Goal: Task Accomplishment & Management: Complete application form

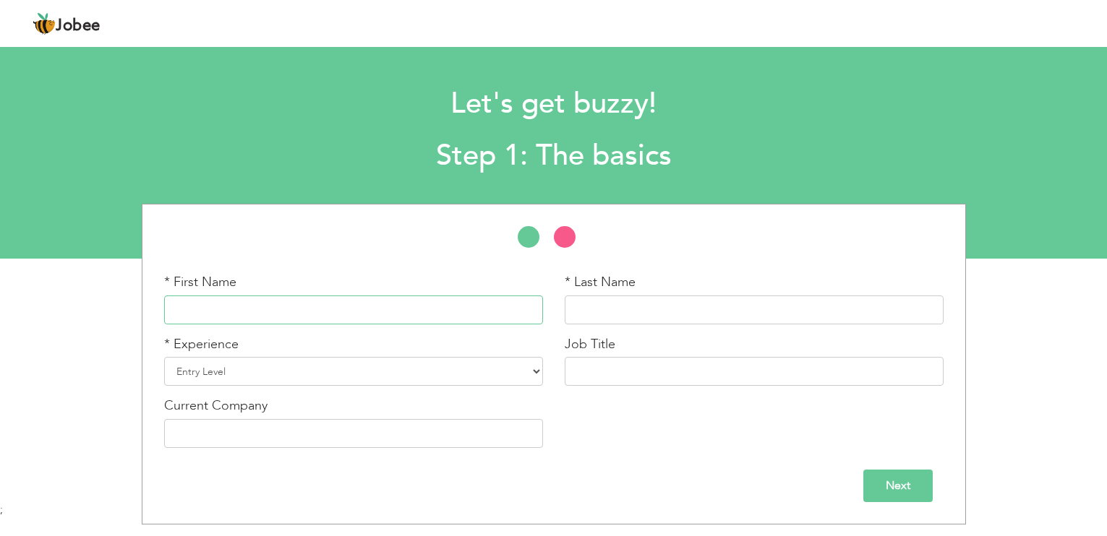
click at [273, 307] on input "text" at bounding box center [353, 310] width 379 height 29
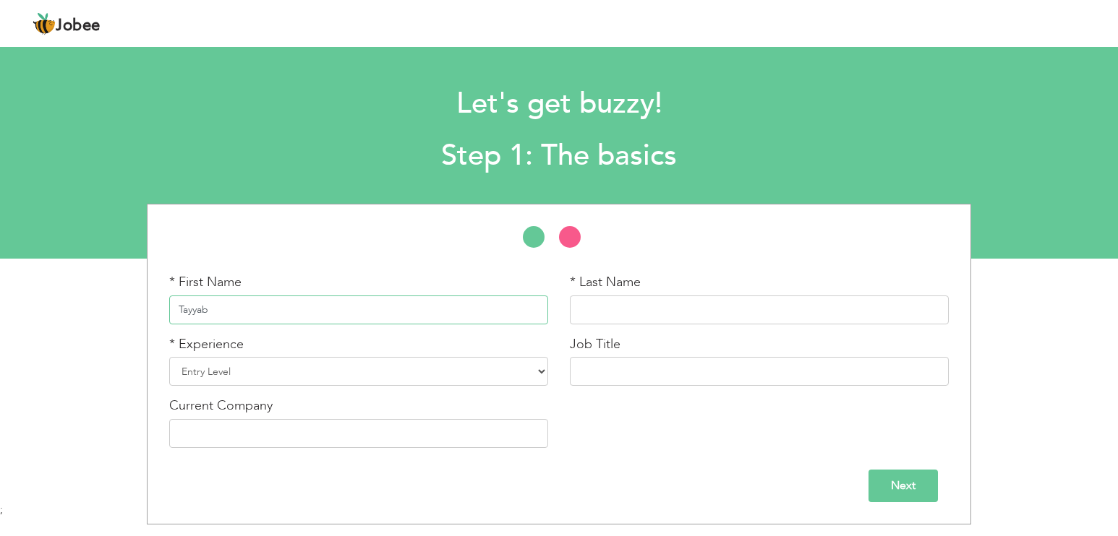
type input "Tayyab"
click at [705, 314] on input "text" at bounding box center [759, 310] width 379 height 29
type input "Tariq"
click at [386, 369] on select "Entry Level Less than 1 Year 1 Year 2 Years 3 Years 4 Years 5 Years 6 Years 7 Y…" at bounding box center [358, 371] width 379 height 29
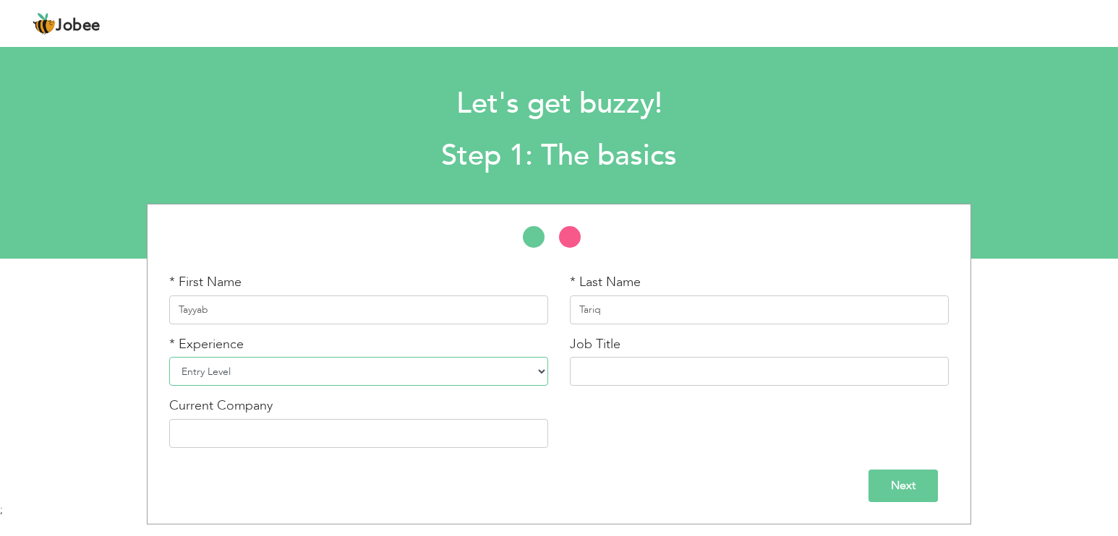
click at [386, 369] on select "Entry Level Less than 1 Year 1 Year 2 Years 3 Years 4 Years 5 Years 6 Years 7 Y…" at bounding box center [358, 371] width 379 height 29
select select "9"
click at [169, 357] on select "Entry Level Less than 1 Year 1 Year 2 Years 3 Years 4 Years 5 Years 6 Years 7 Y…" at bounding box center [358, 371] width 379 height 29
click at [684, 364] on input "text" at bounding box center [759, 371] width 379 height 29
type input "Fiber Engineer"
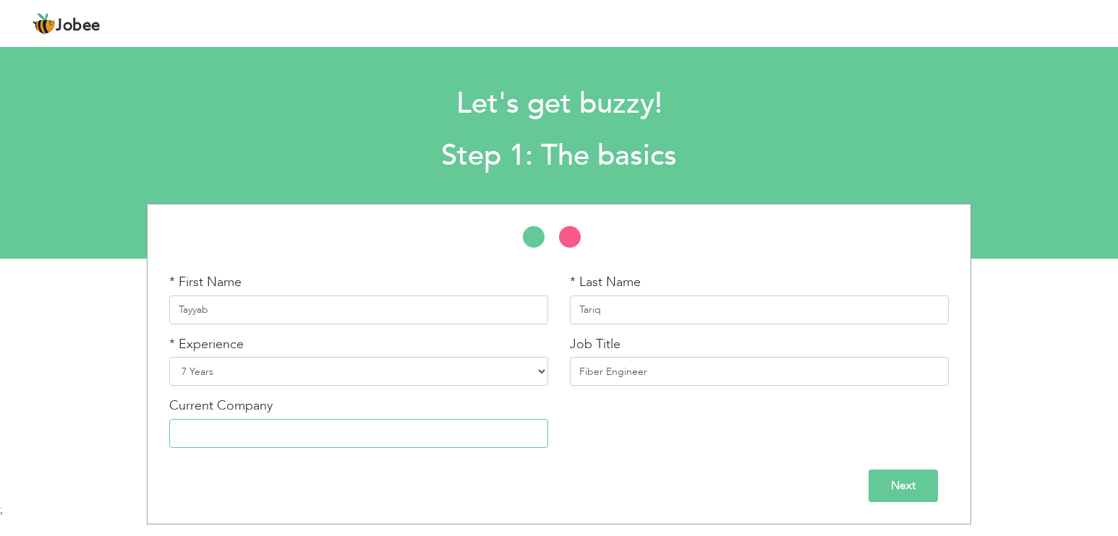
click at [491, 434] on input "text" at bounding box center [358, 433] width 379 height 29
type input "ICT INTEGRATORS"
click at [912, 482] on input "Next" at bounding box center [902, 486] width 69 height 33
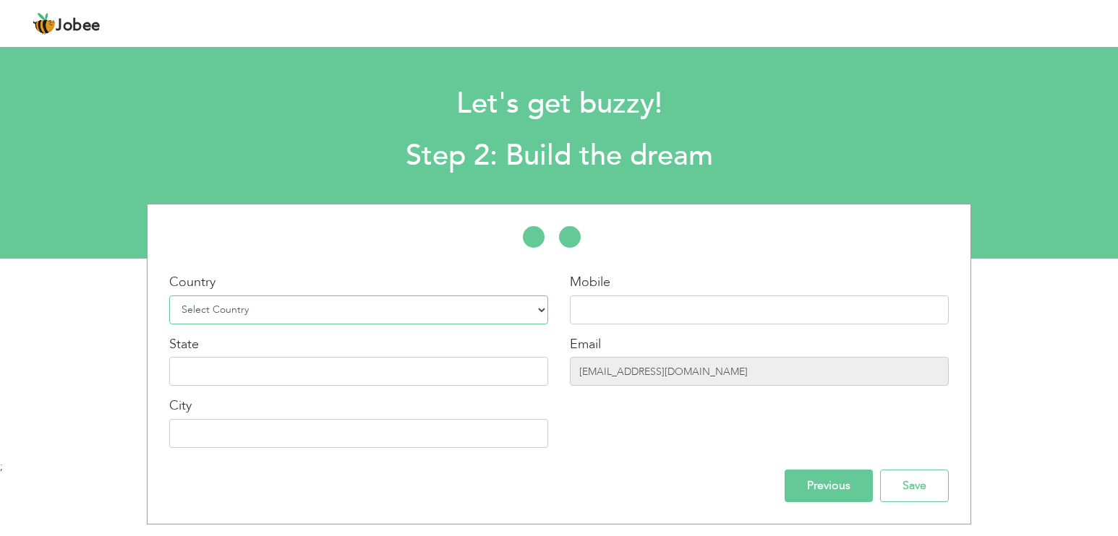
click at [329, 317] on select "Select Country Afghanistan Albania Algeria American Samoa Andorra Angola Anguil…" at bounding box center [358, 310] width 379 height 29
select select "166"
click at [169, 296] on select "Select Country Afghanistan Albania Algeria American Samoa Andorra Angola Anguil…" at bounding box center [358, 310] width 379 height 29
click at [736, 308] on input "text" at bounding box center [759, 310] width 379 height 29
type input "03234422549"
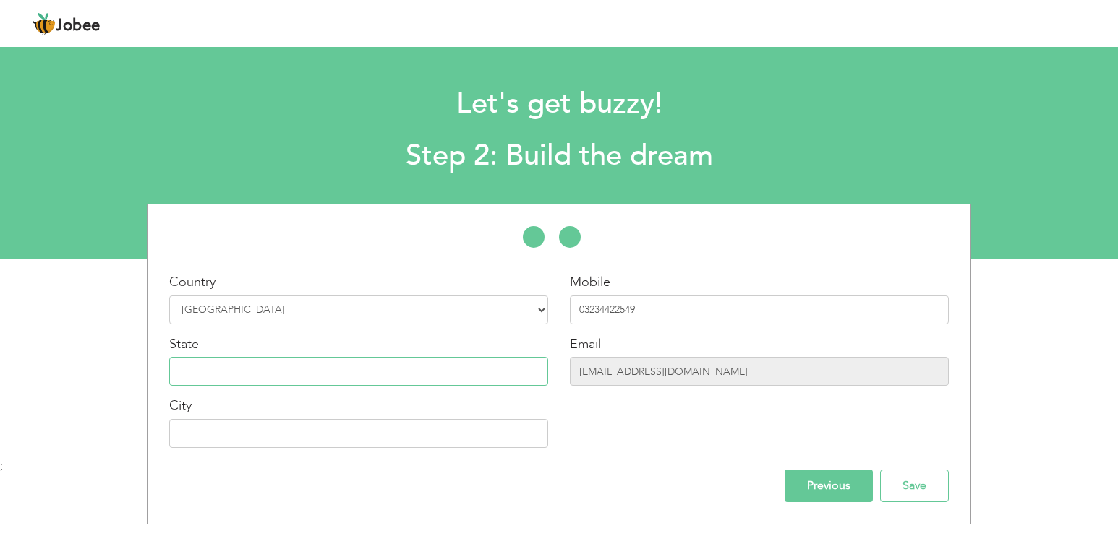
click at [405, 372] on input "text" at bounding box center [358, 371] width 379 height 29
type input "Punjab"
click at [330, 436] on input "text" at bounding box center [358, 433] width 379 height 29
type input "[GEOGRAPHIC_DATA]"
click at [910, 478] on input "Save" at bounding box center [914, 486] width 69 height 33
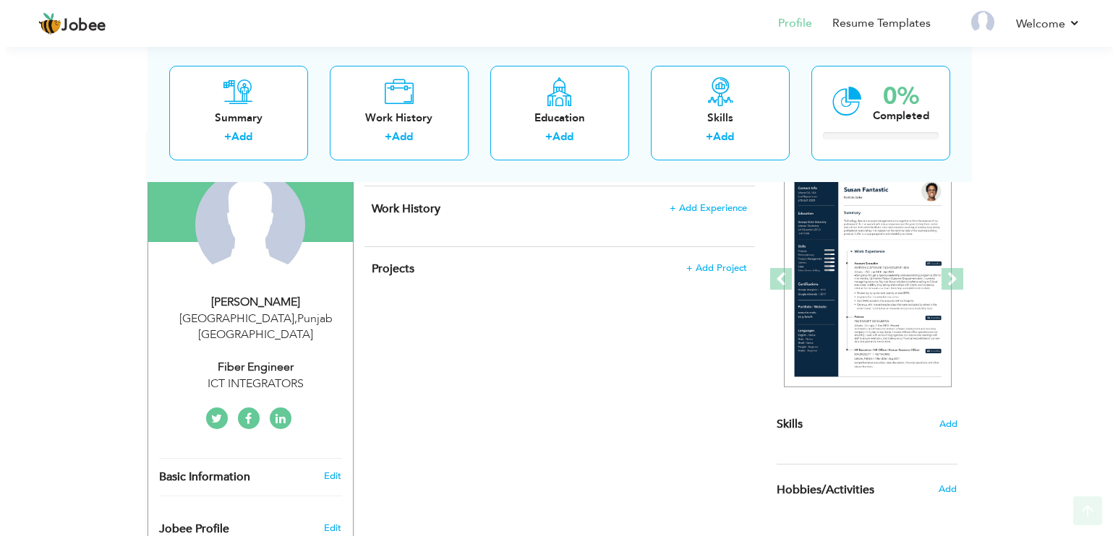
scroll to position [145, 0]
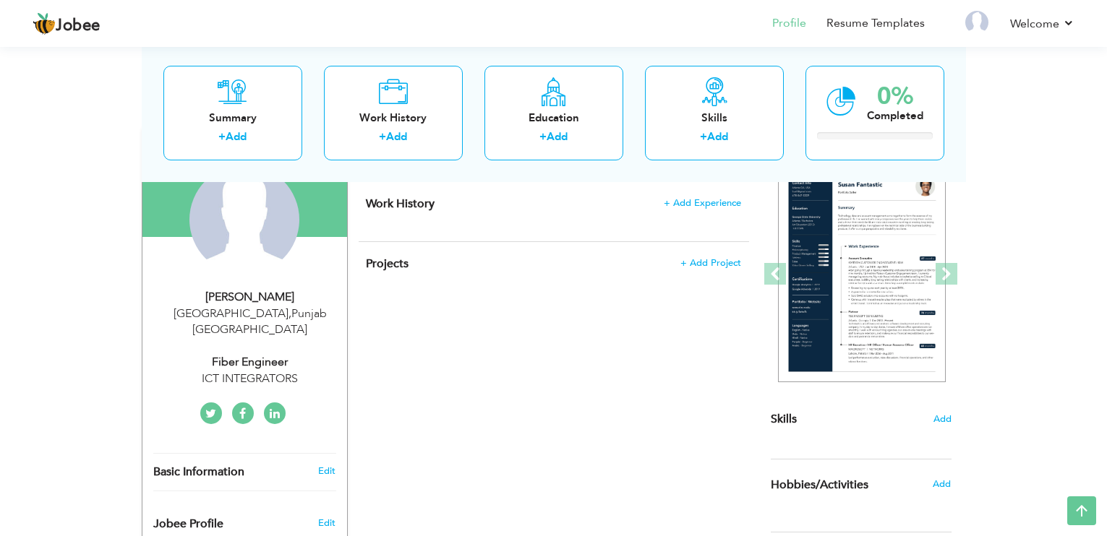
click at [255, 354] on div "Fiber Engineer" at bounding box center [250, 362] width 194 height 17
type input "Tayyab"
type input "Tariq"
type input "03234422549"
select select "number:166"
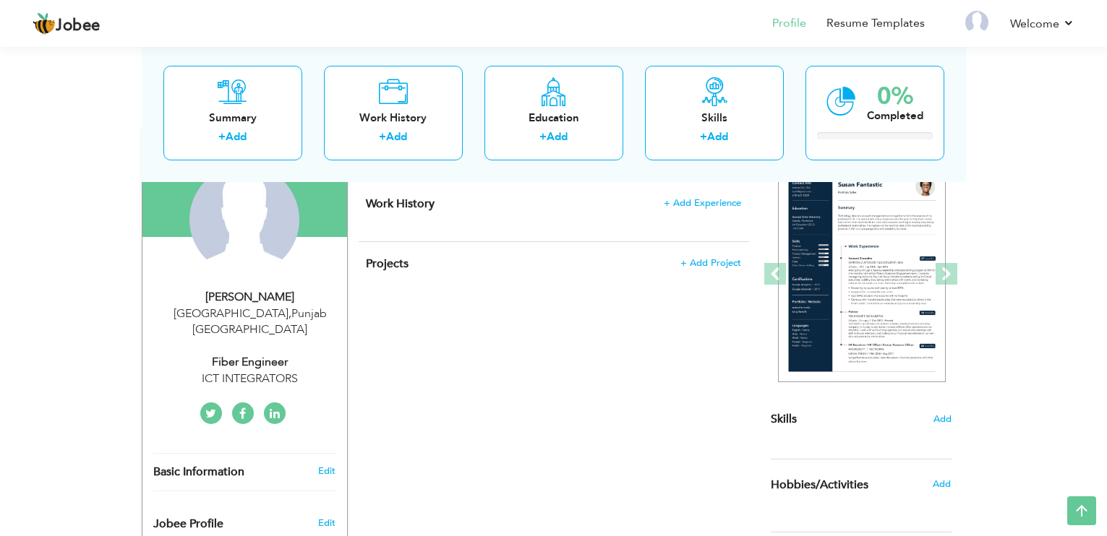
type input "Punjab"
type input "[GEOGRAPHIC_DATA]"
select select "number:9"
type input "ICT INTEGRATORS"
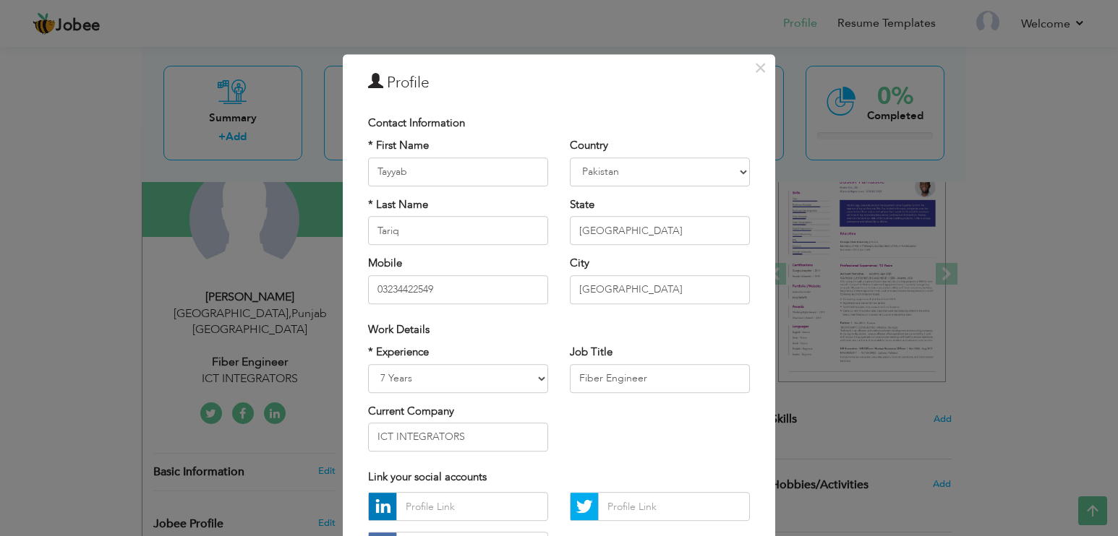
click at [521, 325] on div "Work Details" at bounding box center [559, 329] width 382 height 15
click at [665, 376] on input "Fiber Engineer" at bounding box center [660, 378] width 180 height 29
type input "Fiber Splicer"
click at [709, 407] on div "* Experience Entry Level Less than 1 Year 1 Year 2 Years 3 Years 4 Years 5 Year…" at bounding box center [558, 404] width 403 height 118
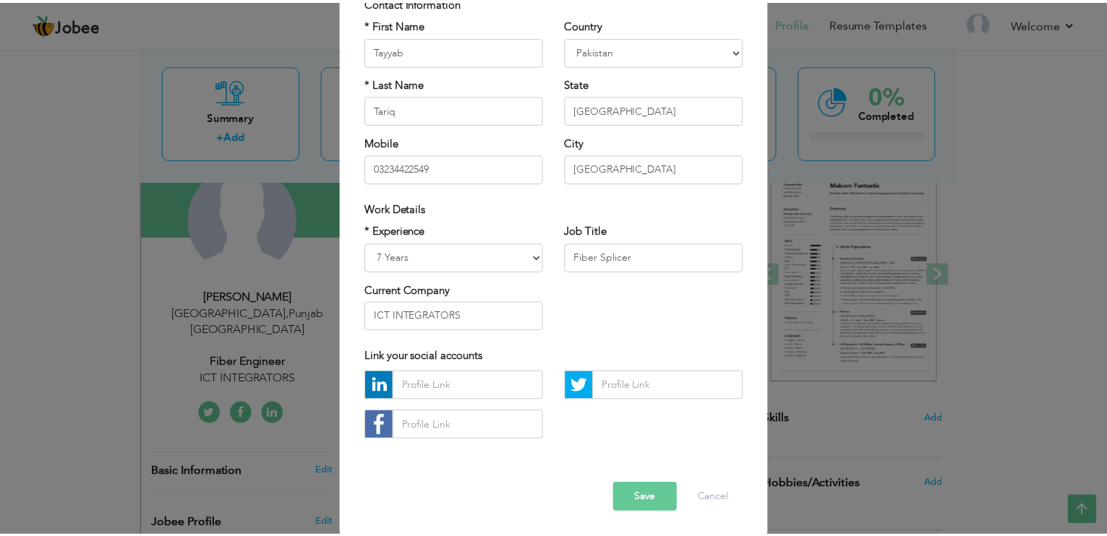
scroll to position [124, 0]
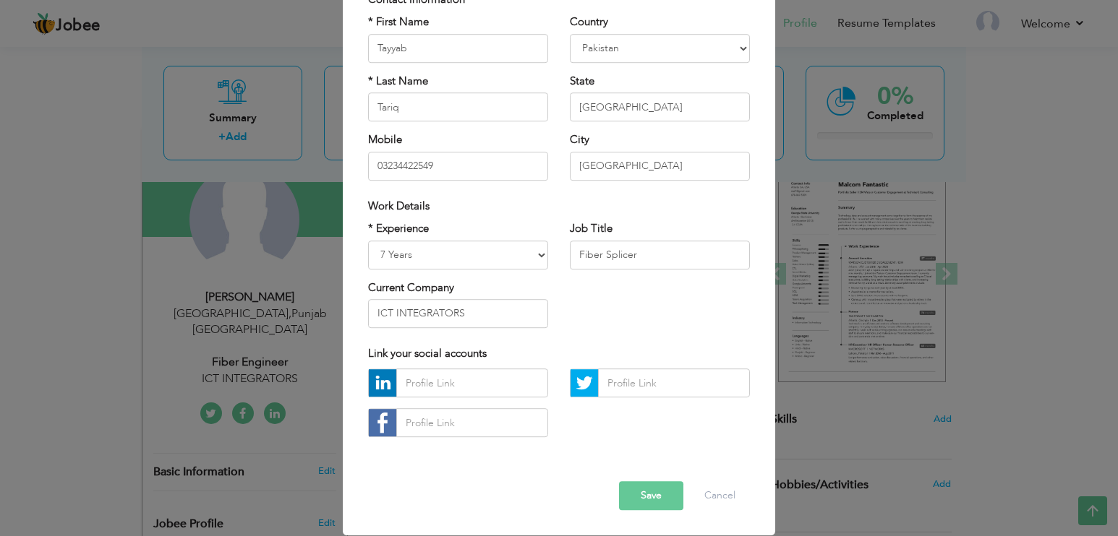
click at [644, 499] on button "Save" at bounding box center [651, 496] width 64 height 29
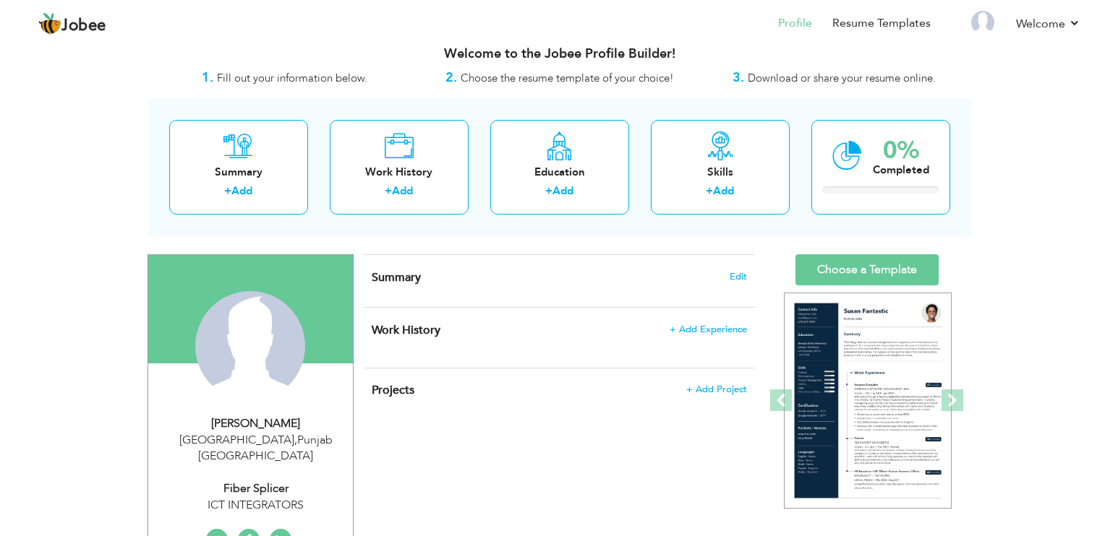
scroll to position [0, 0]
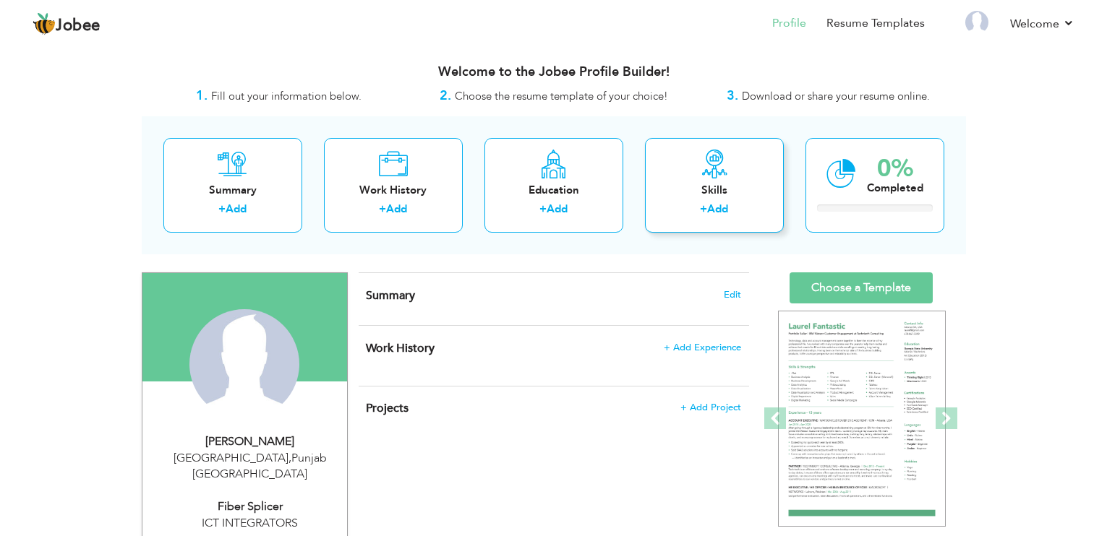
click at [720, 202] on link "Add" at bounding box center [717, 209] width 21 height 14
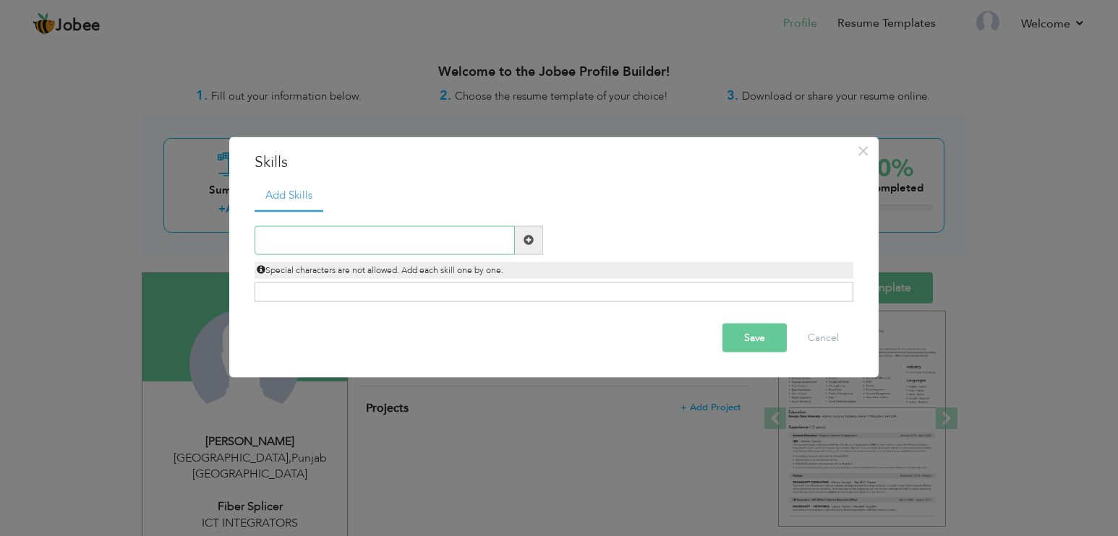
click at [426, 234] on input "text" at bounding box center [385, 240] width 260 height 29
paste input "Fiber Fusion & Mechanical Splicing"
type input "Fiber Fusion & Mechanical Splicing"
click at [532, 239] on span at bounding box center [528, 240] width 10 height 10
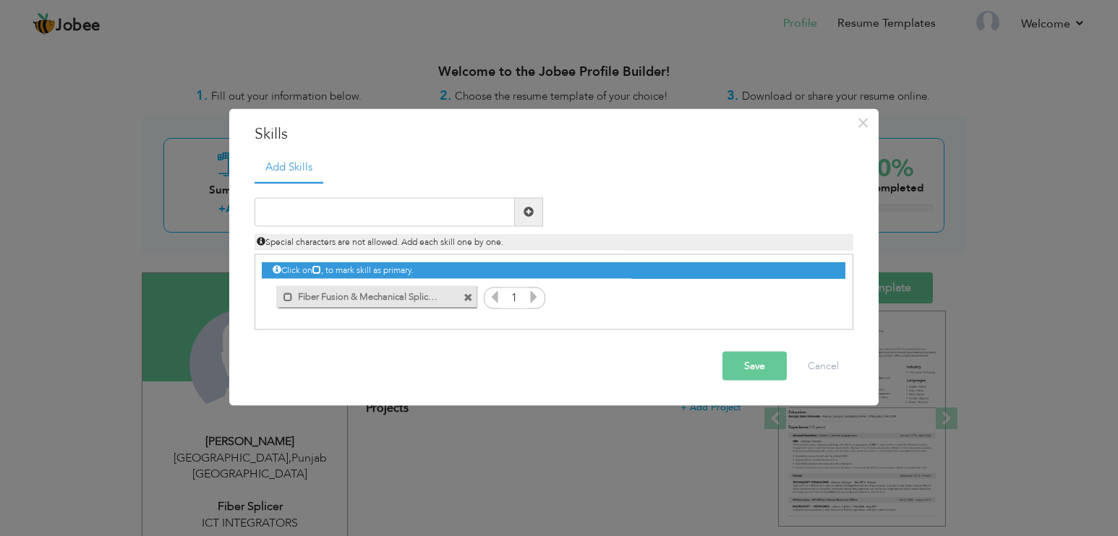
click at [532, 295] on icon at bounding box center [533, 296] width 13 height 13
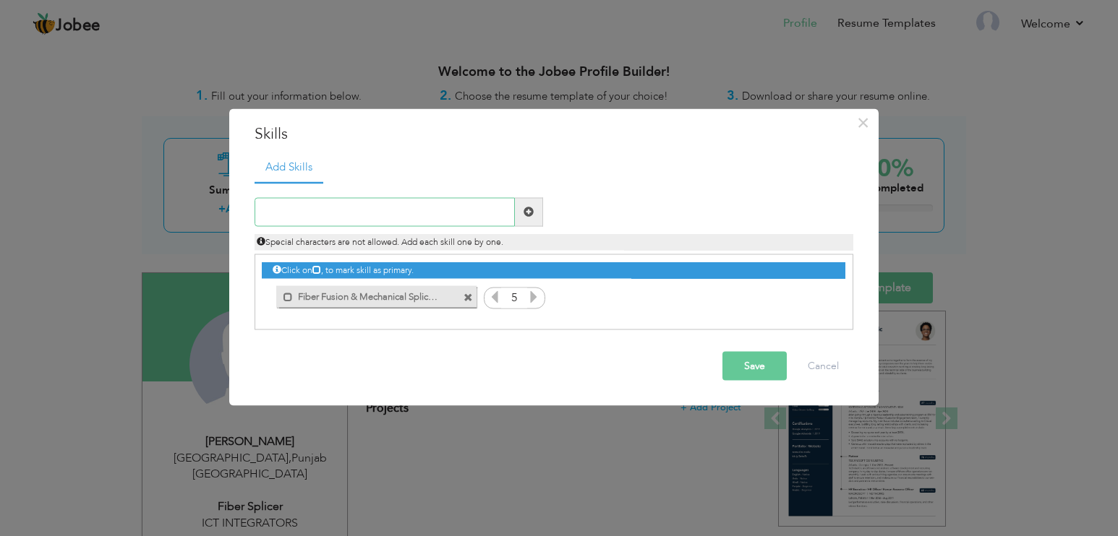
click at [320, 207] on input "text" at bounding box center [385, 211] width 260 height 29
paste input "OTDR, Power Meter, & Light Source Testing"
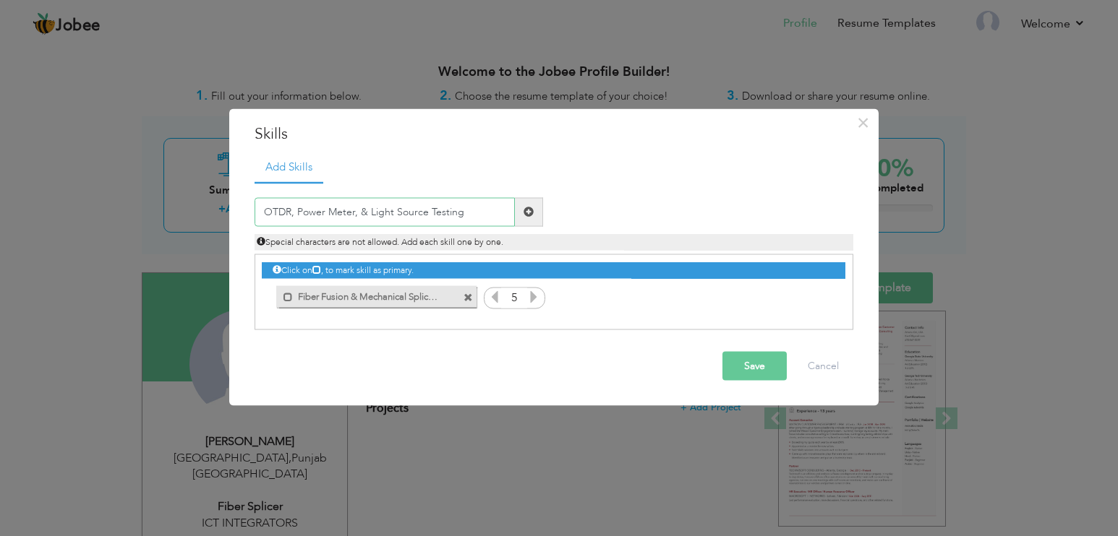
type input "OTDR, Power Meter, & Light Source Testing"
click at [532, 210] on span at bounding box center [528, 212] width 10 height 10
click at [400, 214] on input "text" at bounding box center [385, 211] width 260 height 29
paste input "OTDR, Power Meter, & Light Source Testing"
click at [366, 210] on input "OTDR, Power Meter, & Light Source Testing" at bounding box center [385, 211] width 260 height 29
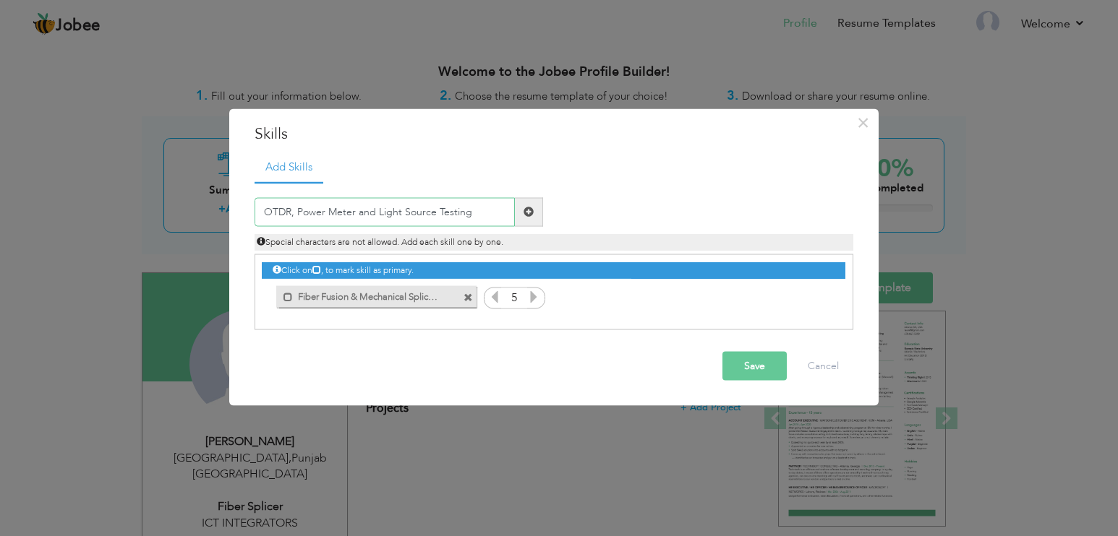
type input "OTDR, Power Meter and Light Source Testing"
click at [526, 207] on span at bounding box center [528, 212] width 10 height 10
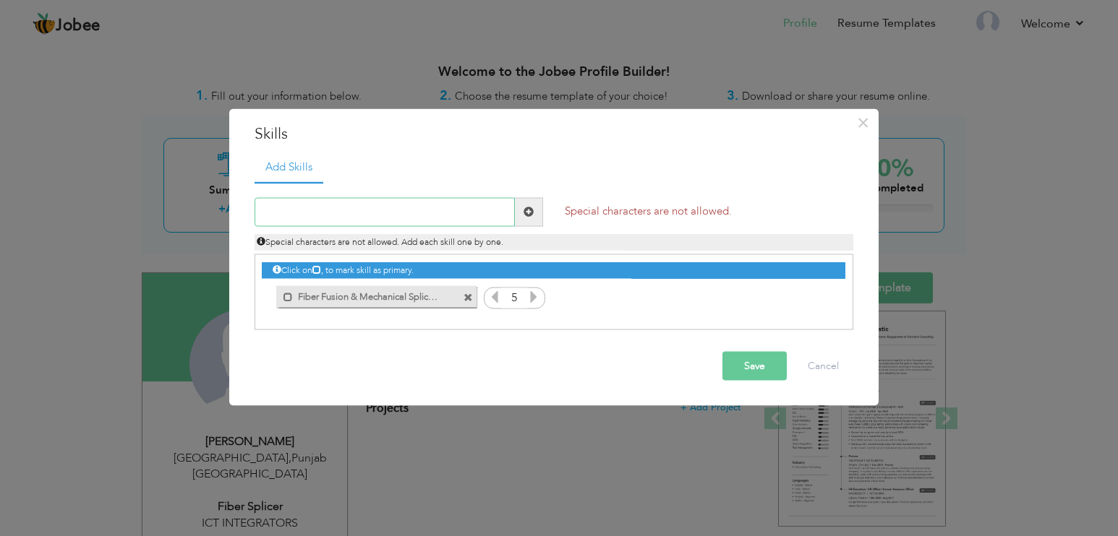
click at [439, 210] on input "text" at bounding box center [385, 211] width 260 height 29
paste input "OTDR, Power Meter, & Light Source Testing"
click at [365, 213] on input "OTDR, Power Meter, & Light Source Testing" at bounding box center [385, 211] width 260 height 29
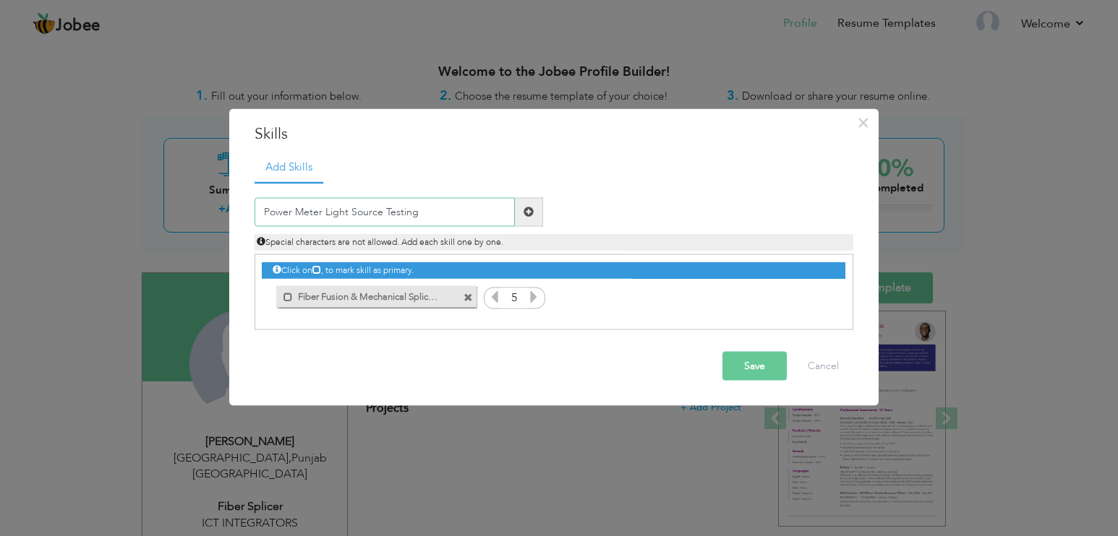
type input "Power Meter Light Source Testing"
click at [529, 208] on span at bounding box center [528, 212] width 10 height 10
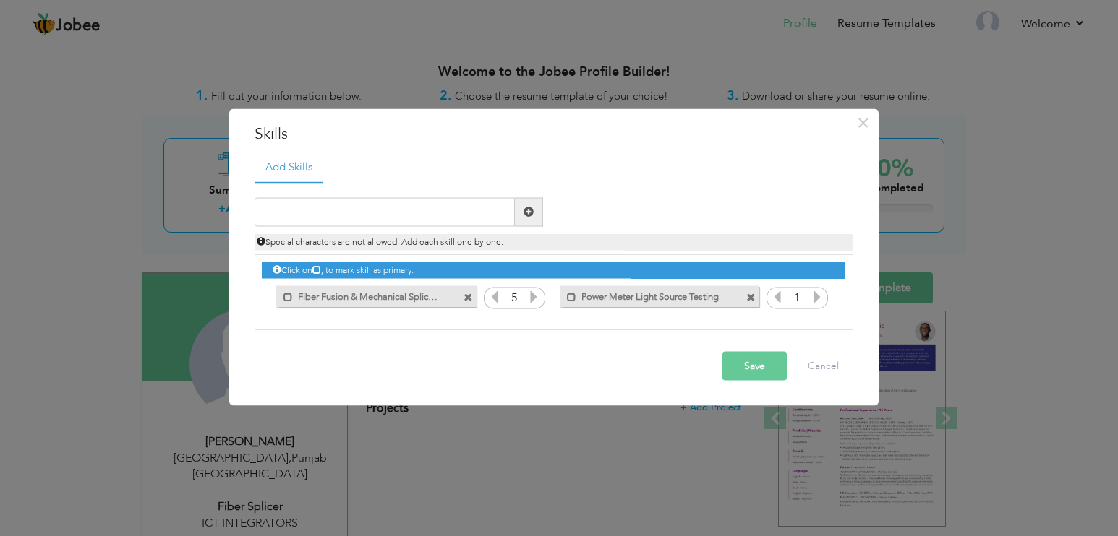
click at [816, 296] on icon at bounding box center [817, 296] width 13 height 13
click at [328, 213] on input "text" at bounding box center [385, 211] width 260 height 29
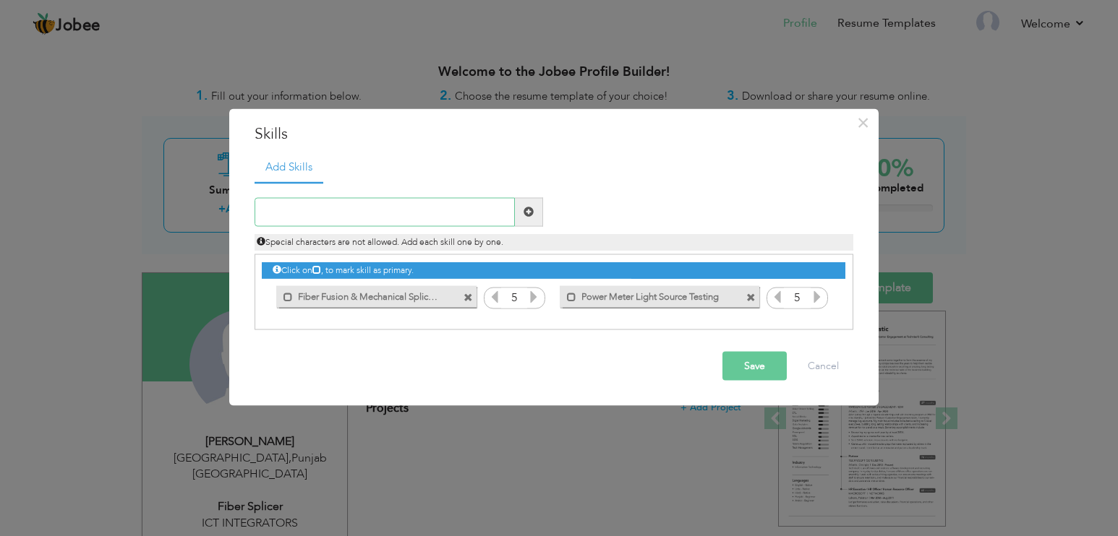
paste input "Fiber Cable Preparation & Termination"
type input "Fiber Cable Preparation & Termination"
click at [525, 207] on span at bounding box center [528, 212] width 10 height 10
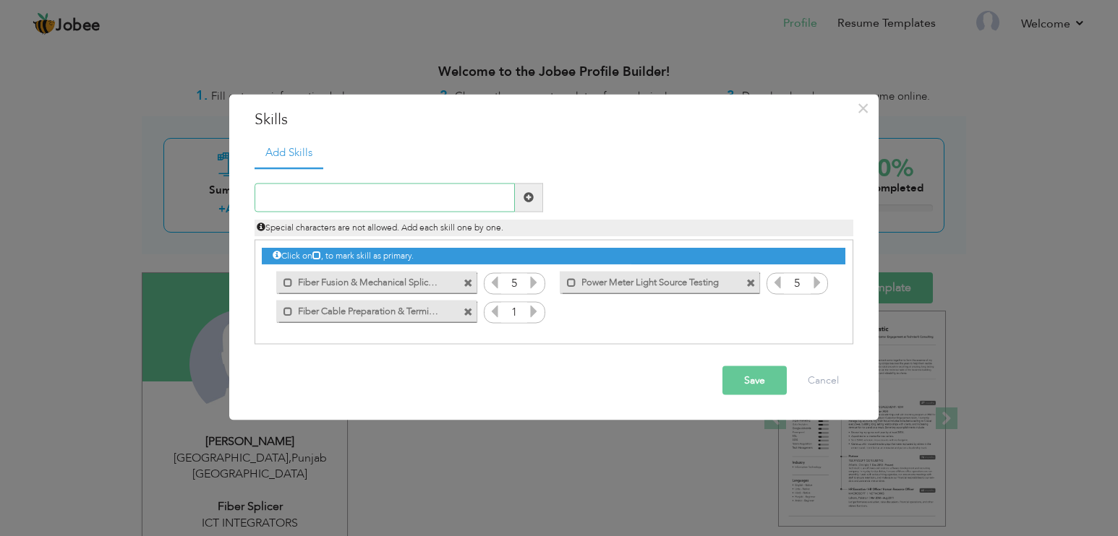
click at [409, 198] on input "text" at bounding box center [385, 197] width 260 height 29
paste input "OSP / ISP Environments"
drag, startPoint x: 307, startPoint y: 195, endPoint x: 265, endPoint y: 202, distance: 41.8
click at [265, 202] on input "OSP / ISP Environments" at bounding box center [385, 197] width 260 height 29
click at [419, 192] on input "OSP / ISP Environments" at bounding box center [385, 197] width 260 height 29
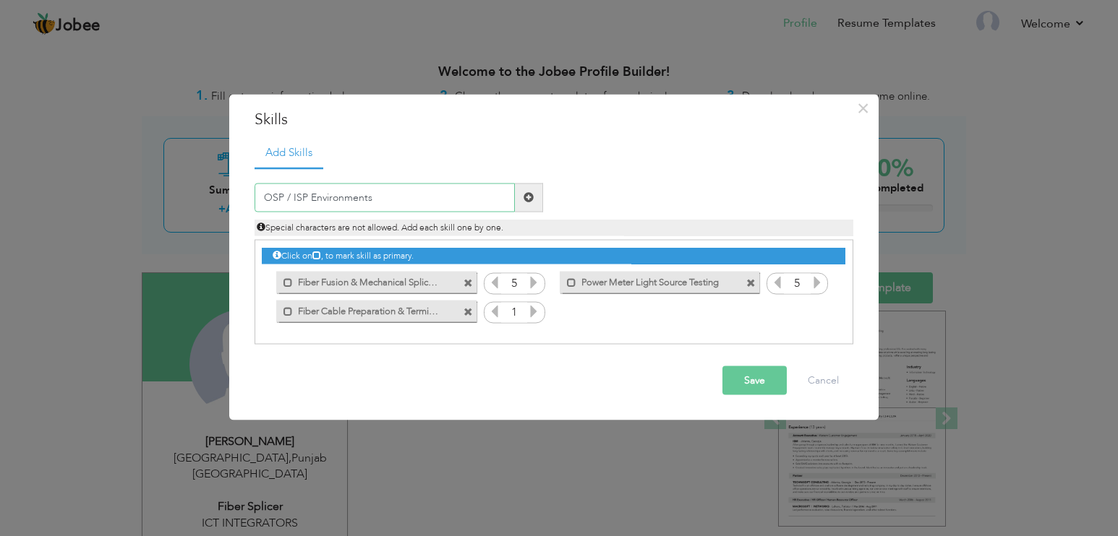
type input "OSP / ISP Environments"
click at [529, 200] on span at bounding box center [528, 197] width 10 height 10
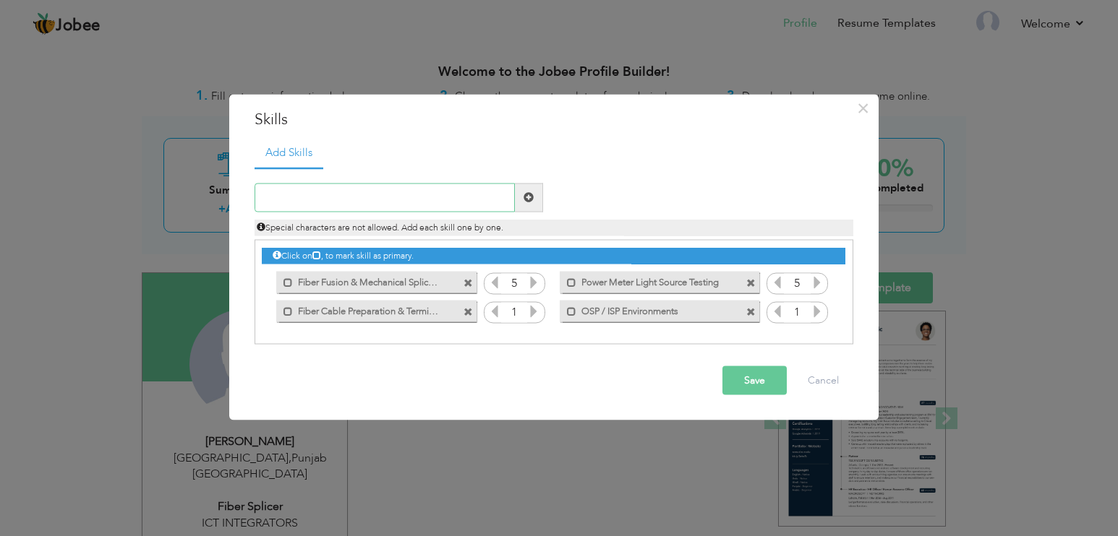
click at [437, 203] on input "text" at bounding box center [385, 197] width 260 height 29
paste input "Reading Fiber Schematics / Splice Plans"
type input "Reading Fiber Schematics / Splice Plans"
click at [532, 197] on span at bounding box center [528, 197] width 10 height 10
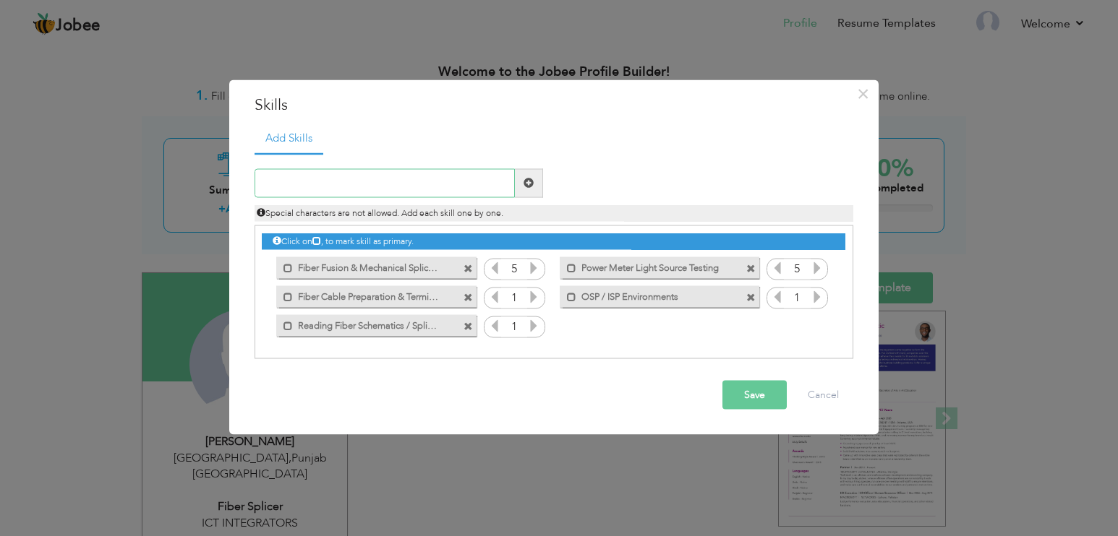
click at [363, 181] on input "text" at bounding box center [385, 182] width 260 height 29
paste input "Troubleshooting & Fault Localization"
type input "Troubleshooting & Fault Localization"
click at [528, 178] on span at bounding box center [528, 183] width 10 height 10
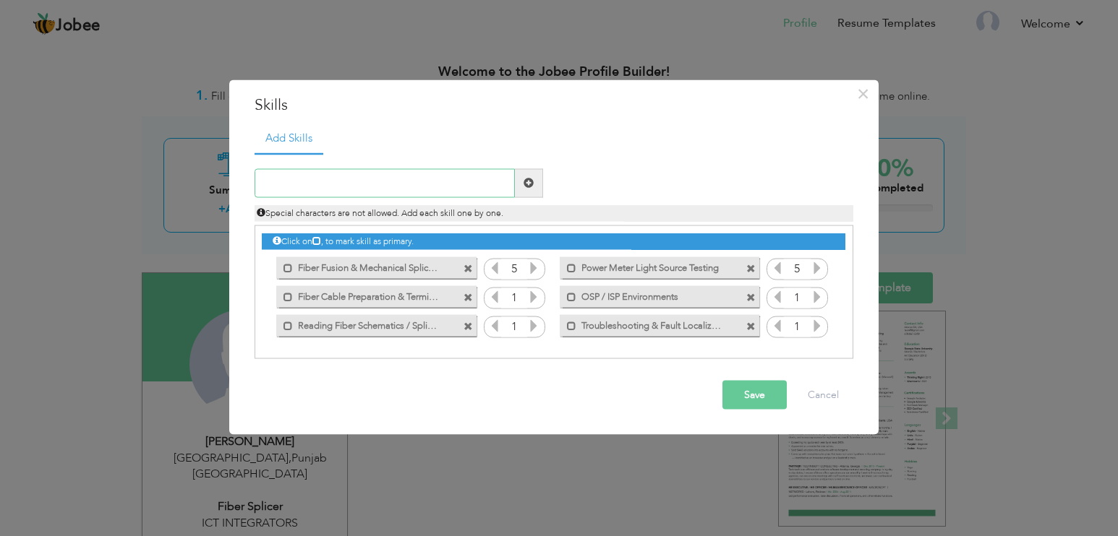
click at [321, 185] on input "text" at bounding box center [385, 182] width 260 height 29
paste input "Underground, Aerial & Building Entry Fiber Work"
type input "Underground, Aerial & Building Entry Fiber Work"
click at [517, 176] on span at bounding box center [529, 182] width 28 height 29
click at [400, 183] on input "text" at bounding box center [385, 182] width 260 height 29
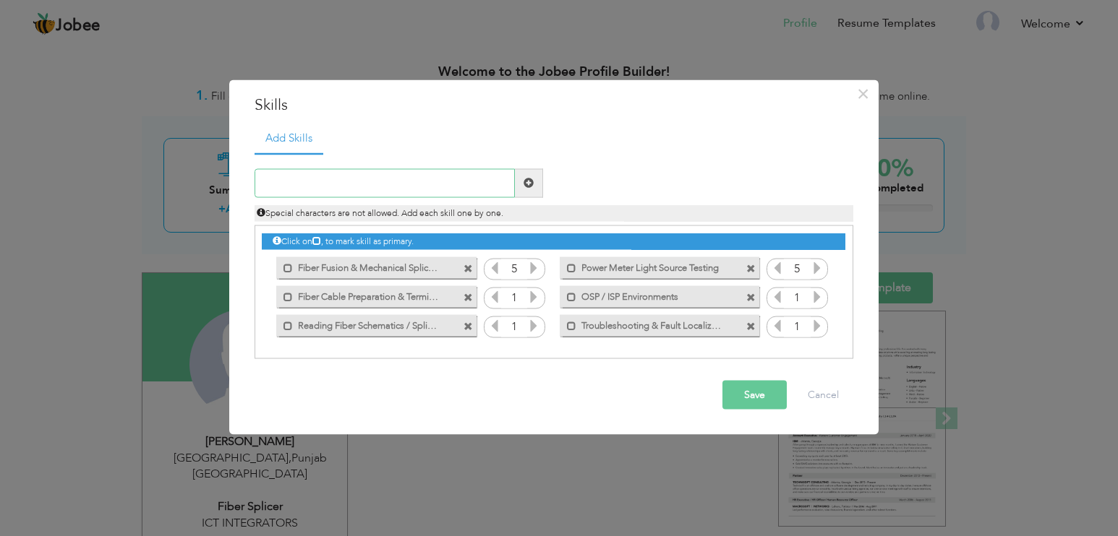
paste input "Underground, Aerial & Building Entry Fiber Work"
click at [362, 178] on input "Underground, Aerial & Building Entry Fiber Work" at bounding box center [385, 182] width 260 height 29
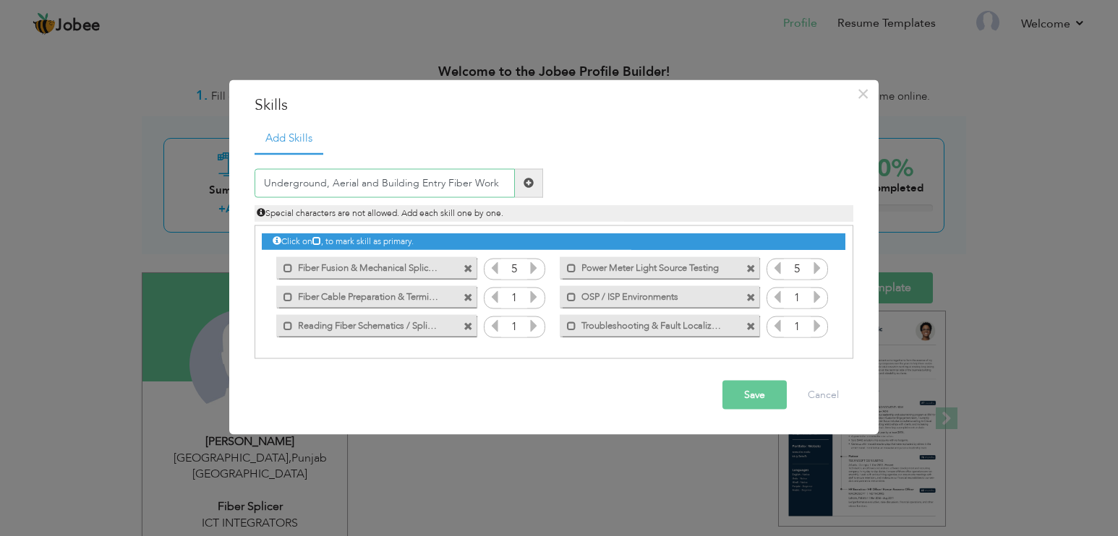
type input "Underground, Aerial and Building Entry Fiber Work"
click at [534, 188] on span at bounding box center [529, 182] width 28 height 29
click at [395, 193] on input "text" at bounding box center [385, 182] width 260 height 29
paste input "Underground, Aerial & Building Entry Fiber Work"
click at [326, 187] on input "Underground, Aerial & Building Entry Fiber Work" at bounding box center [385, 182] width 260 height 29
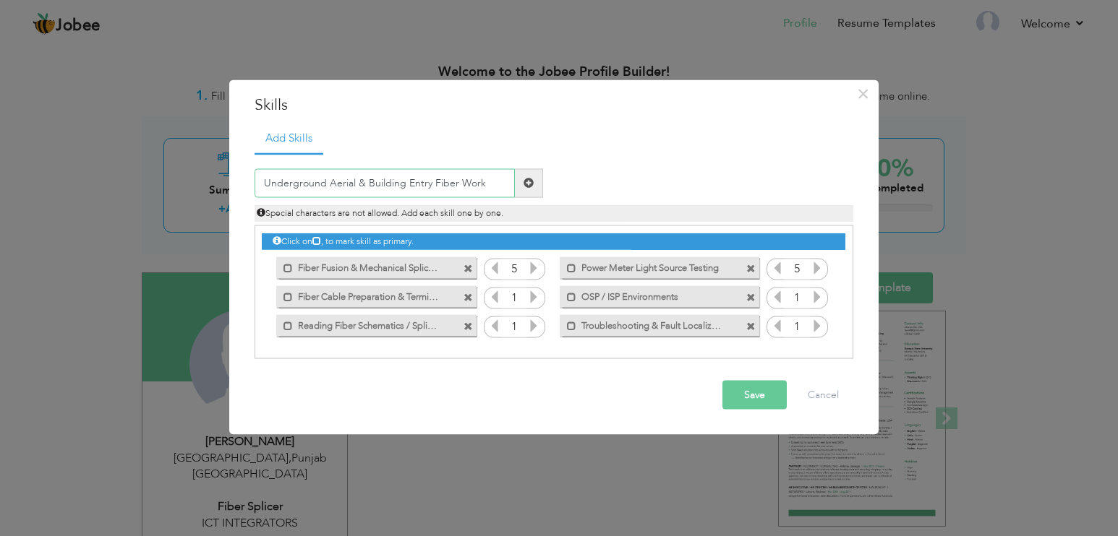
type input "Underground Aerial & Building Entry Fiber Work"
click at [543, 176] on div "Underground Aerial & Building Entry Fiber Work" at bounding box center [399, 182] width 310 height 29
click at [533, 179] on span at bounding box center [528, 183] width 10 height 10
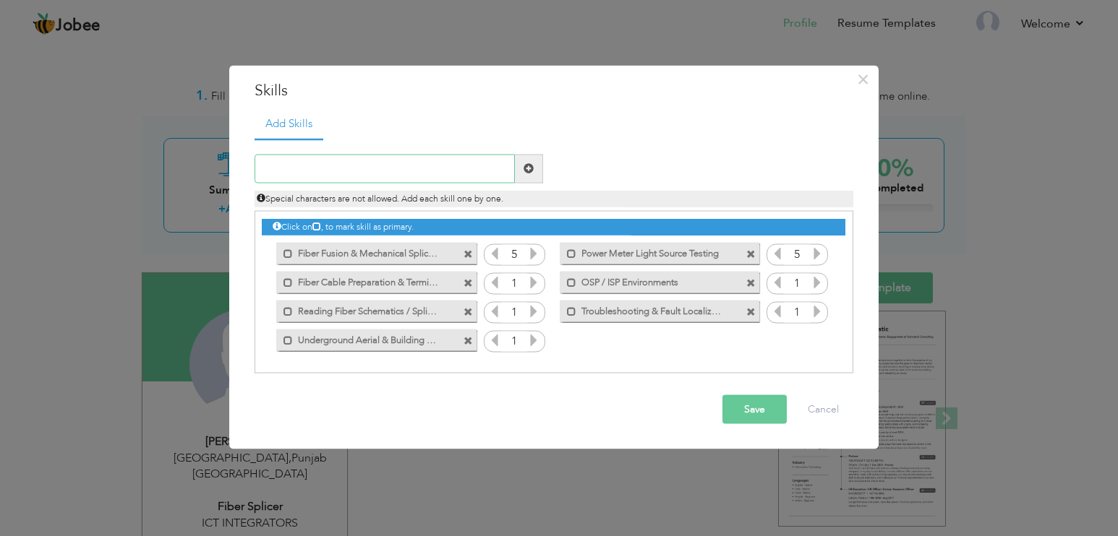
click at [362, 165] on input "text" at bounding box center [385, 168] width 260 height 29
paste input "Splice Closure Installation"
type input "Splice Closure Installation"
click at [521, 168] on span at bounding box center [529, 168] width 28 height 29
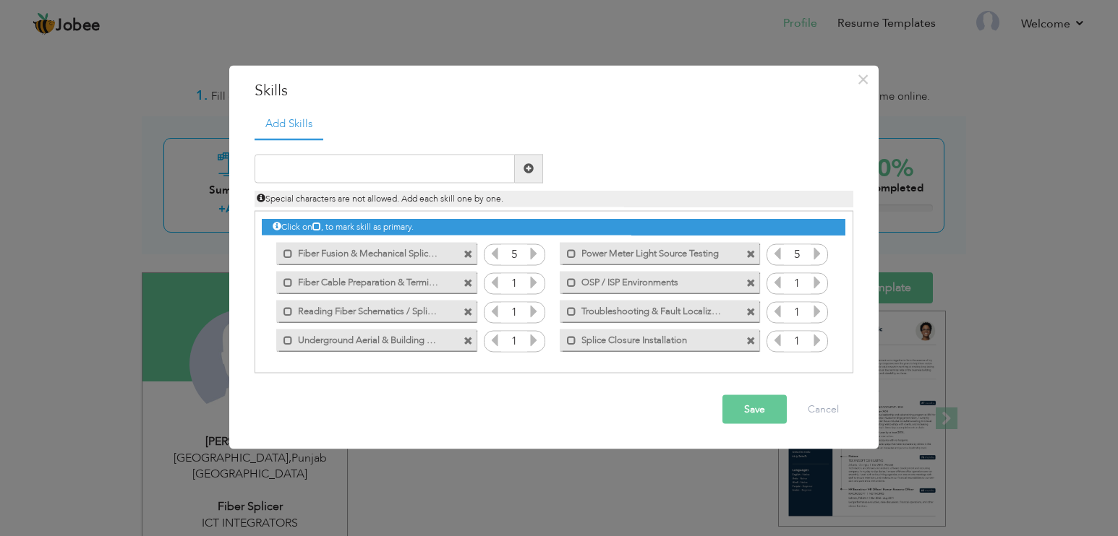
click at [820, 285] on icon at bounding box center [817, 281] width 13 height 13
click at [820, 283] on icon at bounding box center [817, 281] width 13 height 13
click at [539, 281] on icon at bounding box center [533, 281] width 13 height 13
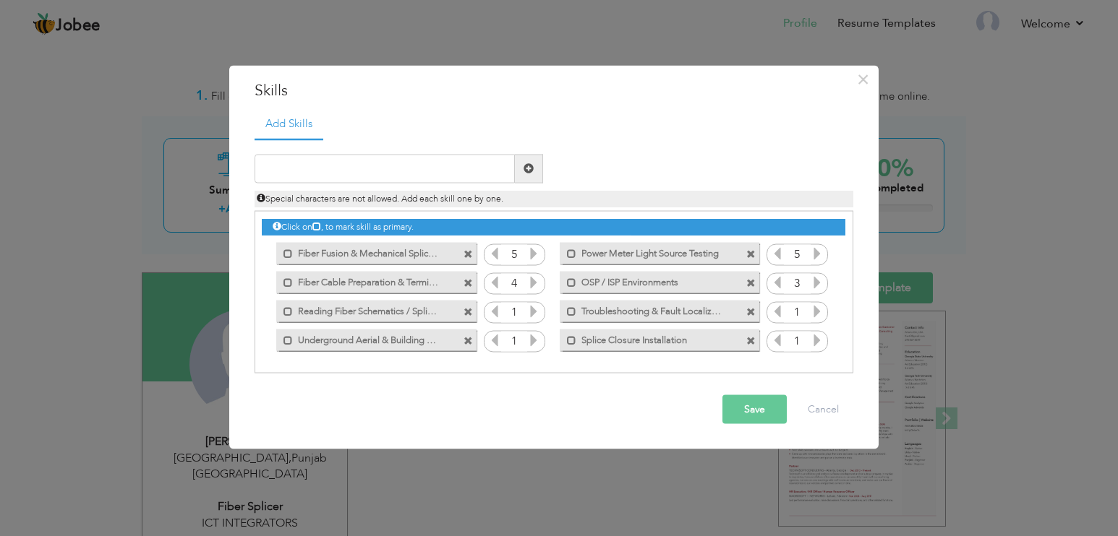
click at [538, 312] on icon at bounding box center [533, 310] width 13 height 13
click at [818, 312] on icon at bounding box center [817, 310] width 13 height 13
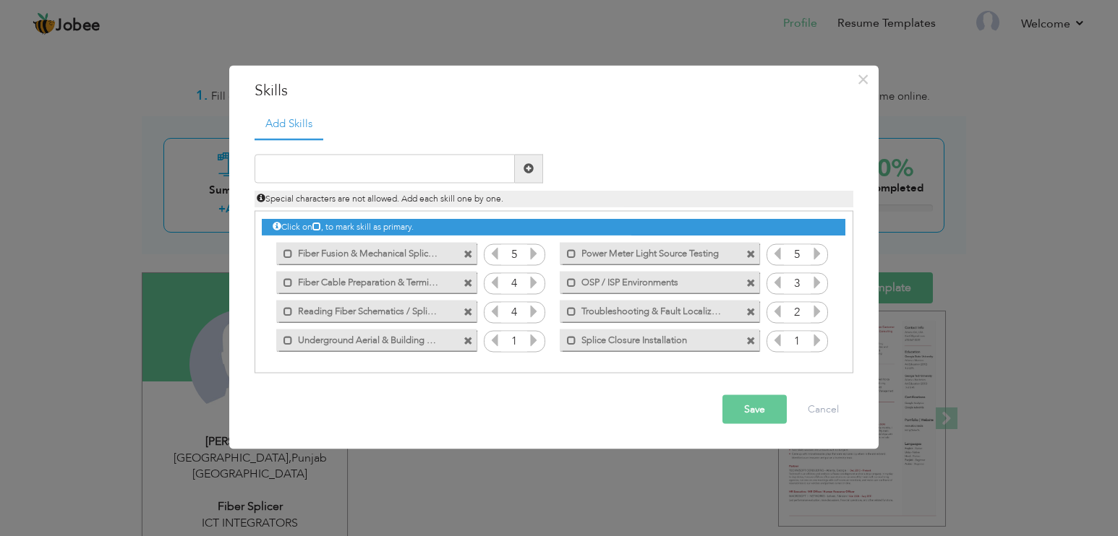
click at [818, 312] on icon at bounding box center [817, 310] width 13 height 13
click at [536, 341] on icon at bounding box center [533, 339] width 13 height 13
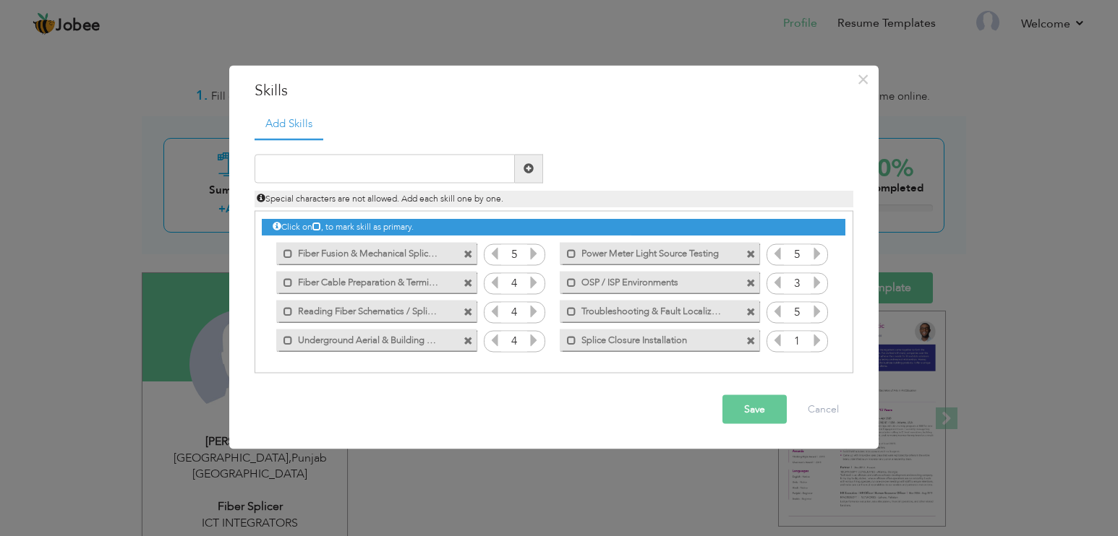
click at [816, 338] on icon at bounding box center [817, 339] width 13 height 13
click at [758, 408] on button "Save" at bounding box center [754, 409] width 64 height 29
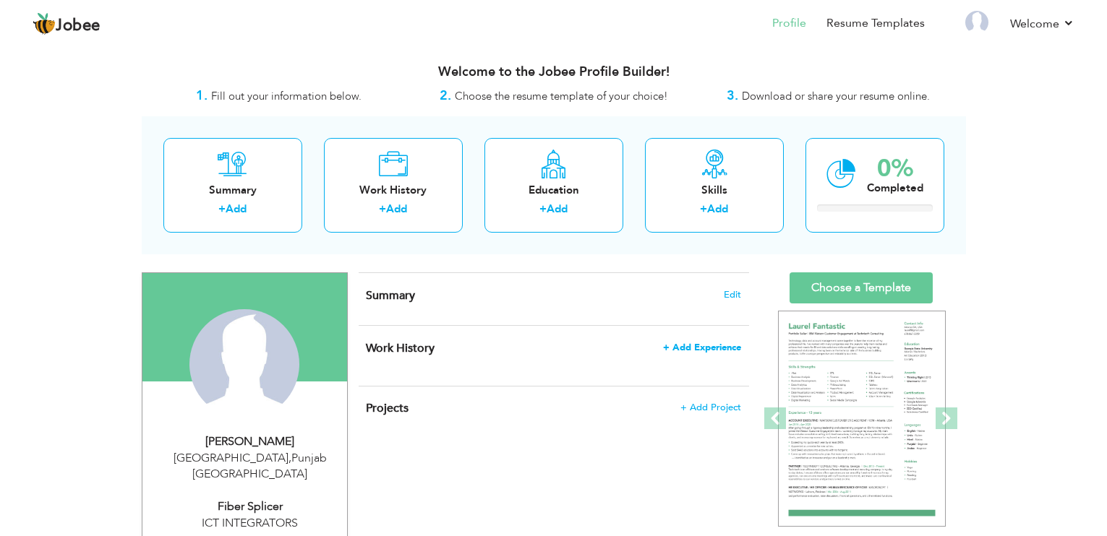
click at [700, 350] on span "+ Add Experience" at bounding box center [702, 348] width 78 height 10
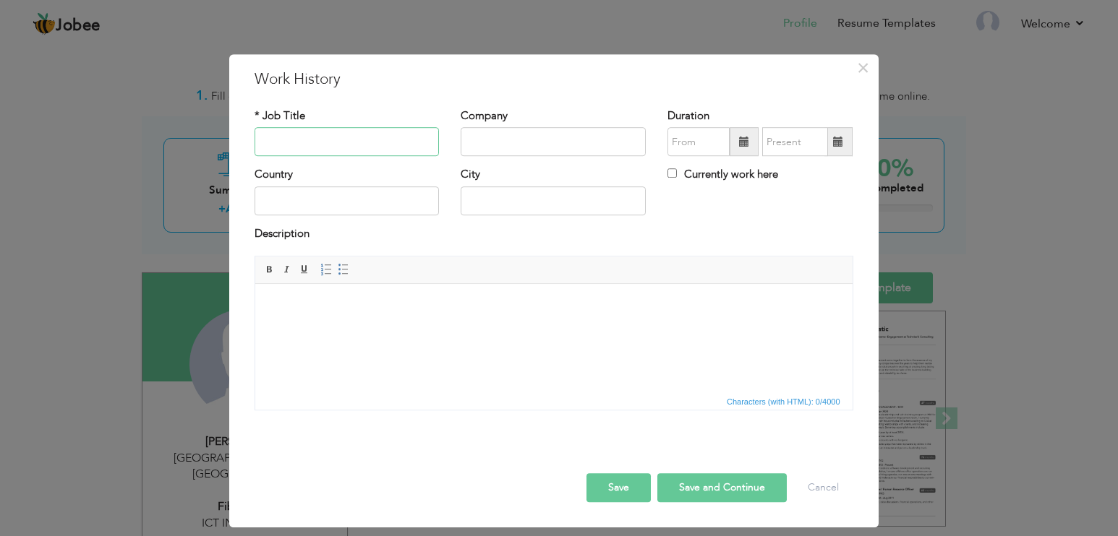
click at [364, 141] on input "text" at bounding box center [347, 142] width 185 height 29
type input "Fiber Splicer"
click at [499, 145] on input "text" at bounding box center [553, 142] width 185 height 29
type input "ICT INTEGRATORS"
click at [327, 199] on input "text" at bounding box center [347, 201] width 185 height 29
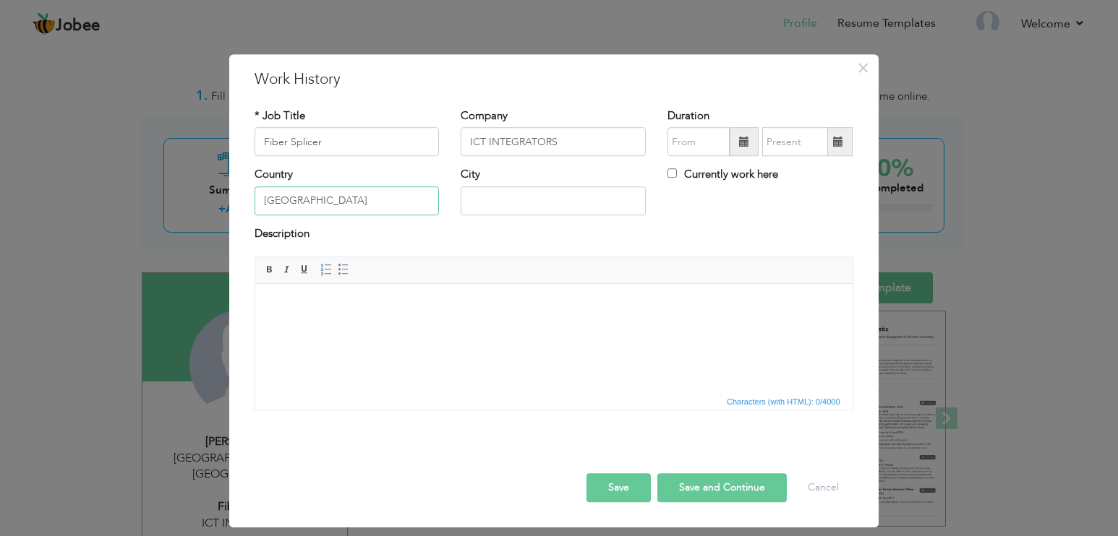
type input "[GEOGRAPHIC_DATA]"
click at [474, 205] on input "text" at bounding box center [553, 201] width 185 height 29
type input "[GEOGRAPHIC_DATA]"
type input "09/2025"
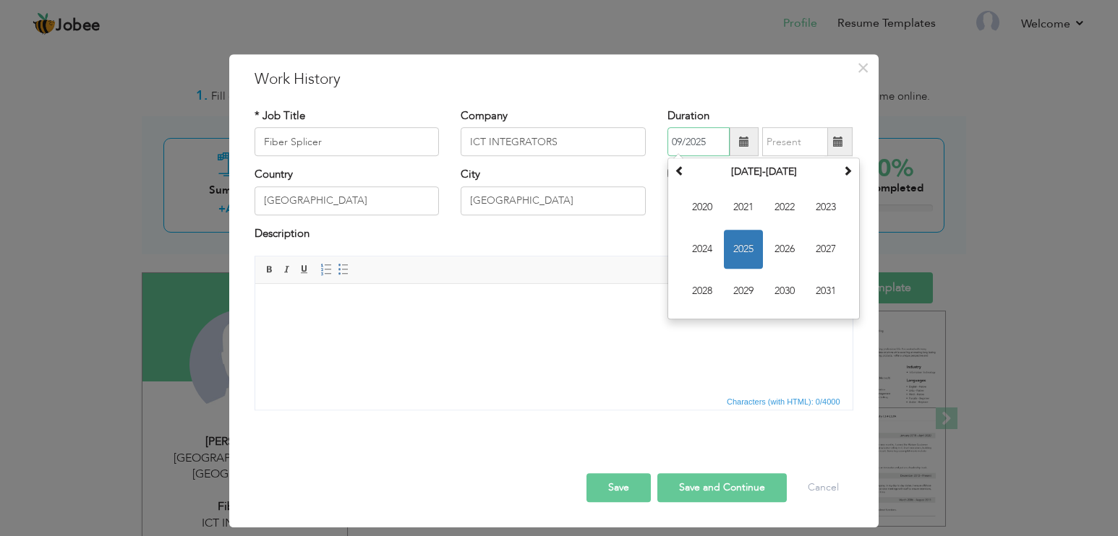
click at [715, 142] on input "09/2025" at bounding box center [698, 142] width 62 height 29
click at [685, 174] on th at bounding box center [679, 173] width 17 height 22
click at [704, 291] on span "2018" at bounding box center [702, 292] width 39 height 39
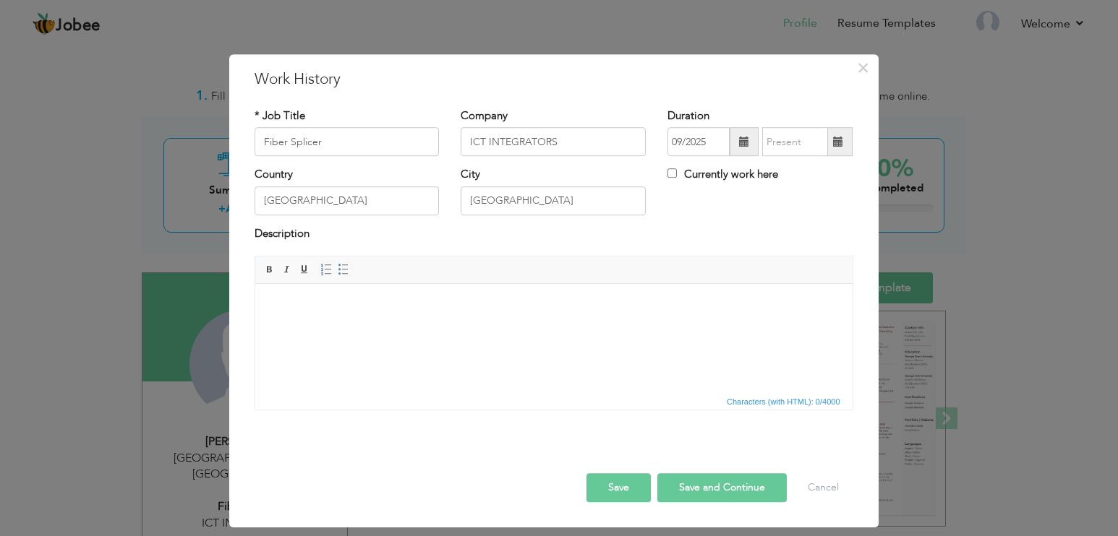
click at [830, 147] on span at bounding box center [838, 142] width 28 height 29
type input "09/2025"
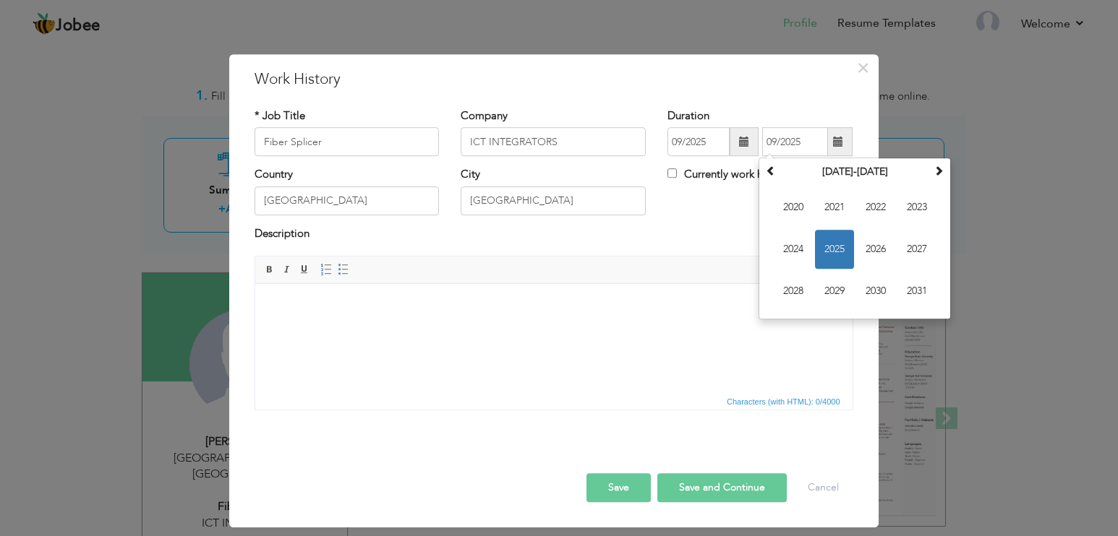
click at [687, 178] on label "Currently work here" at bounding box center [722, 175] width 111 height 15
click at [677, 178] on input "Currently work here" at bounding box center [671, 173] width 9 height 9
checkbox input "true"
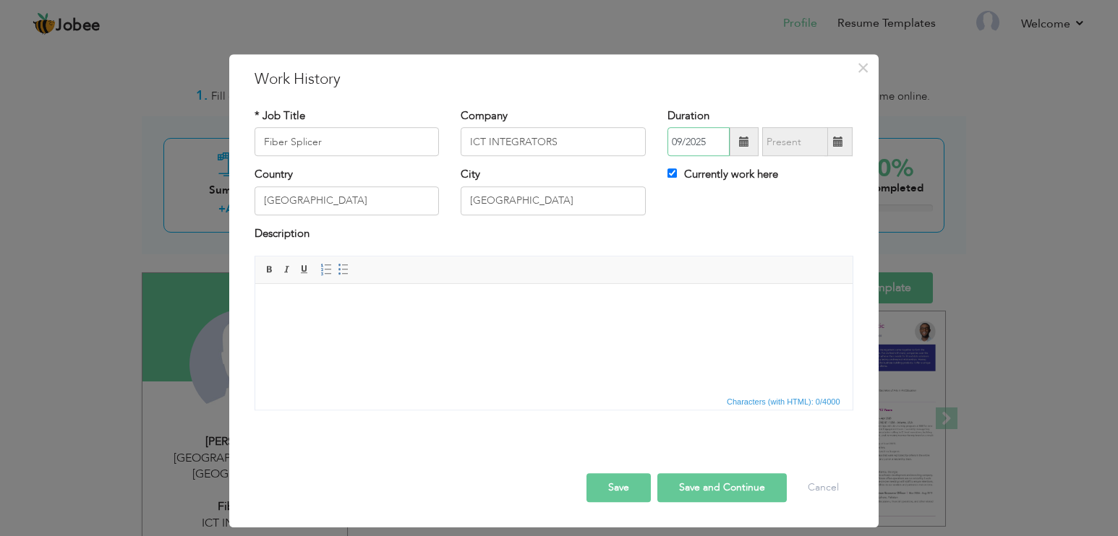
click at [714, 145] on input "09/2025" at bounding box center [698, 142] width 62 height 29
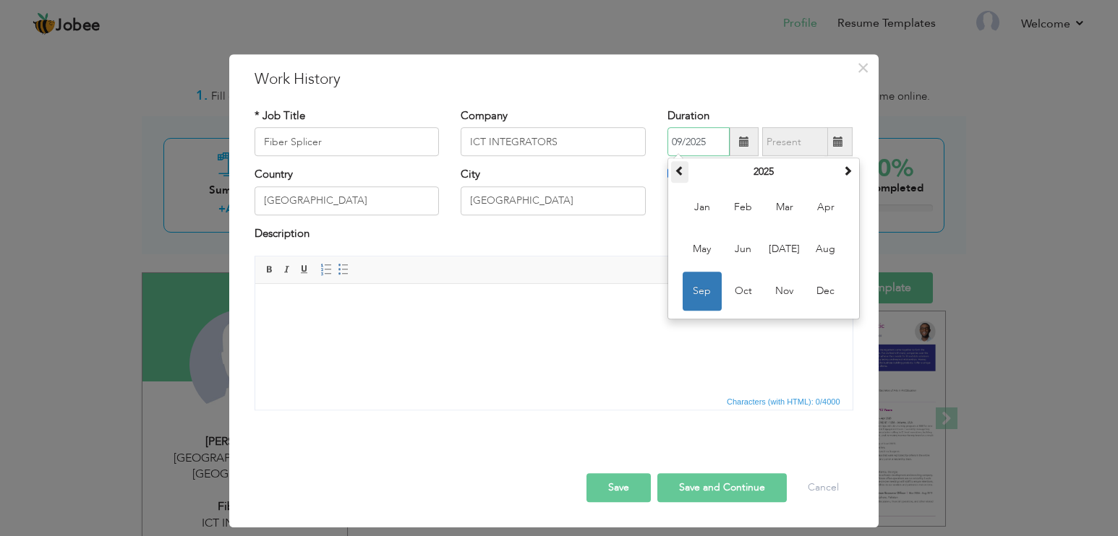
click at [682, 174] on span at bounding box center [680, 171] width 10 height 10
click at [674, 171] on th at bounding box center [679, 173] width 17 height 22
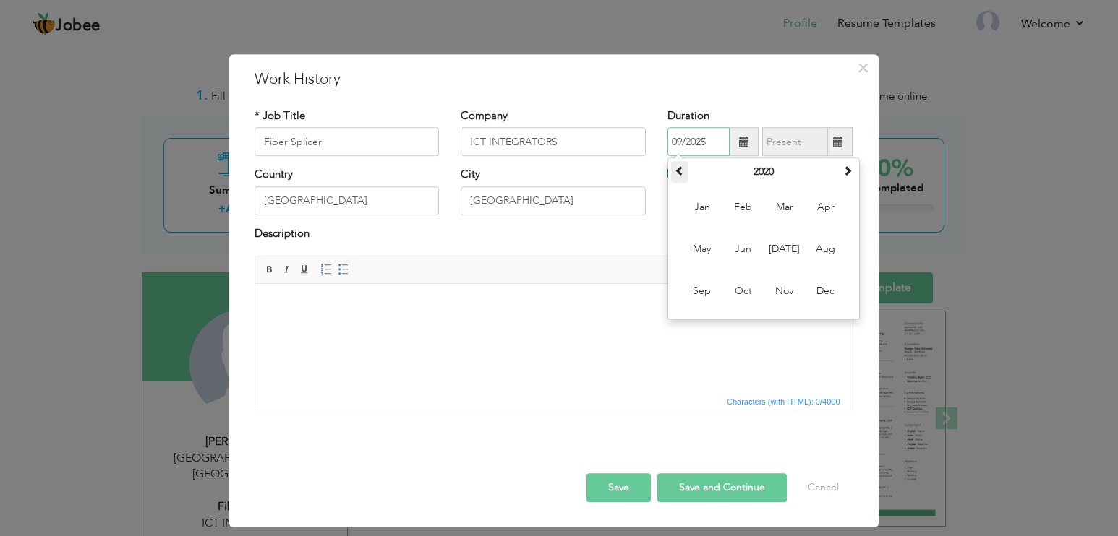
click at [675, 171] on span at bounding box center [680, 171] width 10 height 10
click at [751, 294] on span "Oct" at bounding box center [743, 292] width 39 height 39
type input "10/2017"
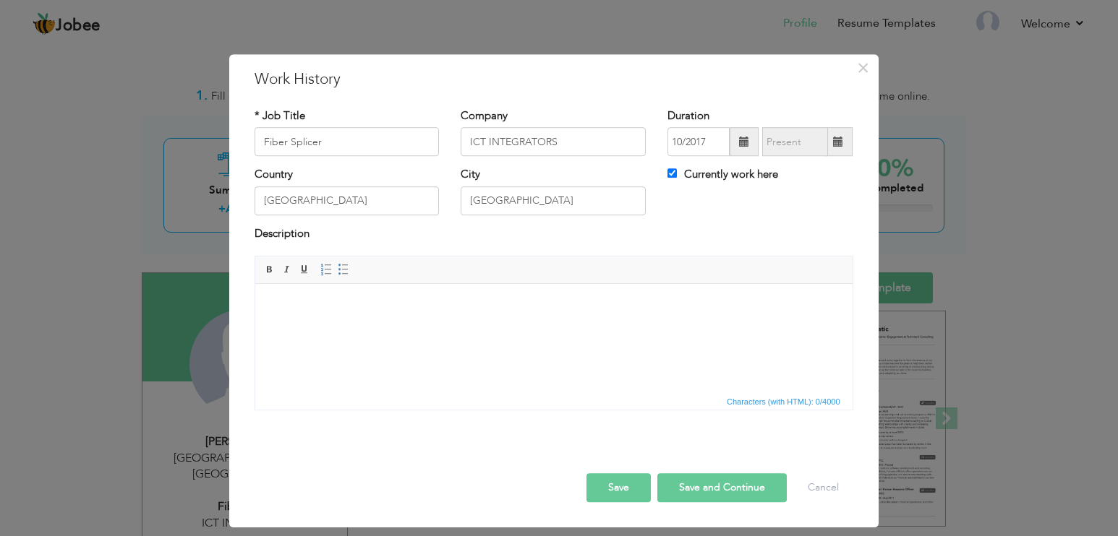
click at [396, 328] on html at bounding box center [553, 306] width 597 height 44
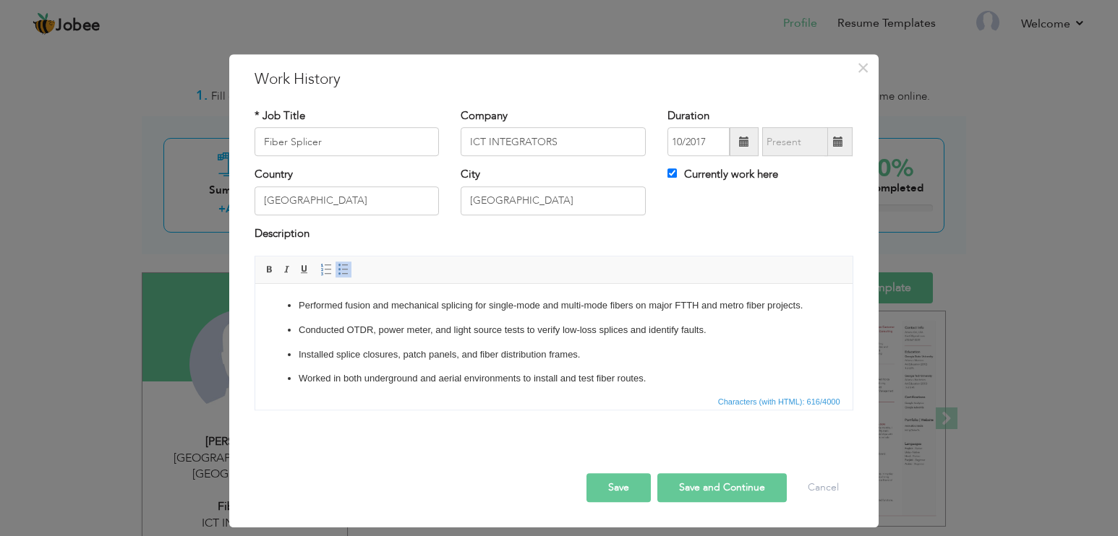
click at [698, 485] on button "Save and Continue" at bounding box center [721, 488] width 129 height 29
checkbox input "false"
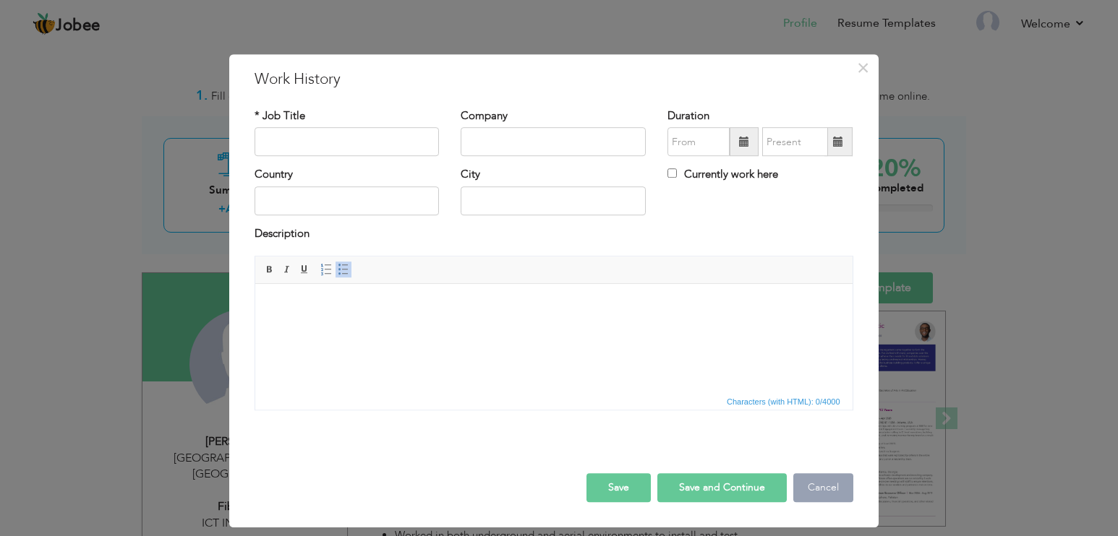
click at [834, 489] on button "Cancel" at bounding box center [823, 488] width 60 height 29
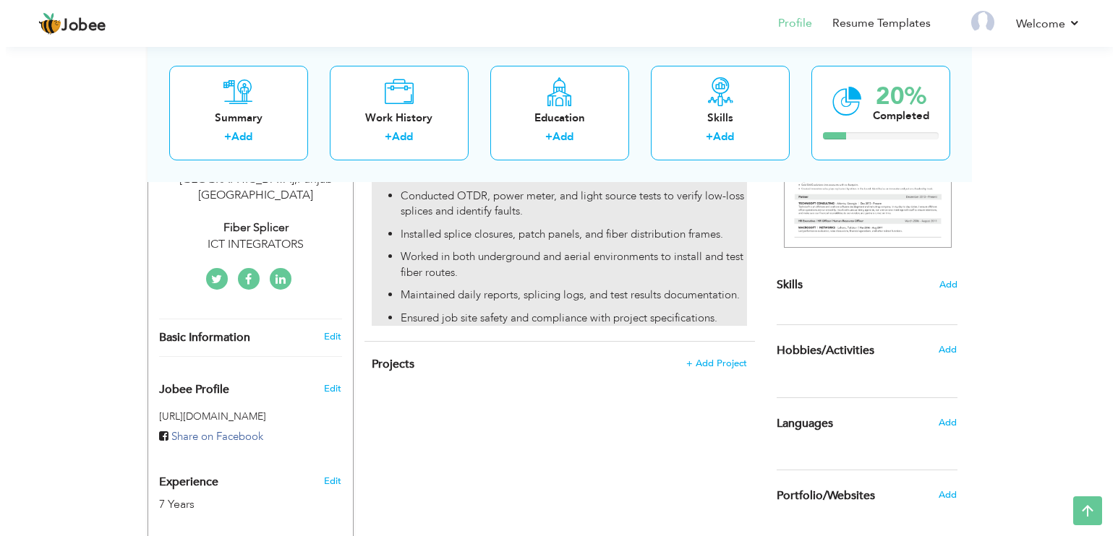
scroll to position [289, 0]
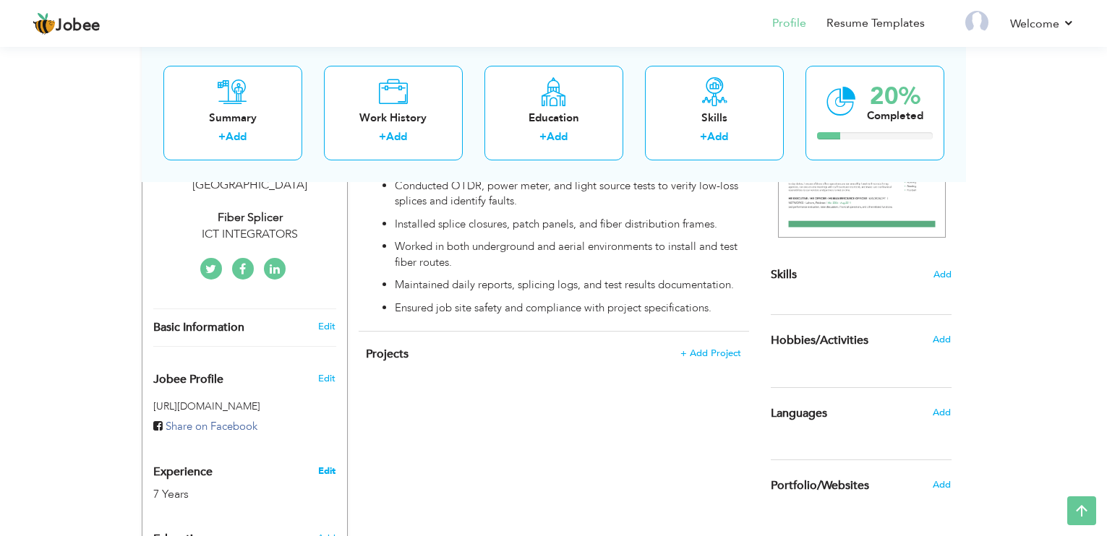
click at [321, 465] on link "Edit" at bounding box center [326, 471] width 17 height 13
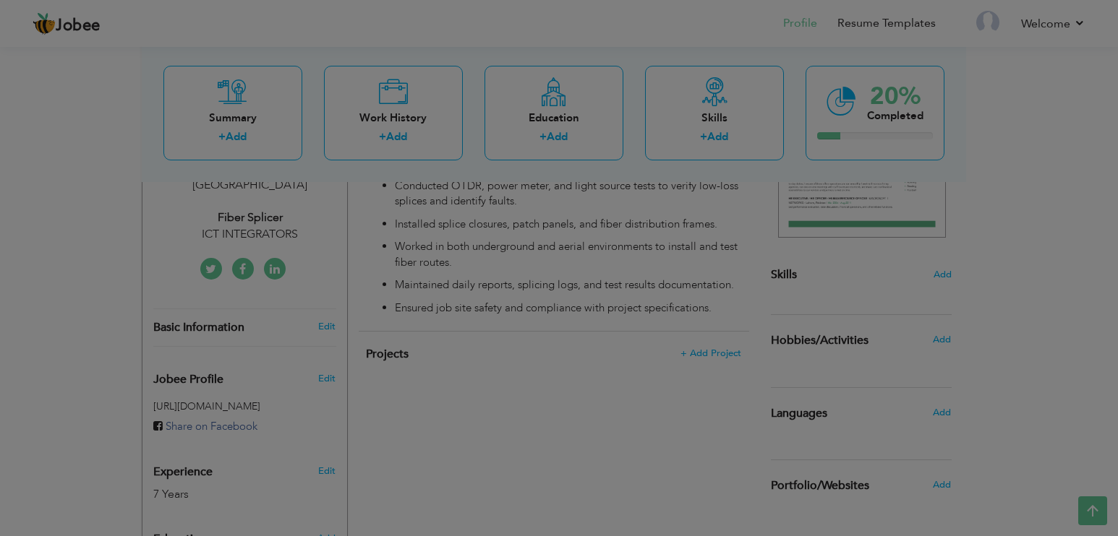
scroll to position [0, 0]
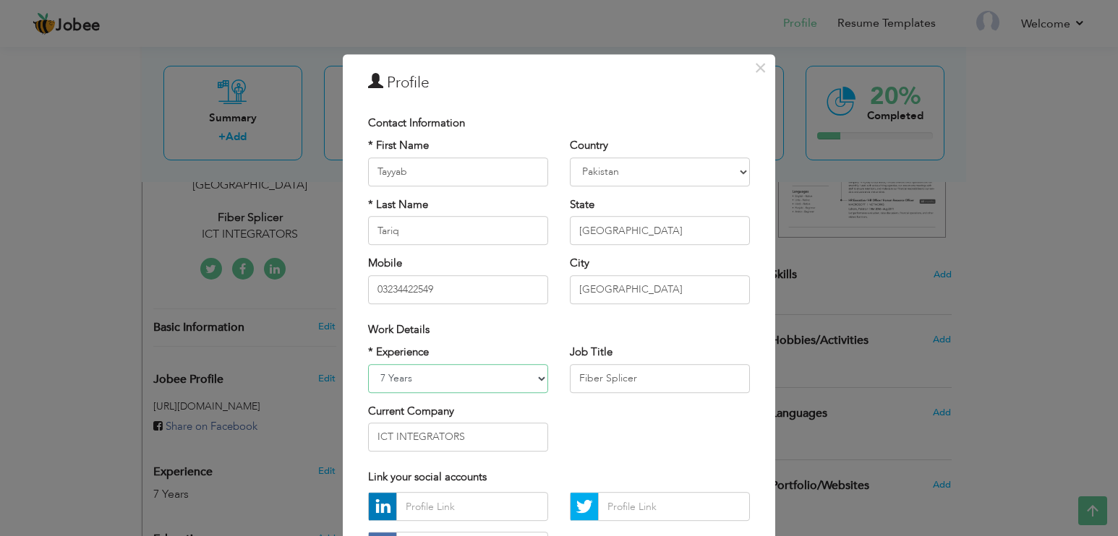
click at [500, 385] on select "Entry Level Less than 1 Year 1 Year 2 Years 3 Years 4 Years 5 Years 6 Years 7 Y…" at bounding box center [458, 378] width 180 height 29
select select "number:10"
click at [368, 364] on select "Entry Level Less than 1 Year 1 Year 2 Years 3 Years 4 Years 5 Years 6 Years 7 Y…" at bounding box center [458, 378] width 180 height 29
click at [698, 466] on div "Link your social accounts" at bounding box center [558, 478] width 403 height 30
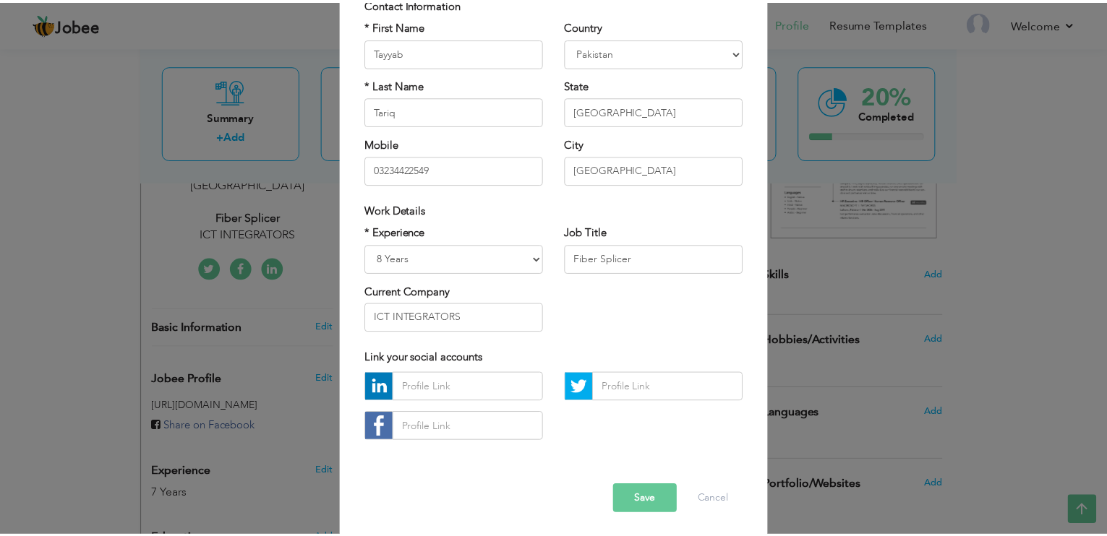
scroll to position [124, 0]
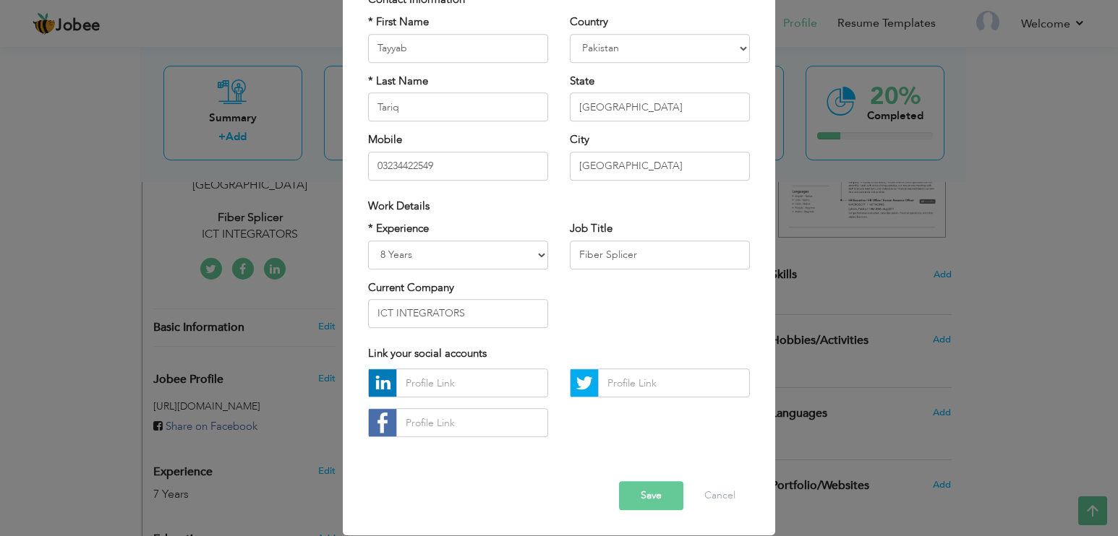
click at [648, 492] on button "Save" at bounding box center [651, 496] width 64 height 29
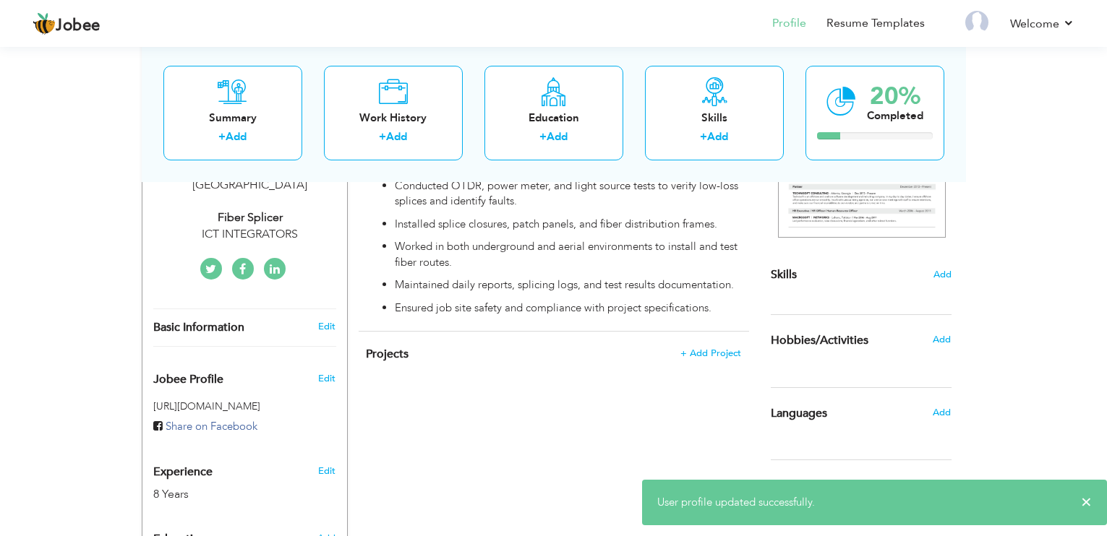
click at [1087, 294] on div "View Resume Export PDF Profile Summary Public Link Experience Education Awards …" at bounding box center [553, 243] width 1107 height 978
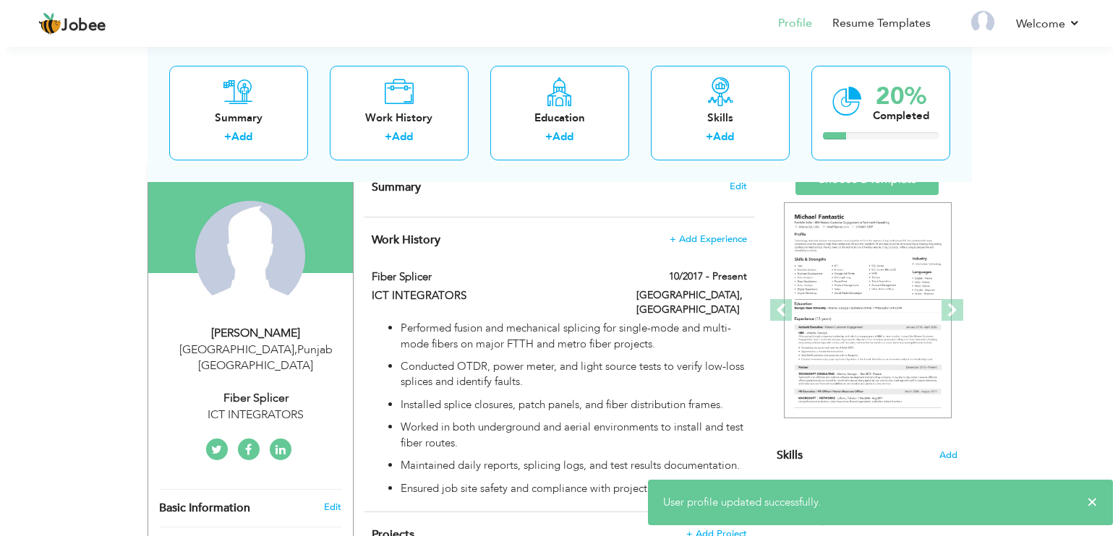
scroll to position [72, 0]
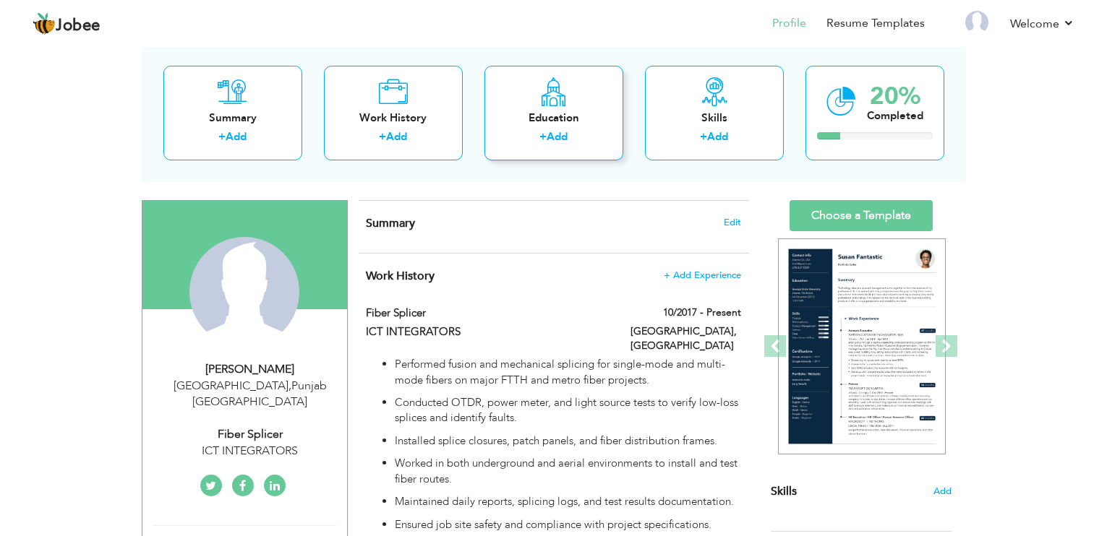
click at [553, 129] on link "Add" at bounding box center [557, 136] width 21 height 14
radio input "true"
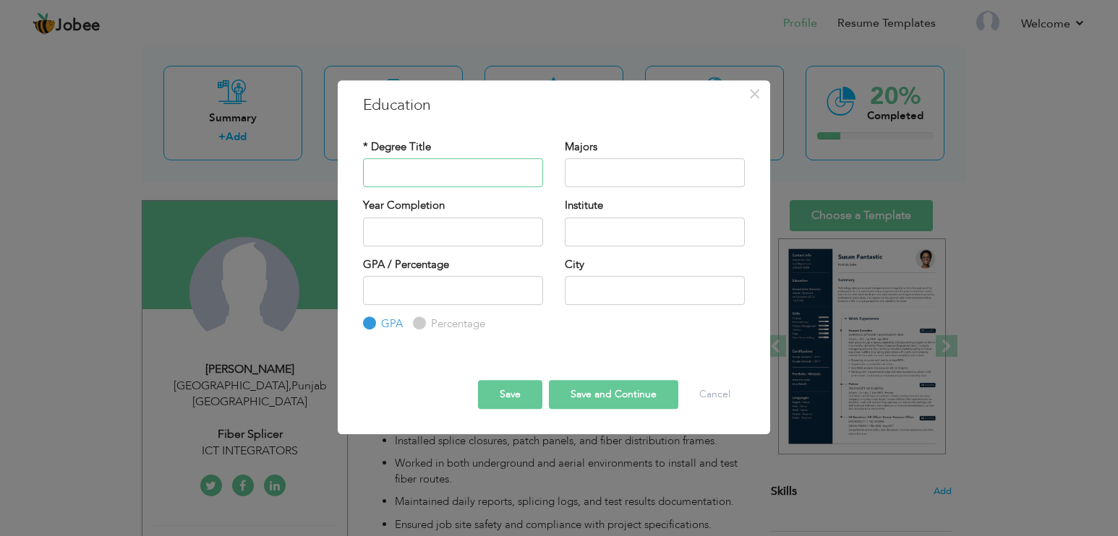
click at [464, 177] on input "text" at bounding box center [453, 172] width 180 height 29
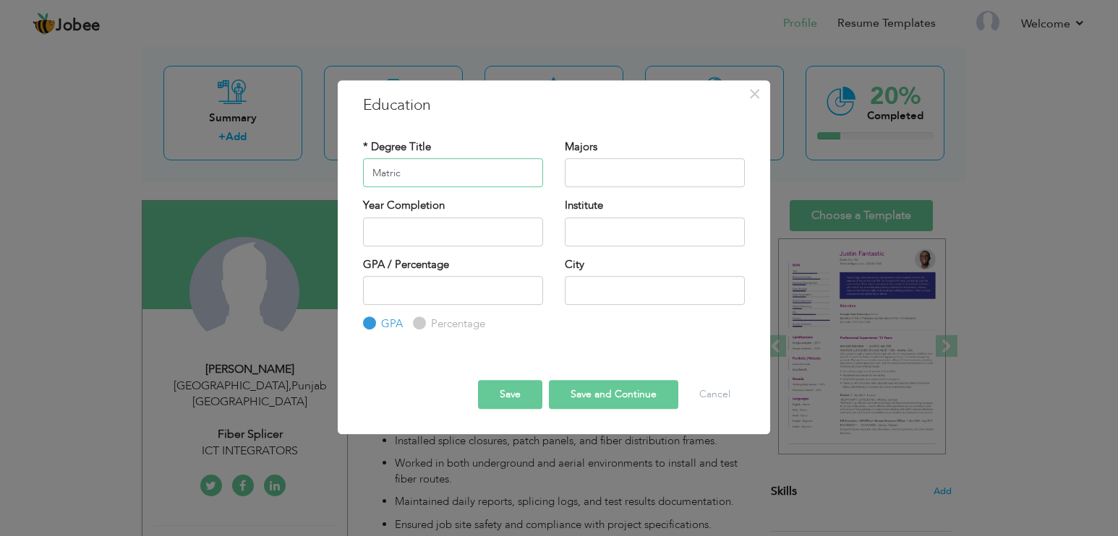
type input "Matric"
click at [625, 166] on input "text" at bounding box center [655, 172] width 180 height 29
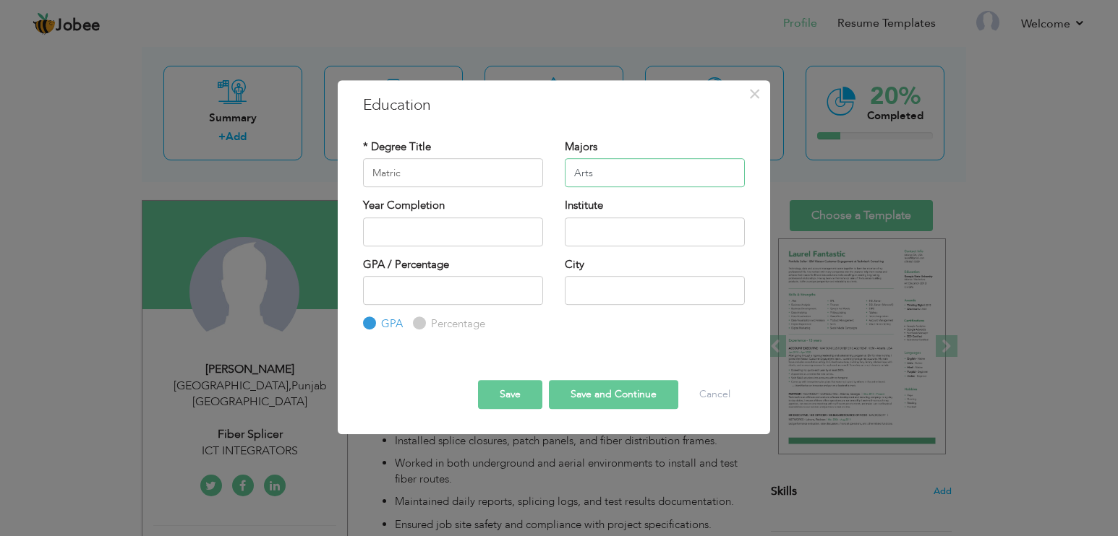
type input "Arts"
click at [440, 240] on input "2025" at bounding box center [453, 232] width 180 height 29
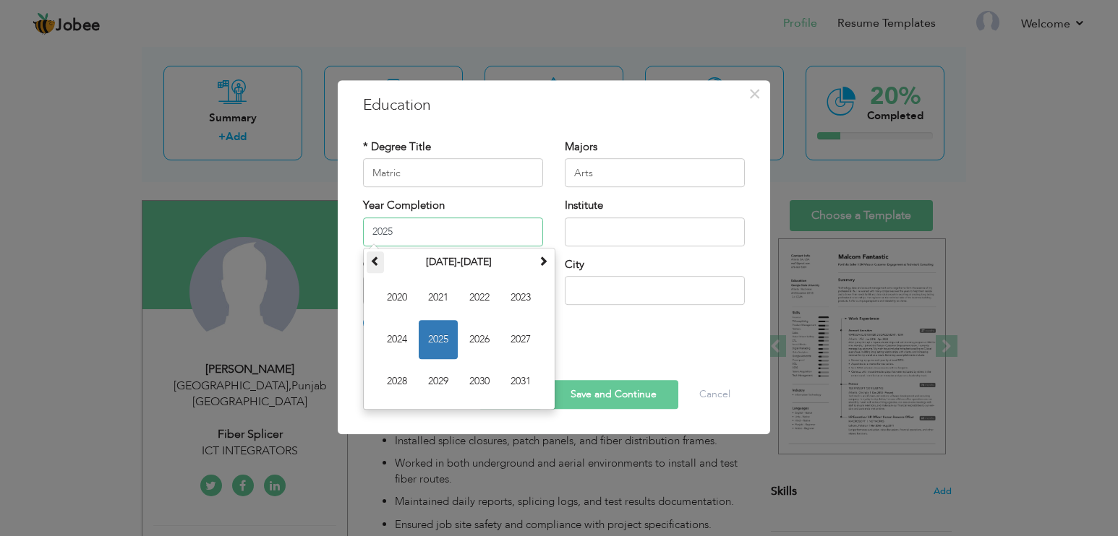
click at [376, 263] on span at bounding box center [375, 261] width 10 height 10
click at [445, 342] on span "2015" at bounding box center [438, 339] width 39 height 39
type input "2015"
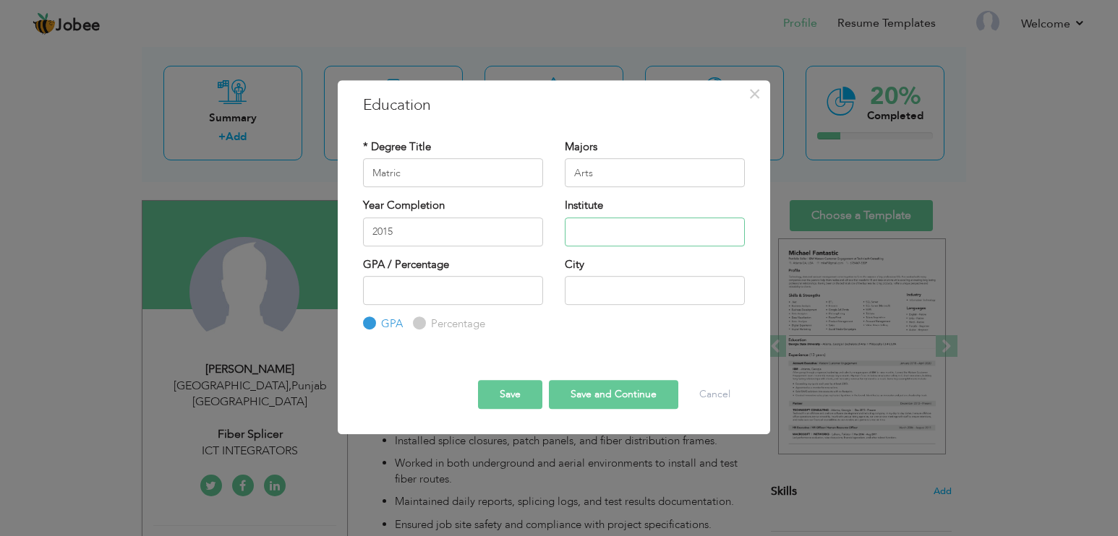
click at [628, 239] on input "text" at bounding box center [655, 232] width 180 height 29
click at [602, 226] on input "text" at bounding box center [655, 232] width 180 height 29
paste input "Himayat-i-Islam Higher Secondary School Multan Road, Lahore."
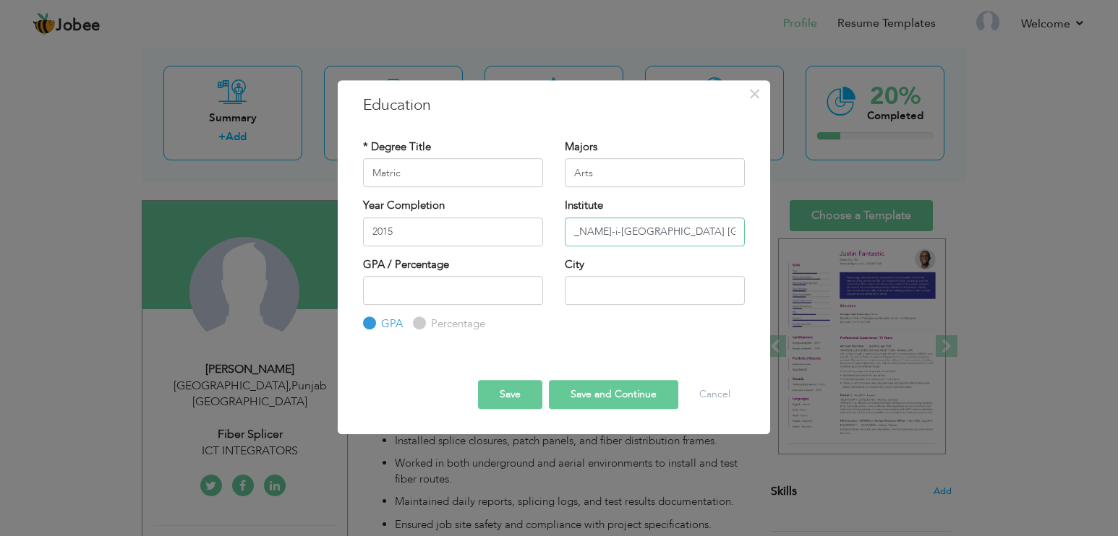
scroll to position [0, 0]
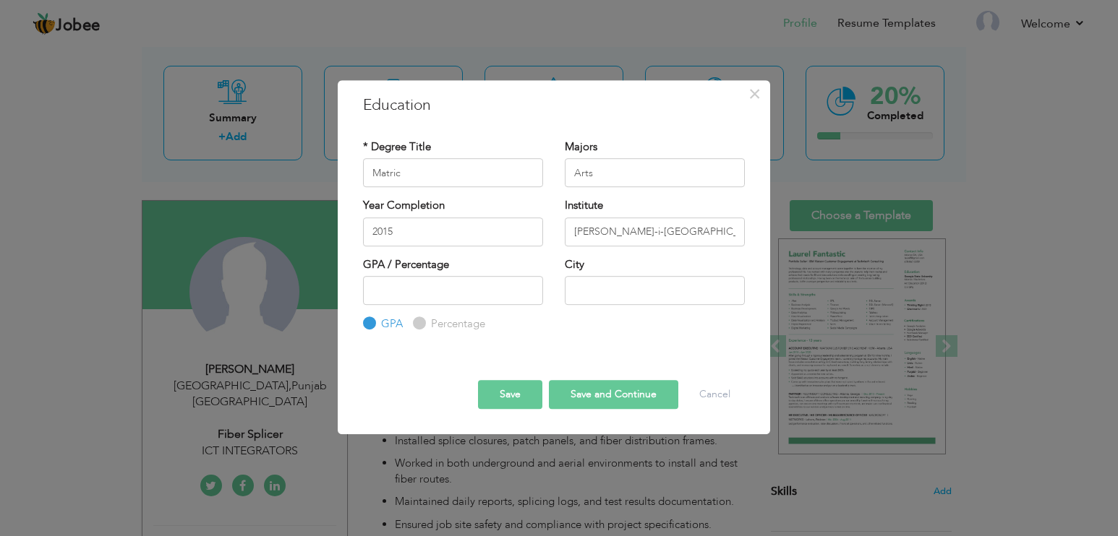
drag, startPoint x: 599, startPoint y: 234, endPoint x: 628, endPoint y: 257, distance: 37.0
click at [628, 257] on div "City" at bounding box center [655, 281] width 180 height 48
click at [643, 233] on input "Himayat-i-Islam Higher Secondary School Multan Road, Lahore." at bounding box center [655, 232] width 180 height 29
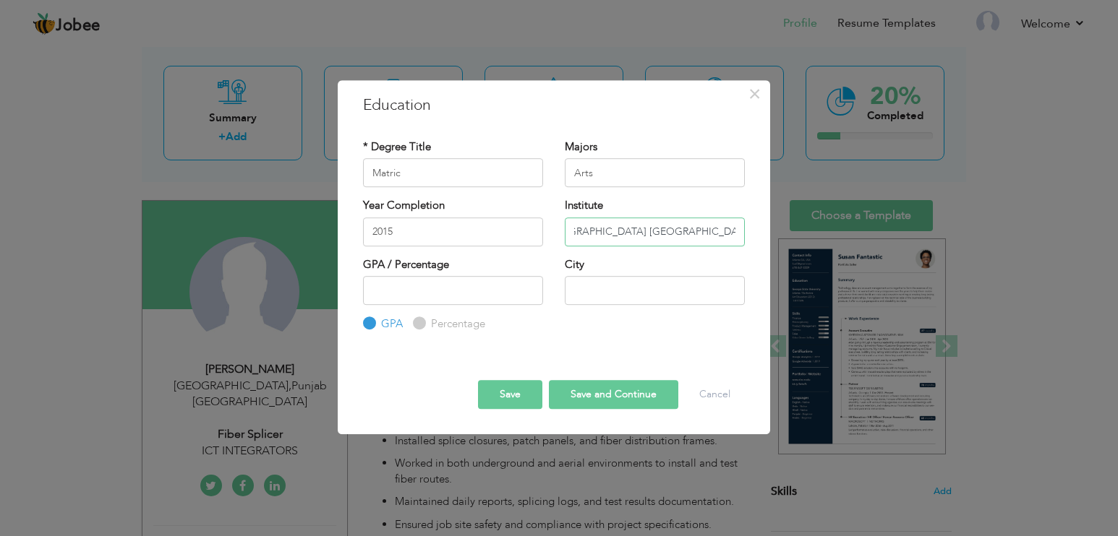
type input "Himayat-i-Islam Higher Secondary School Multan Road Lahore."
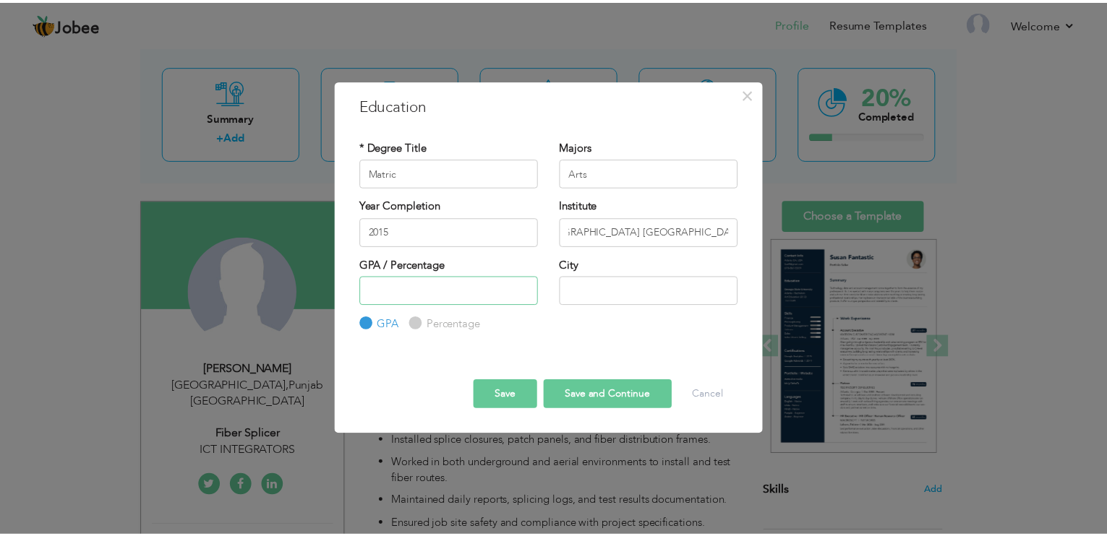
scroll to position [0, 0]
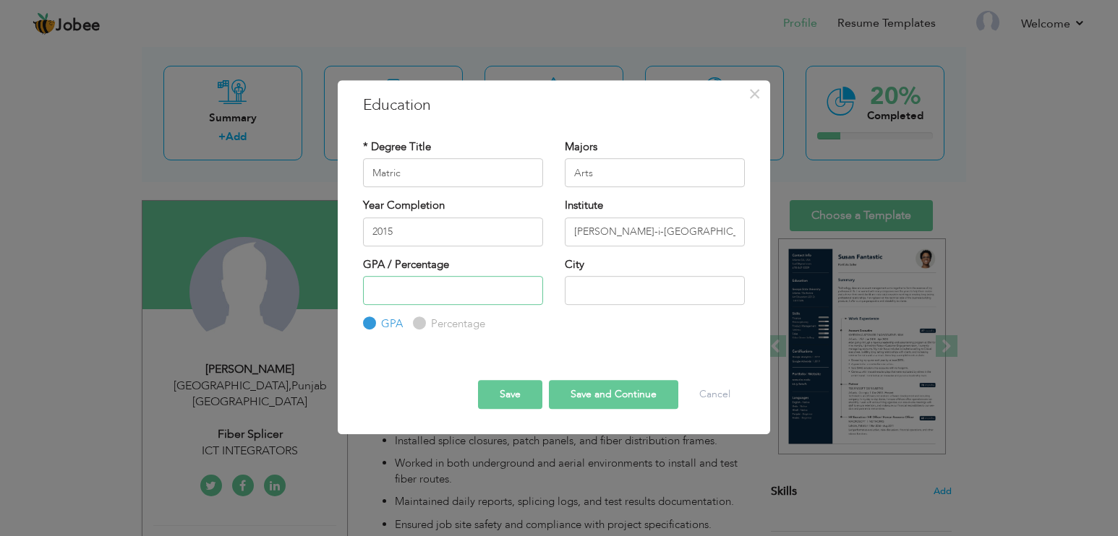
click at [449, 294] on input "number" at bounding box center [453, 290] width 180 height 29
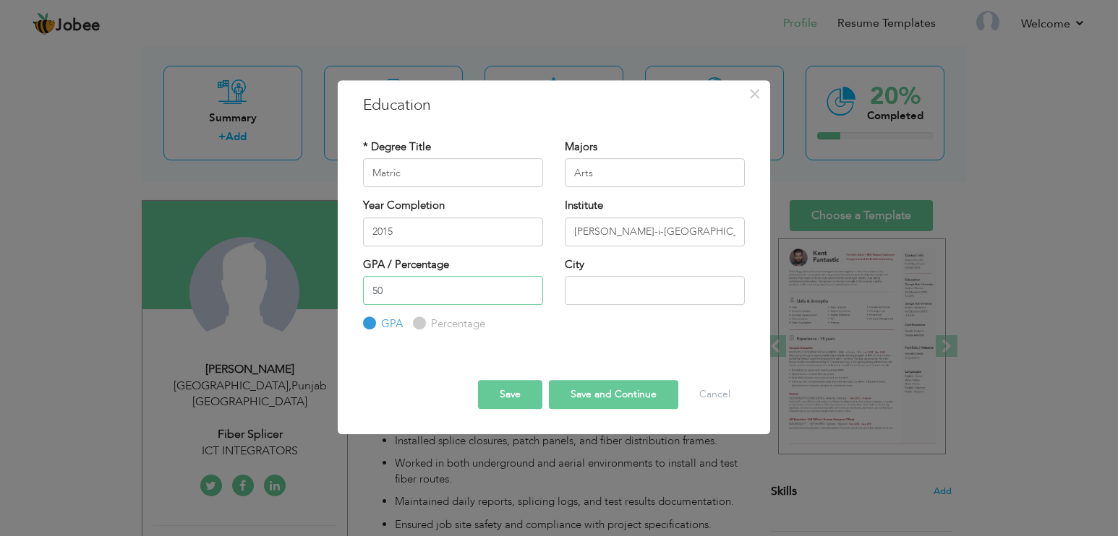
type input "50"
click at [427, 324] on label "Percentage" at bounding box center [456, 324] width 58 height 15
click at [422, 324] on input "Percentage" at bounding box center [417, 324] width 9 height 9
radio input "true"
click at [611, 286] on input "text" at bounding box center [655, 290] width 180 height 29
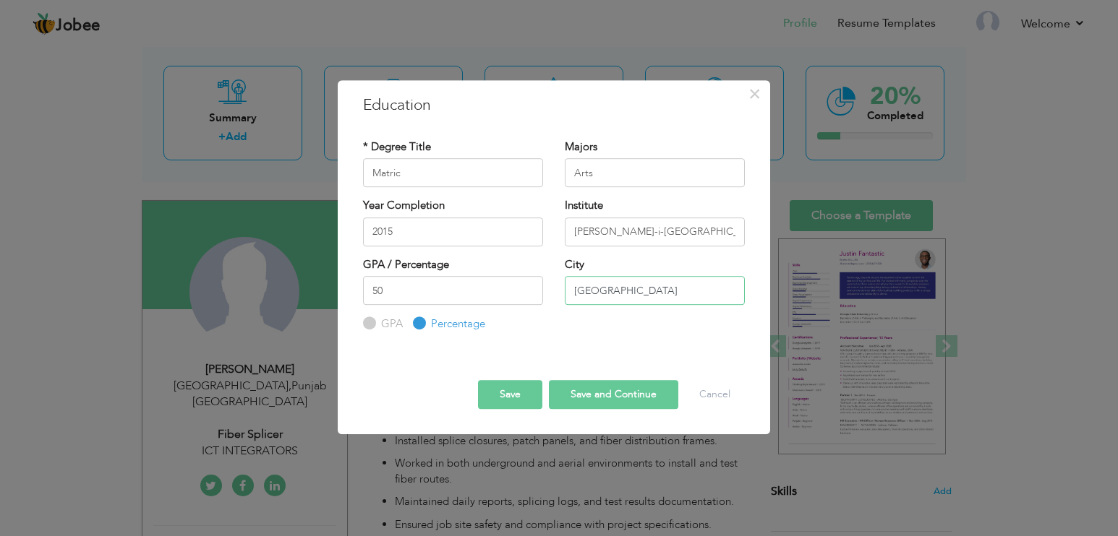
type input "LAHORE"
click at [503, 393] on button "Save" at bounding box center [510, 394] width 64 height 29
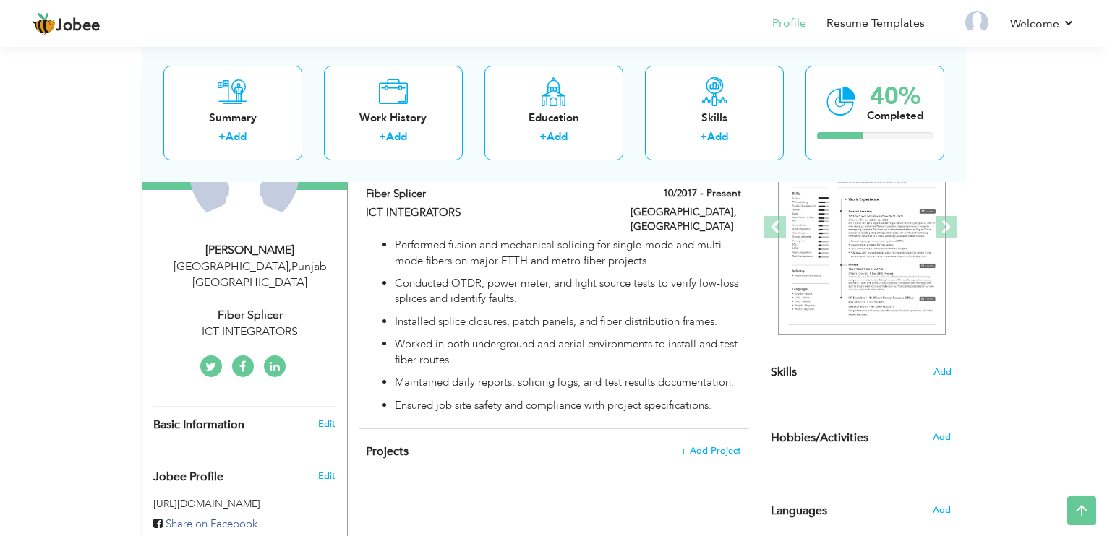
scroll to position [217, 0]
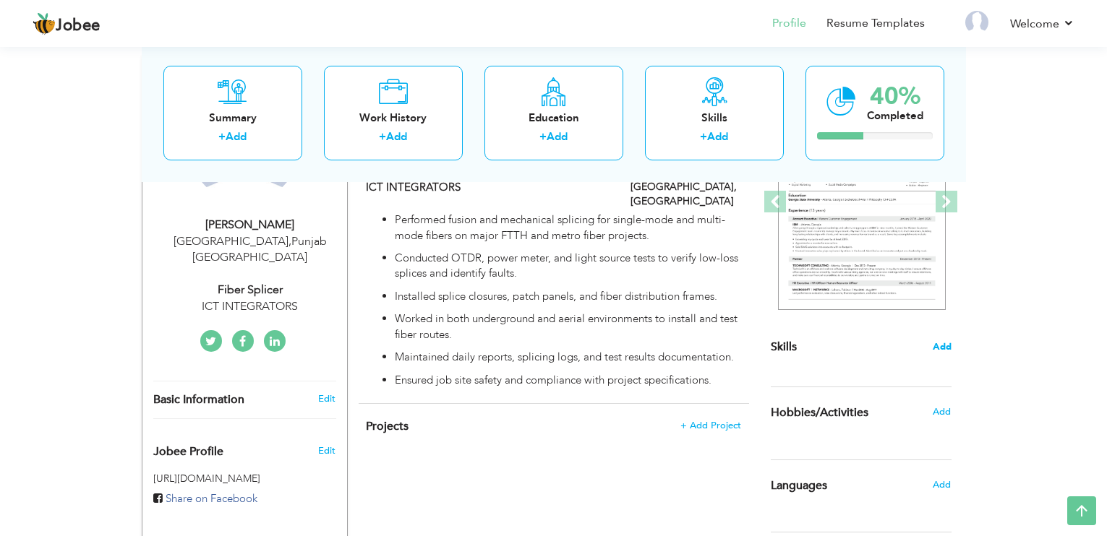
click at [944, 346] on span "Add" at bounding box center [942, 348] width 19 height 14
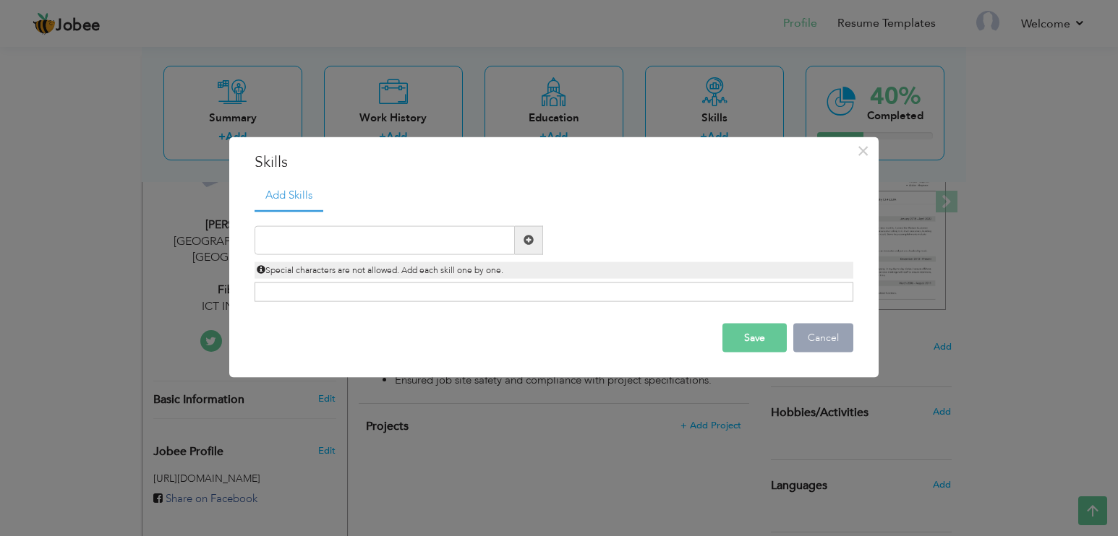
click at [821, 331] on button "Cancel" at bounding box center [823, 337] width 60 height 29
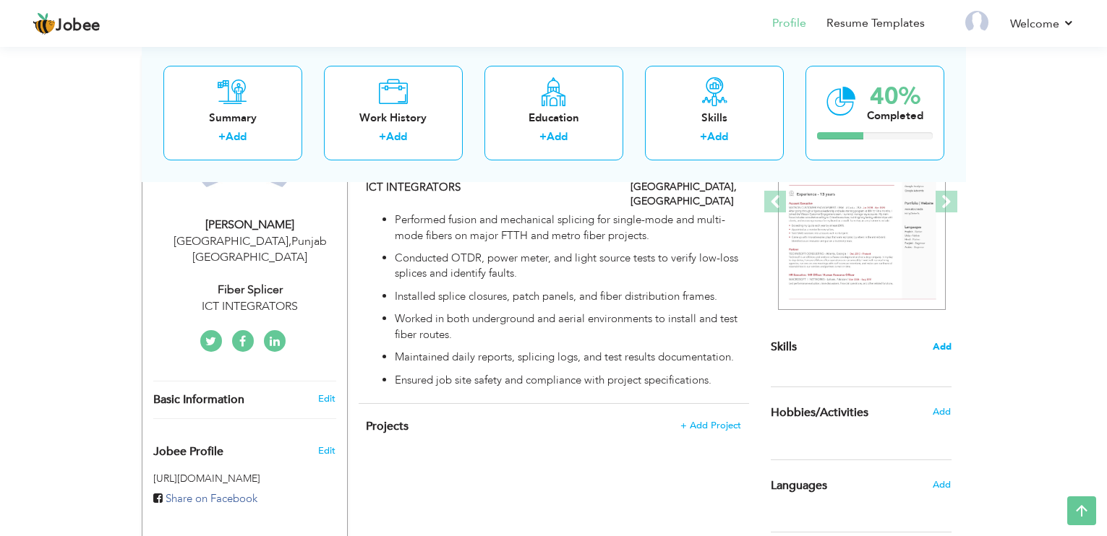
click at [949, 342] on span "Add" at bounding box center [942, 348] width 19 height 14
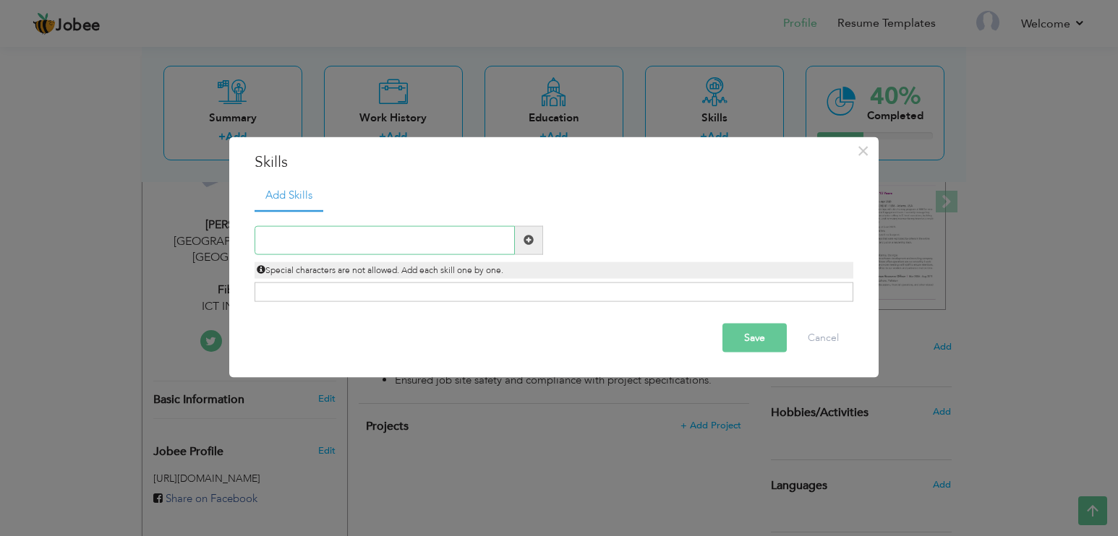
click at [315, 240] on input "text" at bounding box center [385, 240] width 260 height 29
click at [383, 236] on input "text" at bounding box center [385, 240] width 260 height 29
paste input "Fiber Fusion & Mechanical Splicing"
type input "Fiber Fusion & Mechanical Splicing"
click at [533, 238] on span at bounding box center [528, 240] width 10 height 10
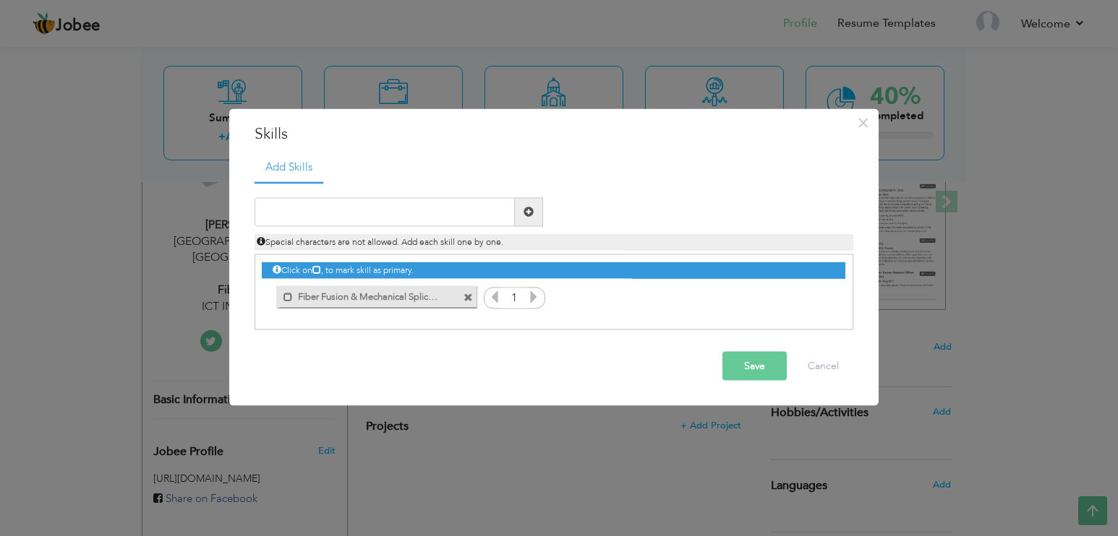
click at [534, 296] on icon at bounding box center [533, 296] width 13 height 13
click at [756, 363] on button "Save" at bounding box center [754, 365] width 64 height 29
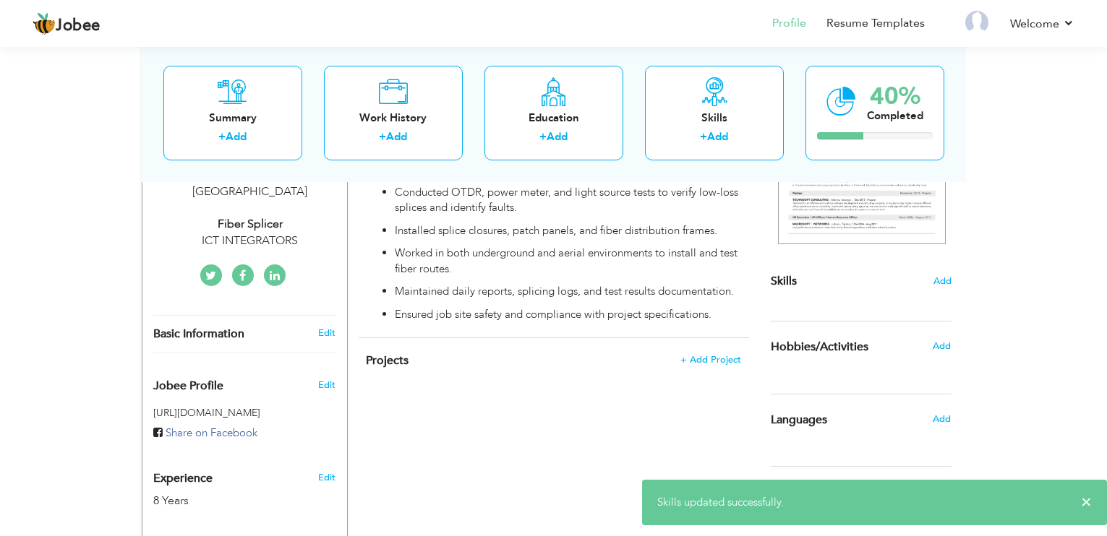
scroll to position [289, 0]
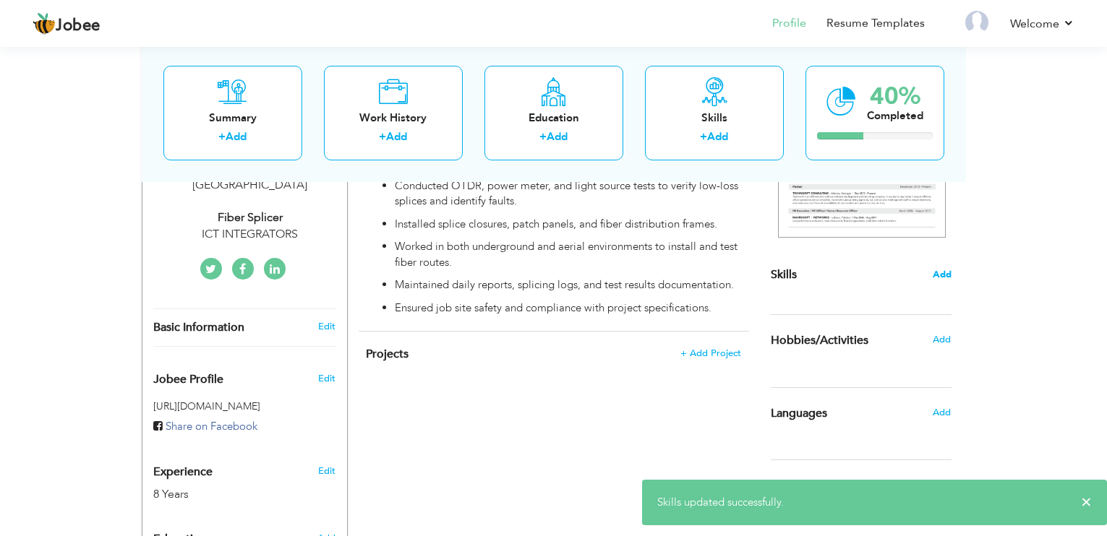
click at [939, 269] on span "Add" at bounding box center [942, 275] width 19 height 14
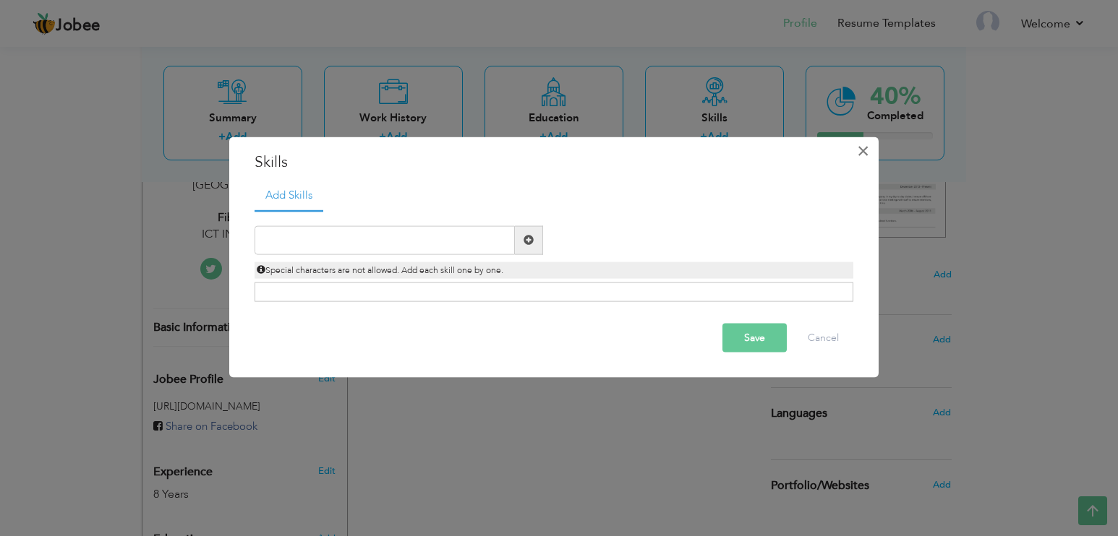
click at [871, 155] on button "×" at bounding box center [863, 151] width 23 height 23
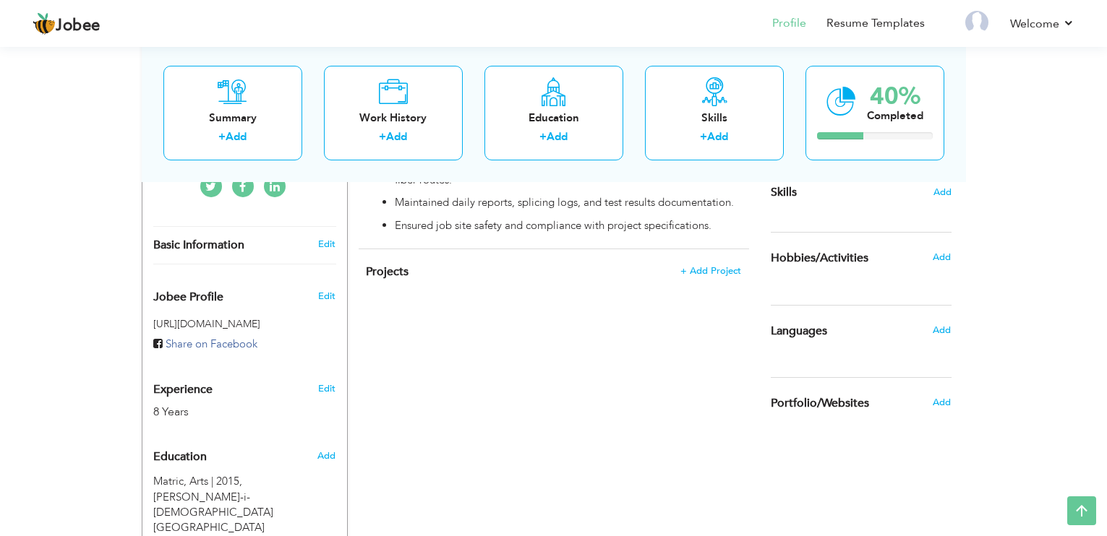
scroll to position [362, 0]
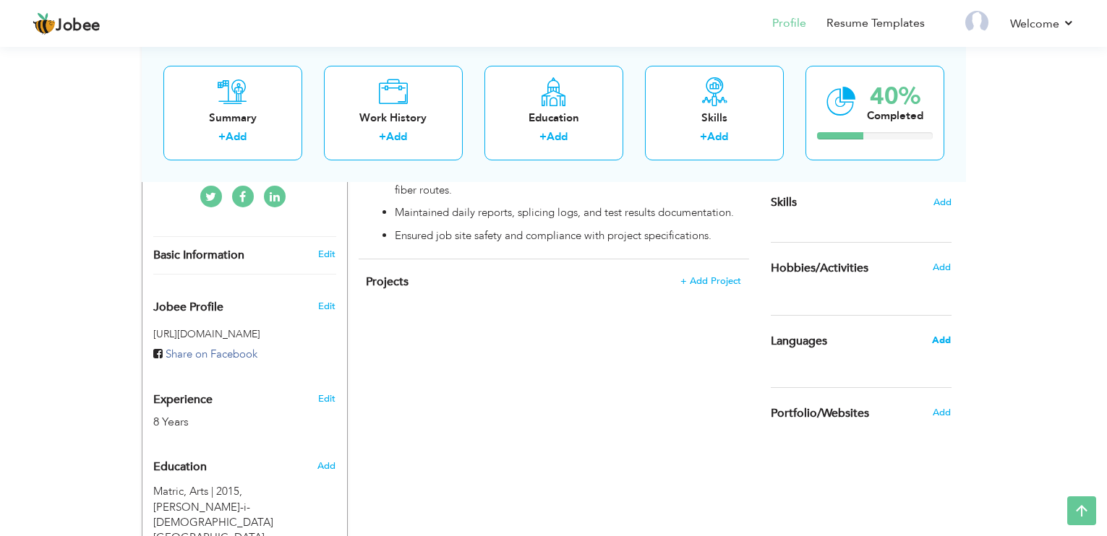
click at [944, 336] on span "Add" at bounding box center [941, 340] width 19 height 13
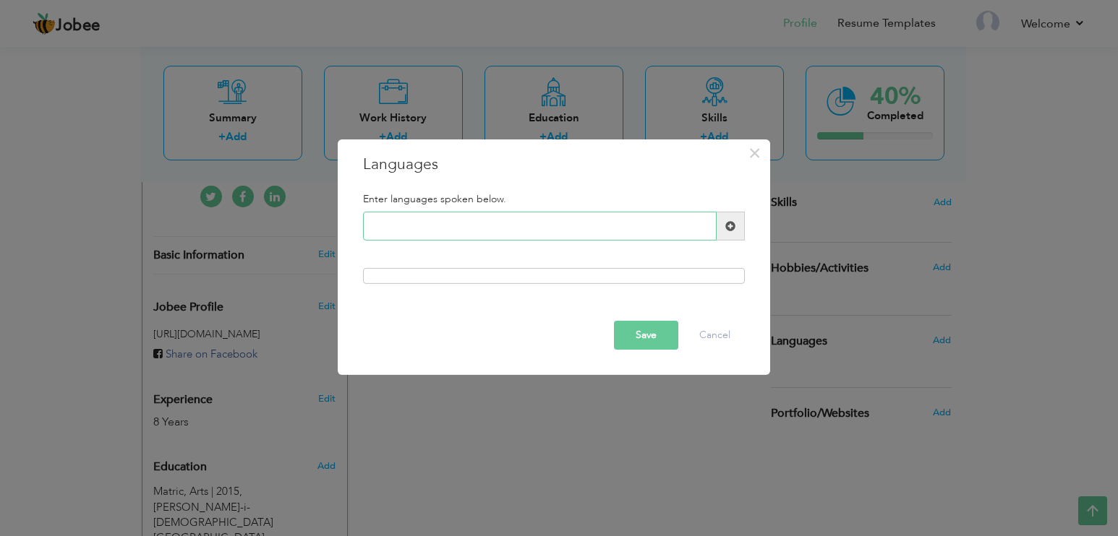
click at [565, 231] on input "text" at bounding box center [540, 226] width 354 height 29
type input "Urdu"
click at [735, 223] on span at bounding box center [730, 226] width 10 height 10
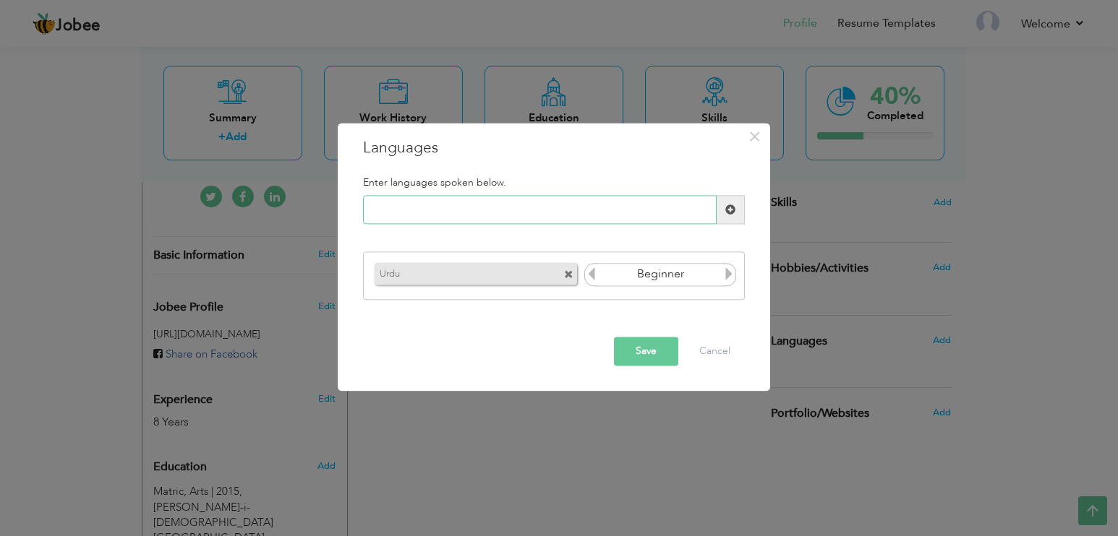
click at [641, 218] on input "text" at bounding box center [540, 210] width 354 height 29
type input "Punjabi"
click at [726, 208] on span at bounding box center [730, 210] width 10 height 10
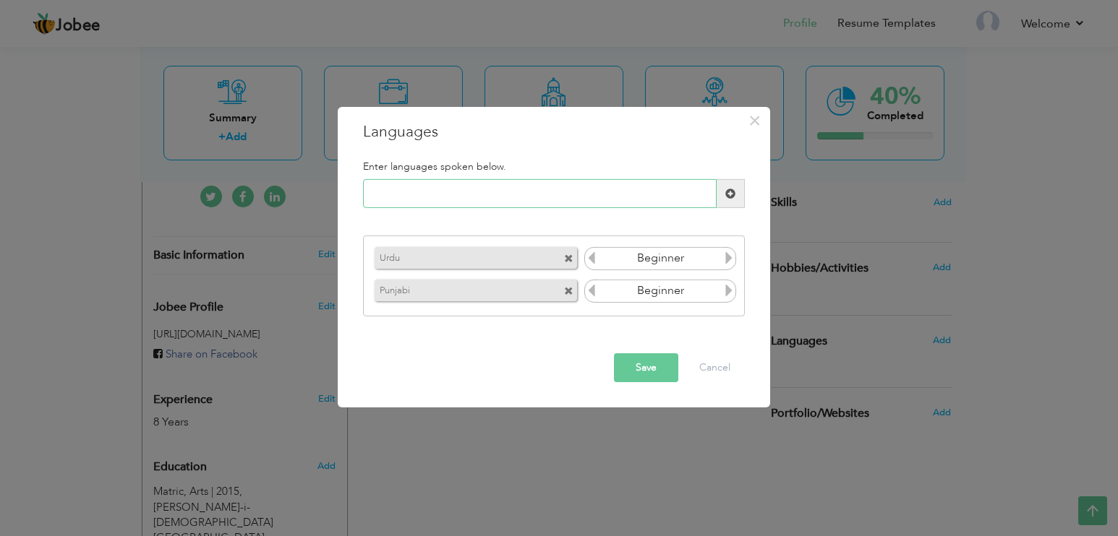
click at [599, 202] on input "text" at bounding box center [540, 193] width 354 height 29
type input "English"
click at [725, 194] on span at bounding box center [730, 194] width 10 height 10
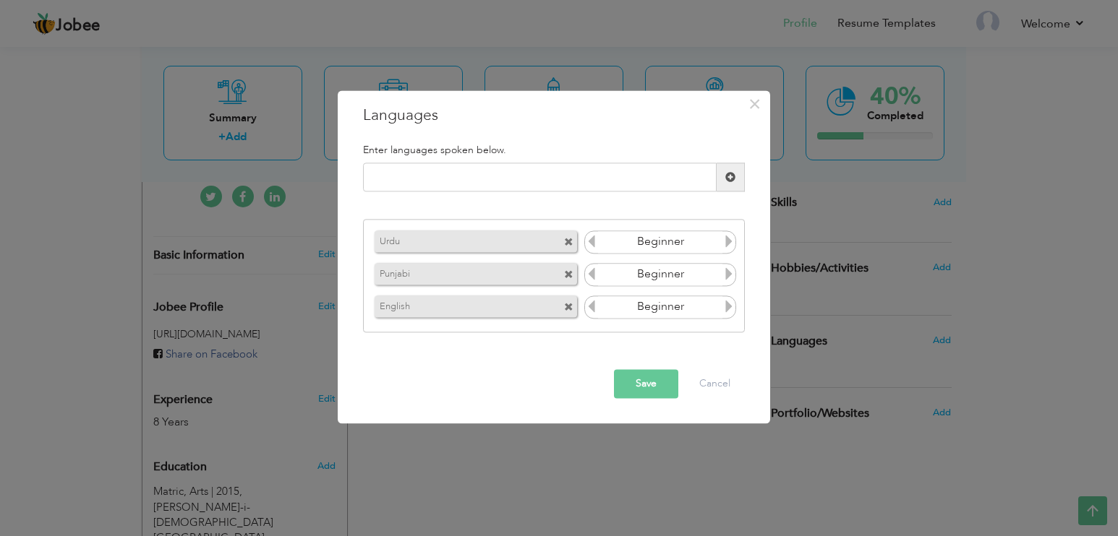
click at [726, 274] on icon at bounding box center [728, 274] width 13 height 13
click at [591, 274] on icon at bounding box center [591, 274] width 13 height 13
click at [730, 245] on icon at bounding box center [728, 241] width 13 height 13
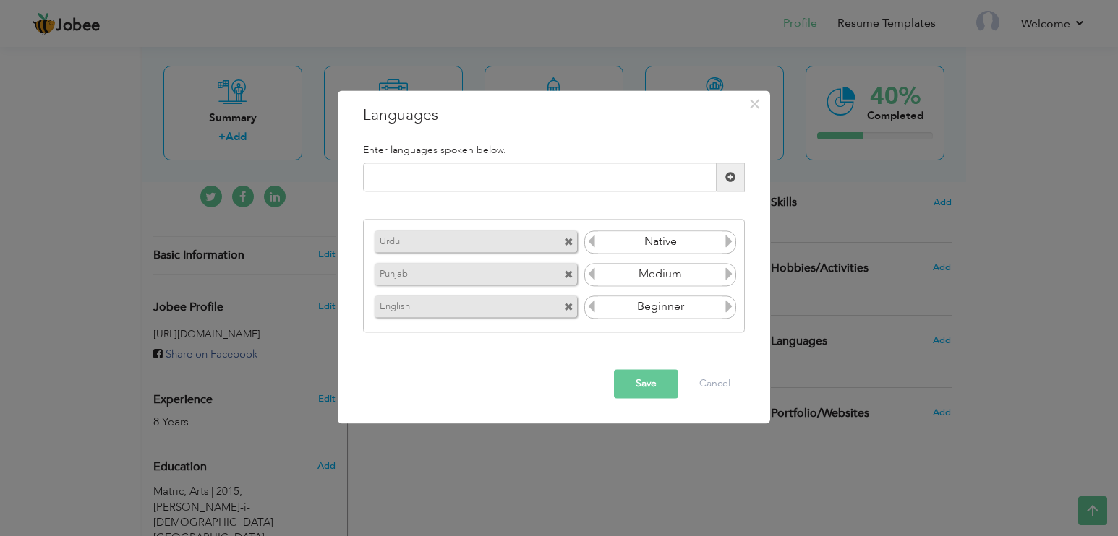
click at [728, 307] on icon at bounding box center [728, 306] width 13 height 13
drag, startPoint x: 590, startPoint y: 304, endPoint x: 591, endPoint y: 326, distance: 22.4
click at [589, 303] on icon at bounding box center [591, 306] width 13 height 13
click at [648, 385] on button "Save" at bounding box center [646, 384] width 64 height 29
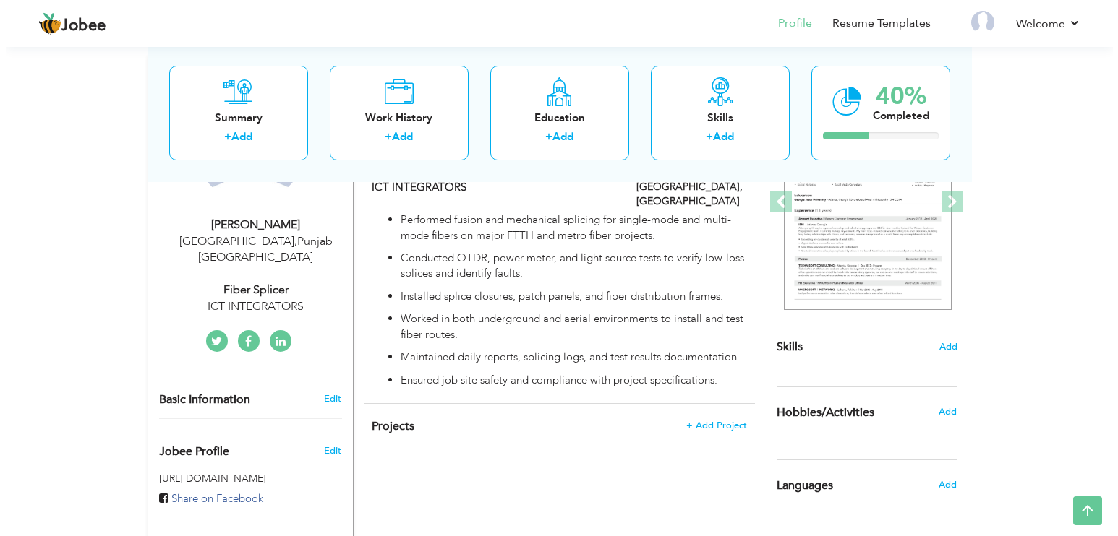
scroll to position [145, 0]
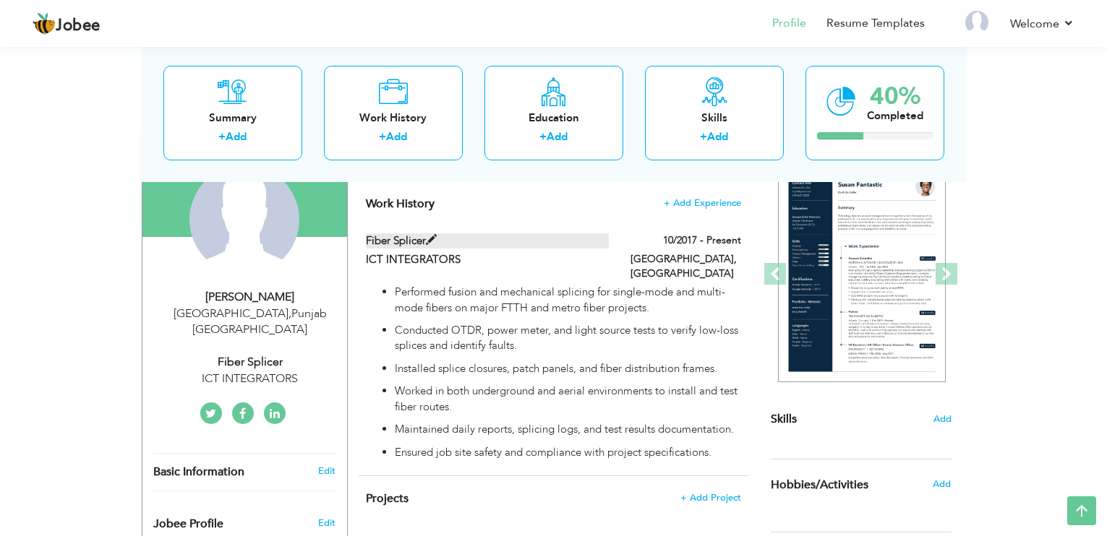
click at [429, 236] on span at bounding box center [431, 240] width 11 height 11
type input "Fiber Splicer"
type input "ICT INTEGRATORS"
type input "10/2017"
type input "[GEOGRAPHIC_DATA]"
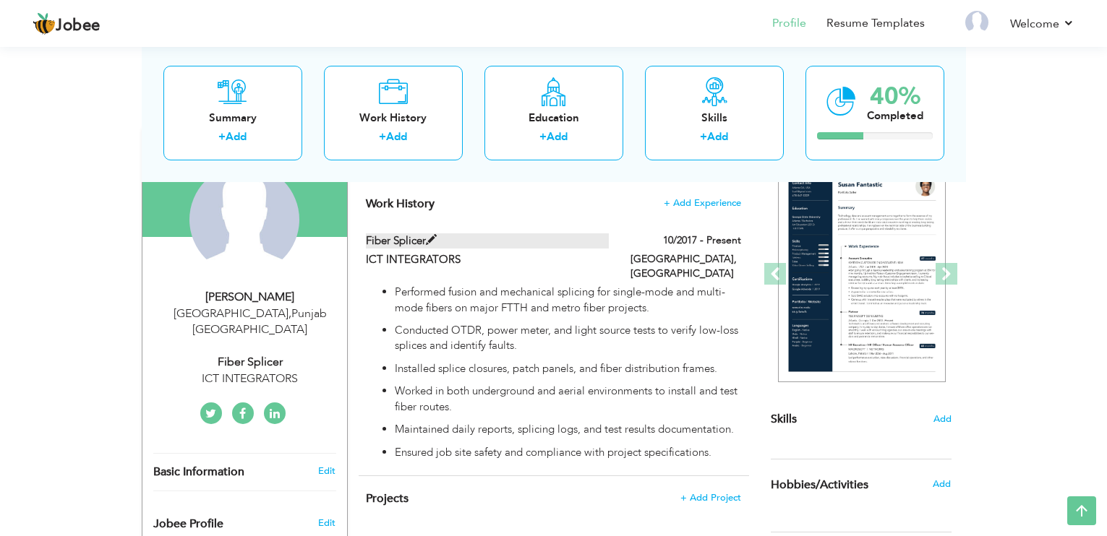
type input "[GEOGRAPHIC_DATA]"
checkbox input "true"
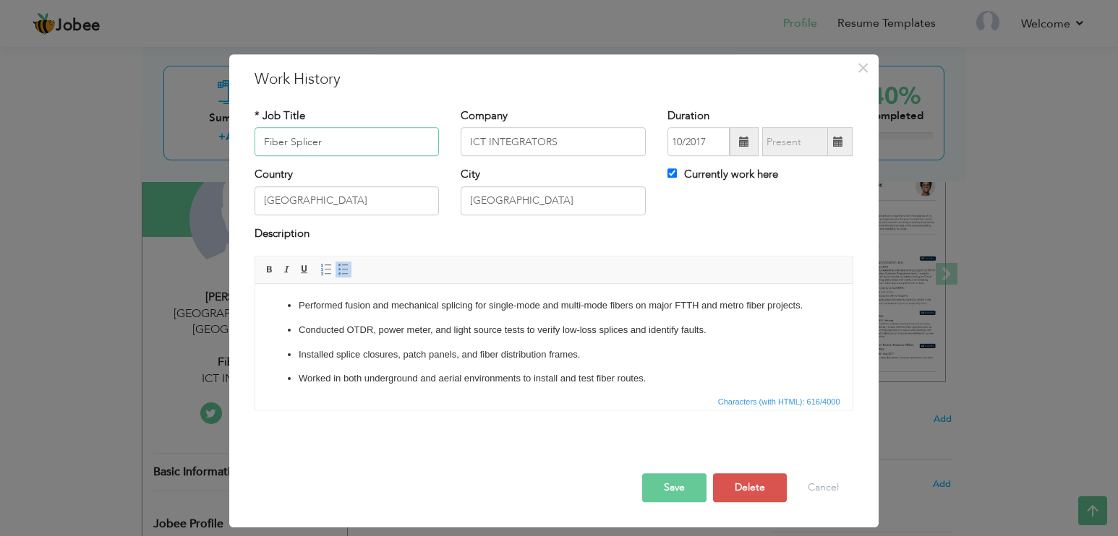
drag, startPoint x: 344, startPoint y: 137, endPoint x: 241, endPoint y: 138, distance: 102.7
click at [241, 138] on div "× Work History * Job Title Fiber Splicer Company ICT INTEGRATORS Duration 10/20…" at bounding box center [553, 291] width 649 height 474
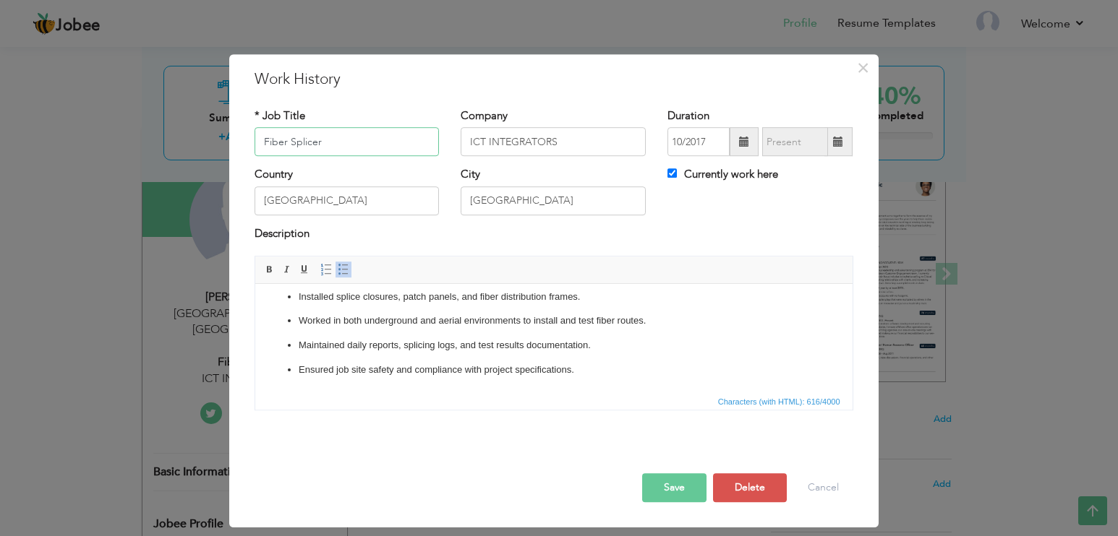
scroll to position [73, 0]
click at [612, 384] on html "Performed fusion and mechanical splicing for single-mode and multi-mode fibers …" at bounding box center [553, 309] width 597 height 166
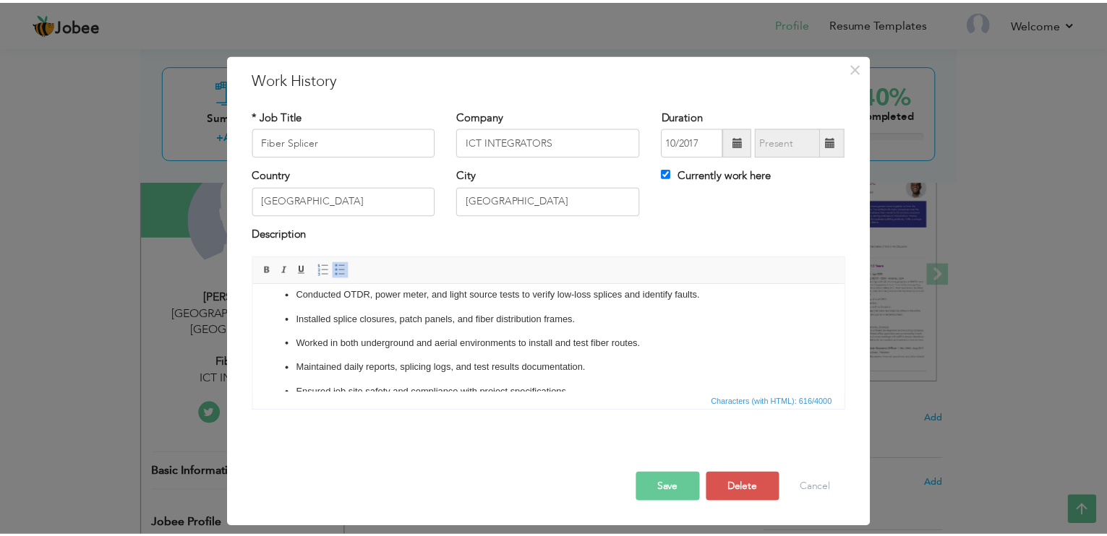
scroll to position [0, 0]
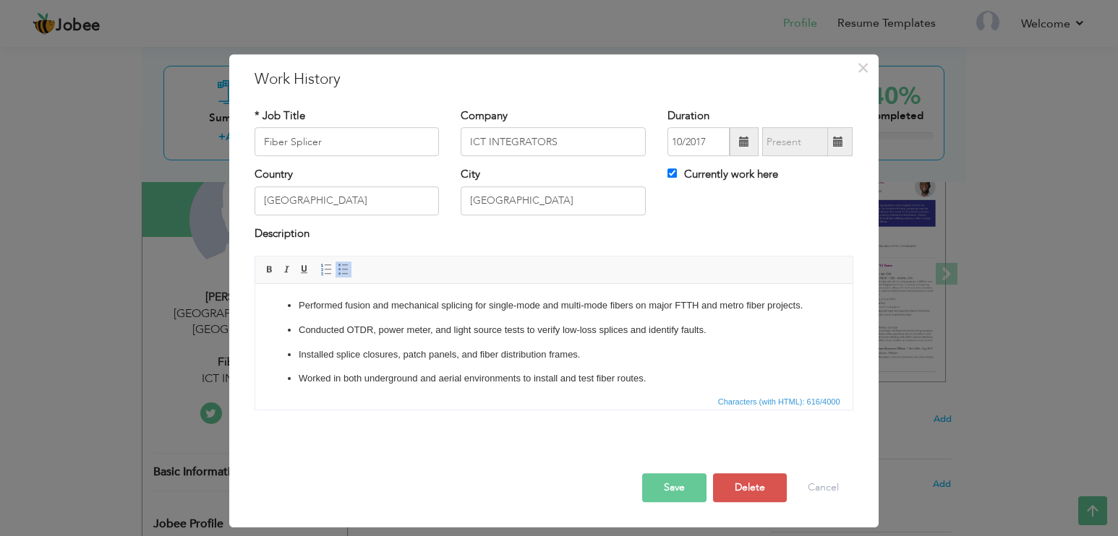
click at [296, 312] on ul "Performed fusion and mechanical splicing for single-mode and multi-mode fibers …" at bounding box center [553, 367] width 568 height 137
click at [825, 493] on button "Cancel" at bounding box center [823, 488] width 60 height 29
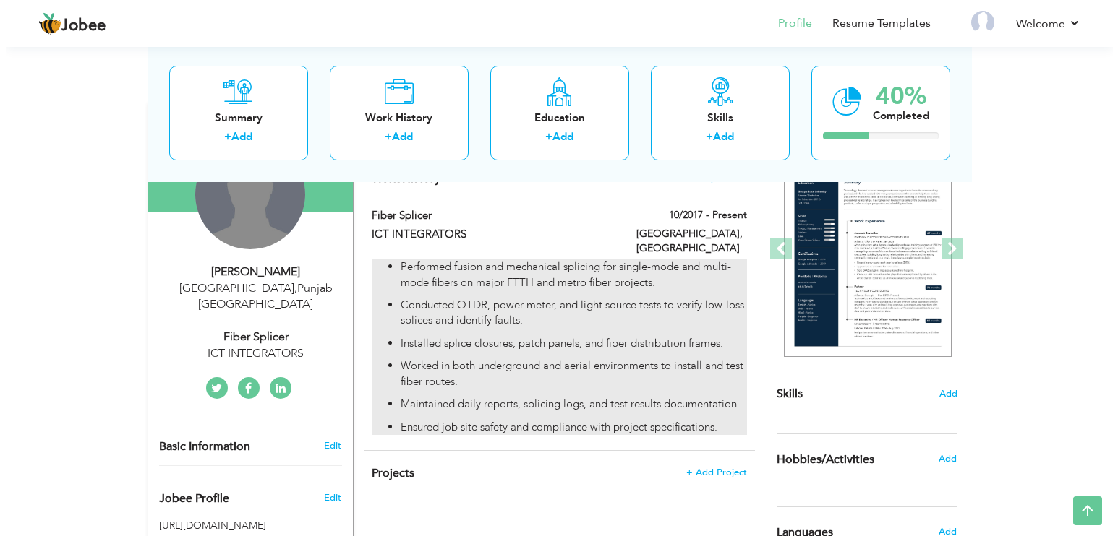
scroll to position [145, 0]
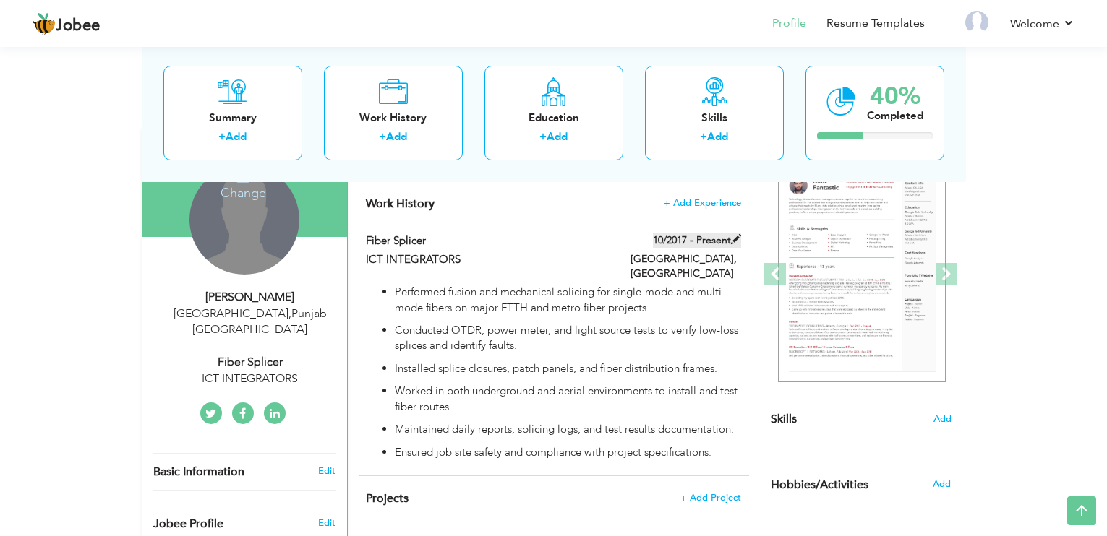
click at [735, 237] on span at bounding box center [736, 239] width 10 height 10
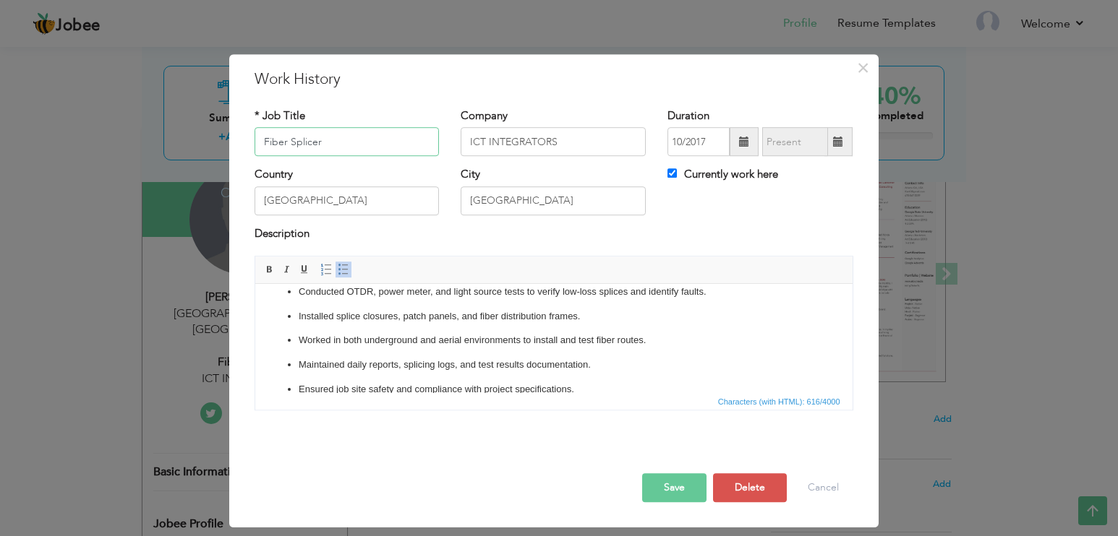
scroll to position [73, 0]
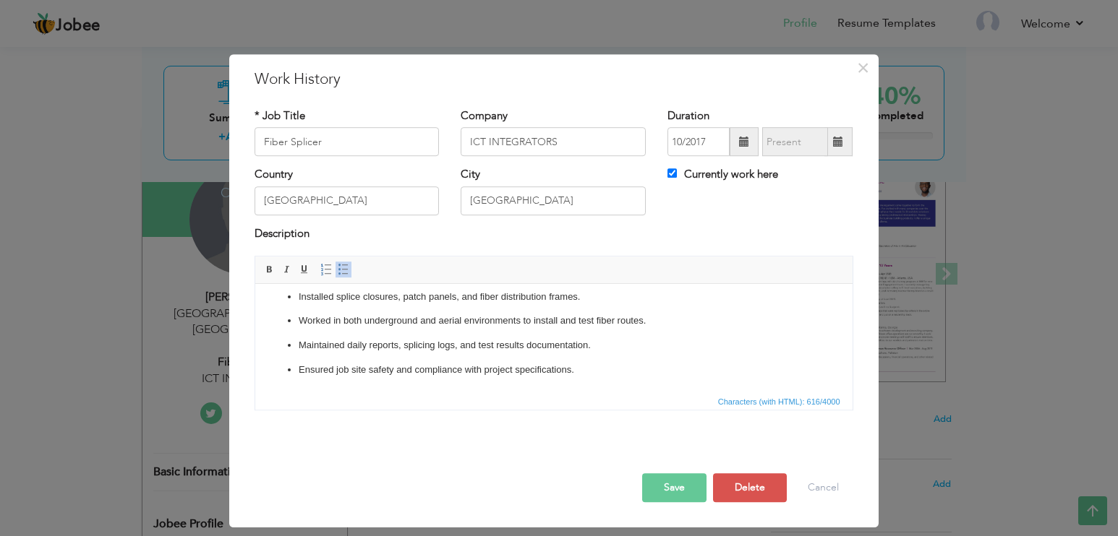
click at [603, 390] on html "Performed fusion and mechanical splicing for single-mode and multi-mode fibers …" at bounding box center [553, 309] width 597 height 166
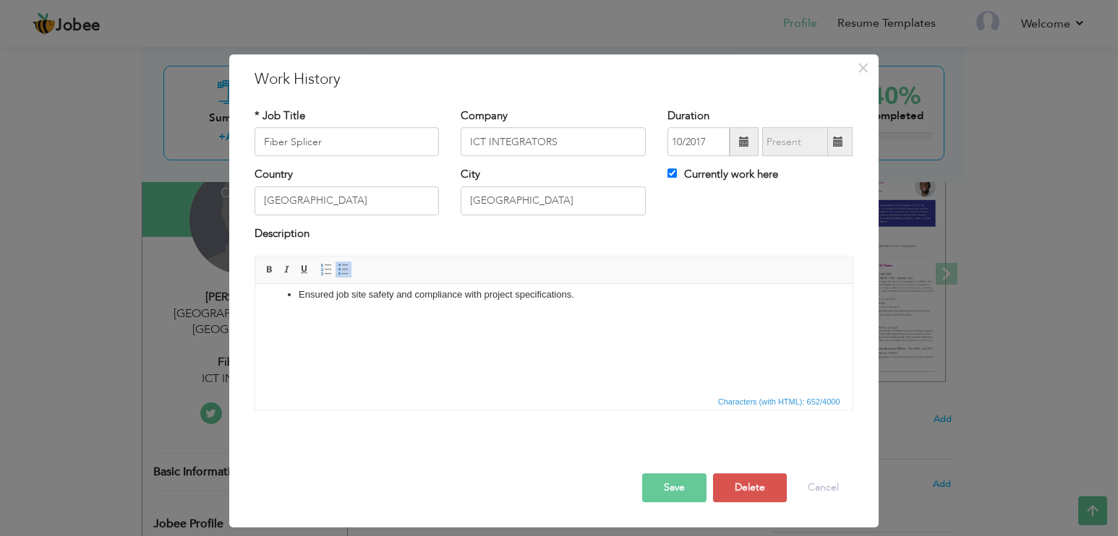
scroll to position [133, 0]
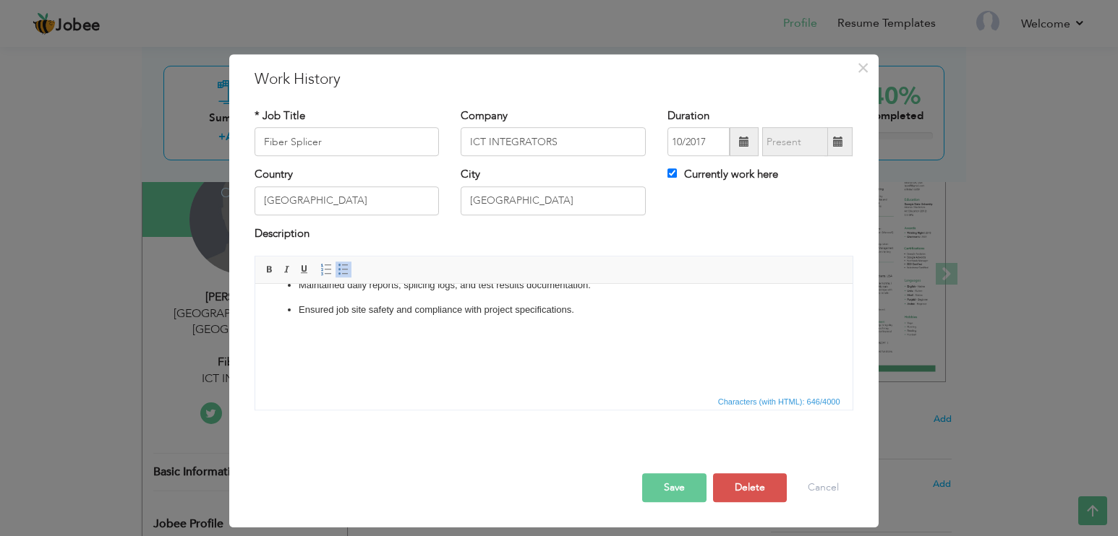
click at [338, 271] on span at bounding box center [344, 270] width 12 height 12
click at [275, 359] on ul "Performed fusion and mechanical splicing for single-mode and multi-mode fibers …" at bounding box center [553, 279] width 568 height 197
click at [273, 359] on ul "Performed fusion and mechanical splicing for single-mode and multi-mode fibers …" at bounding box center [553, 279] width 568 height 197
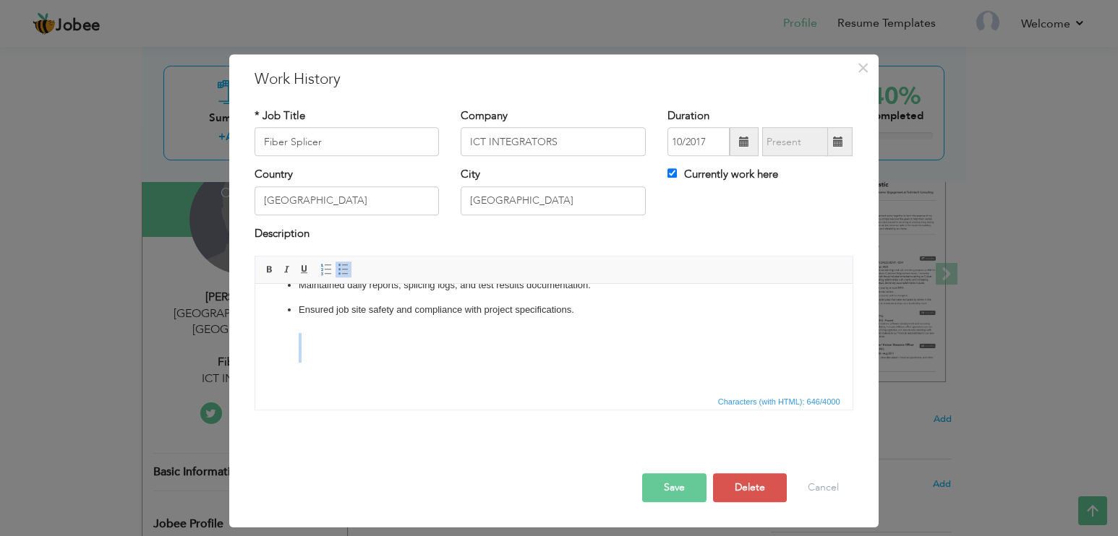
click at [273, 359] on ul "Performed fusion and mechanical splicing for single-mode and multi-mode fibers …" at bounding box center [553, 279] width 568 height 197
click at [306, 359] on p "Ensured job site safety and compliance with project specifications." at bounding box center [553, 340] width 510 height 75
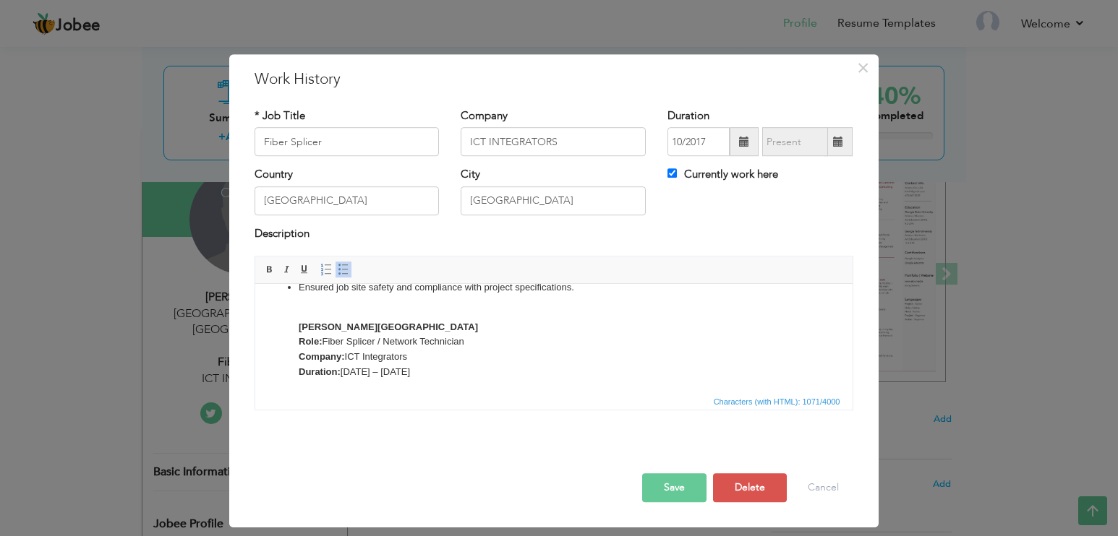
scroll to position [165, 0]
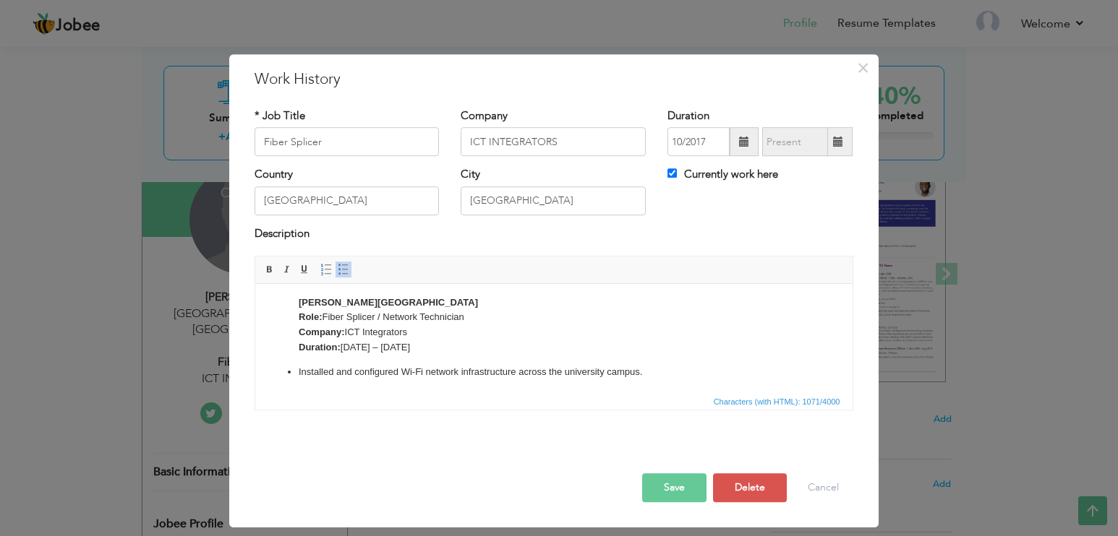
drag, startPoint x: 385, startPoint y: 330, endPoint x: 466, endPoint y: 331, distance: 81.0
click at [466, 331] on p "King Abdullah University Role: Fiber Splicer / Network Technician Company: ICT …" at bounding box center [553, 326] width 510 height 60
click at [411, 345] on p "King Abdullah University Role: Fiber Splicer / Network Technician Company: ICT …" at bounding box center [553, 326] width 510 height 60
drag, startPoint x: 413, startPoint y: 347, endPoint x: 298, endPoint y: 346, distance: 115.0
click at [298, 346] on p "King Abdullah University Role: Fiber Splicer / Network Technician Company: ICT …" at bounding box center [553, 326] width 510 height 60
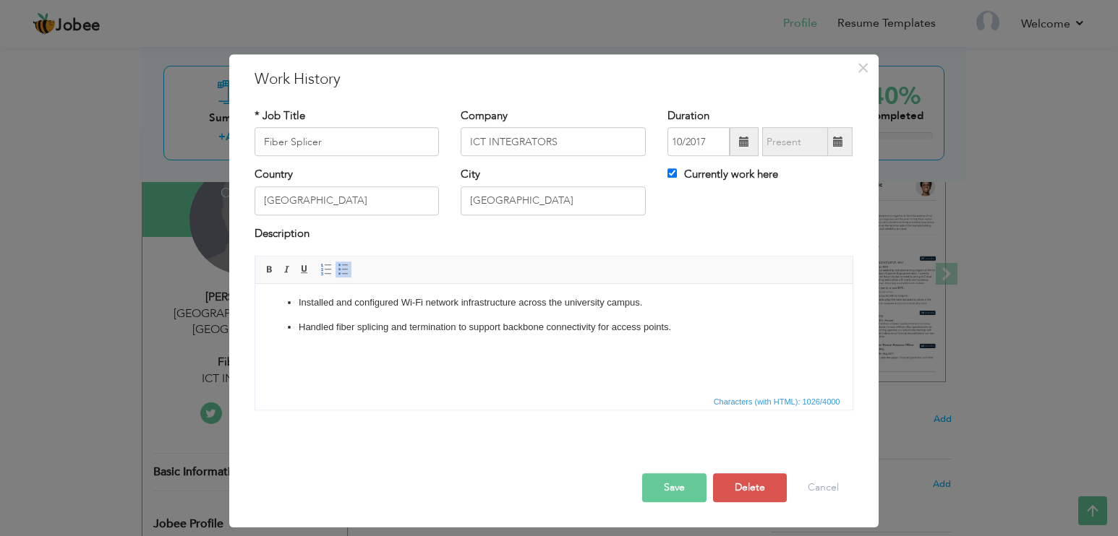
scroll to position [147, 0]
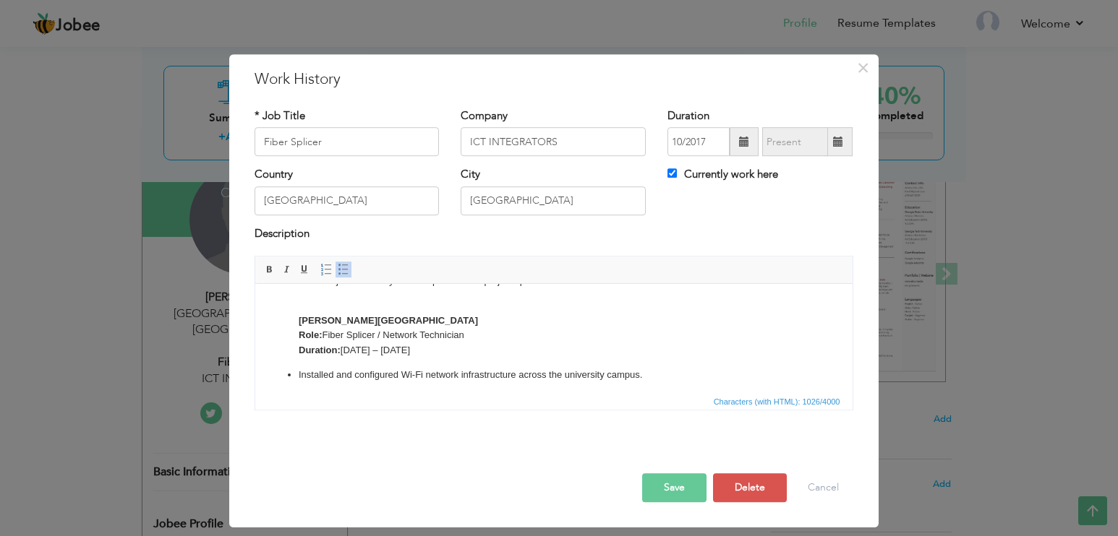
click at [687, 484] on button "Save" at bounding box center [674, 488] width 64 height 29
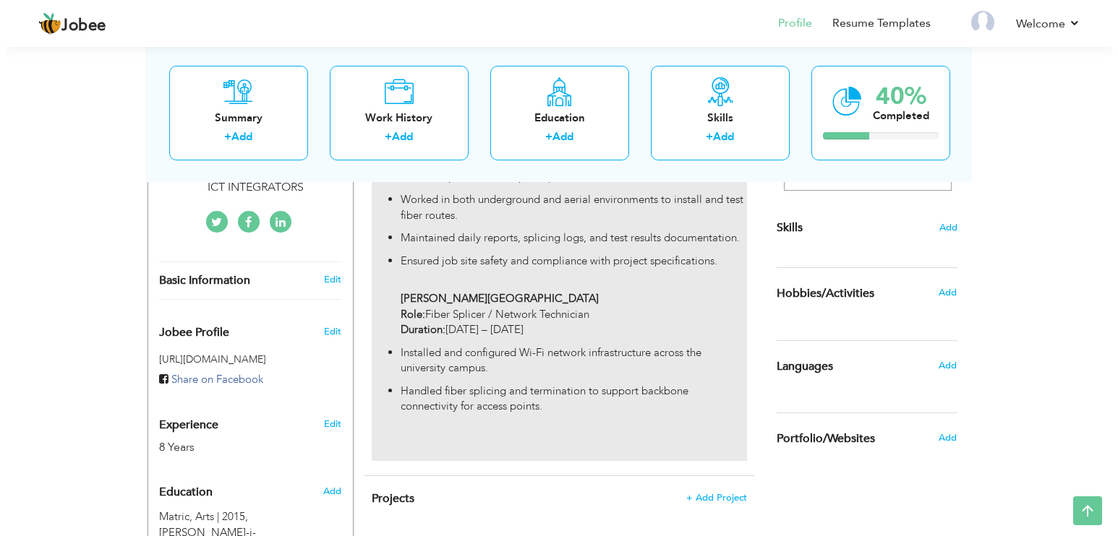
scroll to position [362, 0]
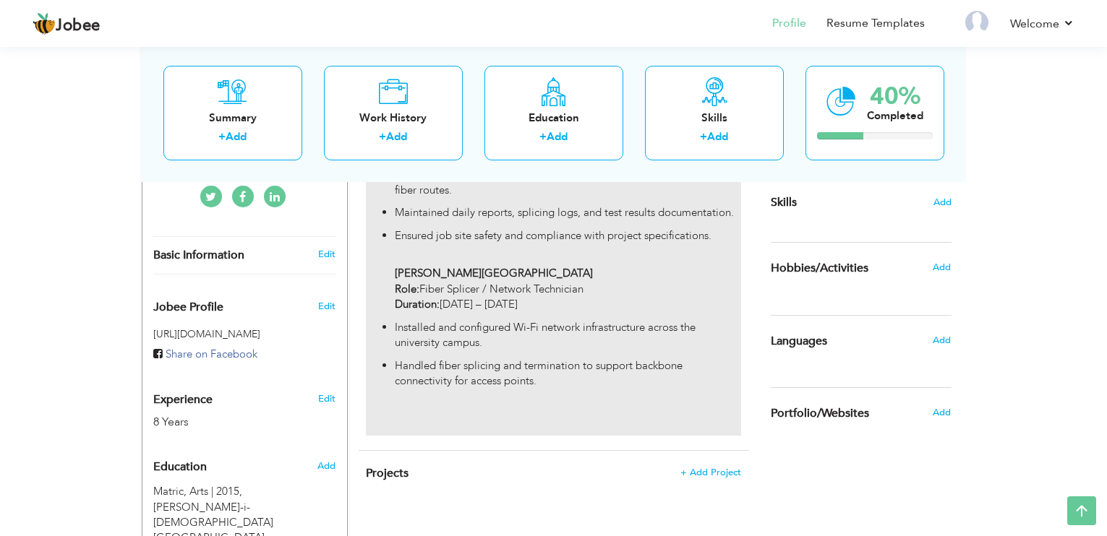
click at [657, 283] on p "King Abdullah University Role: Fiber Splicer / Network Technician Duration: Aug…" at bounding box center [568, 289] width 346 height 46
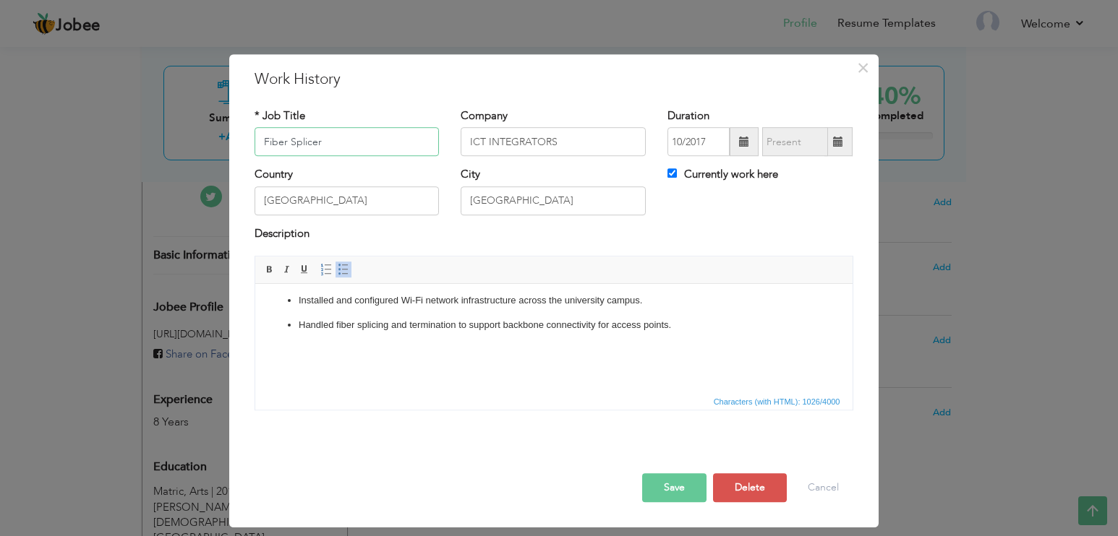
scroll to position [236, 0]
click at [587, 373] on p "Handled fiber splicing and termination to support backbone connectivity for acc…" at bounding box center [553, 348] width 510 height 60
click at [372, 371] on p "Handled fiber splicing and termination to support backbone connectivity for acc…" at bounding box center [553, 348] width 510 height 60
click at [418, 377] on p "Handled fiber splicing and termination to support backbone connectivity for acc…" at bounding box center [553, 348] width 510 height 60
click at [320, 373] on p "Handled fiber splicing and termination to support backbone connectivity for acc…" at bounding box center [553, 348] width 510 height 60
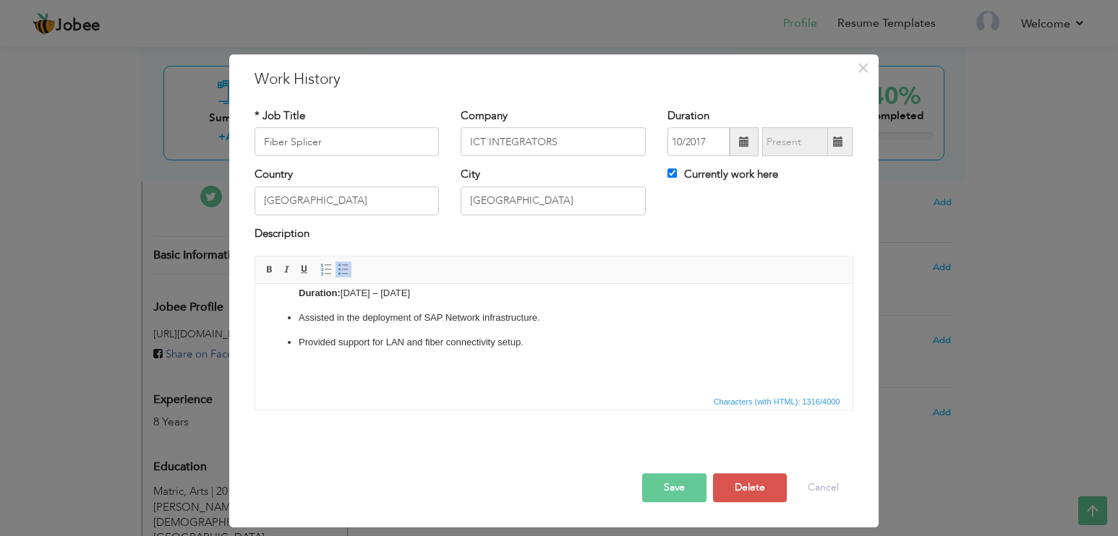
scroll to position [338, 0]
click at [383, 377] on p "Provided support for LAN and fiber connectivity setup." at bounding box center [553, 355] width 510 height 45
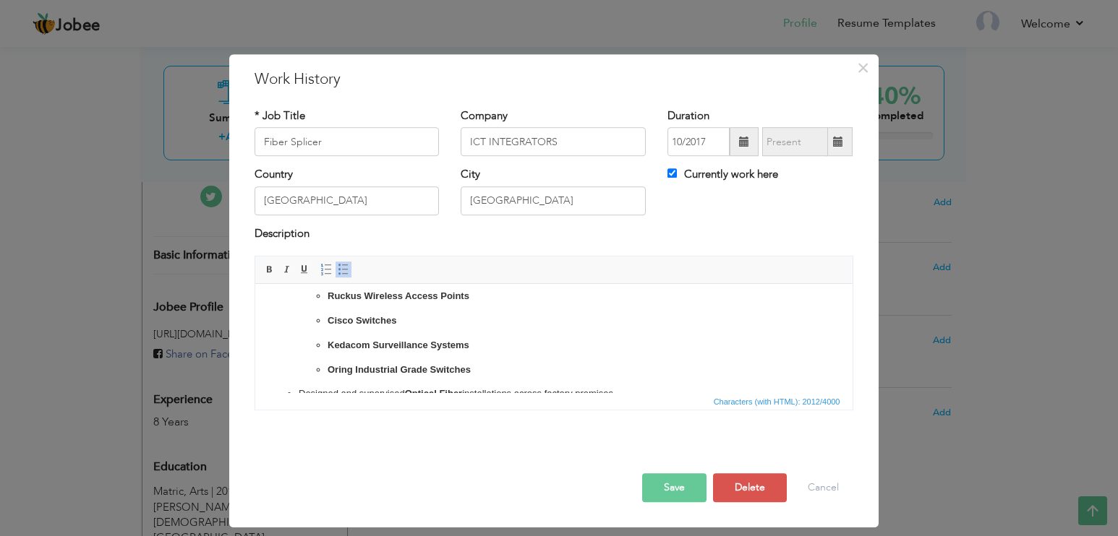
scroll to position [476, 0]
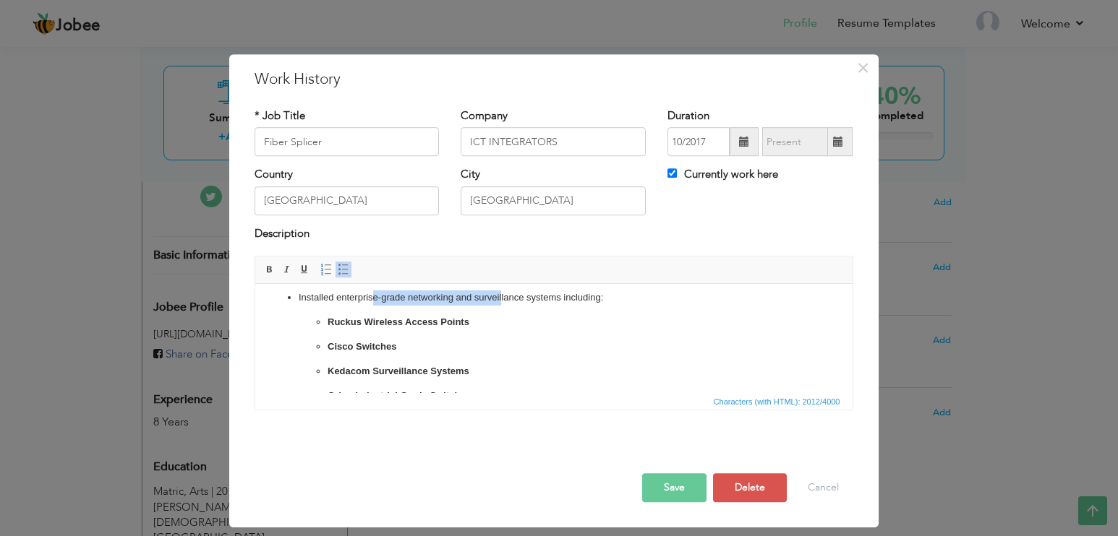
drag, startPoint x: 373, startPoint y: 312, endPoint x: 500, endPoint y: 310, distance: 126.5
click at [500, 306] on p "Installed enterprise-grade networking and surveillance systems including:" at bounding box center [553, 298] width 510 height 15
drag, startPoint x: 364, startPoint y: 338, endPoint x: 424, endPoint y: 338, distance: 60.0
click at [424, 328] on strong "Ruckus Wireless Access Points" at bounding box center [398, 322] width 142 height 11
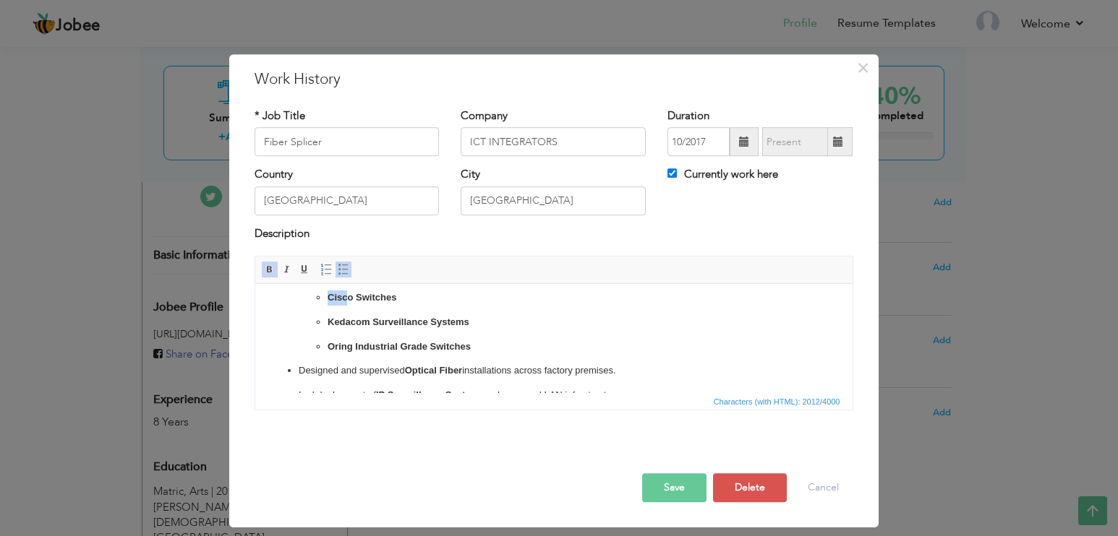
scroll to position [510, 0]
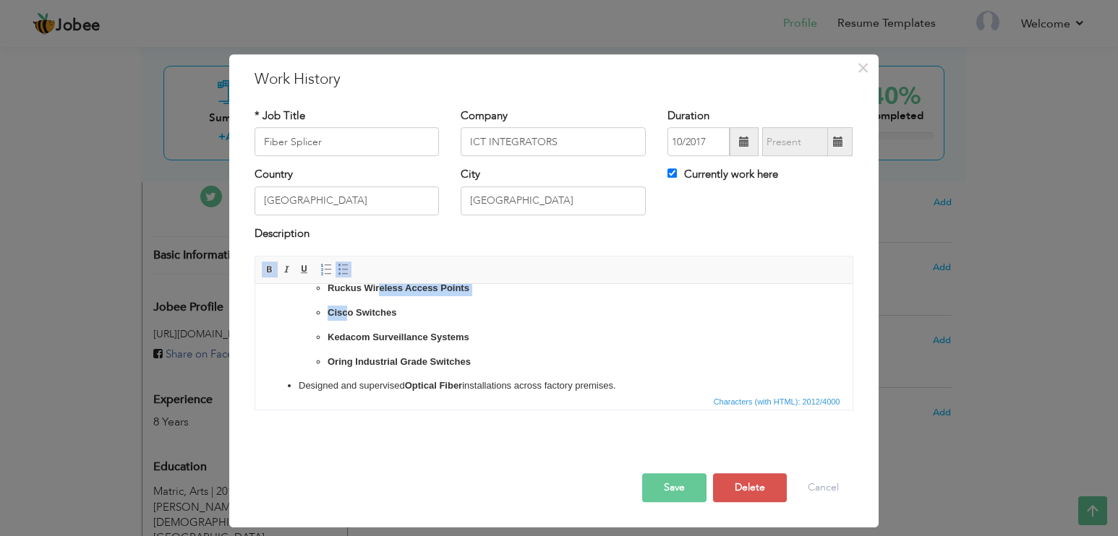
drag, startPoint x: 349, startPoint y: 294, endPoint x: 377, endPoint y: 296, distance: 29.0
click at [377, 296] on ul "Ruckus Wireless Access Points Cisco Switches Kedacom Surveillance Systems Oring…" at bounding box center [553, 325] width 510 height 88
drag, startPoint x: 343, startPoint y: 354, endPoint x: 400, endPoint y: 359, distance: 56.6
click at [400, 346] on p "Kedacom Surveillance Systems" at bounding box center [553, 337] width 453 height 15
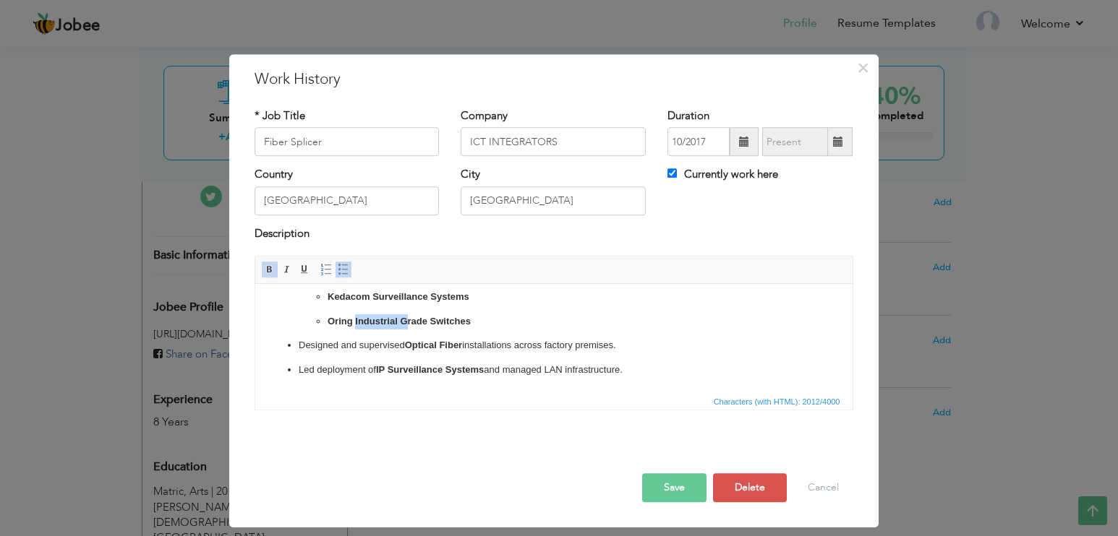
drag, startPoint x: 355, startPoint y: 328, endPoint x: 406, endPoint y: 328, distance: 50.6
click at [406, 328] on p "Oring Industrial Grade Switches" at bounding box center [553, 322] width 453 height 15
drag, startPoint x: 368, startPoint y: 345, endPoint x: 422, endPoint y: 343, distance: 53.5
click at [422, 343] on p "Designed and supervised Optical Fiber installations across factory premises." at bounding box center [553, 345] width 510 height 15
click at [488, 362] on ul "Performed fusion and mechanical splicing for single-mode and multi-mode fibers …" at bounding box center [553, 63] width 568 height 630
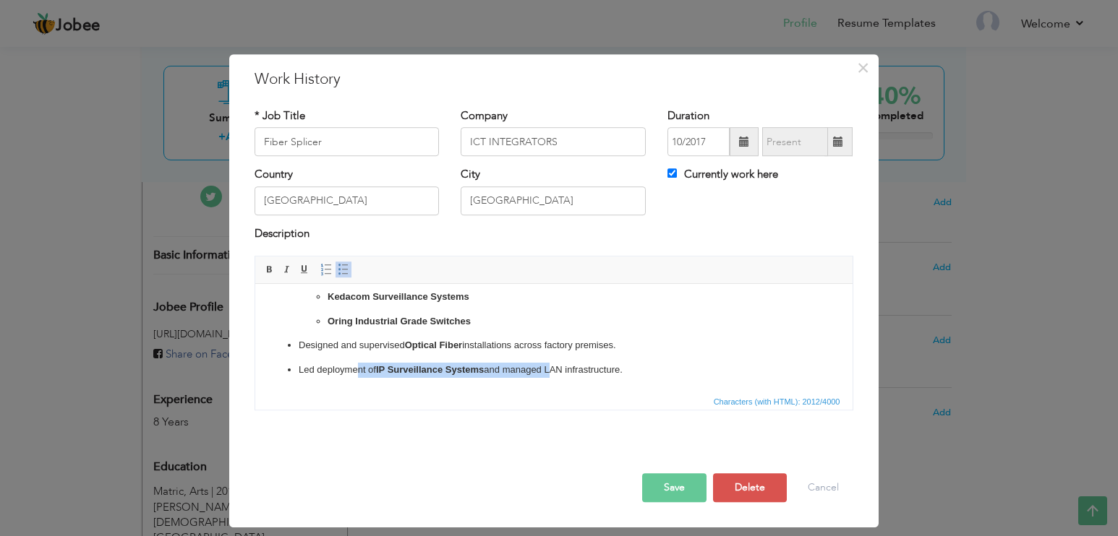
drag, startPoint x: 354, startPoint y: 367, endPoint x: 550, endPoint y: 375, distance: 195.4
click at [550, 375] on p "Led deployment of IP Surveillance Systems and managed LAN infrastructure." at bounding box center [553, 370] width 510 height 15
click at [644, 367] on p "Led deployment of IP Surveillance Systems and managed LAN infrastructure." at bounding box center [553, 370] width 510 height 15
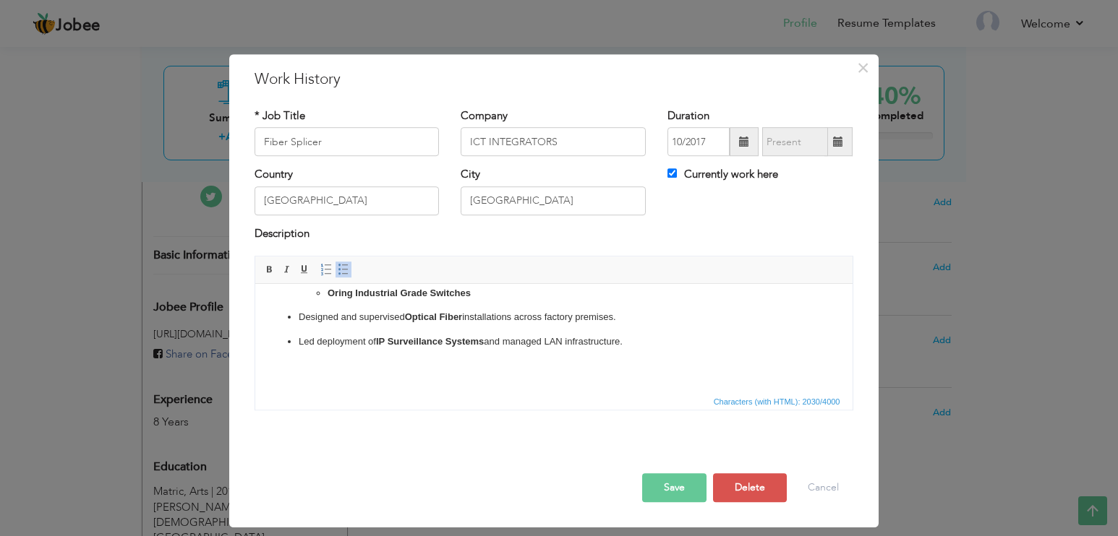
scroll to position [593, 0]
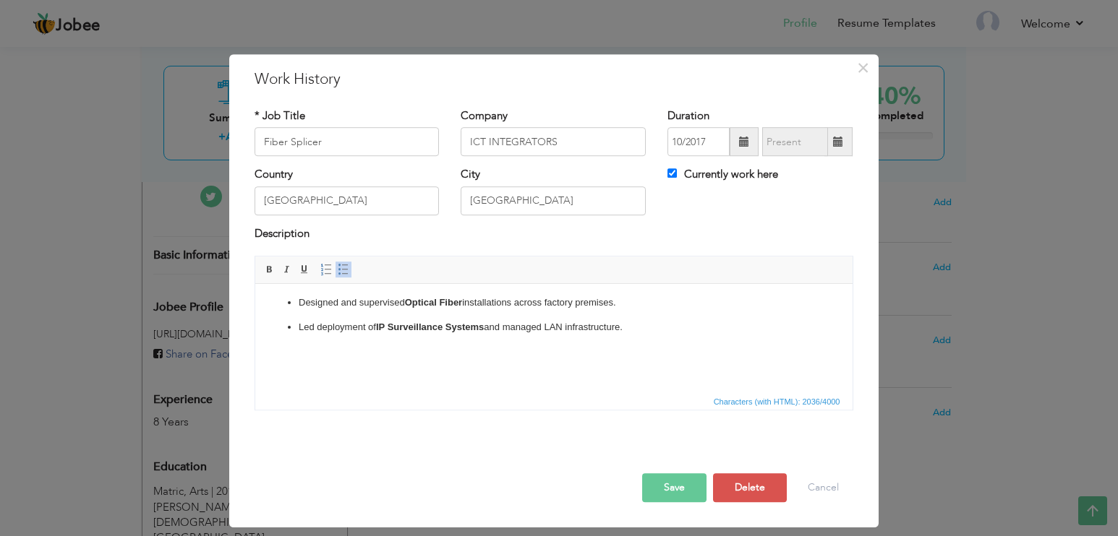
click at [369, 377] on p "Led deployment of IP Surveillance Systems and managed LAN infrastructure. ​​​​​…" at bounding box center [553, 350] width 510 height 60
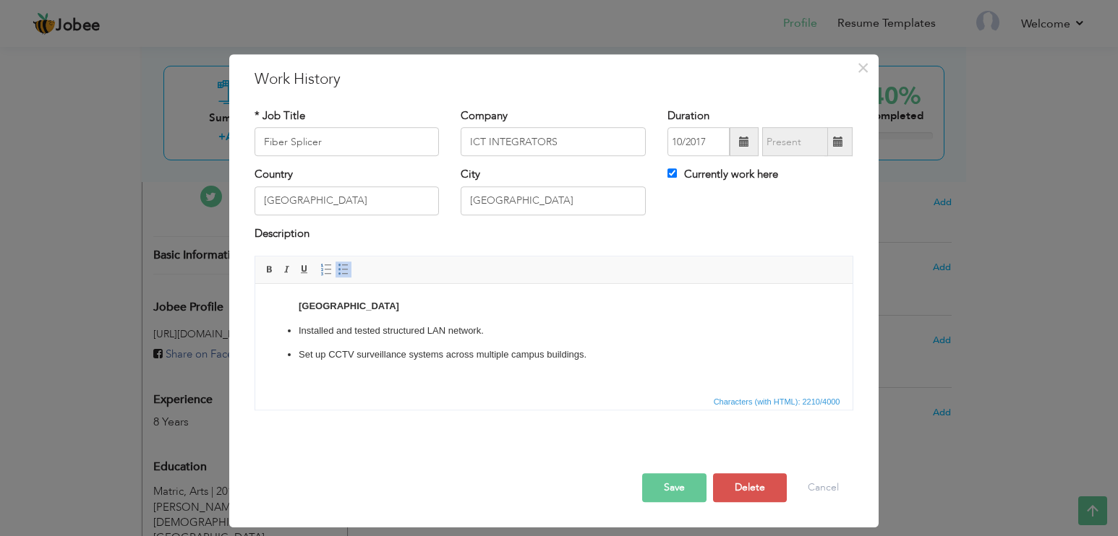
scroll to position [667, 0]
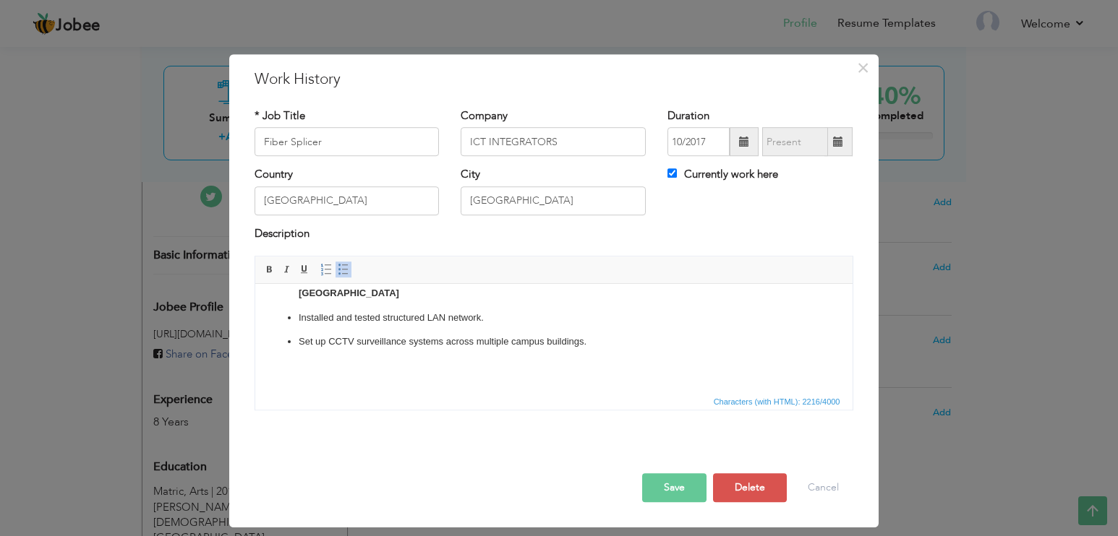
click at [471, 405] on span "Characters (with HTML): 2216/4000" at bounding box center [553, 401] width 597 height 17
click at [351, 380] on p "Set up CCTV surveillance systems across multiple campus buildings. ​​​​​​​" at bounding box center [553, 357] width 510 height 45
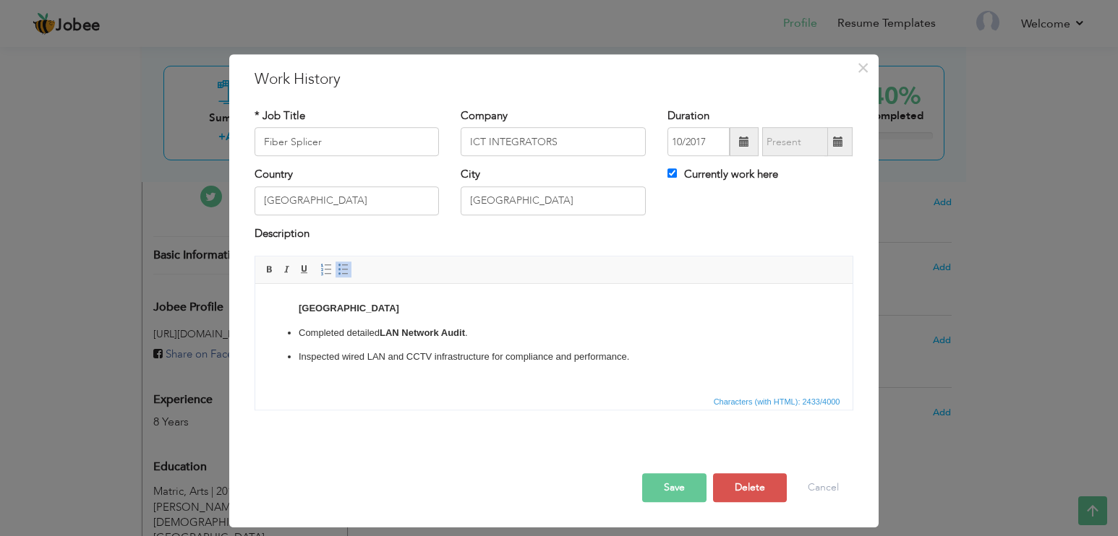
scroll to position [755, 0]
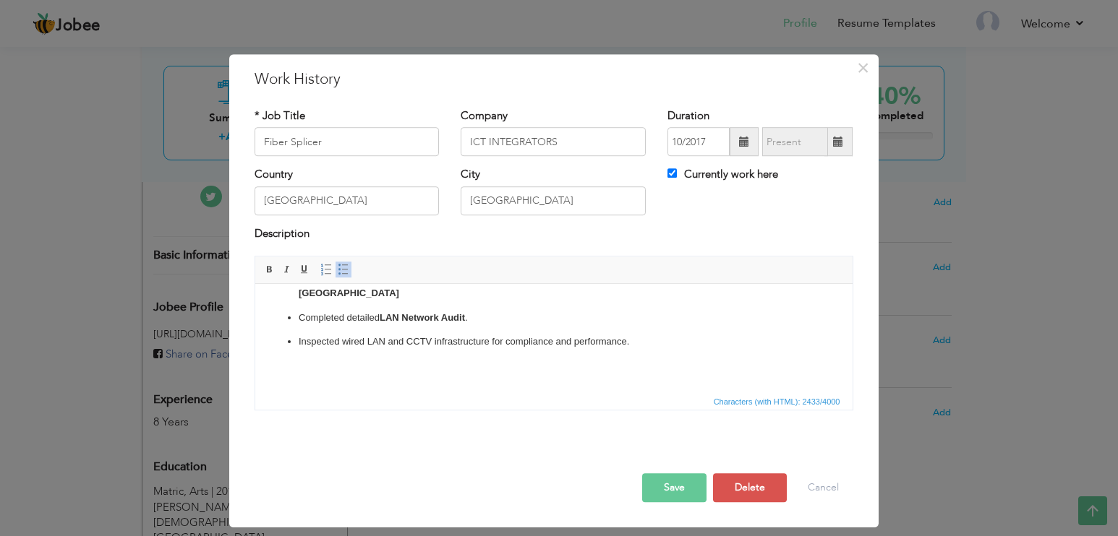
click at [460, 380] on p "Inspected wired LAN and CCTV infrastructure for compliance and performance. ​​​…" at bounding box center [553, 357] width 510 height 45
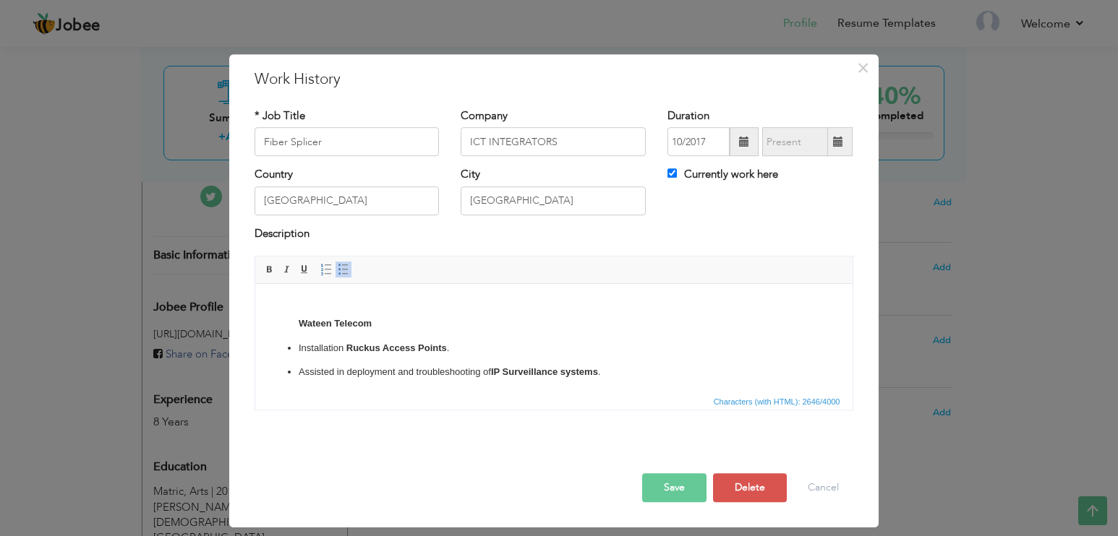
click at [628, 380] on p "Assisted in deployment and troubleshooting of IP Surveillance systems ." at bounding box center [553, 372] width 510 height 15
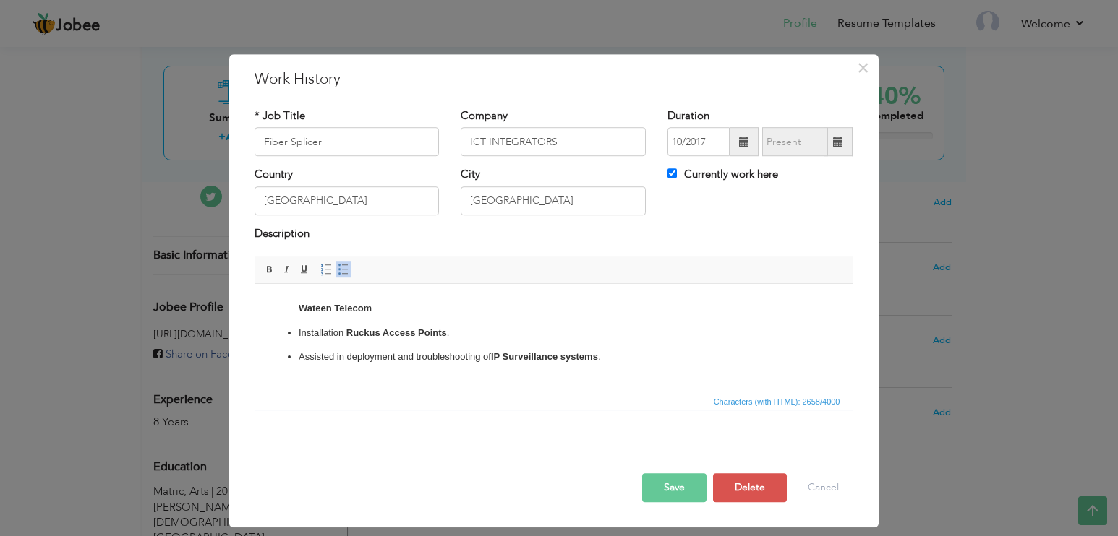
scroll to position [858, 0]
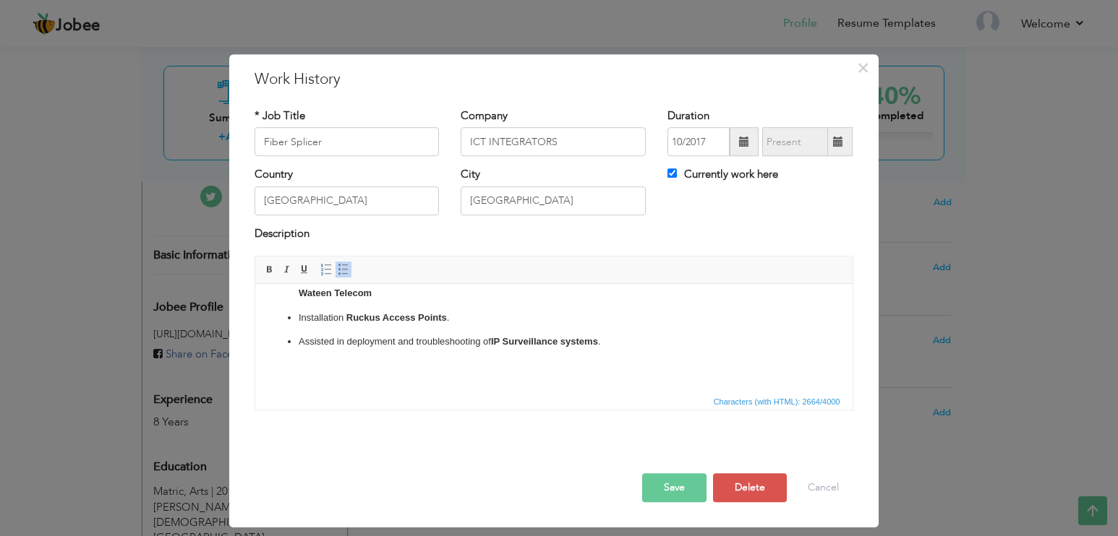
click at [395, 398] on span "Characters (with HTML): 2664/4000" at bounding box center [553, 401] width 597 height 17
click at [392, 380] on p "Assisted in deployment and troubleshooting of IP Surveillance systems ." at bounding box center [553, 357] width 510 height 45
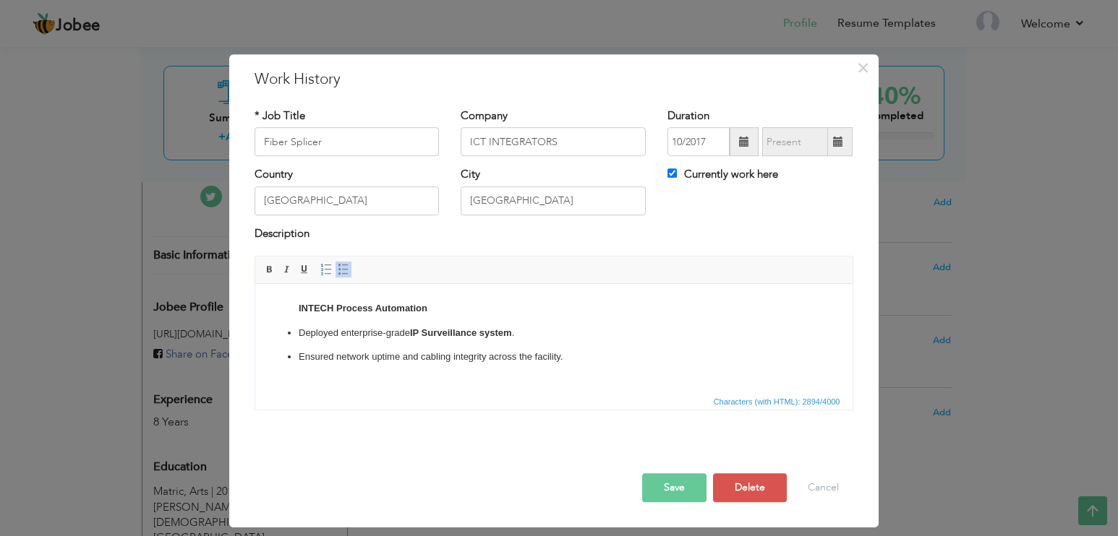
scroll to position [962, 0]
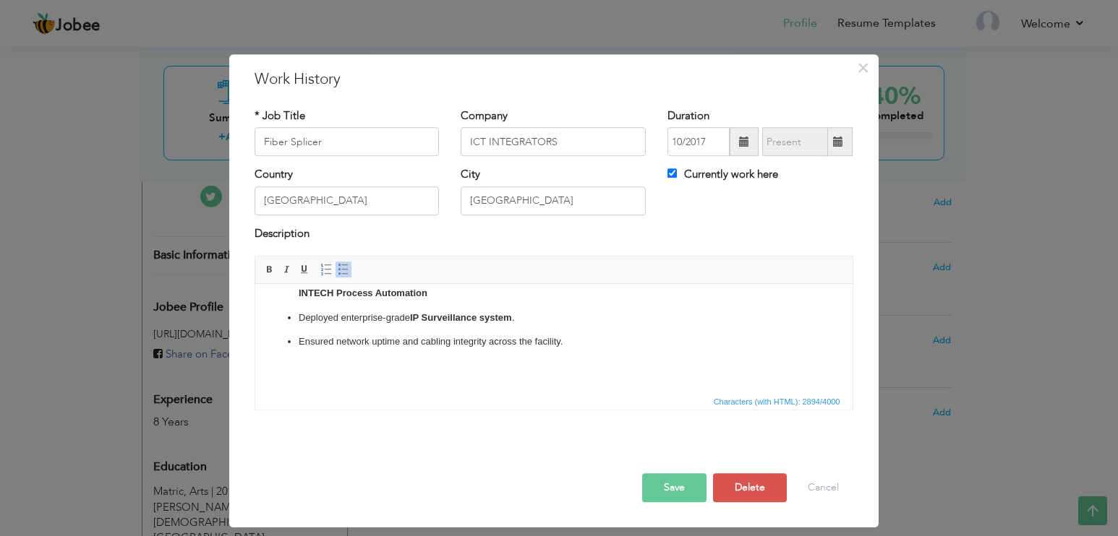
click at [423, 397] on span "Characters (with HTML): 2894/4000" at bounding box center [553, 401] width 597 height 17
click at [410, 379] on p "Ensured network uptime and cabling integrity across the facility. ​​​​​​​" at bounding box center [553, 357] width 510 height 45
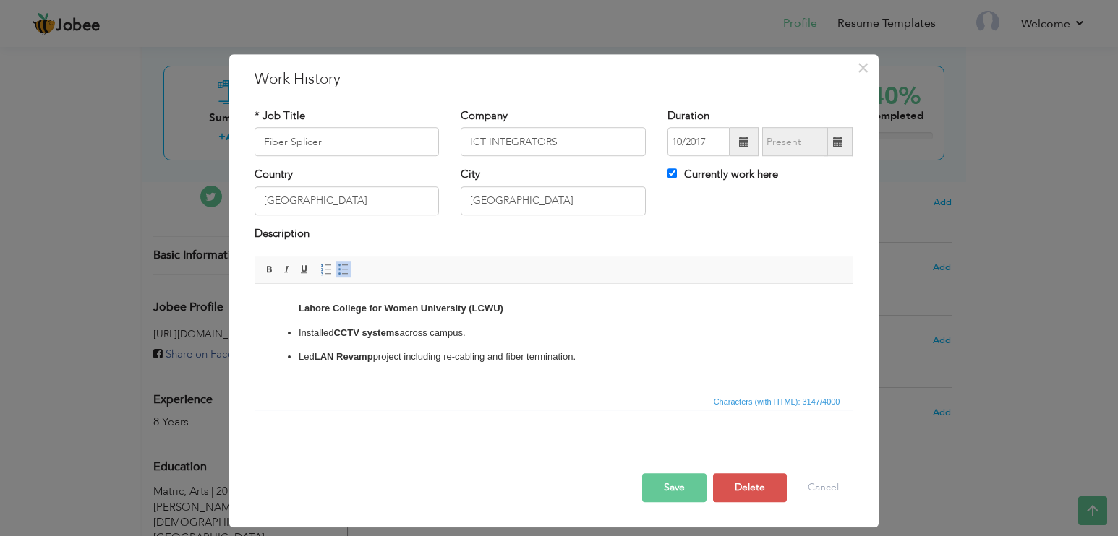
scroll to position [1065, 0]
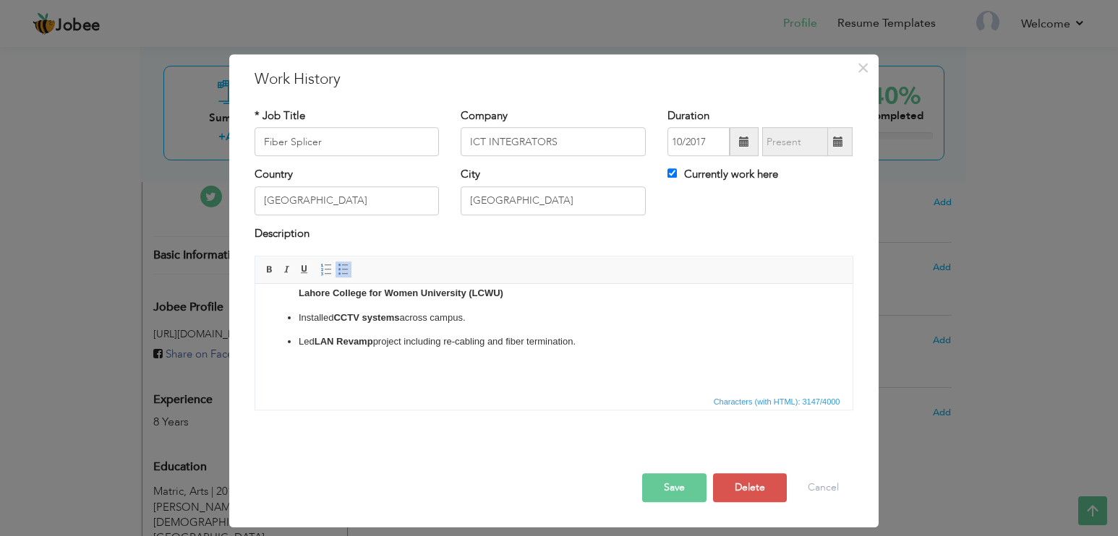
click at [401, 380] on p "Led LAN Revamp project including re-cabling and fiber termination. ​​​​​​​" at bounding box center [553, 357] width 510 height 45
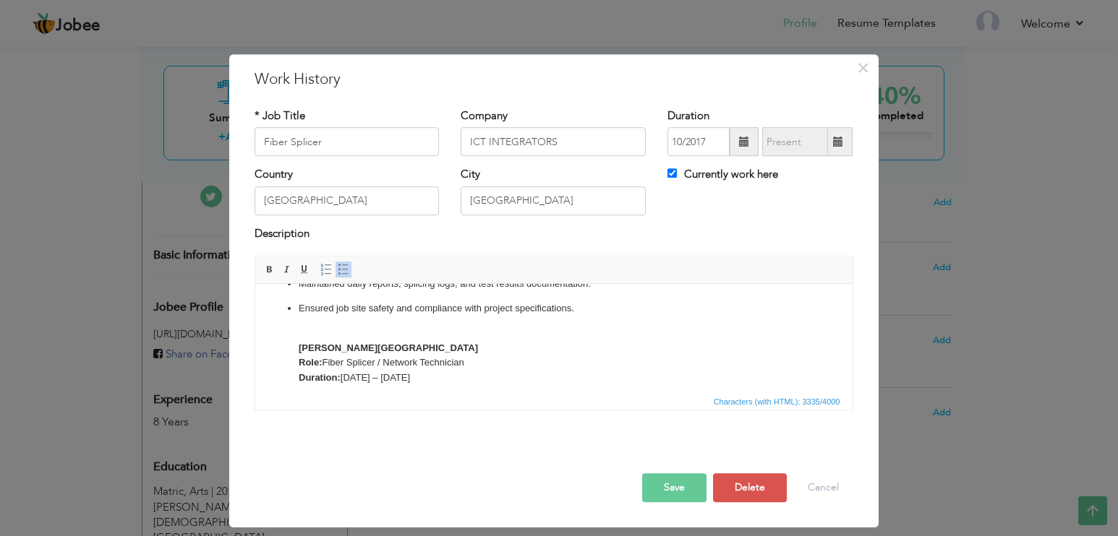
scroll to position [145, 0]
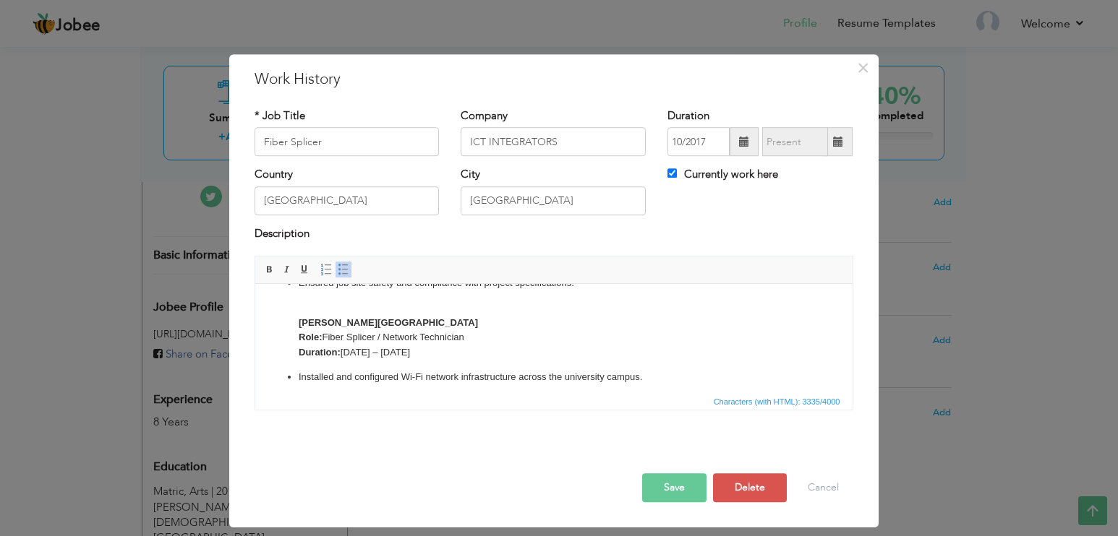
click at [379, 307] on p "Ensured job site safety and compliance with project specifications." at bounding box center [553, 291] width 510 height 30
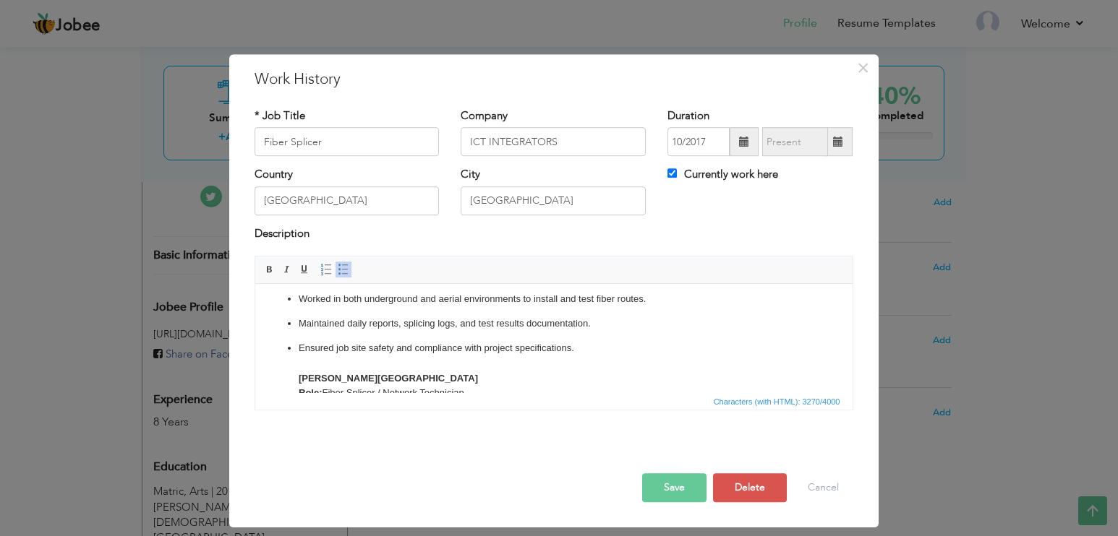
scroll to position [16, 0]
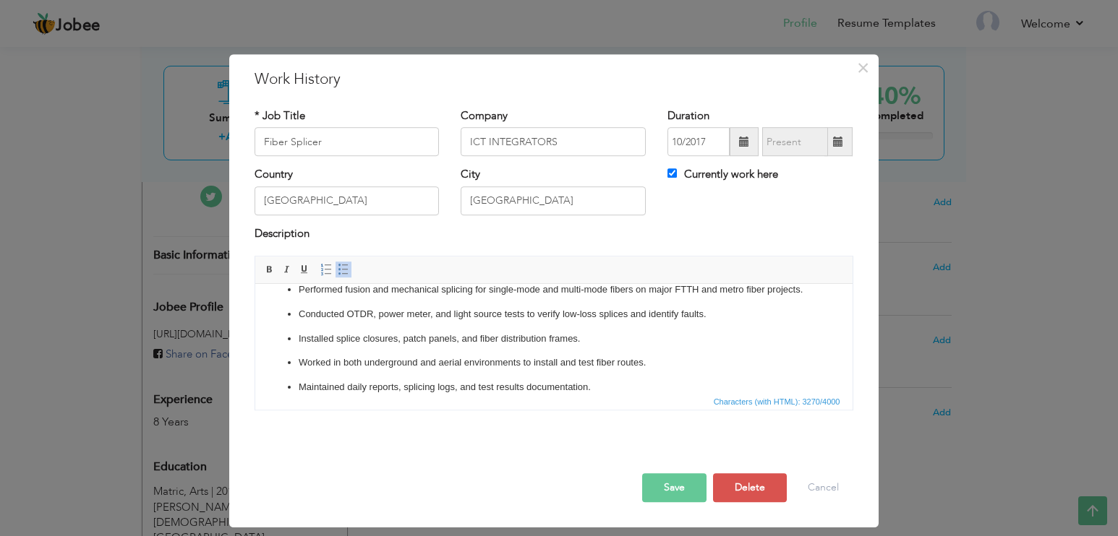
click at [669, 489] on button "Save" at bounding box center [674, 488] width 64 height 29
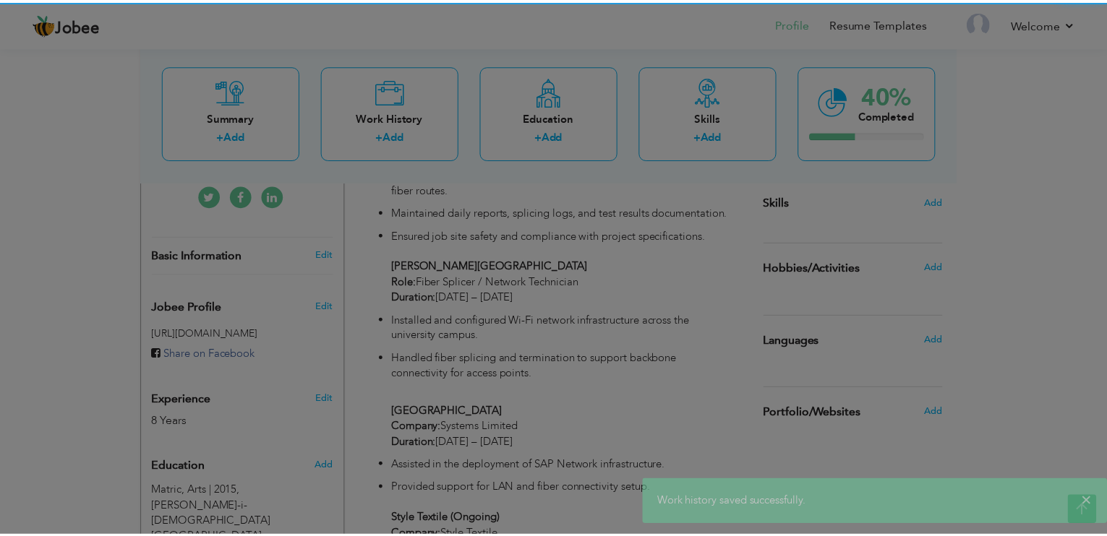
scroll to position [0, 0]
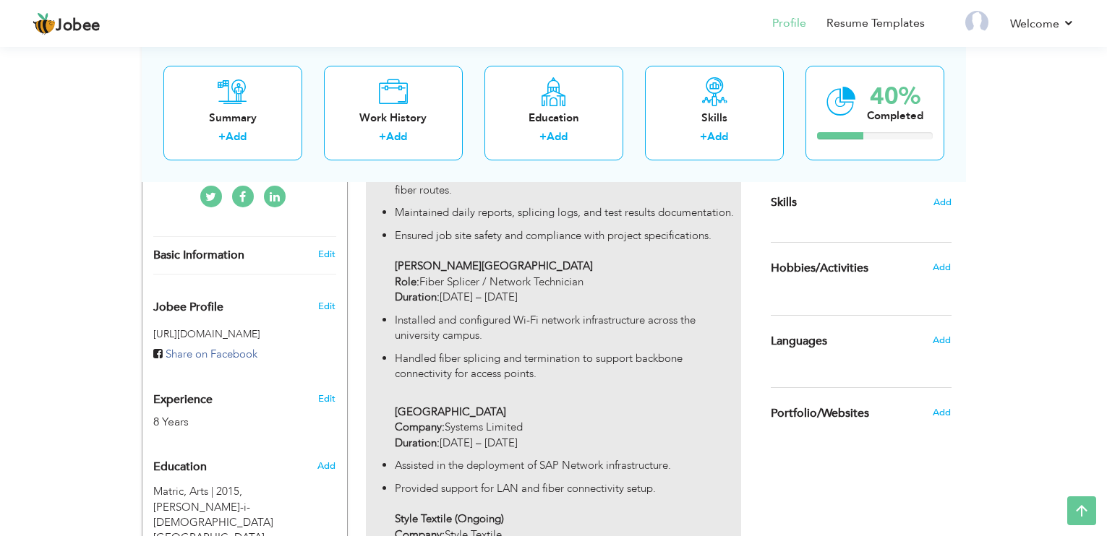
click at [591, 280] on p "Ensured job site safety and compliance with project specifications. King Abdull…" at bounding box center [568, 266] width 346 height 77
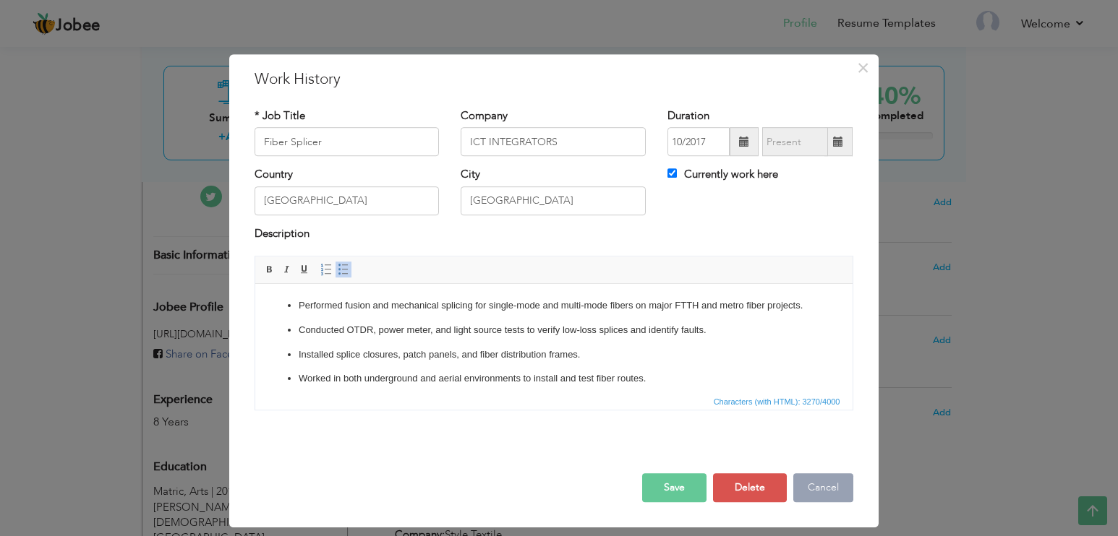
click at [816, 482] on button "Cancel" at bounding box center [823, 488] width 60 height 29
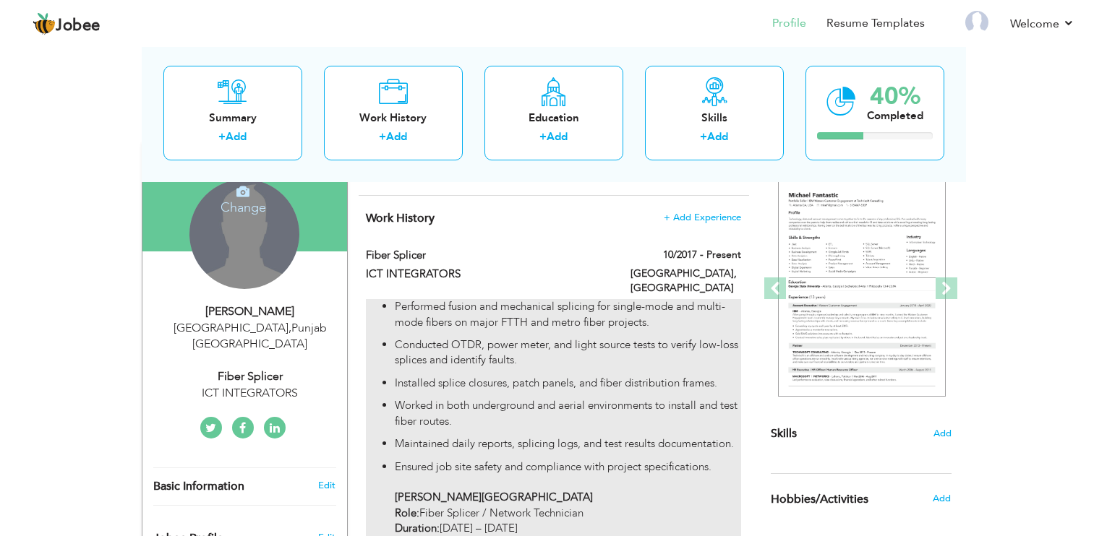
scroll to position [145, 0]
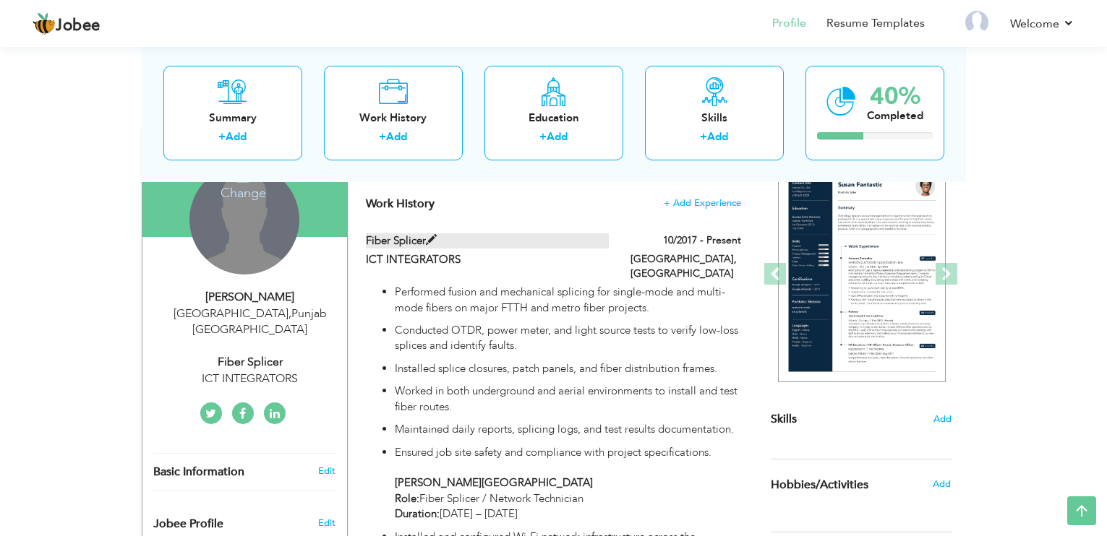
click at [428, 239] on span at bounding box center [431, 240] width 11 height 11
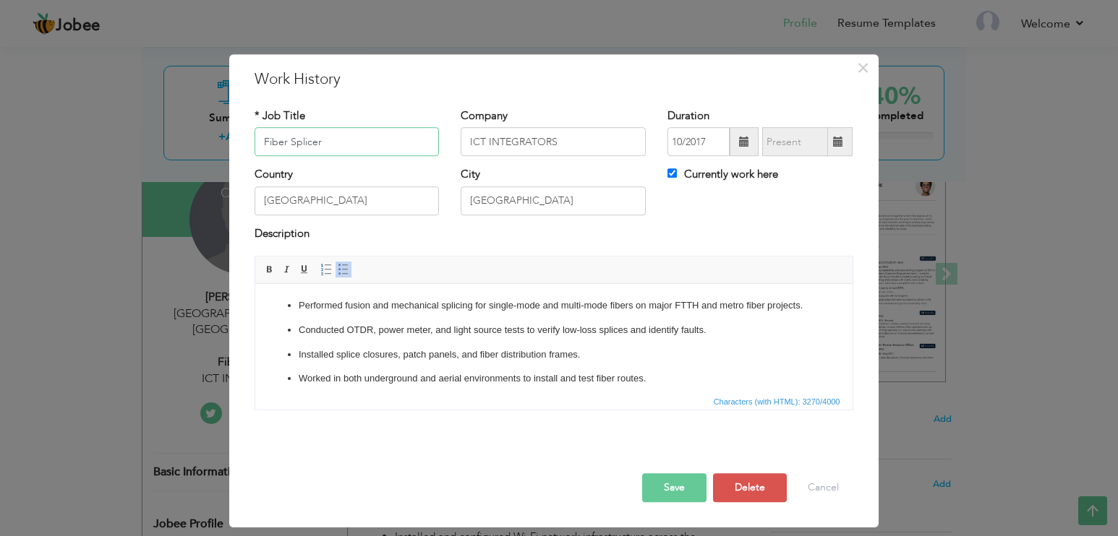
click at [339, 145] on input "Fiber Splicer" at bounding box center [347, 142] width 185 height 29
paste input "/ Network Technician"
type input "Fiber Splicer / Network Technician"
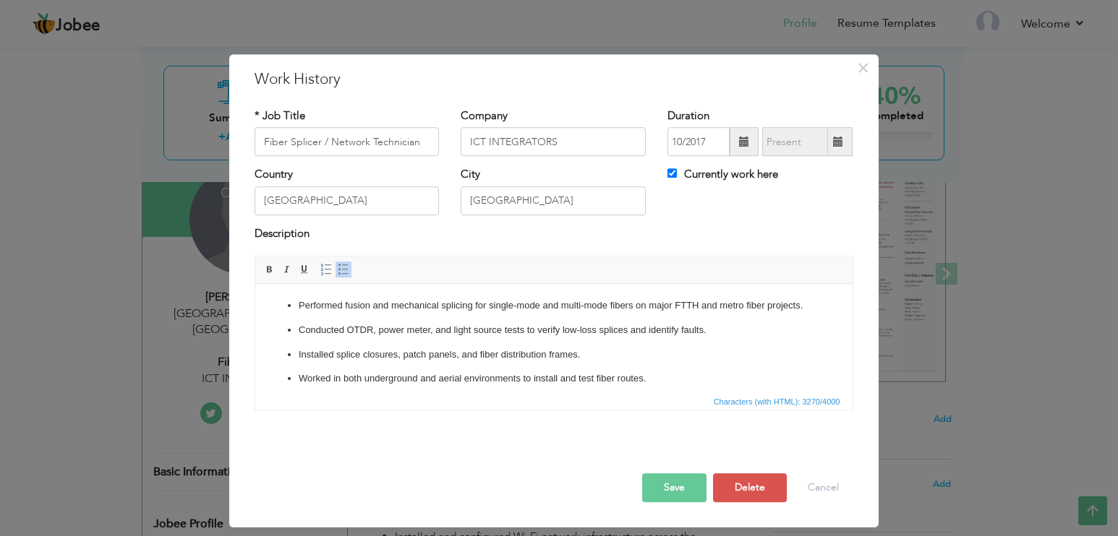
click at [686, 489] on button "Save" at bounding box center [674, 488] width 64 height 29
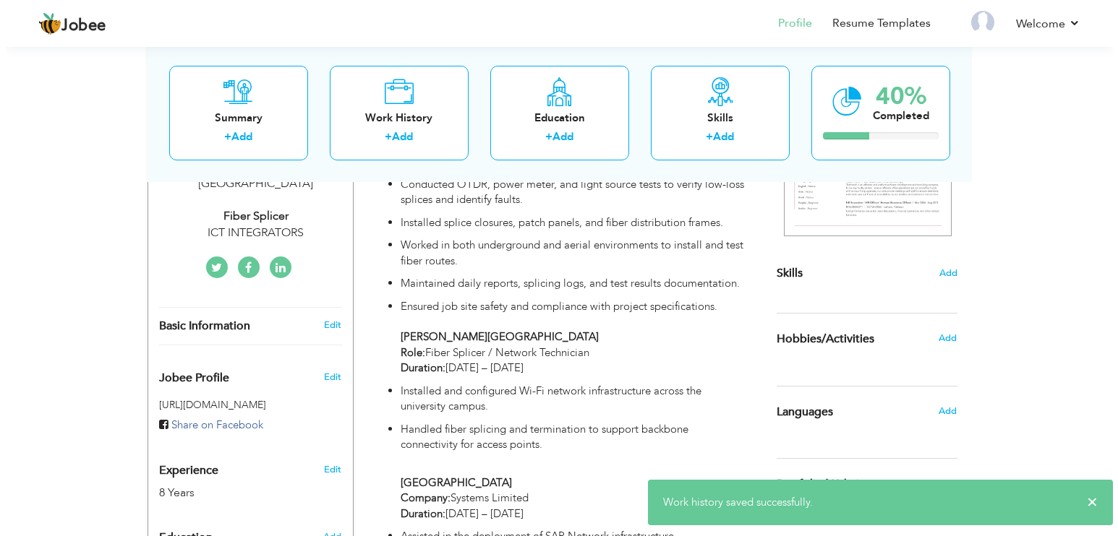
scroll to position [217, 0]
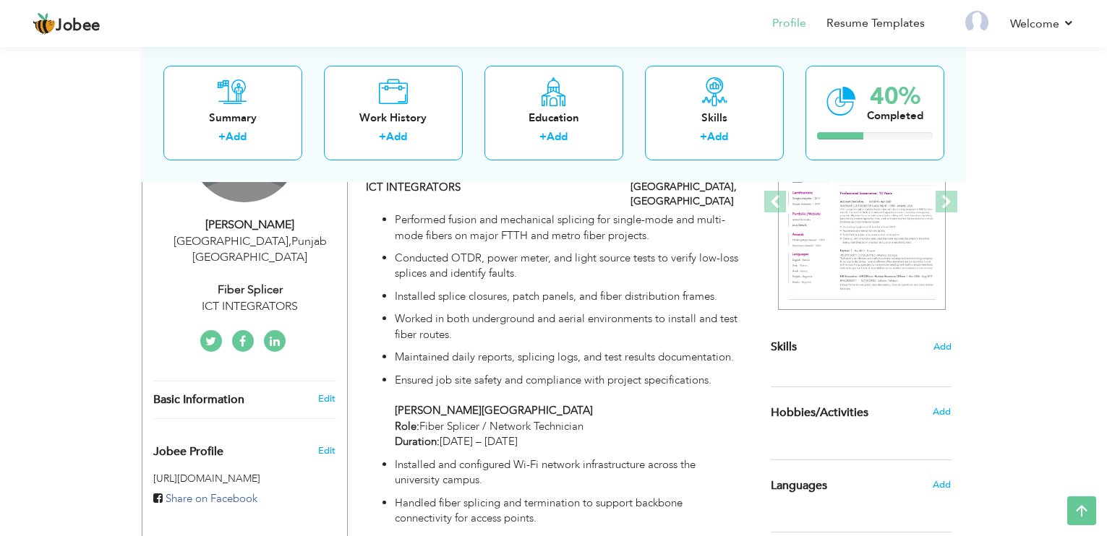
click at [263, 282] on div "Fiber Splicer" at bounding box center [250, 290] width 194 height 17
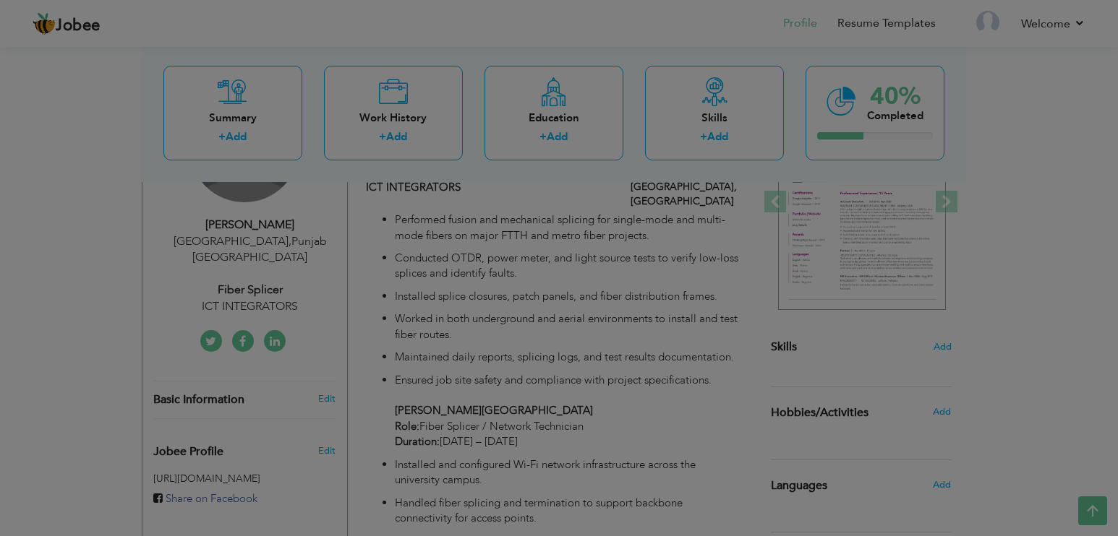
scroll to position [0, 0]
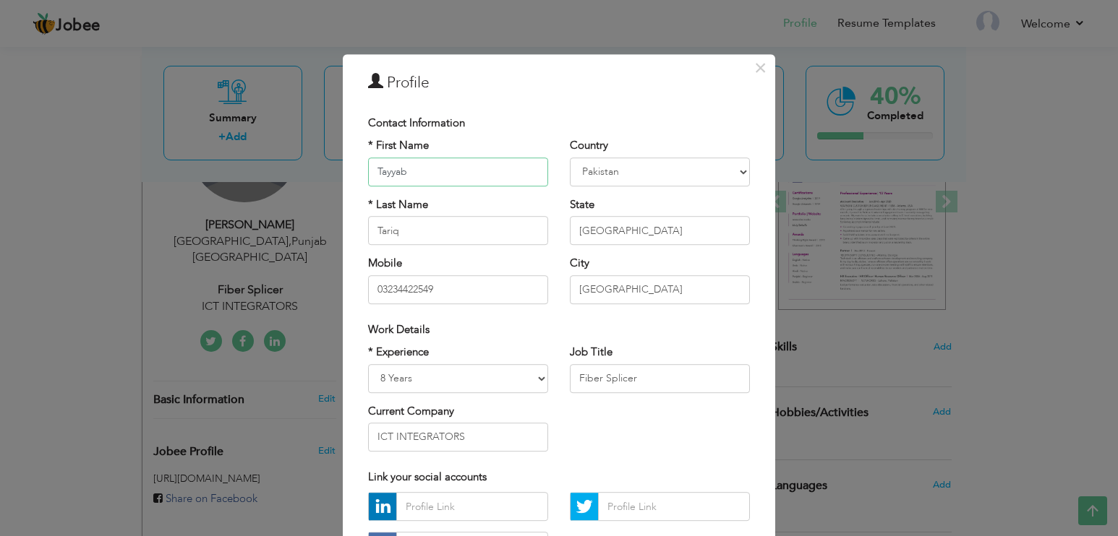
drag, startPoint x: 459, startPoint y: 169, endPoint x: 399, endPoint y: 168, distance: 60.0
click at [399, 168] on input "Tayyab" at bounding box center [458, 172] width 180 height 29
drag, startPoint x: 652, startPoint y: 376, endPoint x: 555, endPoint y: 371, distance: 97.0
click at [559, 371] on div "Job Title Fiber Splicer" at bounding box center [660, 374] width 202 height 59
paste input "/ Network Technician"
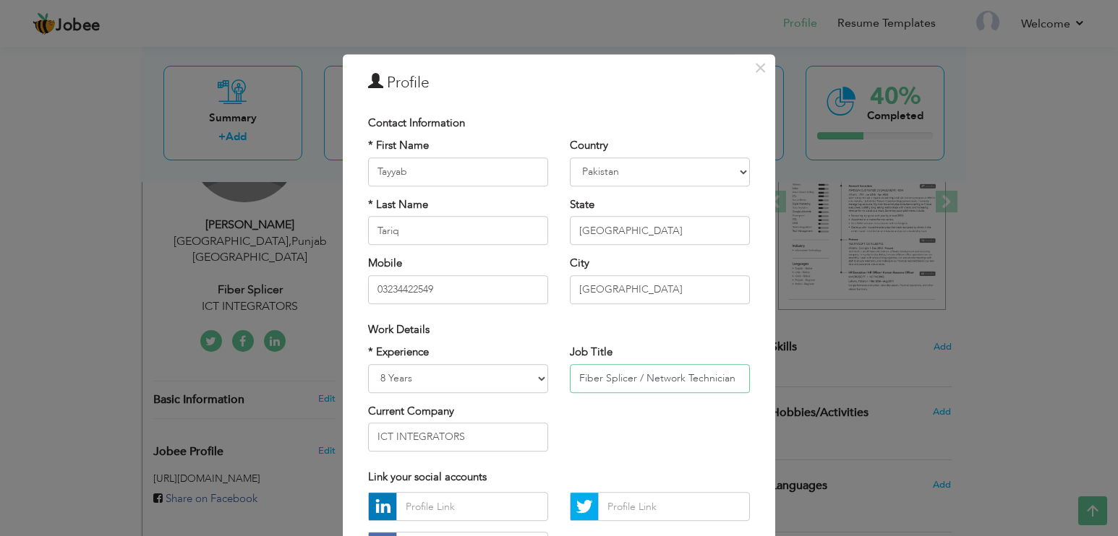
drag, startPoint x: 638, startPoint y: 380, endPoint x: 737, endPoint y: 393, distance: 99.2
click at [737, 393] on input "Fiber Splicer / Network Technician" at bounding box center [660, 378] width 180 height 29
paste input "Network Technician"
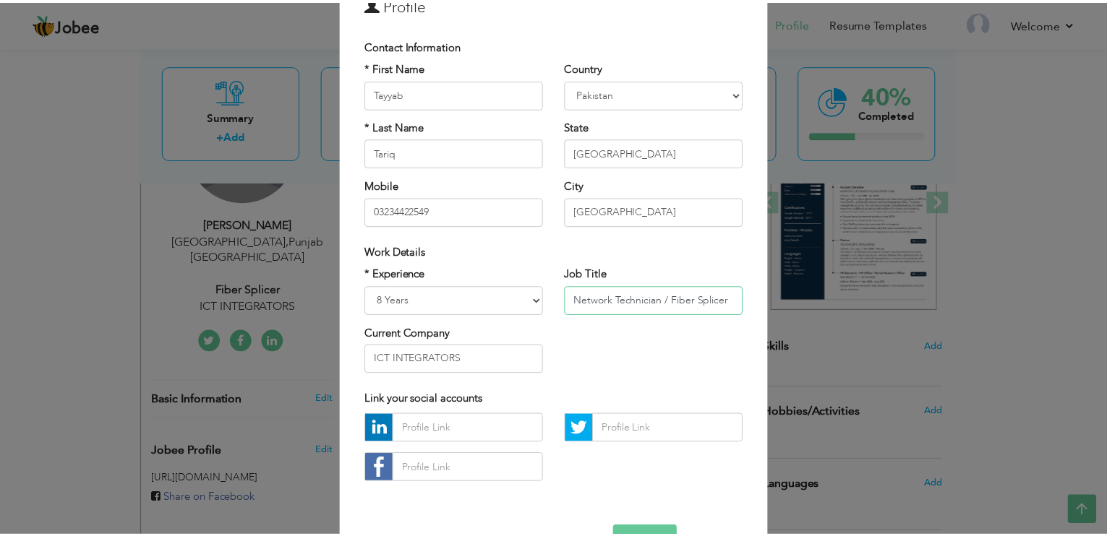
scroll to position [124, 0]
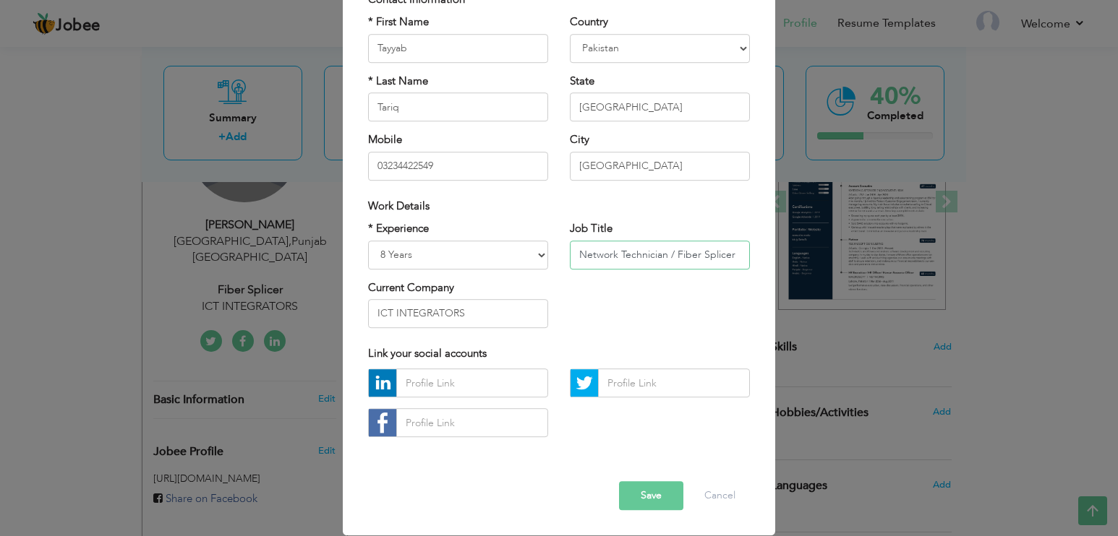
type input "Network Technician / Fiber Splicer"
click at [658, 492] on button "Save" at bounding box center [651, 496] width 64 height 29
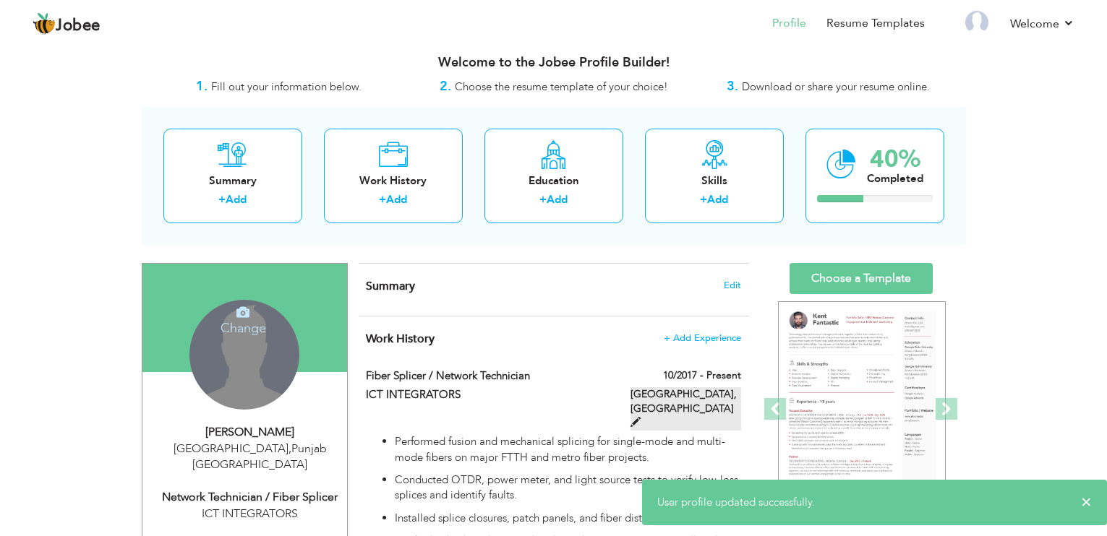
scroll to position [72, 0]
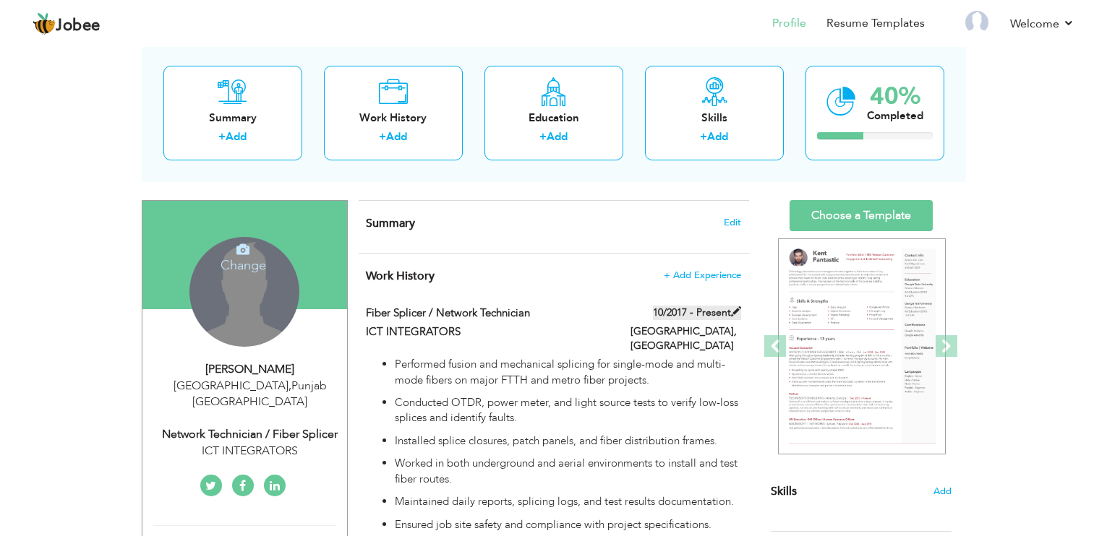
click at [735, 310] on span at bounding box center [736, 312] width 10 height 10
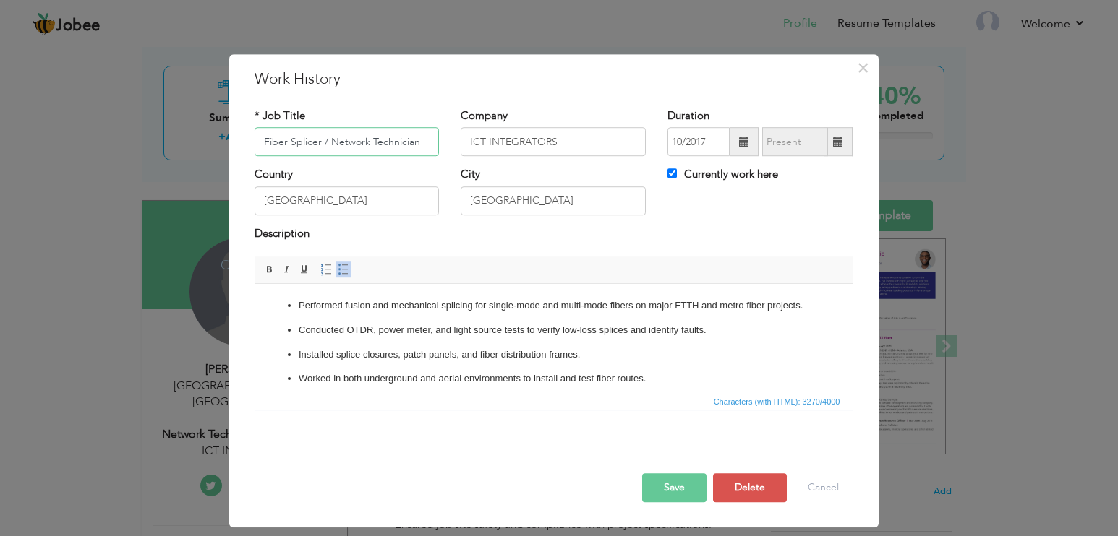
drag, startPoint x: 321, startPoint y: 140, endPoint x: 427, endPoint y: 137, distance: 106.3
click at [427, 137] on input "Fiber Splicer / Network Technician" at bounding box center [347, 142] width 185 height 29
paste input "/ Network Technician"
type input "Network Technician / Fiber Splicer"
click at [672, 479] on button "Save" at bounding box center [674, 488] width 64 height 29
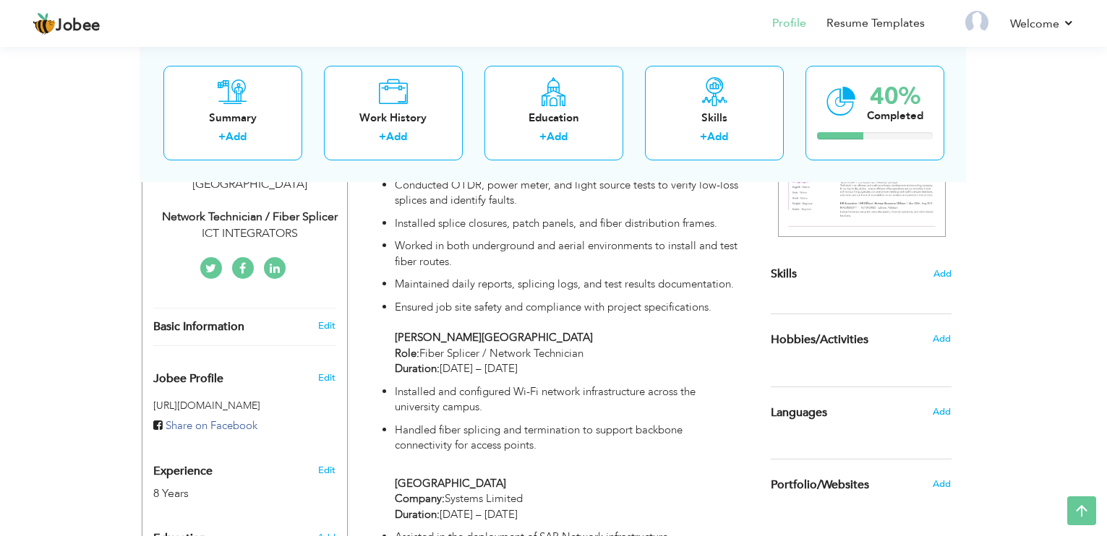
scroll to position [289, 0]
click at [946, 341] on span "Add" at bounding box center [941, 339] width 19 height 13
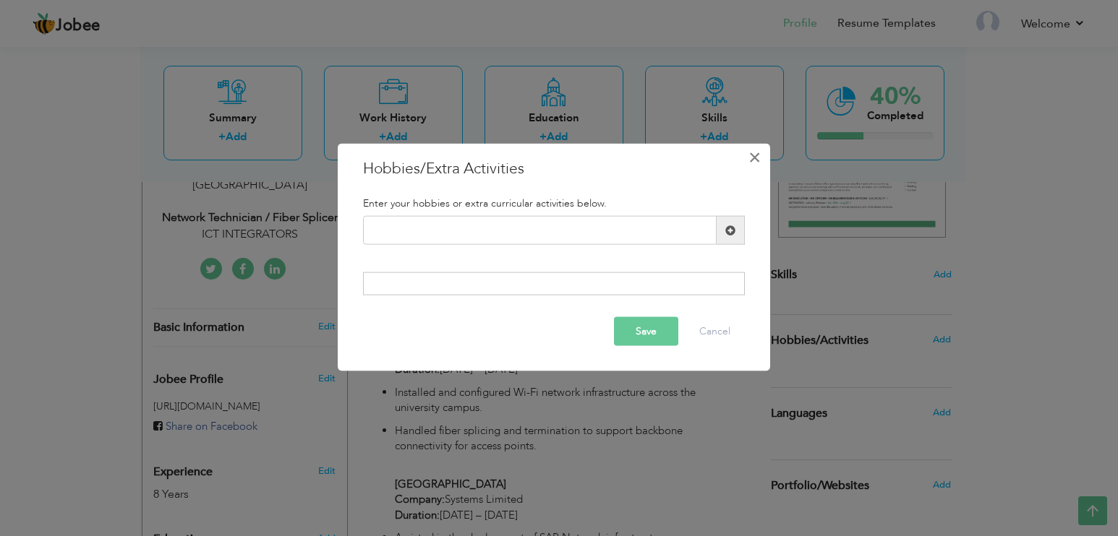
click at [757, 163] on span "×" at bounding box center [754, 158] width 12 height 26
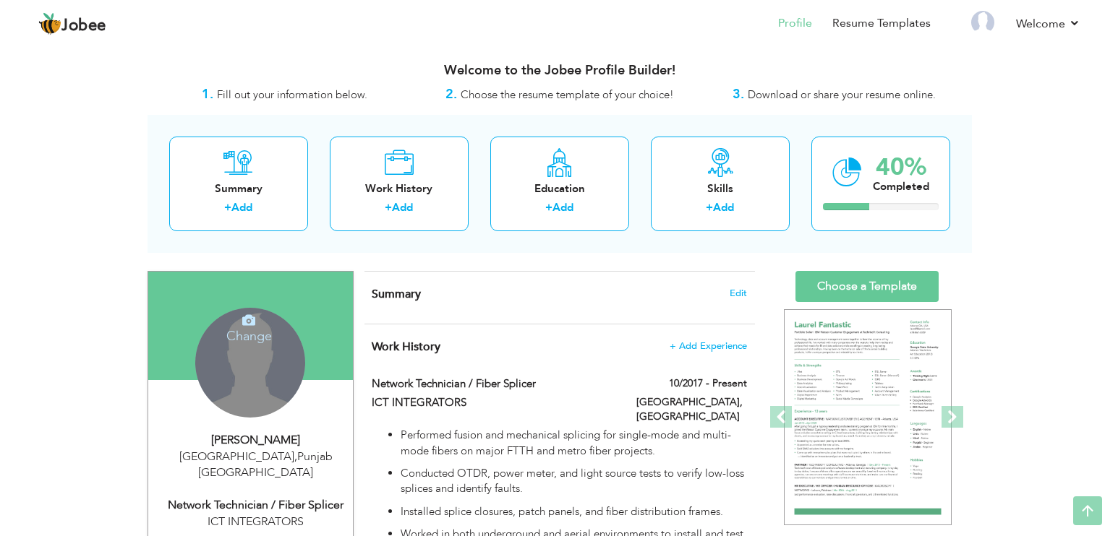
scroll to position [0, 0]
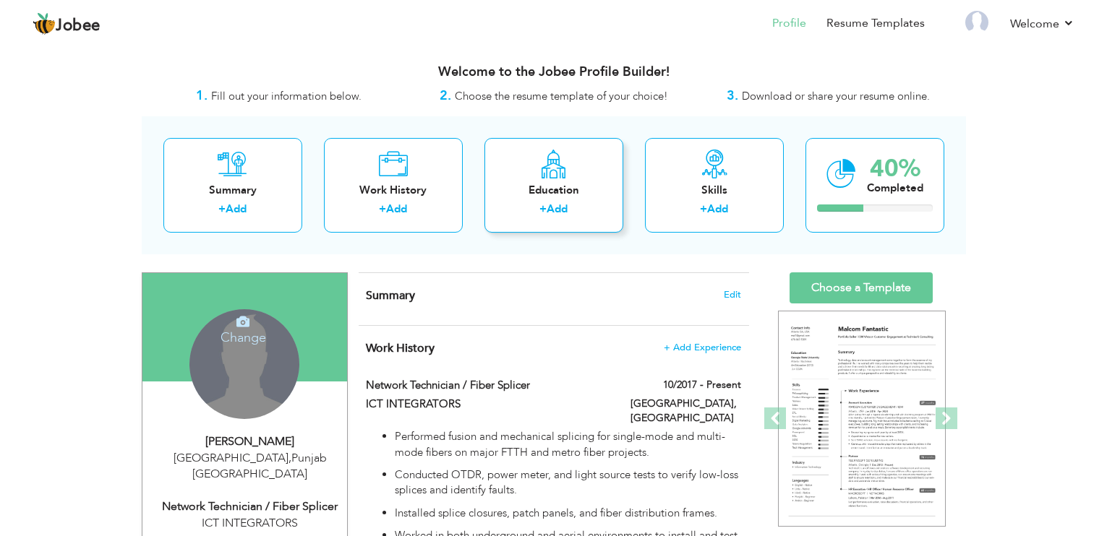
click at [542, 179] on div "Education + Add" at bounding box center [553, 185] width 139 height 95
radio input "true"
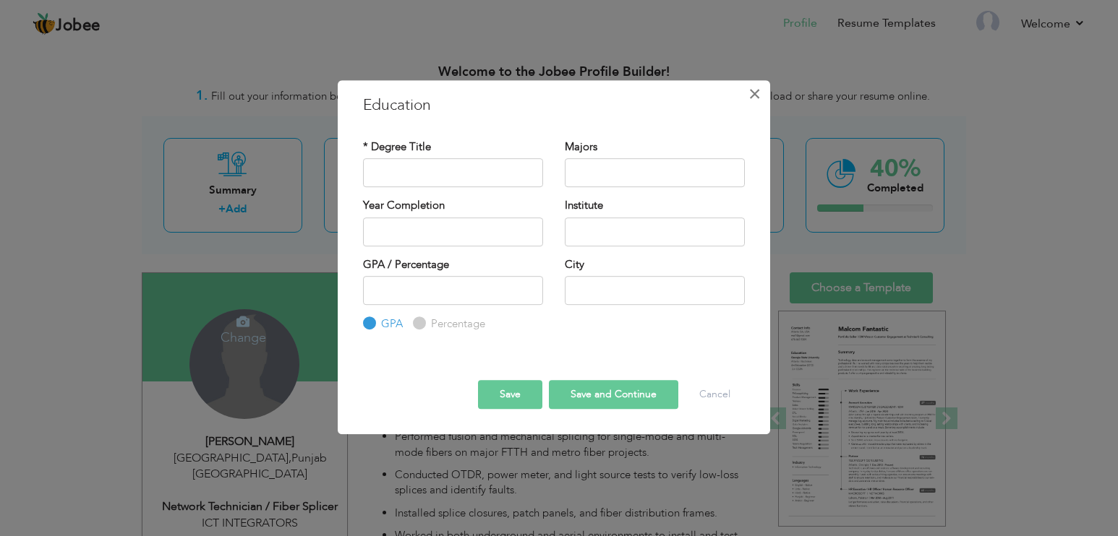
click at [750, 95] on span "×" at bounding box center [754, 94] width 12 height 26
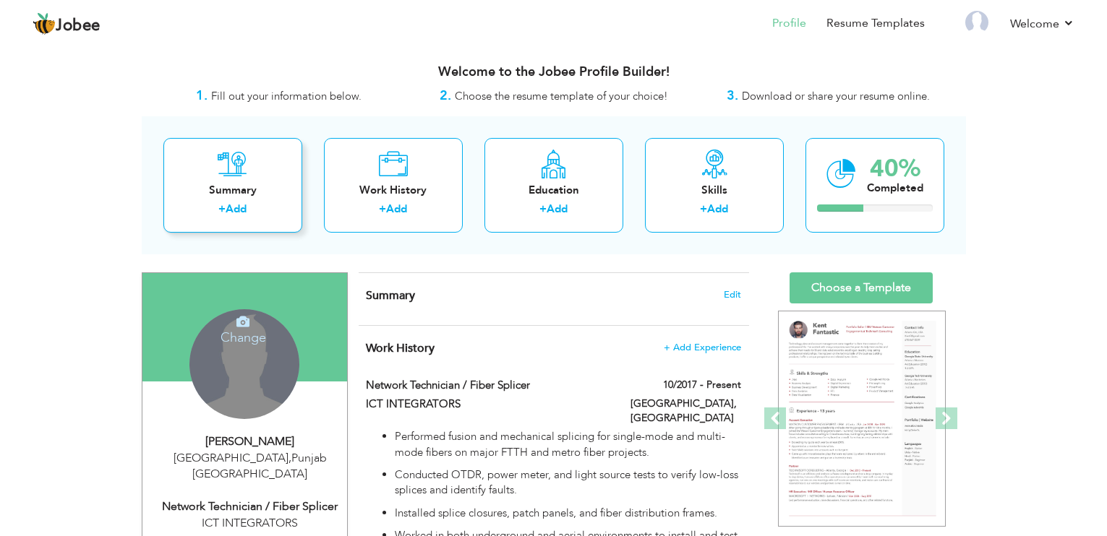
click at [220, 189] on div "Summary" at bounding box center [233, 190] width 116 height 15
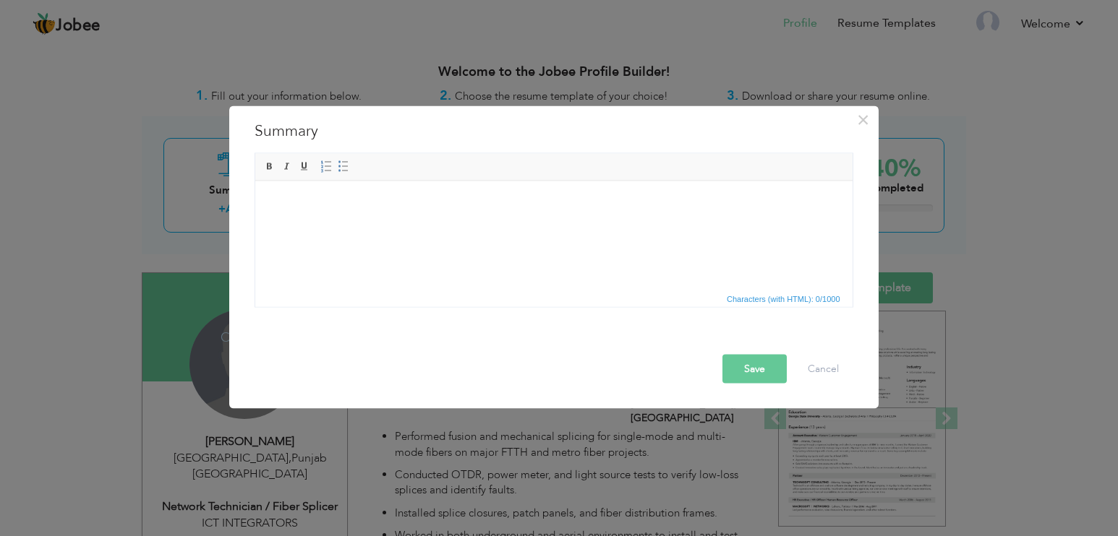
click at [359, 213] on html at bounding box center [553, 203] width 597 height 44
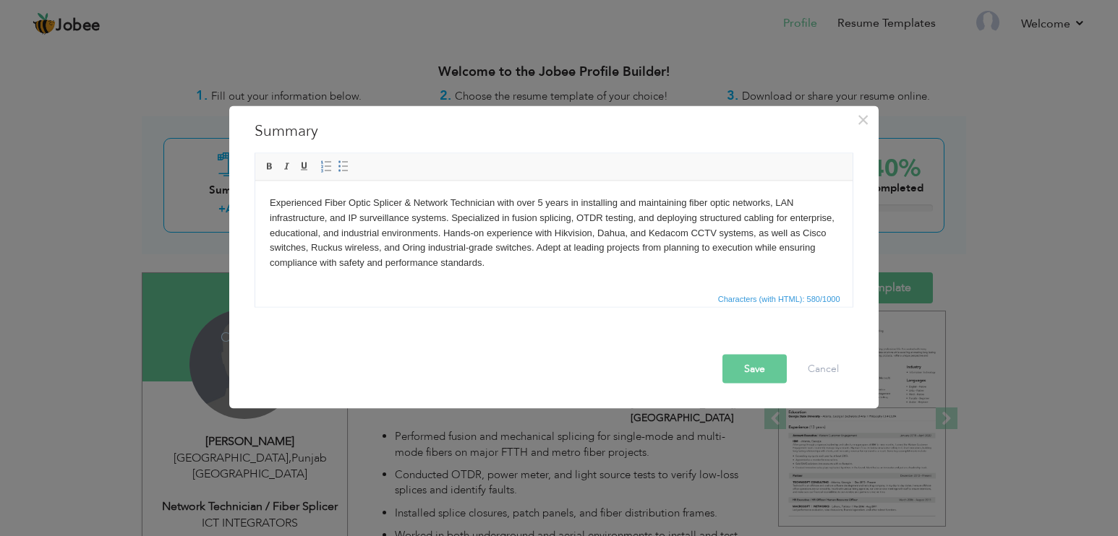
click at [761, 370] on button "Save" at bounding box center [754, 369] width 64 height 29
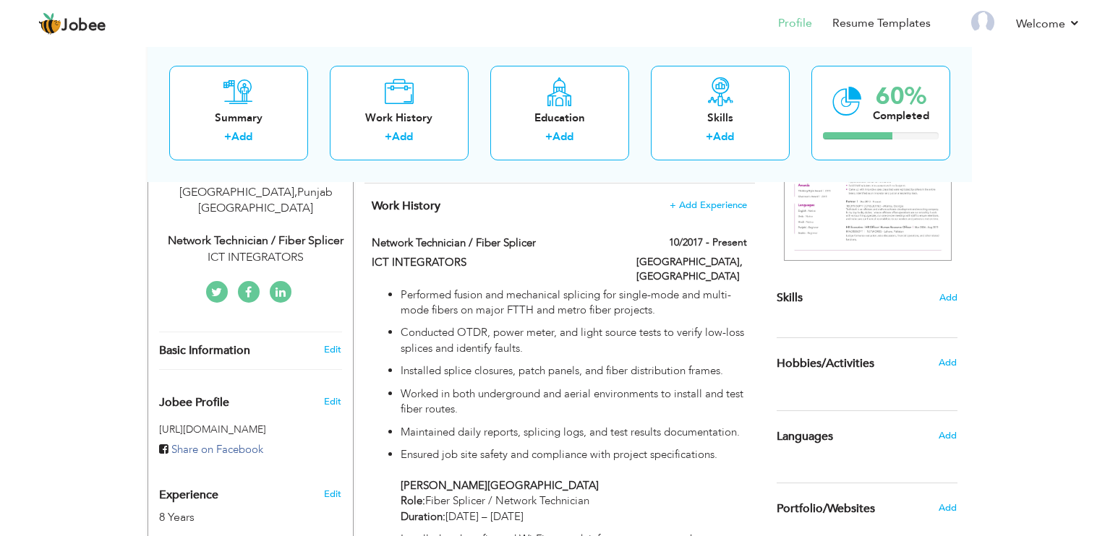
scroll to position [289, 0]
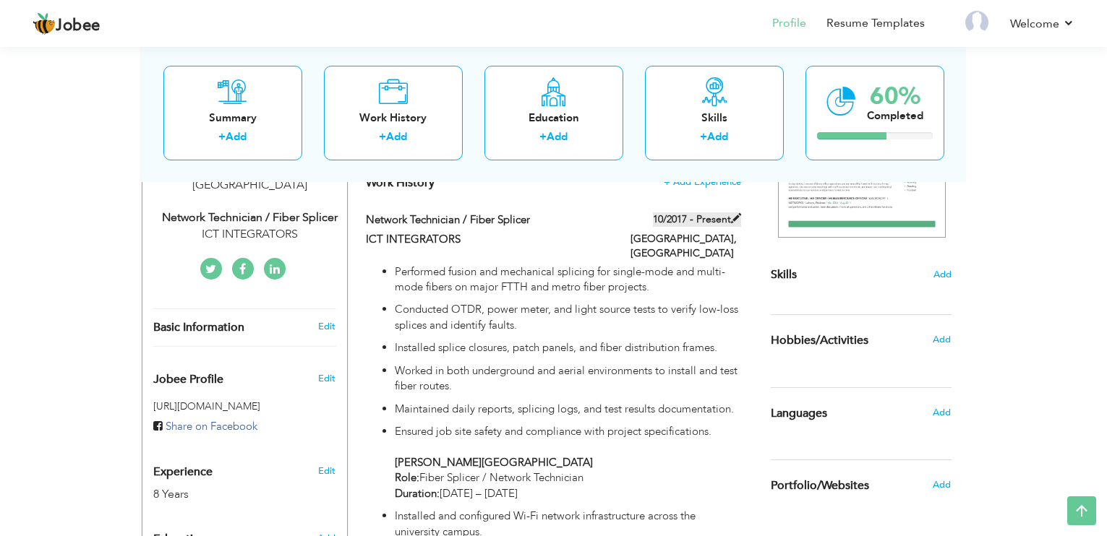
click at [731, 218] on label "10/2017 - Present" at bounding box center [697, 220] width 88 height 14
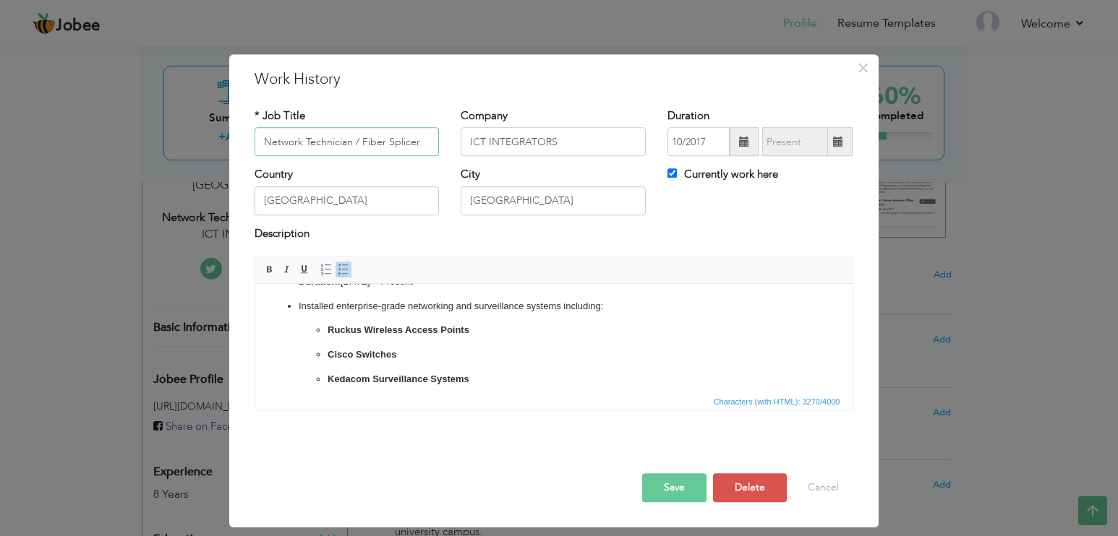
scroll to position [506, 0]
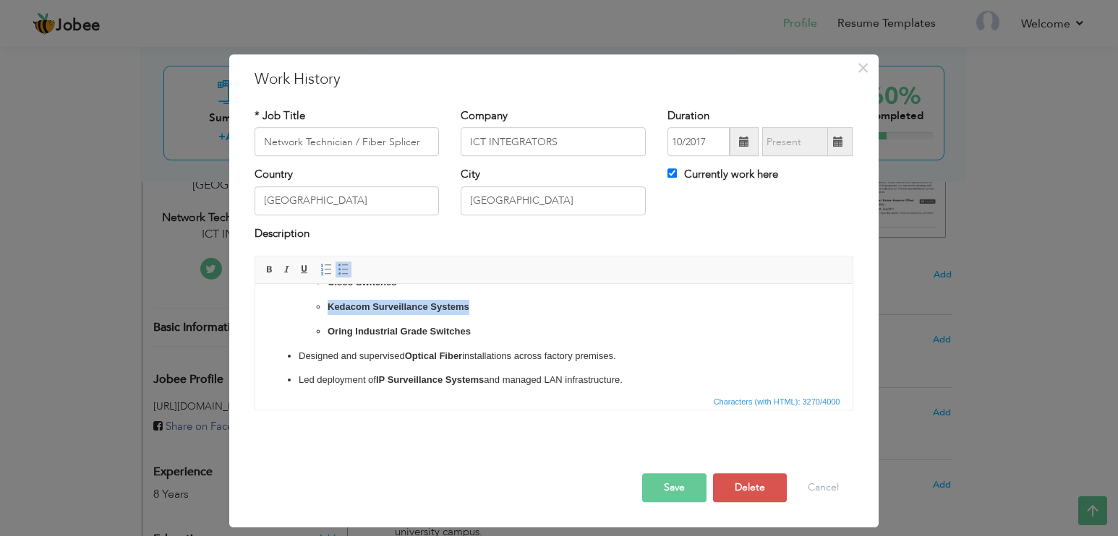
drag, startPoint x: 479, startPoint y: 322, endPoint x: 391, endPoint y: 314, distance: 87.8
click at [391, 314] on ul "Ruckus Wireless Access Points Cisco Switches Kedacom Surveillance Systems Oring…" at bounding box center [553, 295] width 510 height 88
click at [482, 315] on p "Kedacom Surveillance Systems" at bounding box center [553, 307] width 453 height 15
click at [484, 315] on p "Kedacom Surveillance Systems" at bounding box center [553, 307] width 453 height 15
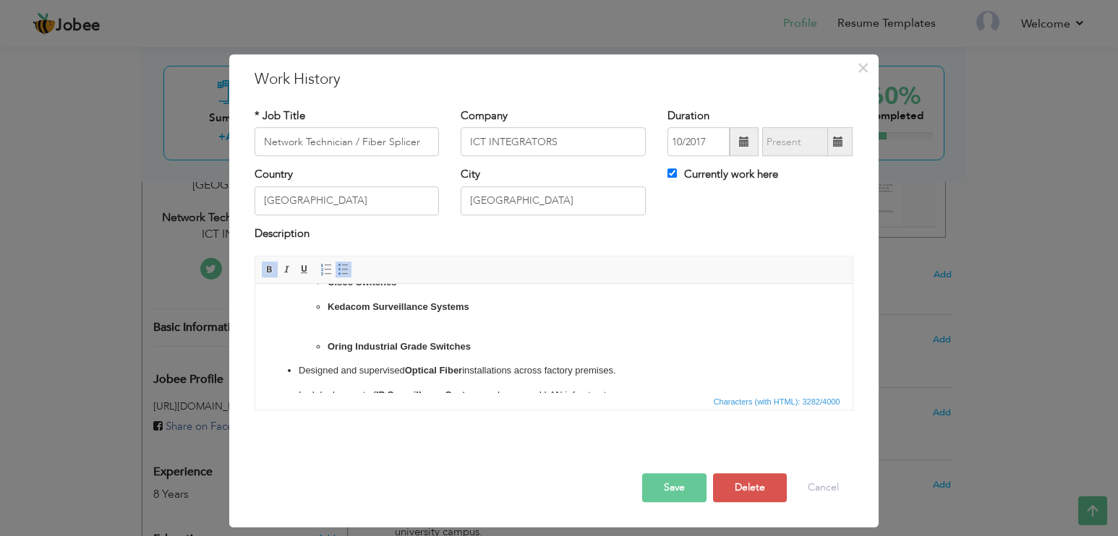
click at [481, 330] on p "Kedacom Surveillance Systems ​​​​​​​" at bounding box center [553, 315] width 453 height 30
click at [481, 325] on p "Kedacom Surveillance Systems ​​​​​​​" at bounding box center [553, 315] width 453 height 30
drag, startPoint x: 481, startPoint y: 325, endPoint x: 329, endPoint y: 325, distance: 151.8
click at [329, 325] on p "Kedacom Surveillance Systems ​​​​​​​" at bounding box center [553, 315] width 453 height 30
paste body
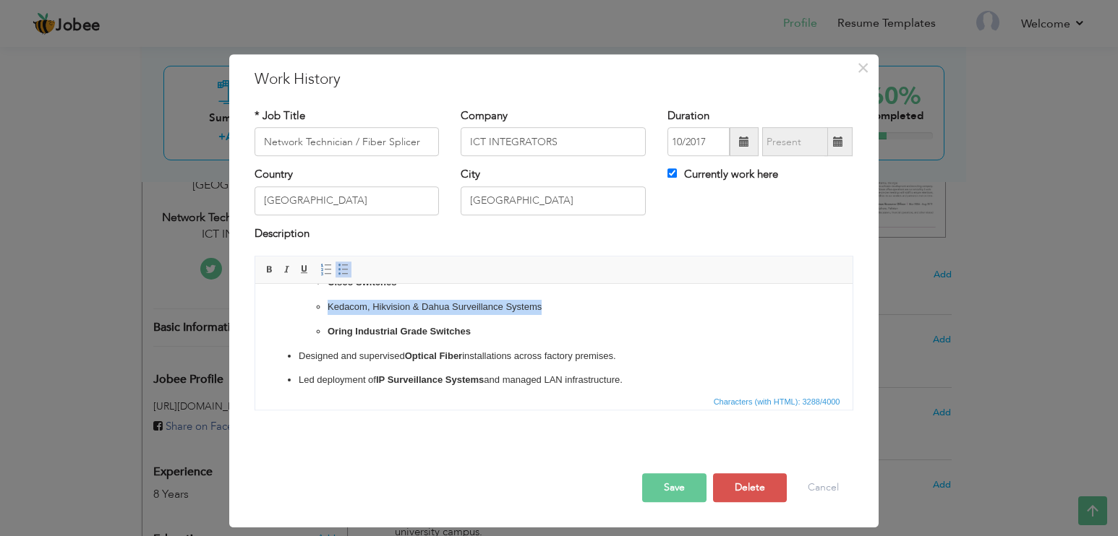
drag, startPoint x: 545, startPoint y: 318, endPoint x: 312, endPoint y: 317, distance: 233.5
click at [312, 317] on ul "Ruckus Wireless Access Points Cisco Switches Kedacom, Hikvision & Dahua Surveil…" at bounding box center [553, 295] width 510 height 88
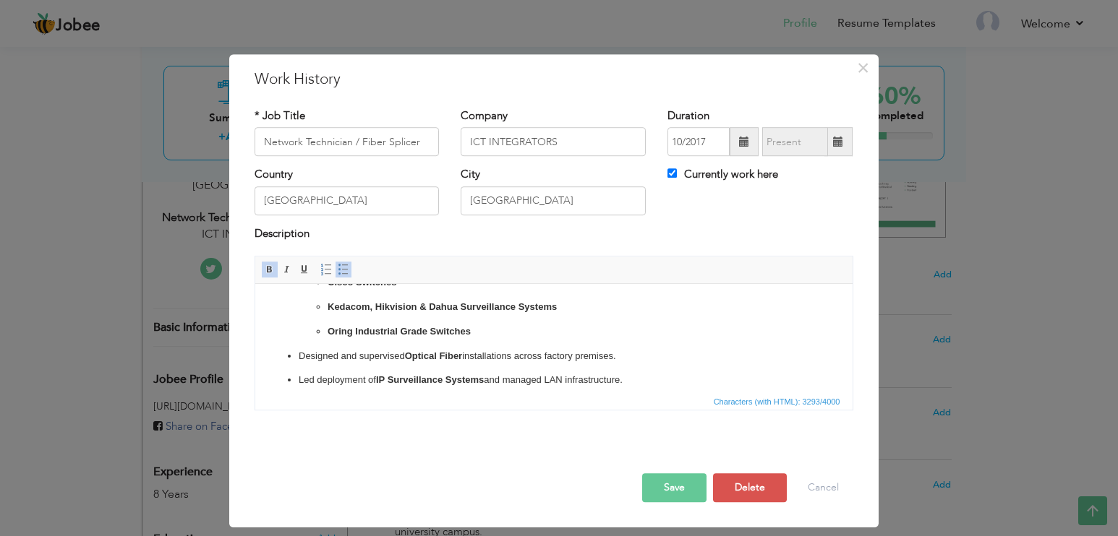
click at [463, 337] on strong "Oring Industrial Grade Switches" at bounding box center [398, 331] width 143 height 11
drag, startPoint x: 476, startPoint y: 348, endPoint x: 427, endPoint y: 349, distance: 49.9
click at [427, 340] on p "Oring Industrial Grade Switches" at bounding box center [553, 332] width 453 height 15
click at [675, 487] on button "Save" at bounding box center [674, 488] width 64 height 29
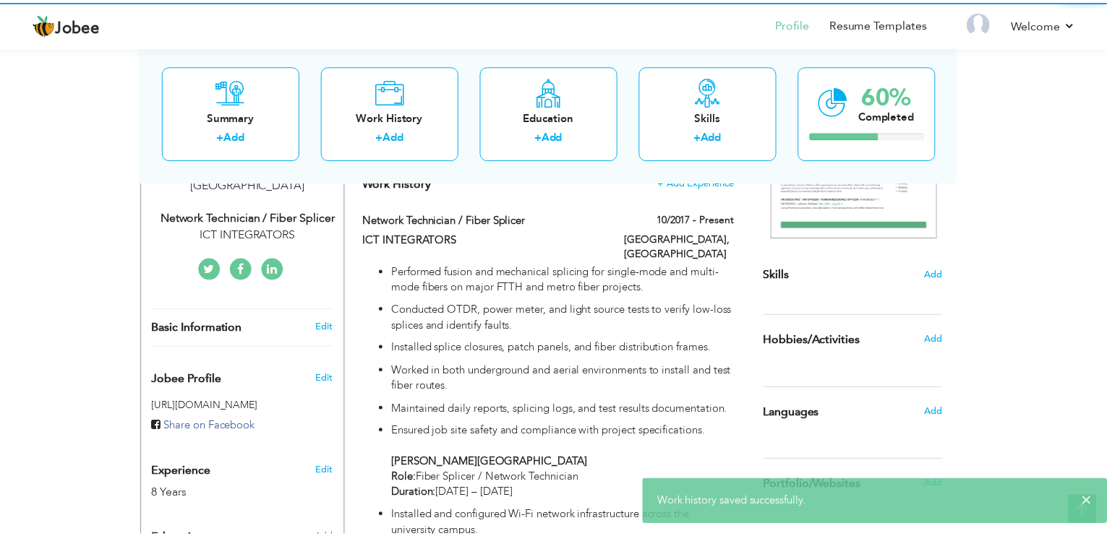
scroll to position [0, 0]
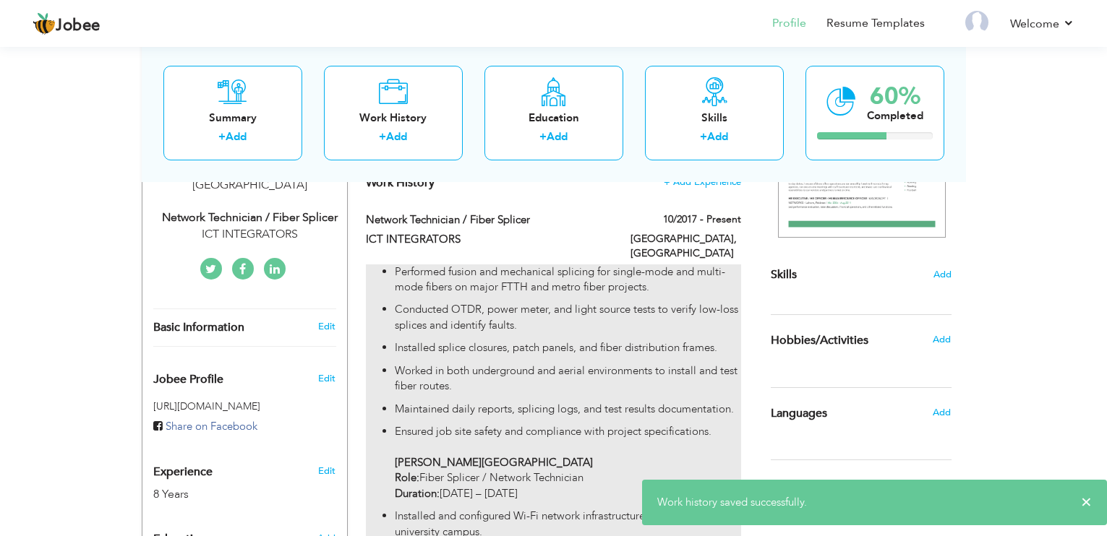
click at [606, 402] on p "Maintained daily reports, splicing logs, and test results documentation." at bounding box center [568, 409] width 346 height 15
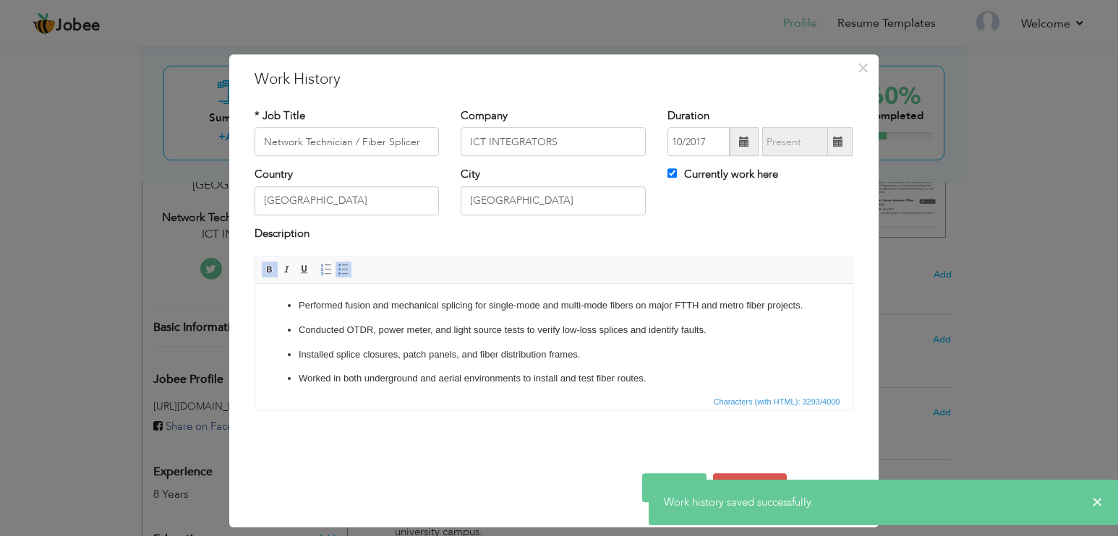
click at [832, 432] on div "* Job Title Network Technician / Fiber Splicer Company ICT INTEGRATORS Duration…" at bounding box center [554, 265] width 620 height 335
click at [863, 68] on span "×" at bounding box center [863, 68] width 12 height 26
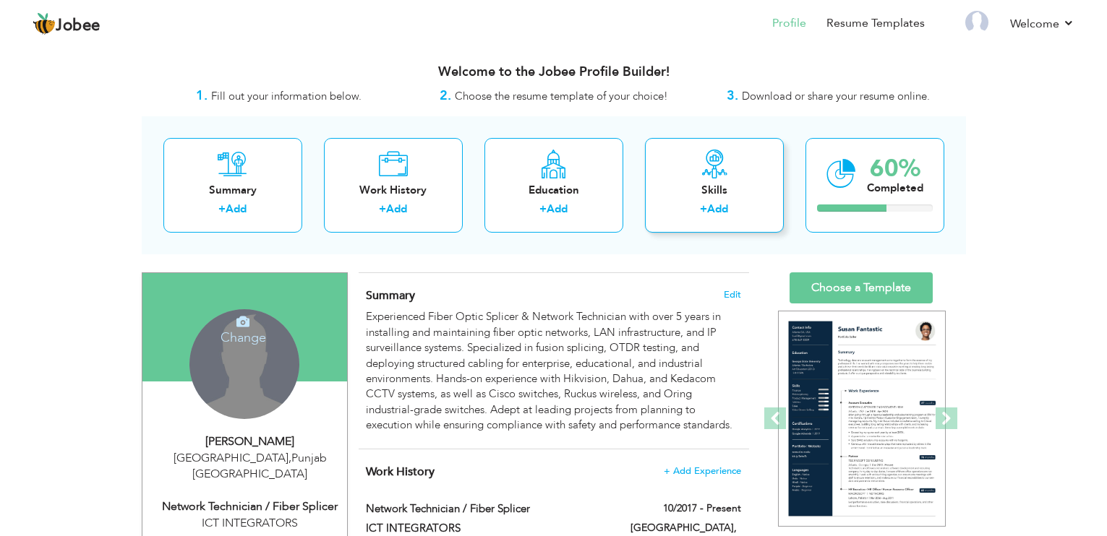
click at [724, 202] on link "Add" at bounding box center [717, 209] width 21 height 14
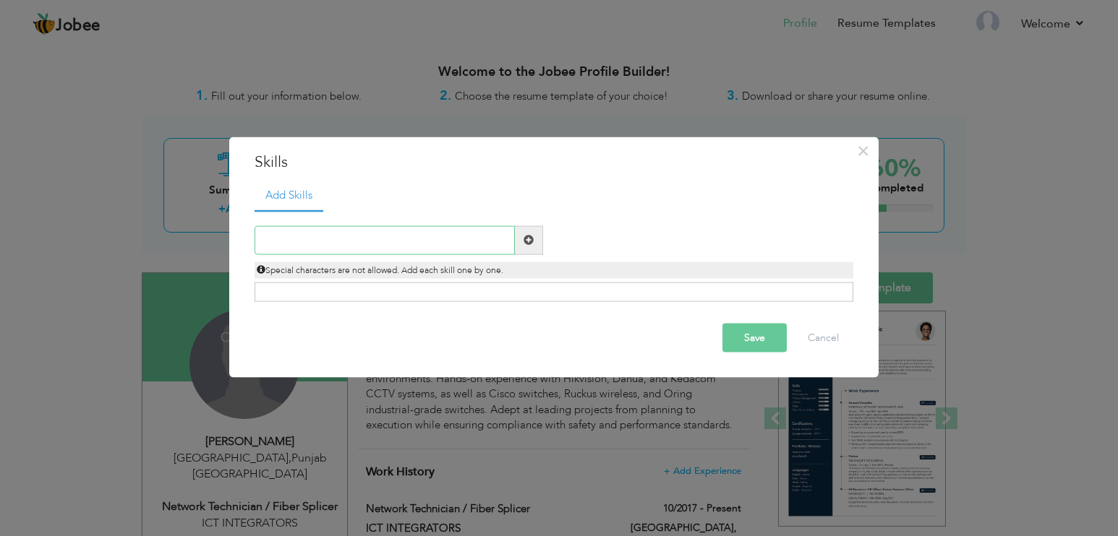
click at [393, 239] on input "text" at bounding box center [385, 240] width 260 height 29
click at [322, 230] on input "text" at bounding box center [385, 240] width 260 height 29
paste input "Fiber Fusion & Mechanical Splicing"
type input "Fiber Fusion & Mechanical Splicing"
click at [529, 235] on span at bounding box center [528, 240] width 10 height 10
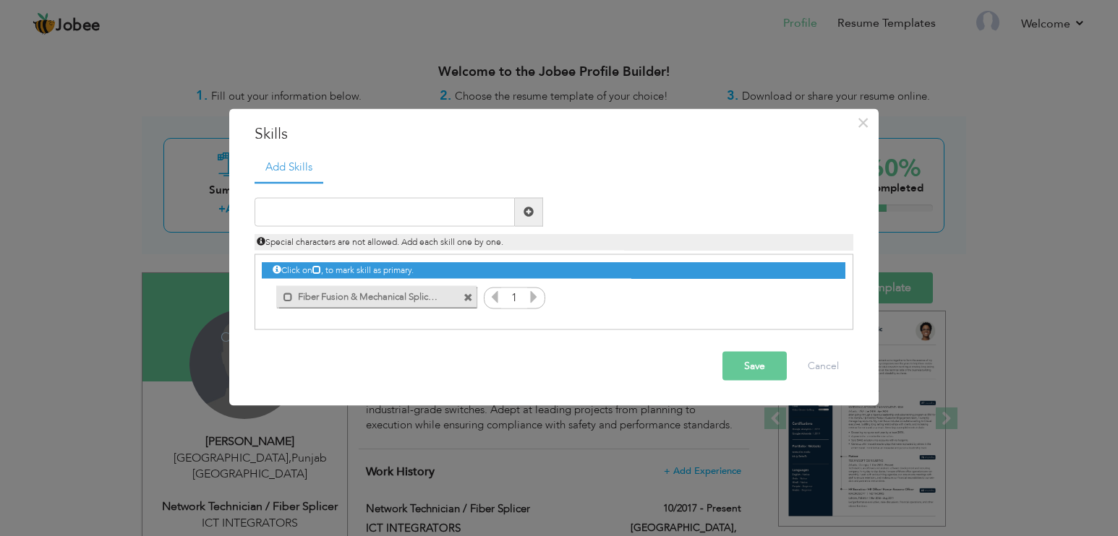
click at [531, 292] on icon at bounding box center [533, 296] width 13 height 13
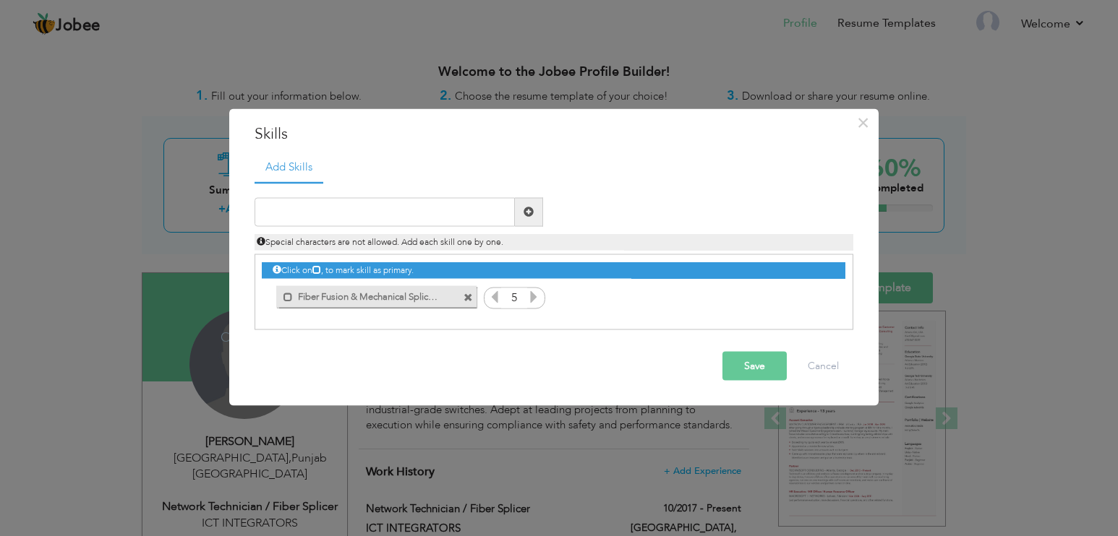
click at [740, 363] on button "Save" at bounding box center [754, 365] width 64 height 29
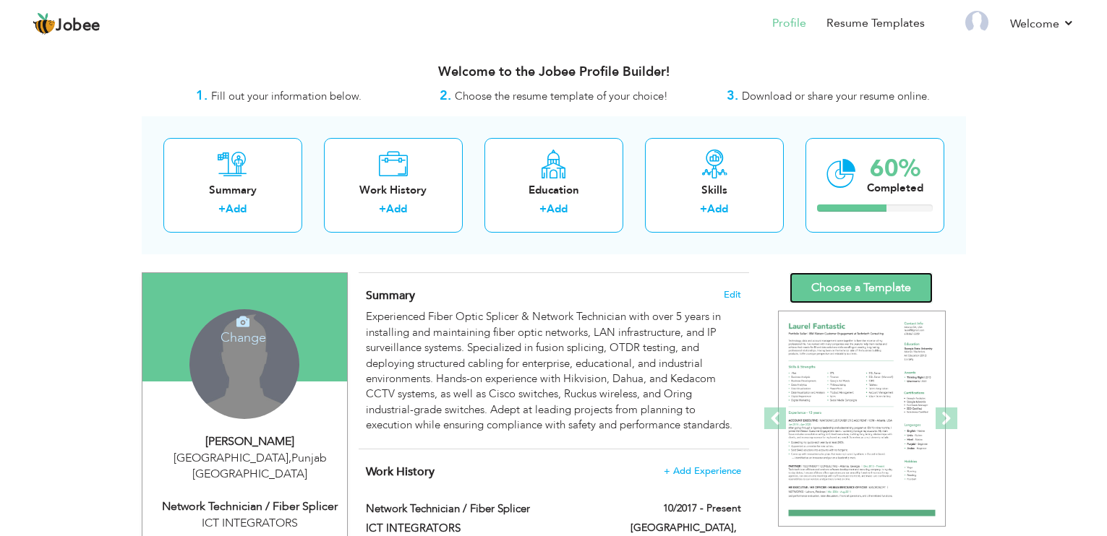
click at [872, 279] on link "Choose a Template" at bounding box center [861, 288] width 143 height 31
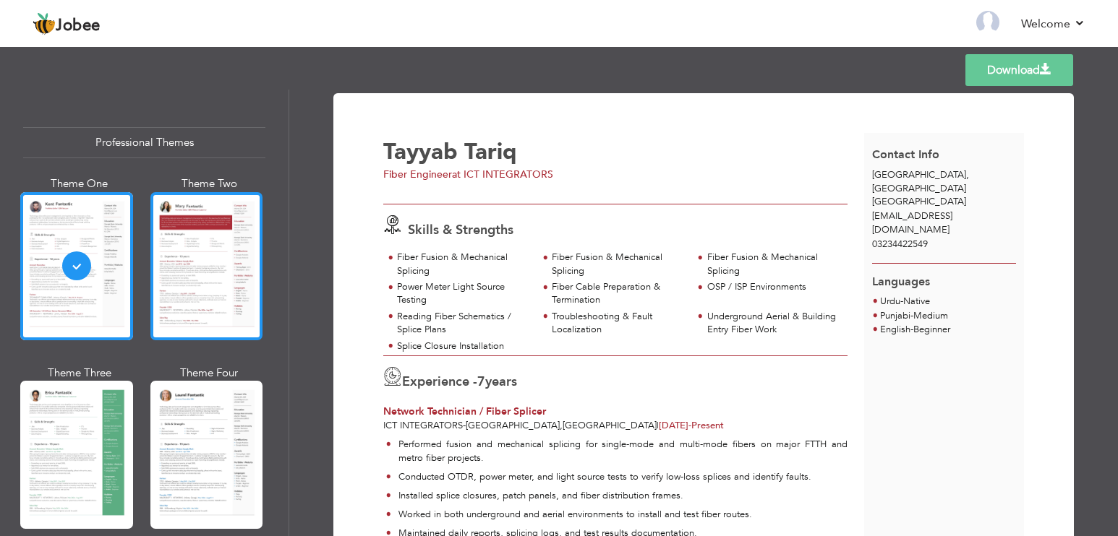
click at [208, 239] on div at bounding box center [206, 266] width 113 height 148
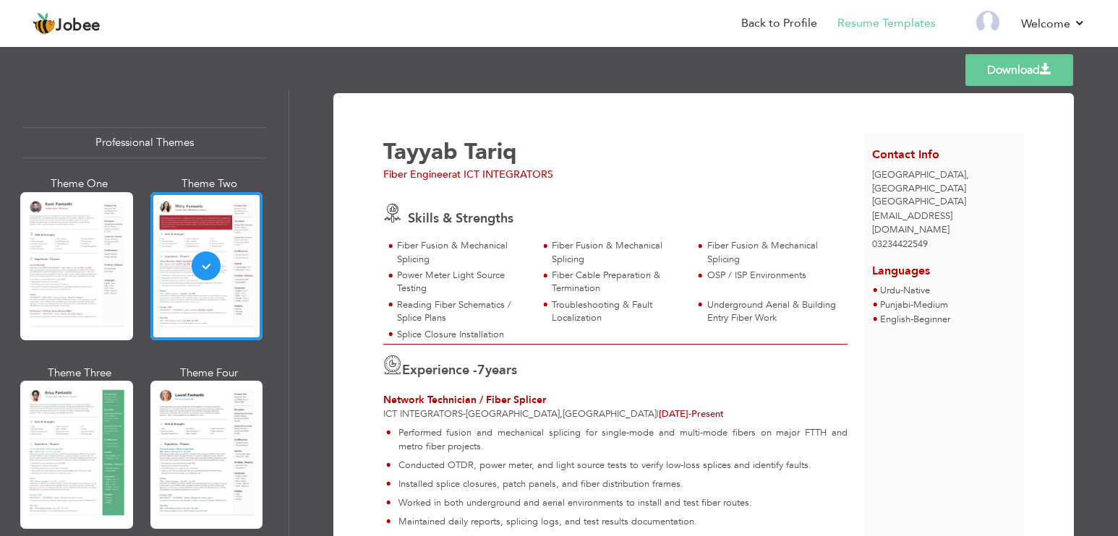
drag, startPoint x: 427, startPoint y: 250, endPoint x: 730, endPoint y: 346, distance: 316.9
click at [737, 353] on div "Experience - 7 years Network Technician / Fiber Splicer ICT INTEGRATORS - Lahor…" at bounding box center [615, 383] width 481 height 77
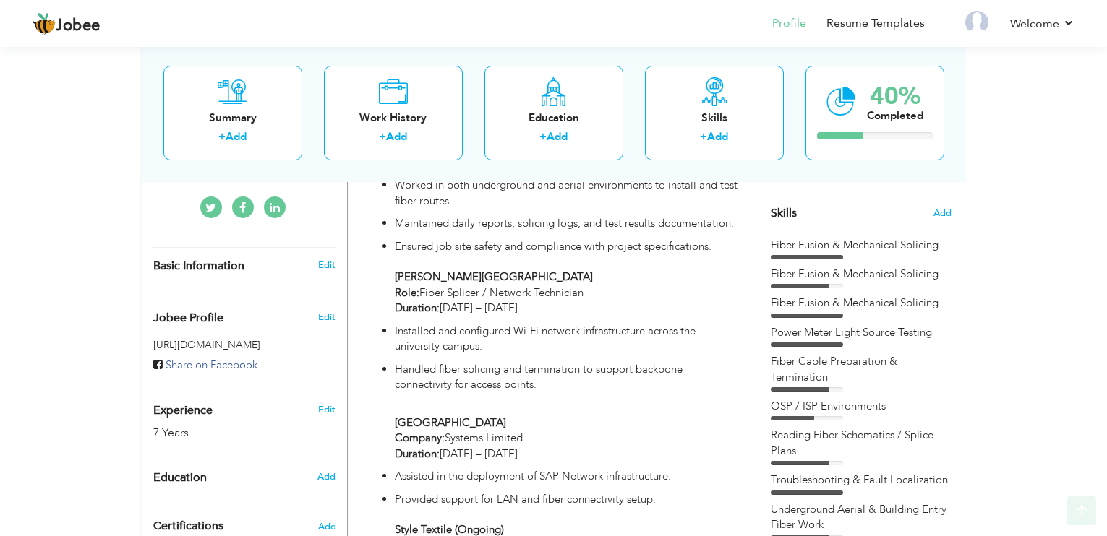
scroll to position [362, 0]
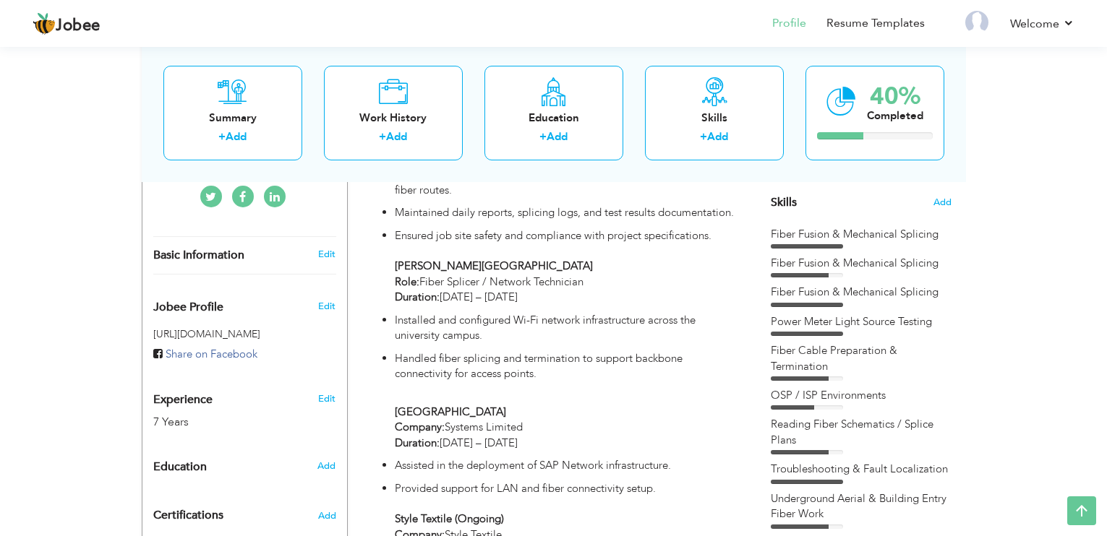
click at [779, 202] on span "Skills" at bounding box center [784, 202] width 26 height 16
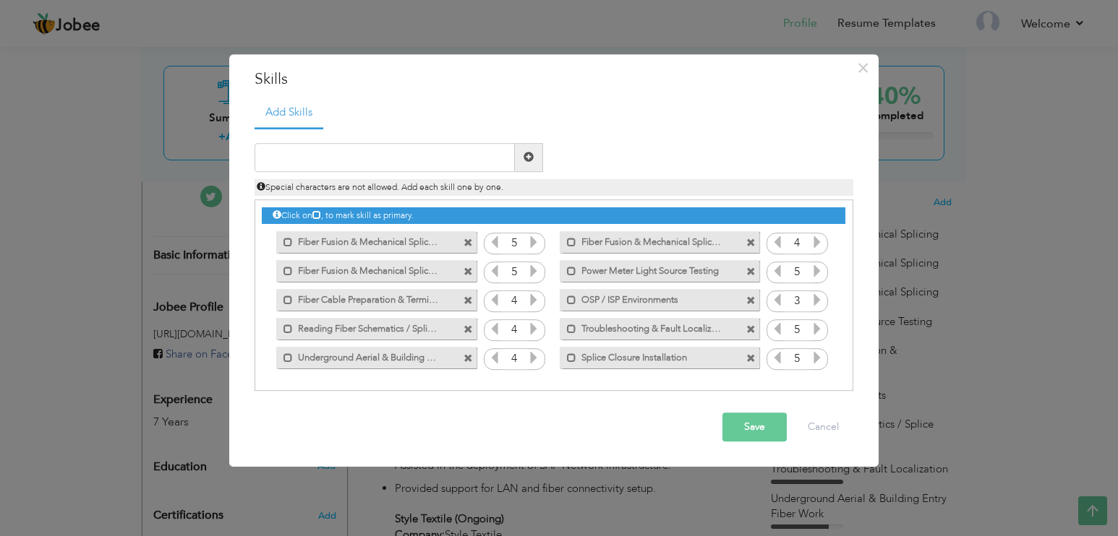
click at [470, 241] on span at bounding box center [467, 243] width 9 height 9
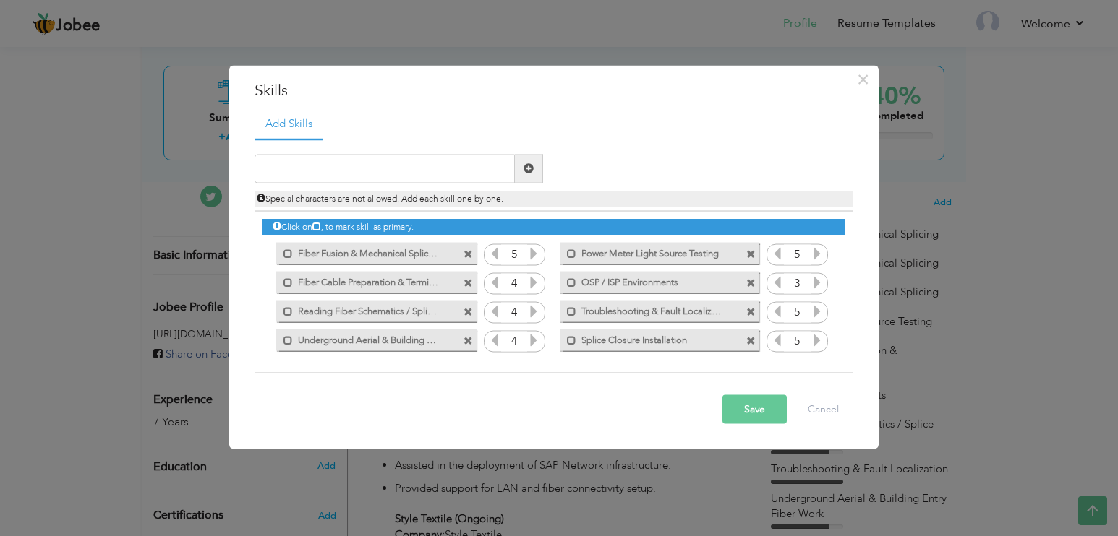
click at [468, 250] on span at bounding box center [467, 254] width 9 height 9
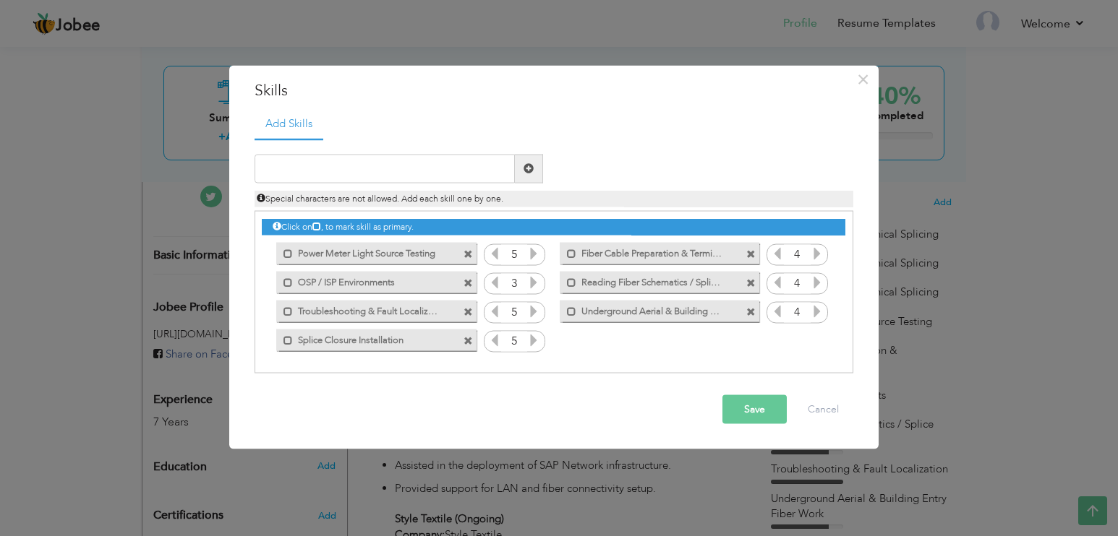
click at [751, 404] on button "Save" at bounding box center [754, 409] width 64 height 29
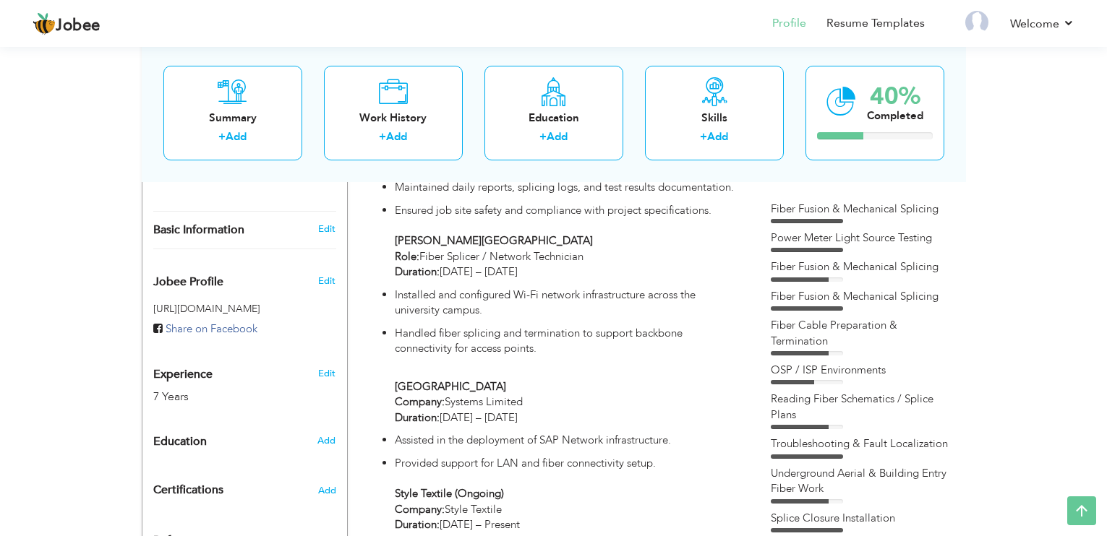
scroll to position [362, 0]
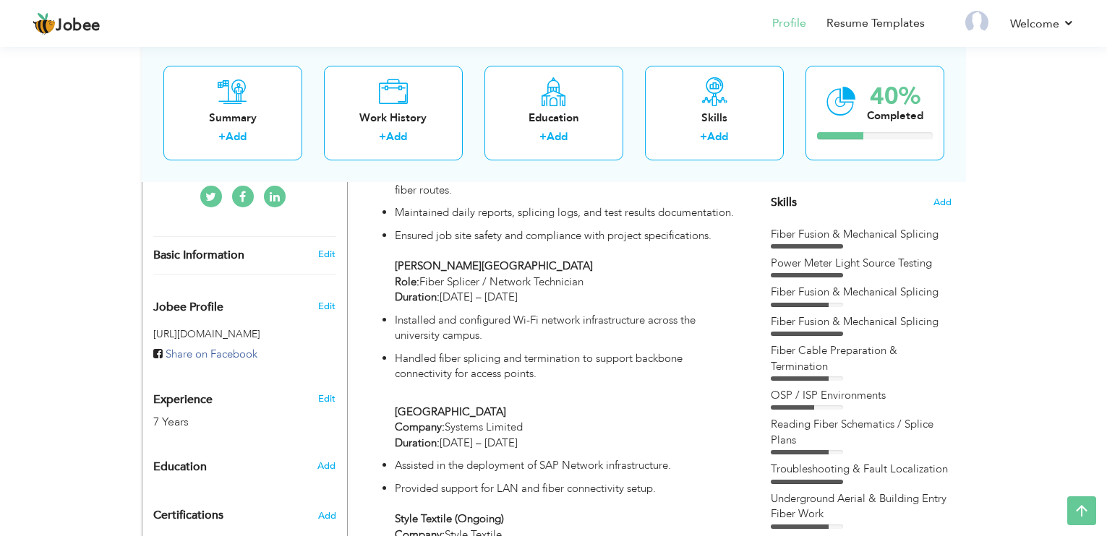
click at [786, 202] on span "Skills" at bounding box center [784, 202] width 26 height 16
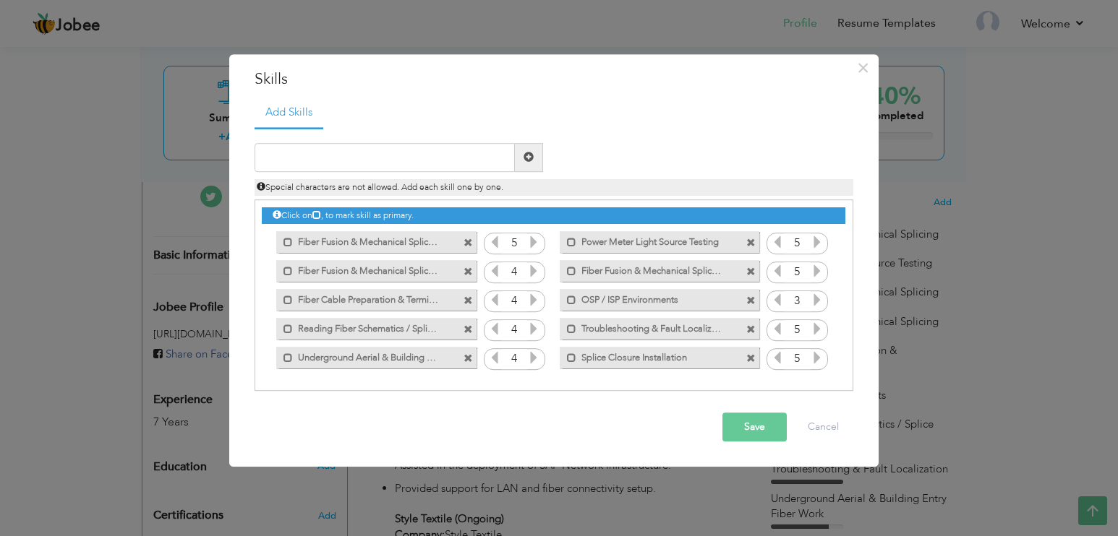
click at [466, 271] on span at bounding box center [467, 272] width 9 height 9
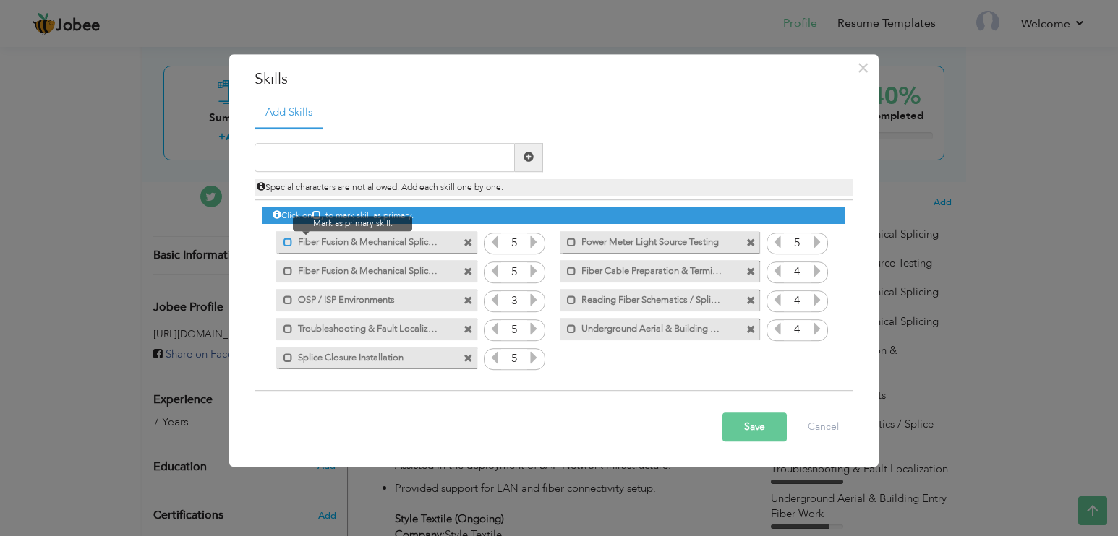
click at [283, 242] on span at bounding box center [287, 242] width 9 height 9
click at [761, 429] on button "Save" at bounding box center [754, 427] width 64 height 29
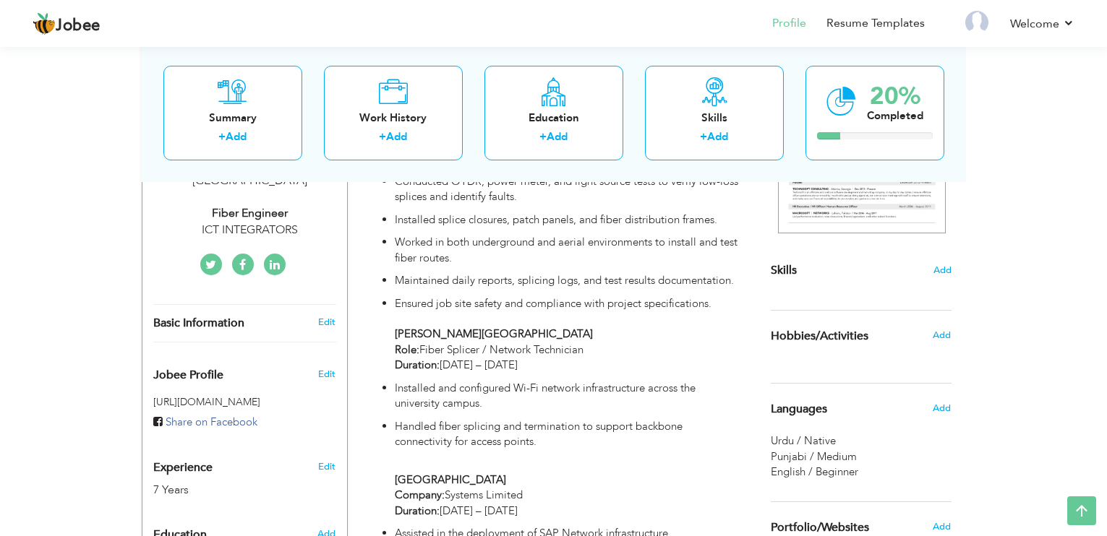
scroll to position [145, 0]
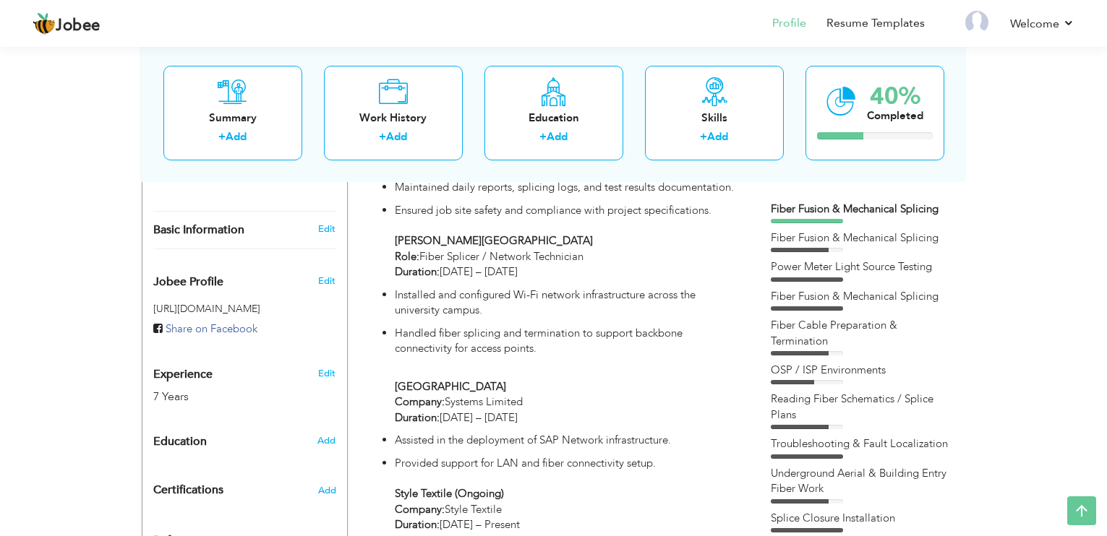
scroll to position [362, 0]
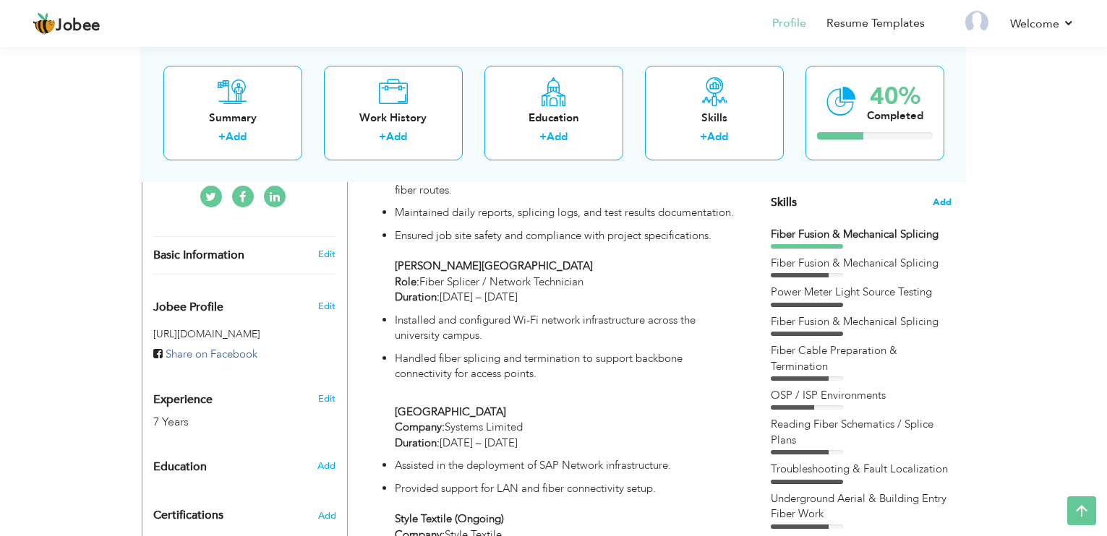
click at [936, 200] on span "Add" at bounding box center [942, 203] width 19 height 14
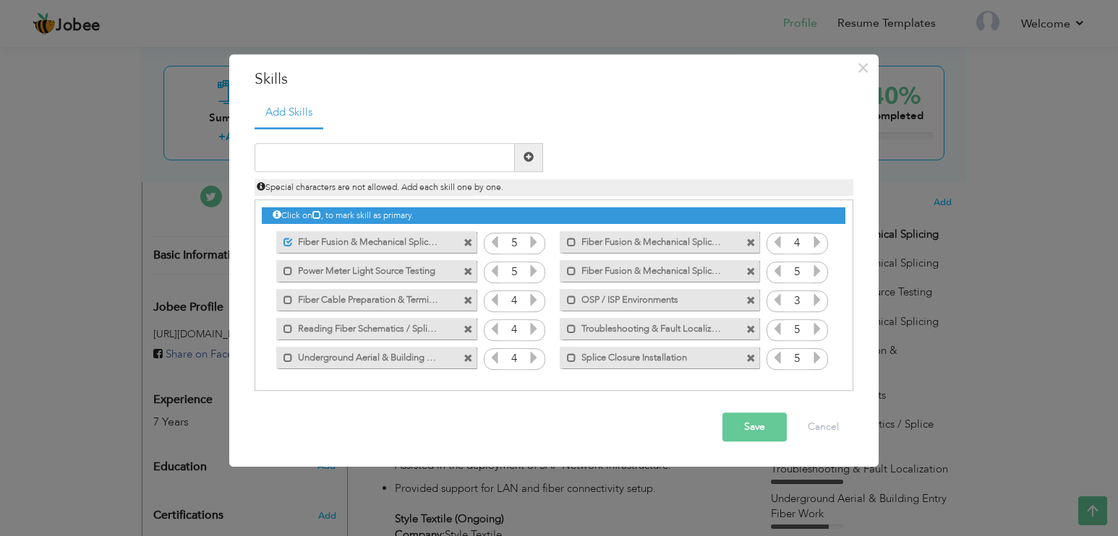
click at [750, 244] on span at bounding box center [750, 243] width 9 height 9
click at [471, 268] on span at bounding box center [467, 272] width 9 height 9
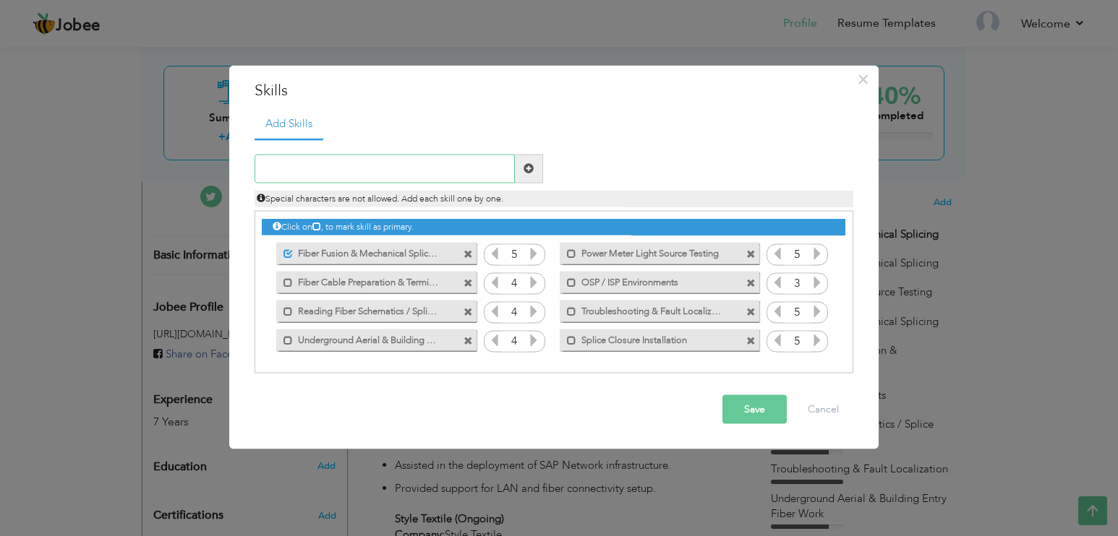
click at [416, 163] on input "text" at bounding box center [385, 168] width 260 height 29
paste input "Structured Cabling (Cat5e, Cat6, Cat6a, Fiber Opti"
type input "Structured Cabling (Cat5e, Cat6, Cat6a, Fiber Opti"
click at [530, 174] on span at bounding box center [528, 168] width 10 height 10
click at [487, 169] on input "text" at bounding box center [385, 168] width 260 height 29
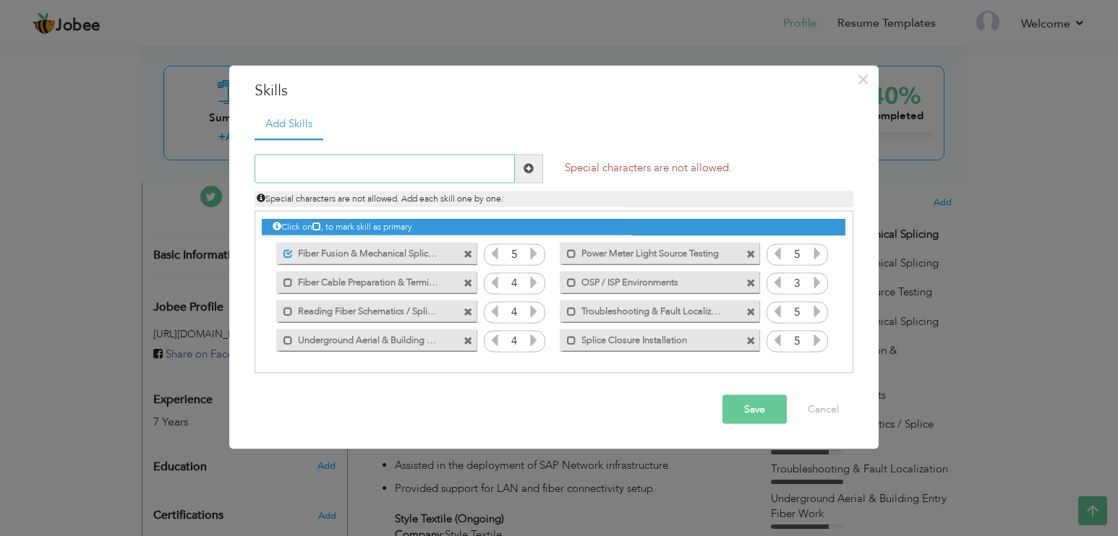
paste input "Structured Cabling (Cat5e, Cat6, Cat6a, Fiber Opti"
type input "Structured Cabling Cat5e Cat6 Cat6a Fiber Optic"
click at [535, 168] on span at bounding box center [529, 168] width 28 height 29
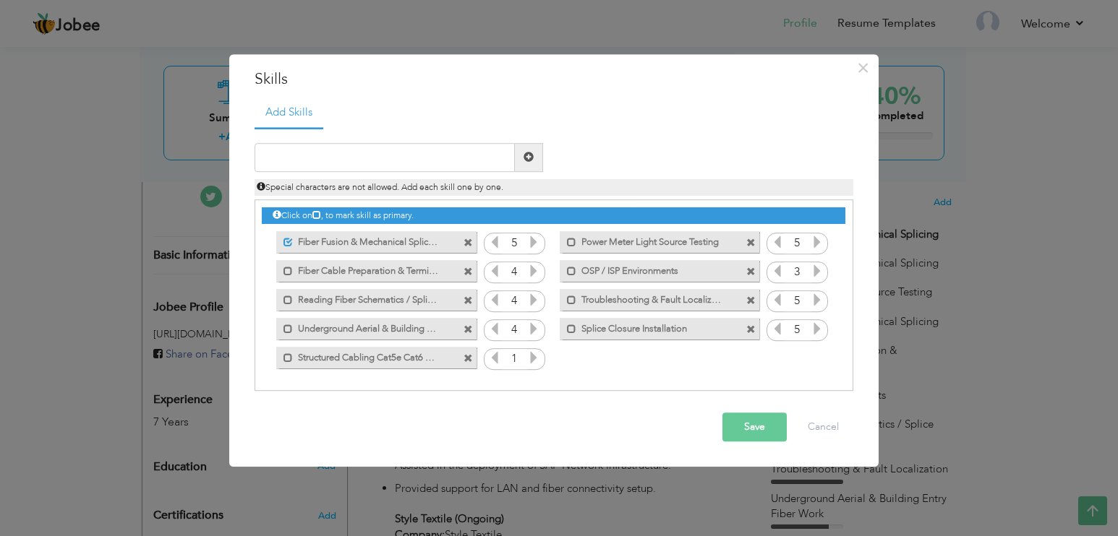
click at [534, 357] on icon at bounding box center [533, 357] width 13 height 13
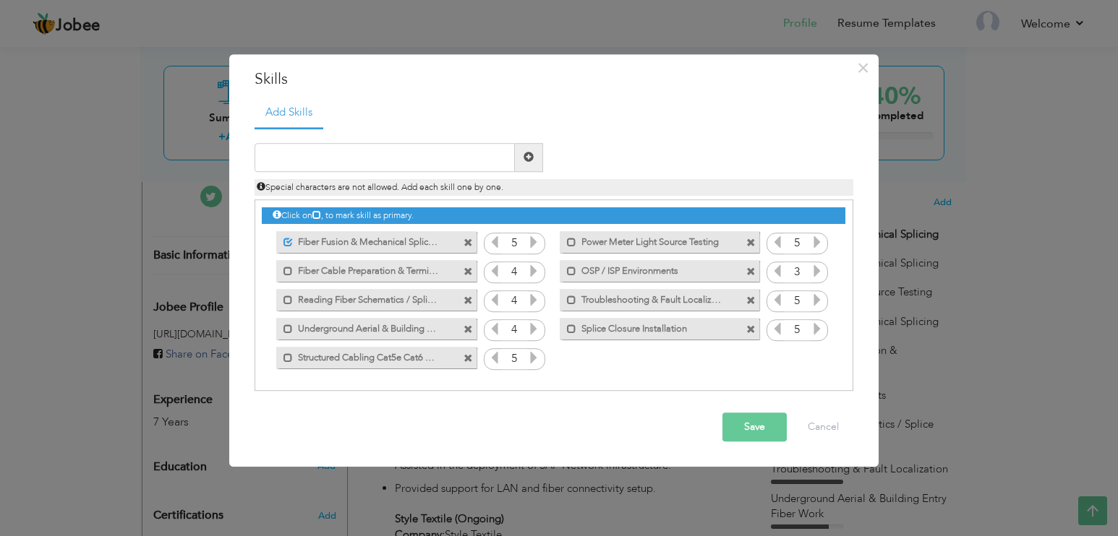
click at [534, 357] on icon at bounding box center [533, 357] width 13 height 13
click at [424, 157] on input "text" at bounding box center [385, 157] width 260 height 29
paste input "Patch Panel Termination"
type input "Patch Panel Termination"
click at [529, 155] on span at bounding box center [528, 158] width 10 height 10
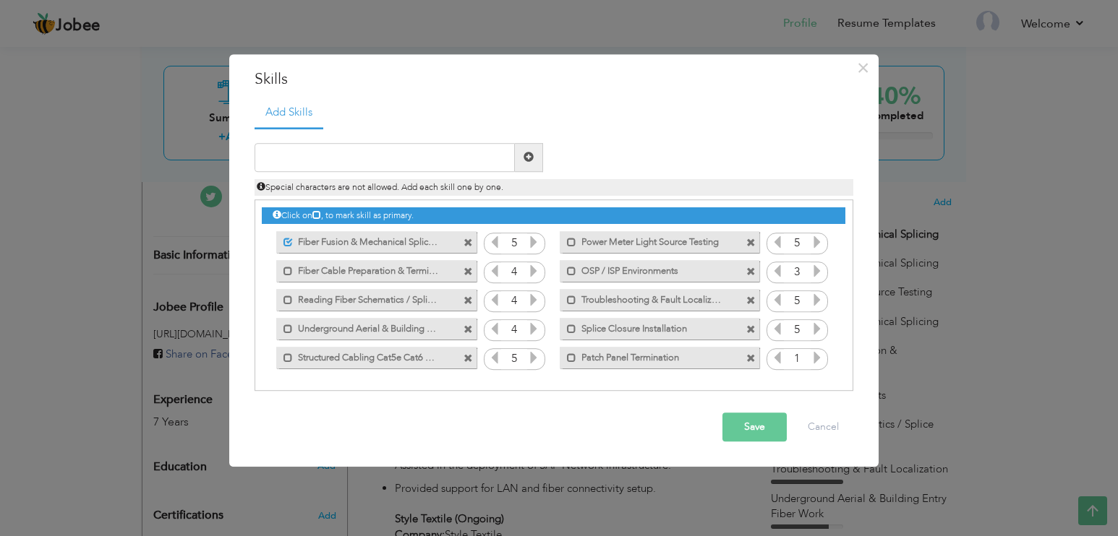
click at [818, 359] on icon at bounding box center [817, 357] width 13 height 13
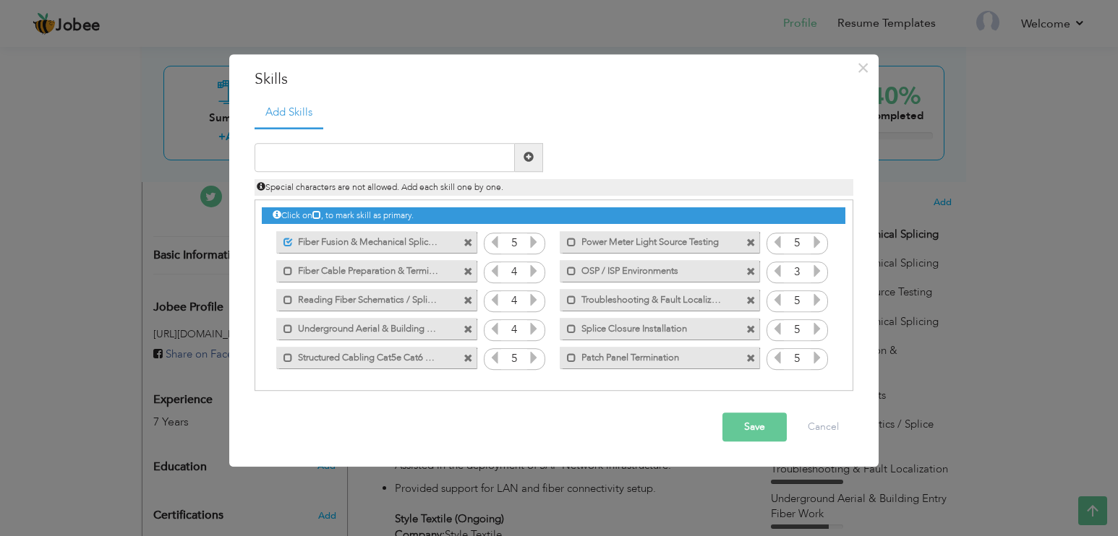
click at [818, 359] on icon at bounding box center [817, 357] width 13 height 13
click at [351, 154] on input "text" at bounding box center [385, 157] width 260 height 29
paste input "Fiber Optic Cable Management (OSP & ISP)"
type input "Fiber Optic Cable Management (OSP & ISP)"
click at [533, 156] on span at bounding box center [528, 158] width 10 height 10
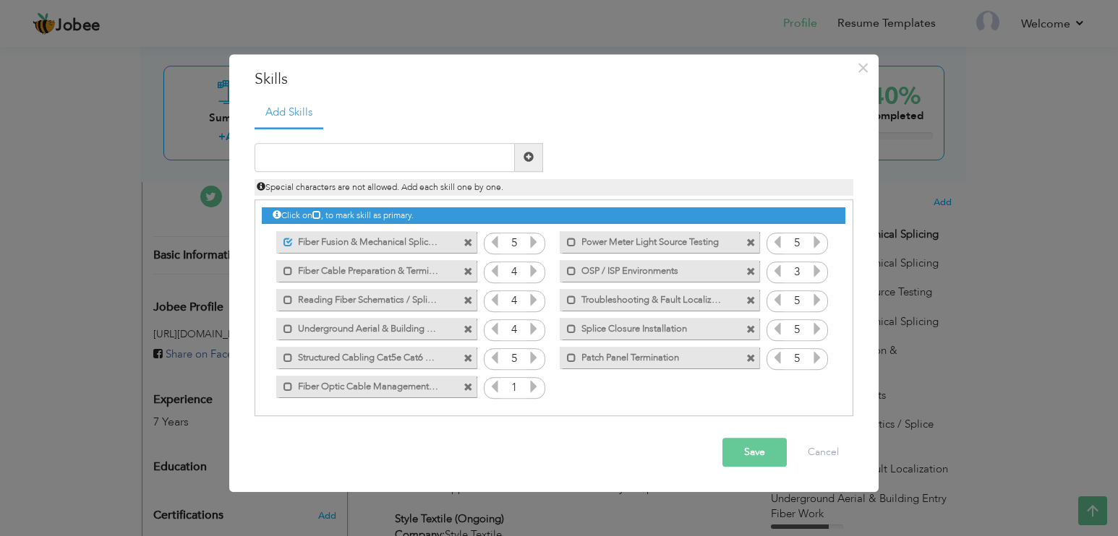
click at [532, 384] on icon at bounding box center [533, 386] width 13 height 13
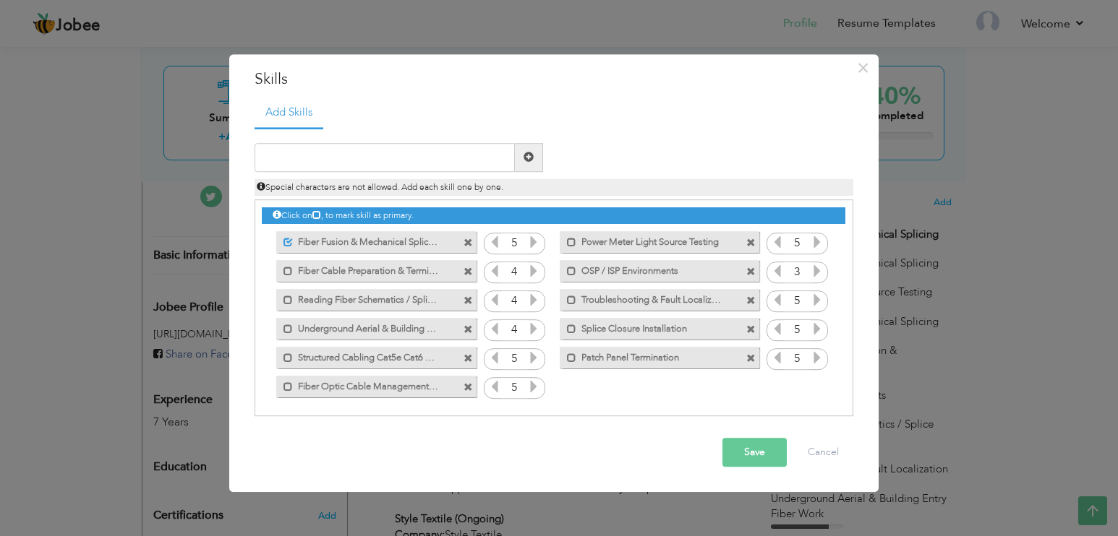
click at [532, 384] on icon at bounding box center [533, 386] width 13 height 13
click at [351, 163] on input "text" at bounding box center [385, 157] width 260 height 29
paste input "Cable Dressing & Labeling"
type input "Cable Dressing & Labeling"
click at [531, 158] on span at bounding box center [528, 158] width 10 height 10
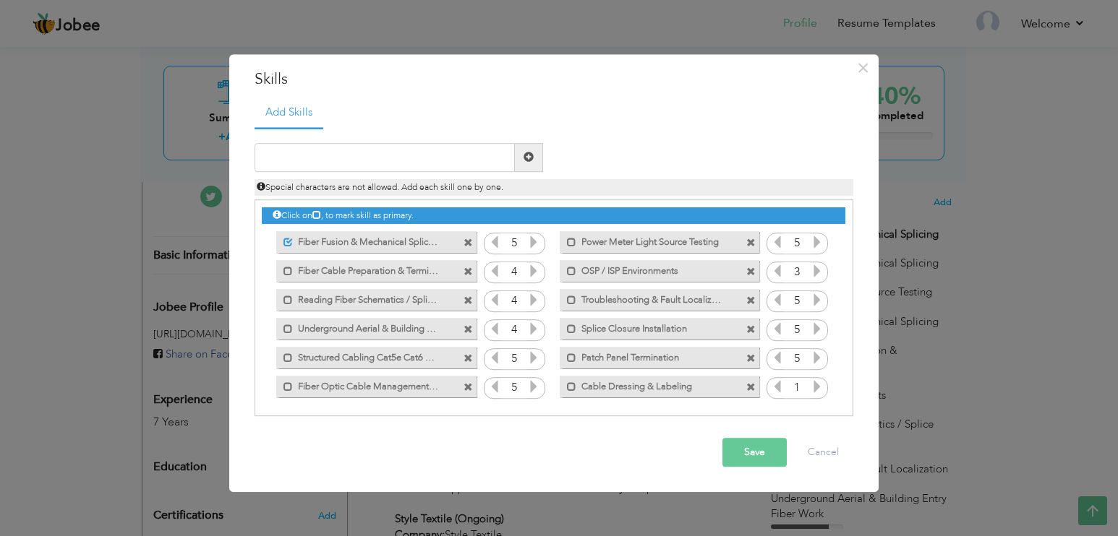
click at [805, 385] on input "1" at bounding box center [797, 388] width 27 height 20
click at [815, 386] on icon at bounding box center [817, 386] width 13 height 13
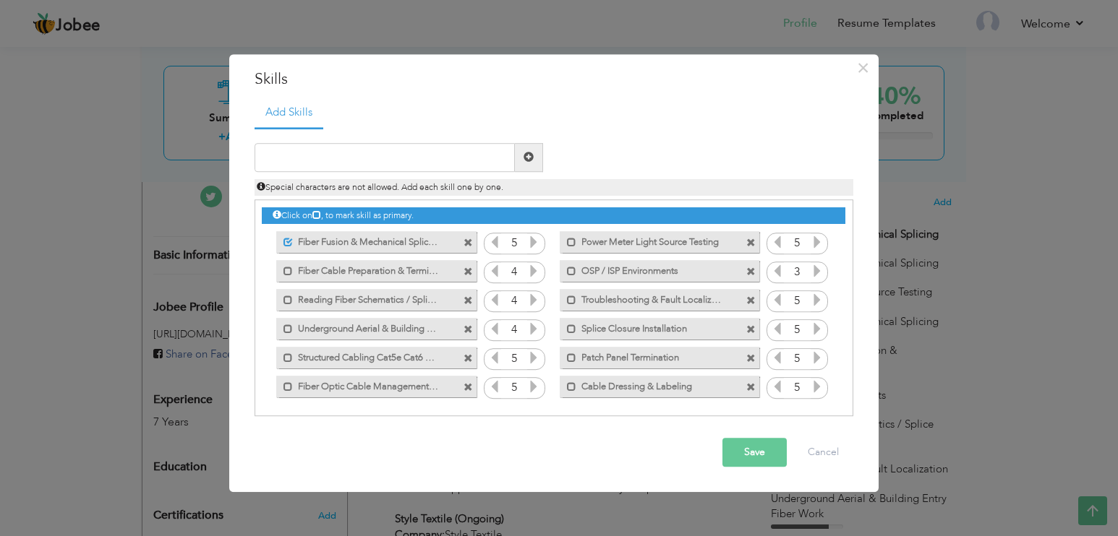
click at [815, 386] on icon at bounding box center [817, 386] width 13 height 13
click at [570, 390] on span at bounding box center [571, 386] width 9 height 9
click at [288, 388] on span at bounding box center [287, 386] width 9 height 9
click at [285, 351] on span at bounding box center [284, 354] width 17 height 14
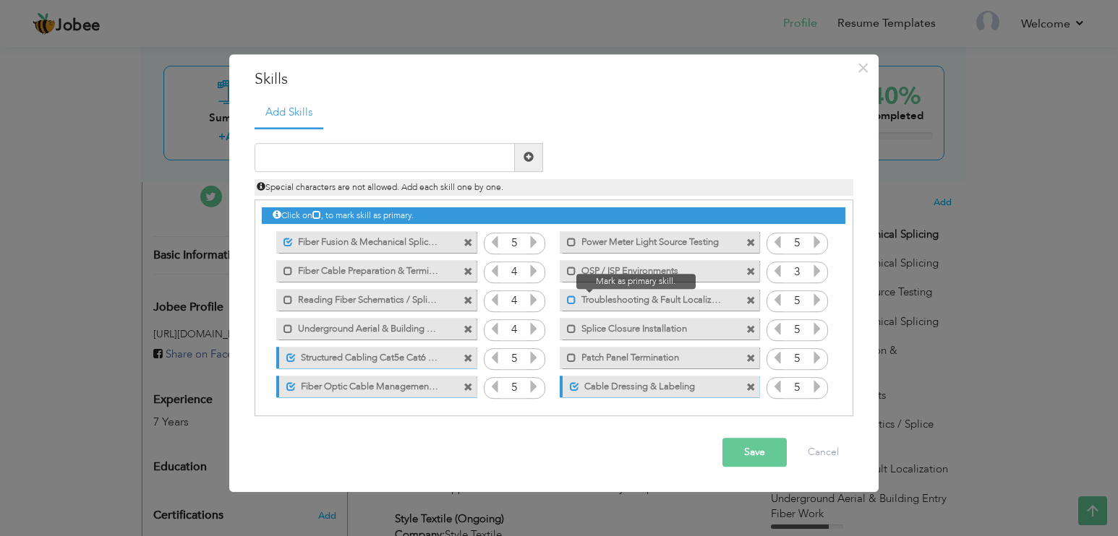
click at [570, 301] on span at bounding box center [571, 300] width 9 height 9
click at [572, 329] on span at bounding box center [571, 329] width 9 height 9
click at [758, 456] on button "Save" at bounding box center [754, 452] width 64 height 29
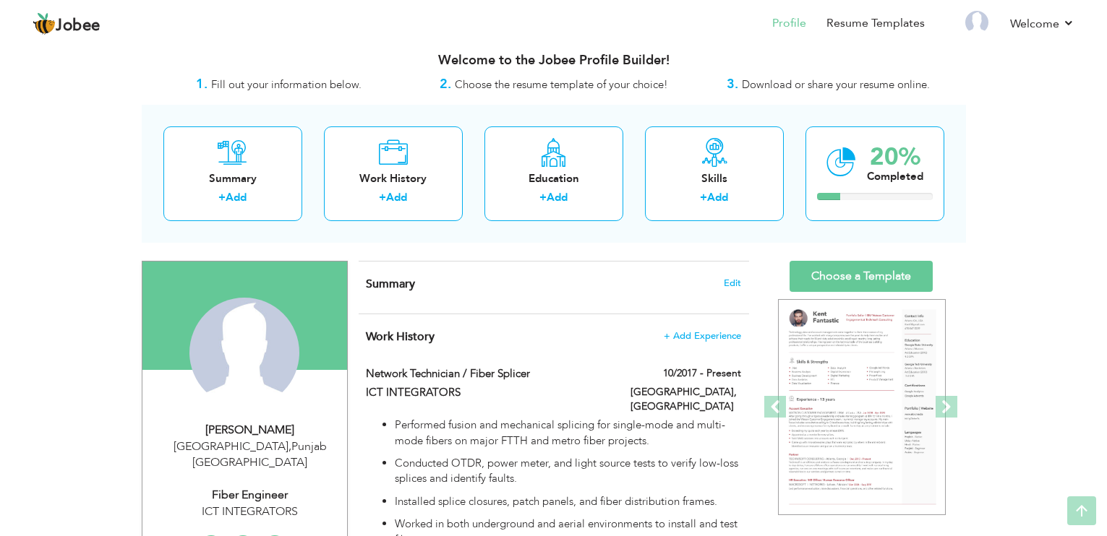
scroll to position [0, 0]
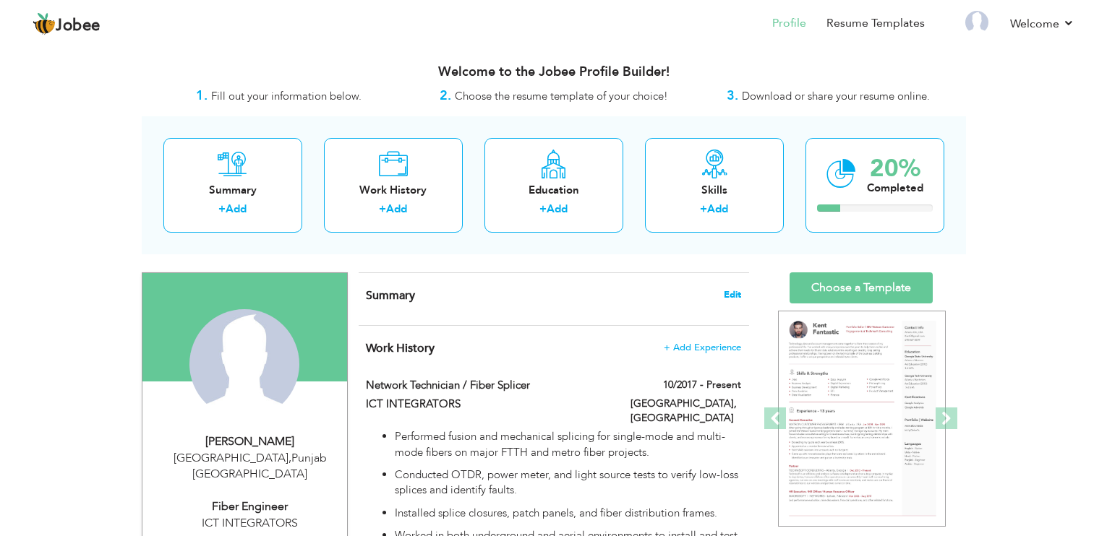
click at [725, 291] on span "Edit" at bounding box center [732, 295] width 17 height 10
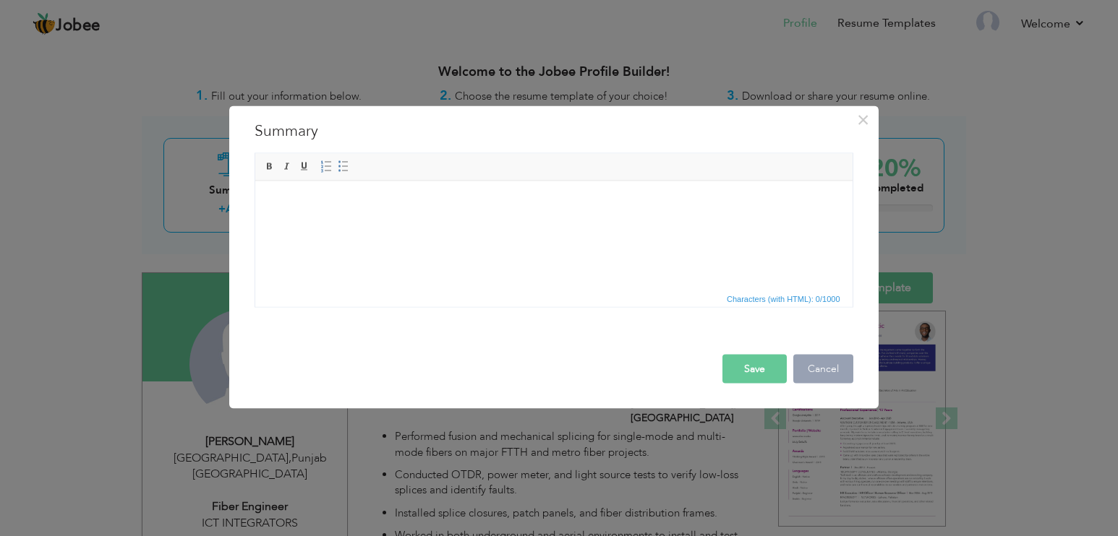
click at [814, 367] on button "Cancel" at bounding box center [823, 369] width 60 height 29
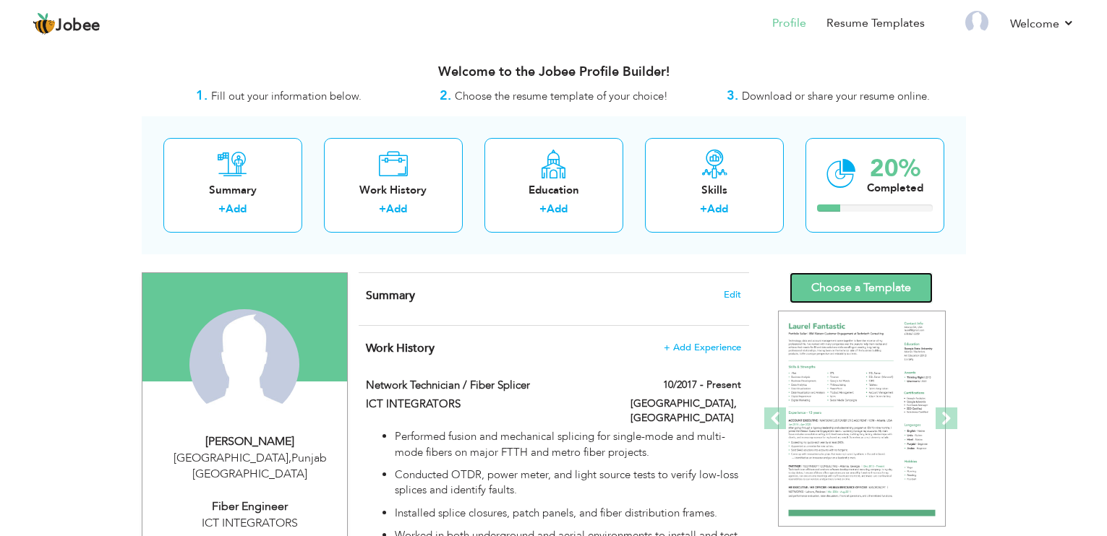
click at [888, 293] on link "Choose a Template" at bounding box center [861, 288] width 143 height 31
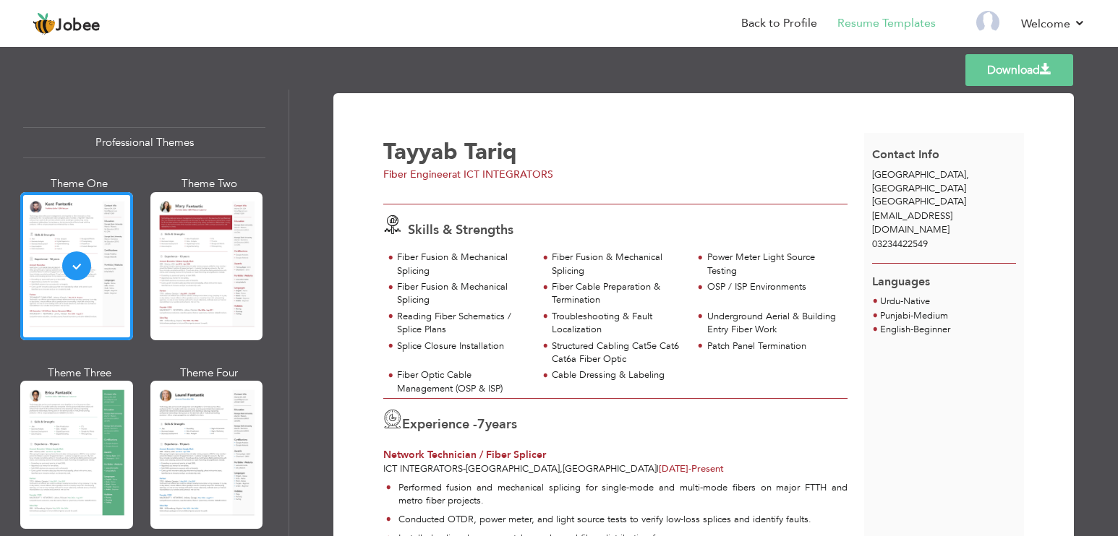
click at [222, 256] on div at bounding box center [206, 266] width 113 height 148
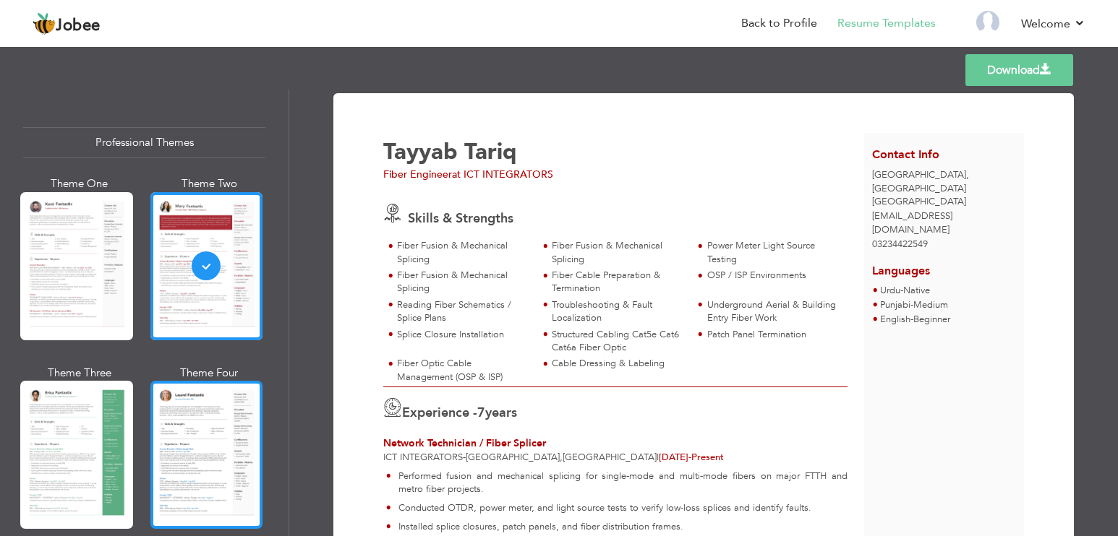
click at [189, 424] on div at bounding box center [206, 455] width 113 height 148
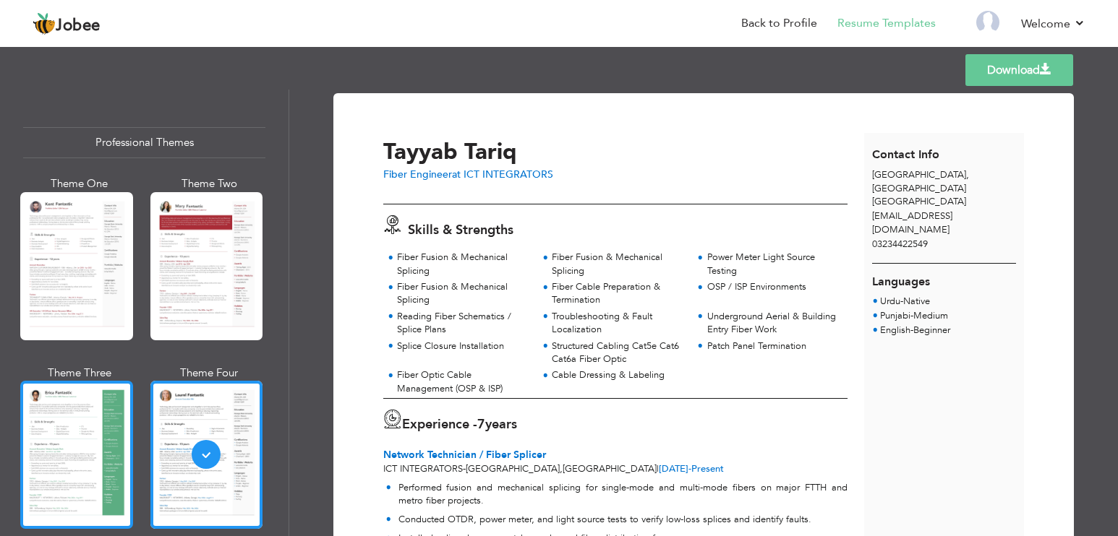
click at [81, 424] on div at bounding box center [76, 455] width 113 height 148
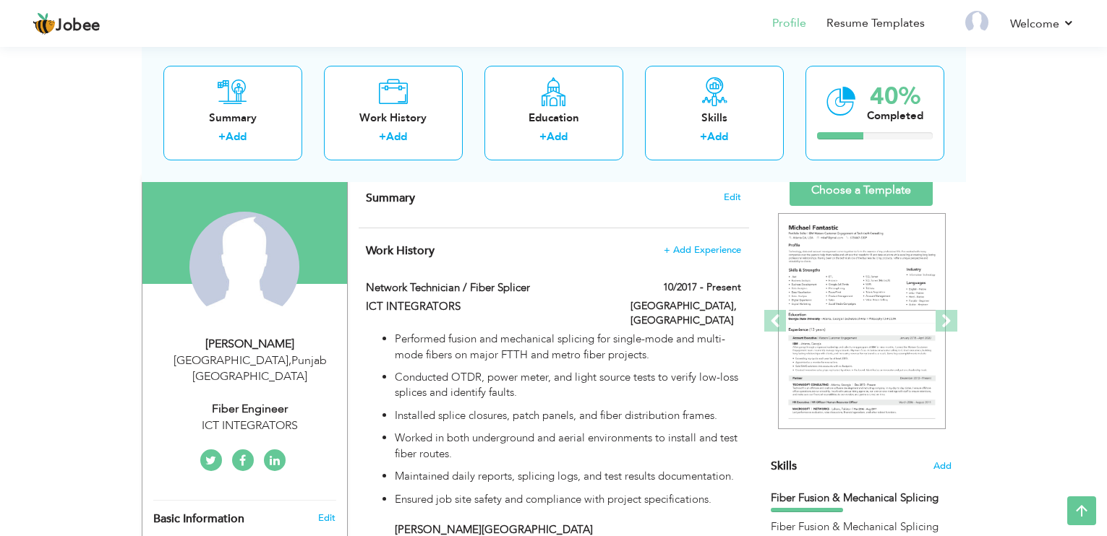
scroll to position [72, 0]
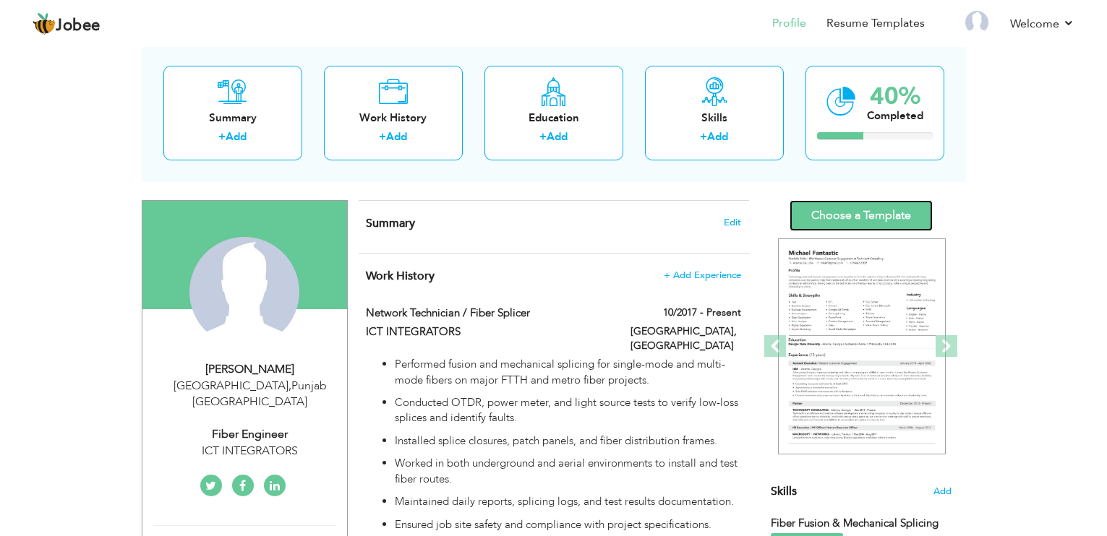
click at [872, 211] on link "Choose a Template" at bounding box center [861, 215] width 143 height 31
click at [732, 219] on span "Edit" at bounding box center [732, 223] width 17 height 10
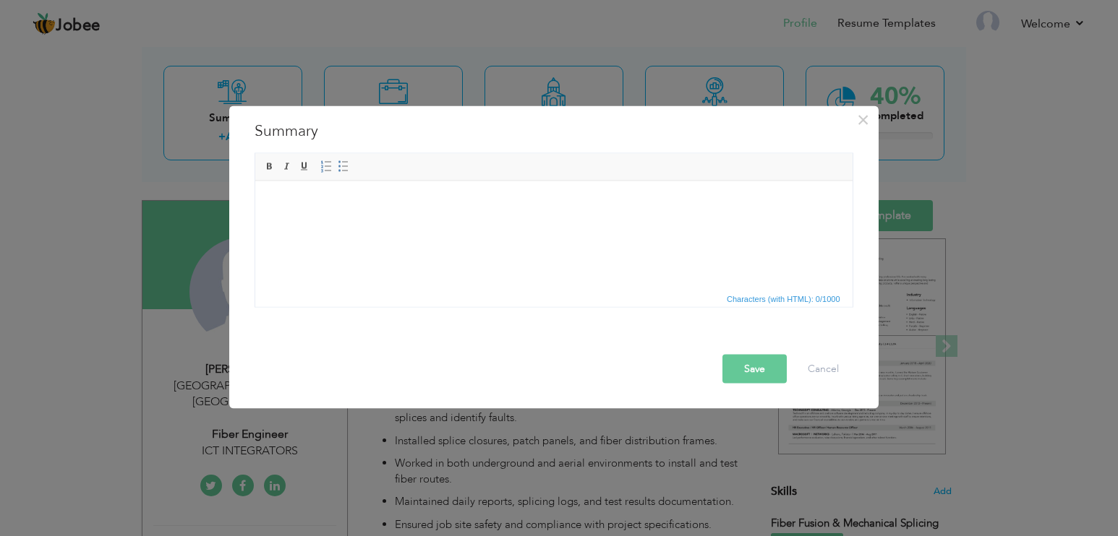
click at [596, 225] on html at bounding box center [553, 203] width 597 height 44
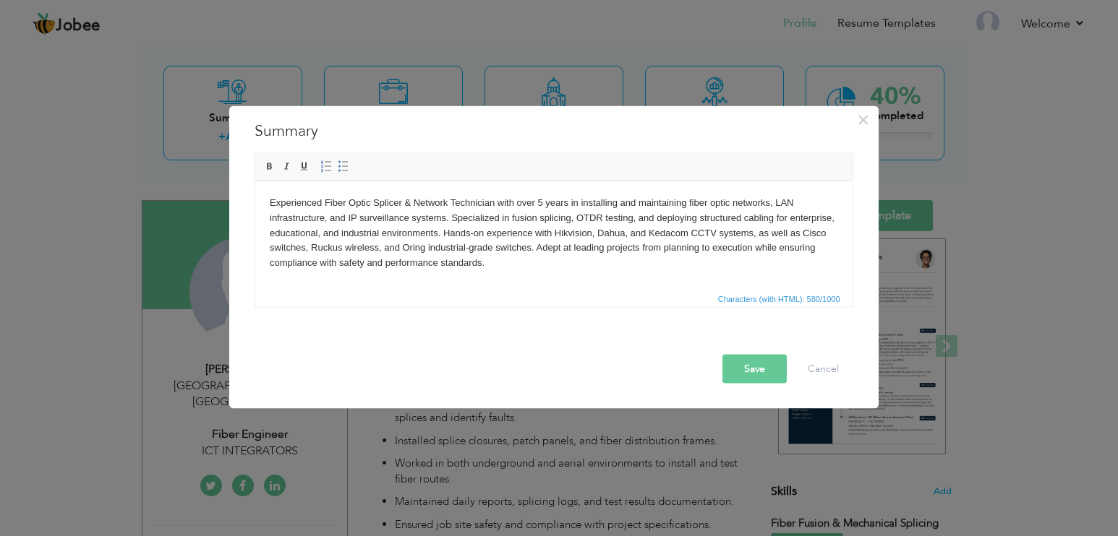
click at [771, 363] on button "Save" at bounding box center [754, 369] width 64 height 29
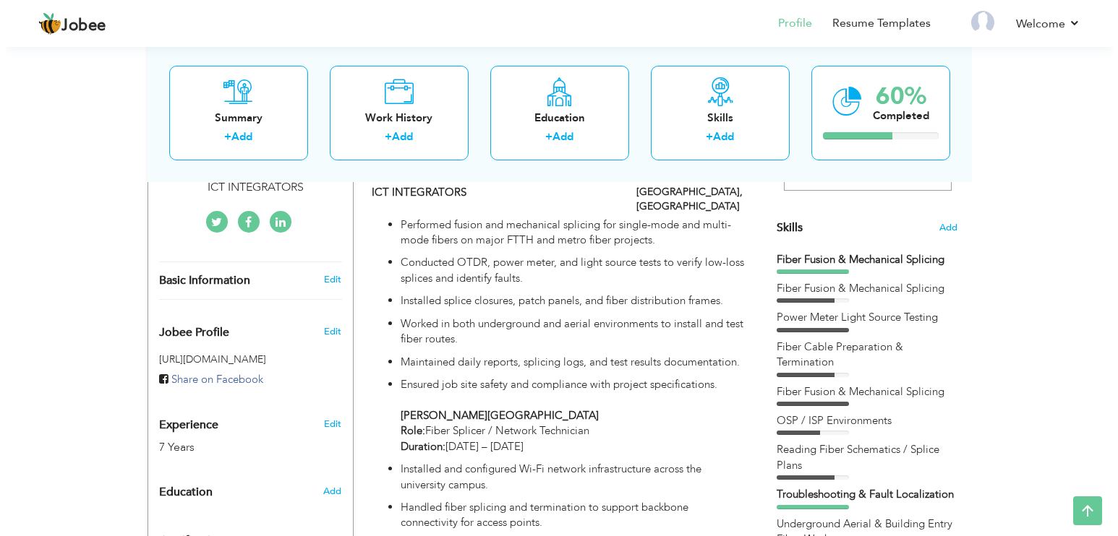
scroll to position [362, 0]
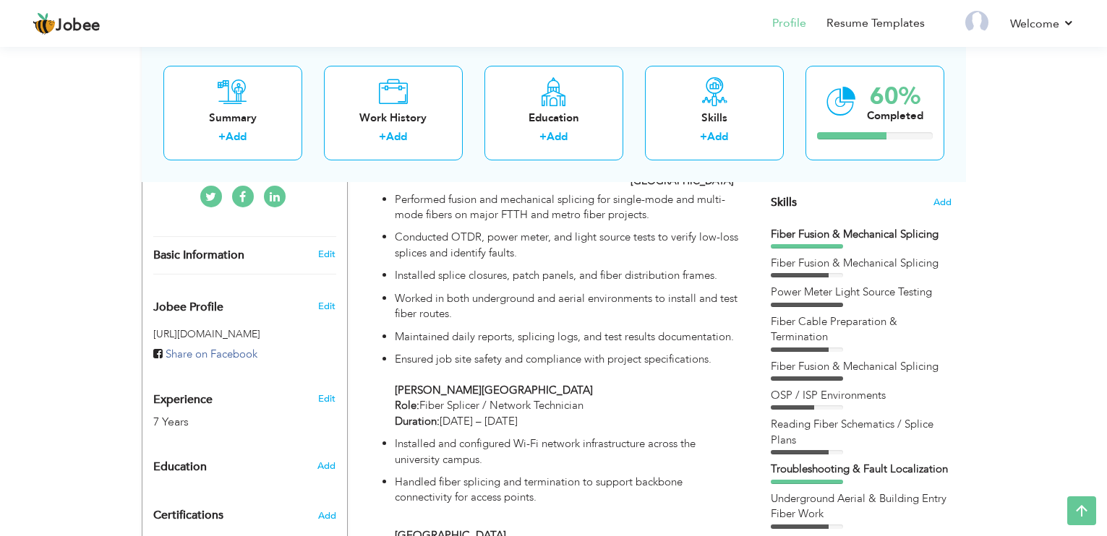
click at [818, 274] on div at bounding box center [800, 275] width 58 height 4
click at [787, 200] on span "Skills" at bounding box center [784, 202] width 26 height 16
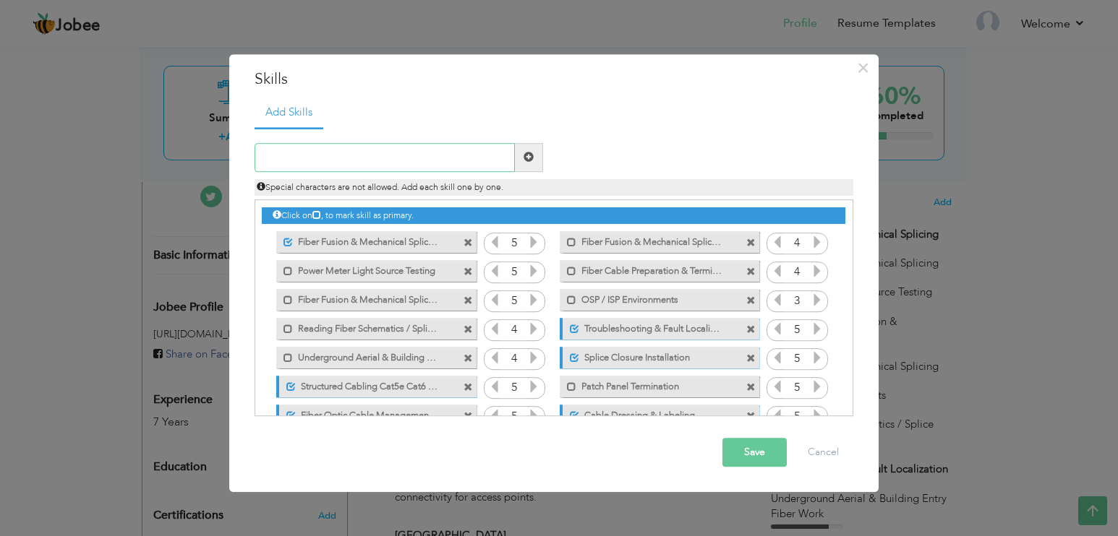
scroll to position [33, 0]
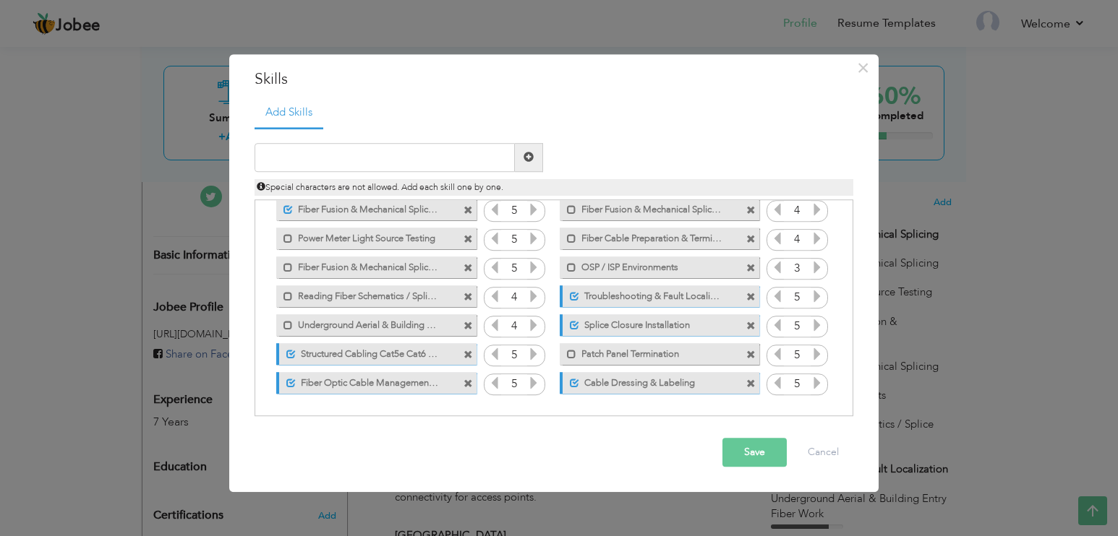
click at [492, 268] on icon at bounding box center [494, 267] width 13 height 13
click at [497, 237] on icon at bounding box center [494, 238] width 13 height 13
click at [784, 244] on input "4" at bounding box center [797, 240] width 27 height 20
click at [771, 238] on icon at bounding box center [777, 238] width 13 height 13
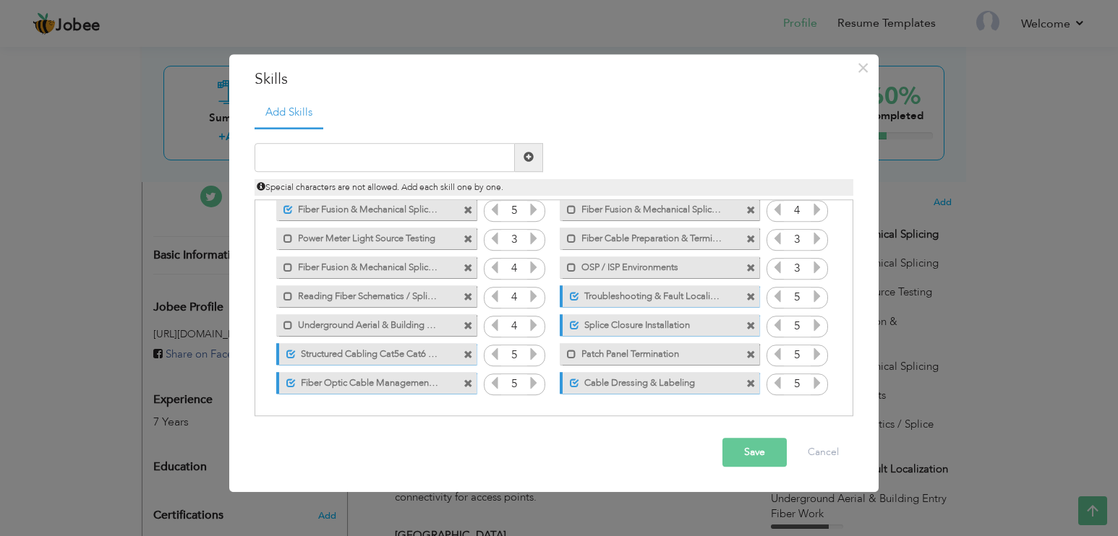
click at [771, 238] on icon at bounding box center [777, 238] width 13 height 13
click at [816, 238] on icon at bounding box center [817, 238] width 13 height 13
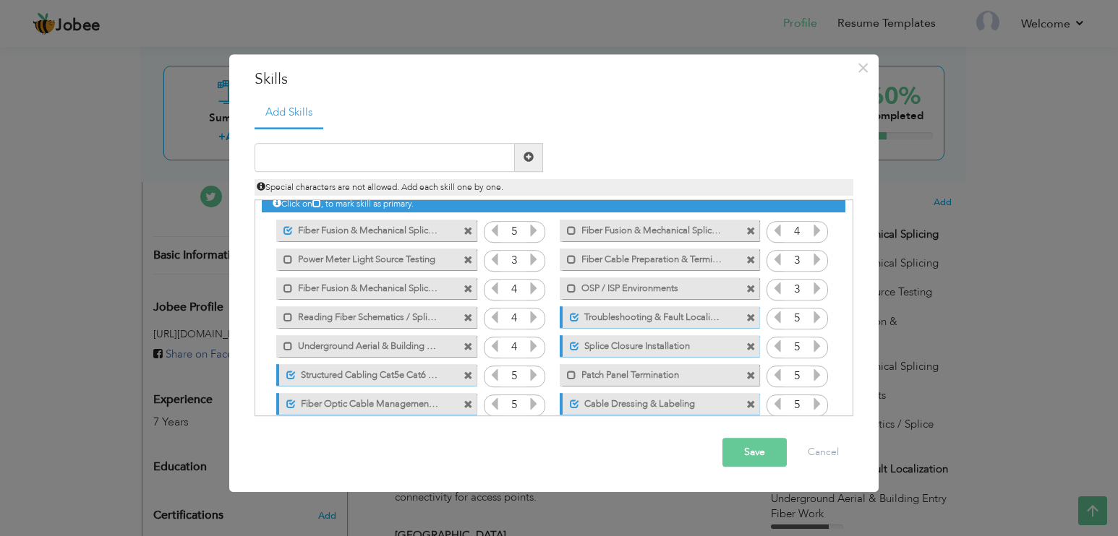
scroll to position [0, 0]
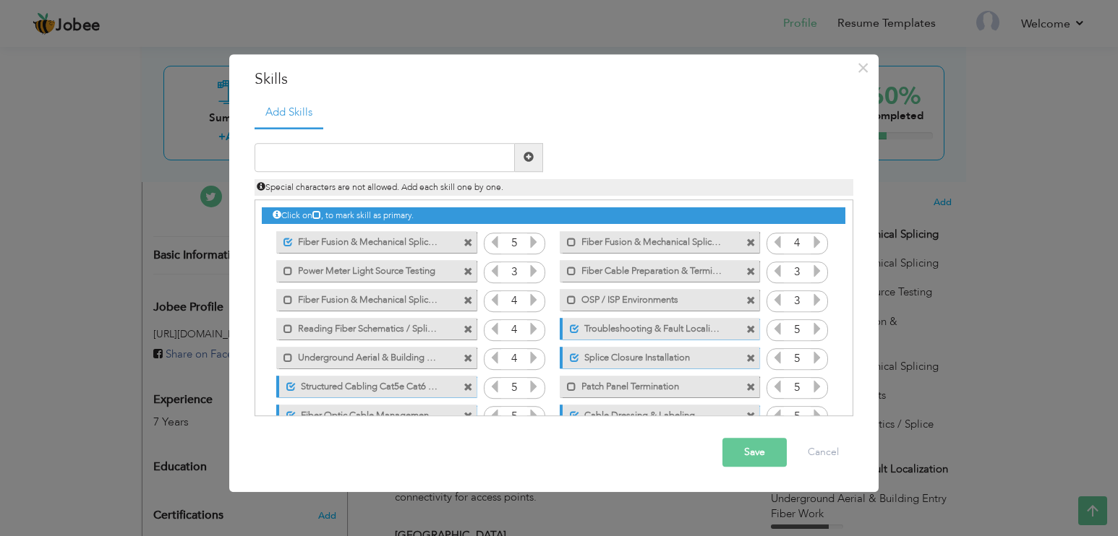
click at [749, 242] on span at bounding box center [750, 243] width 9 height 9
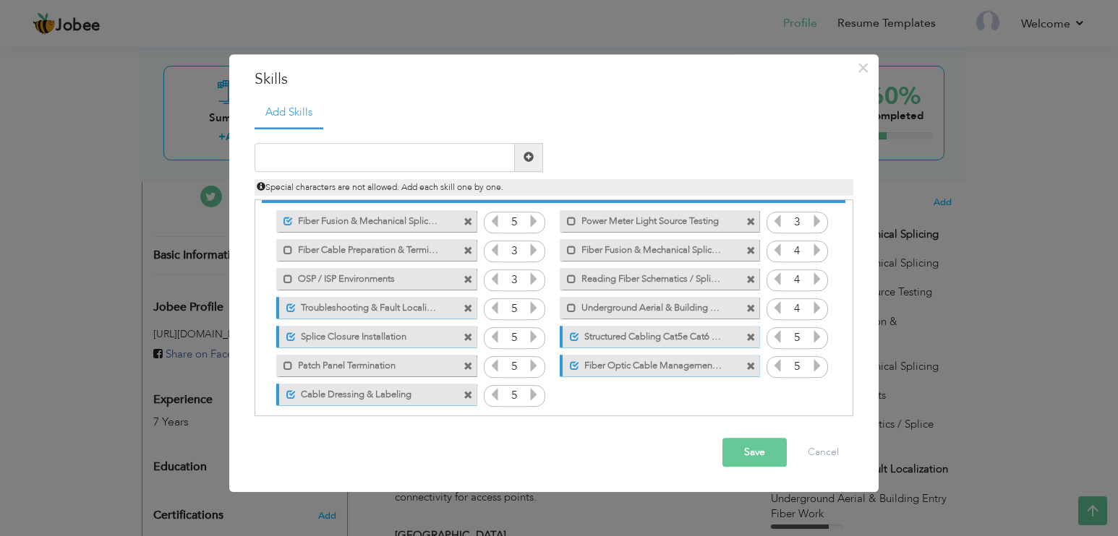
scroll to position [33, 0]
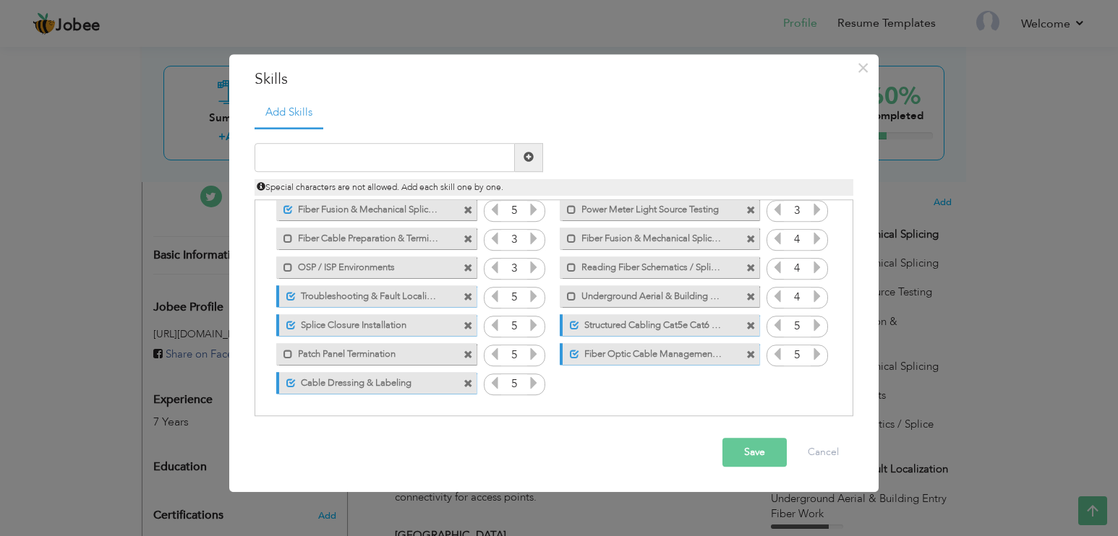
click at [749, 451] on button "Save" at bounding box center [754, 452] width 64 height 29
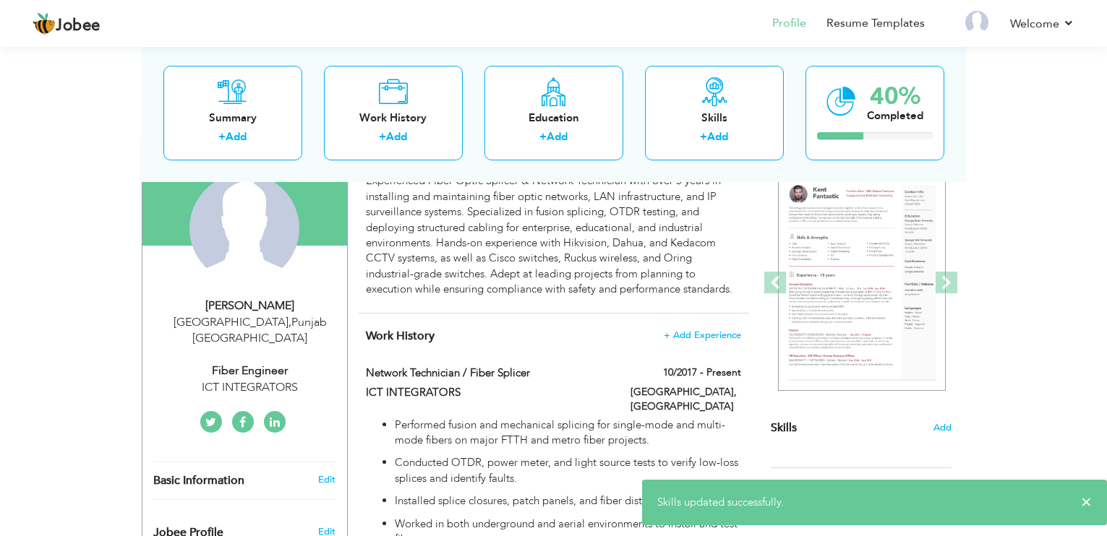
scroll to position [0, 0]
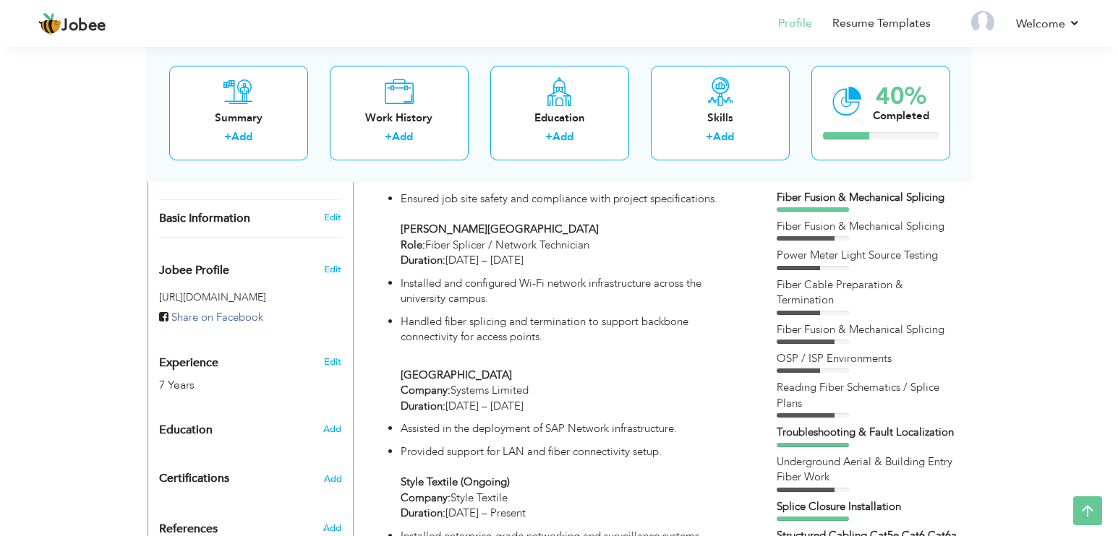
scroll to position [506, 0]
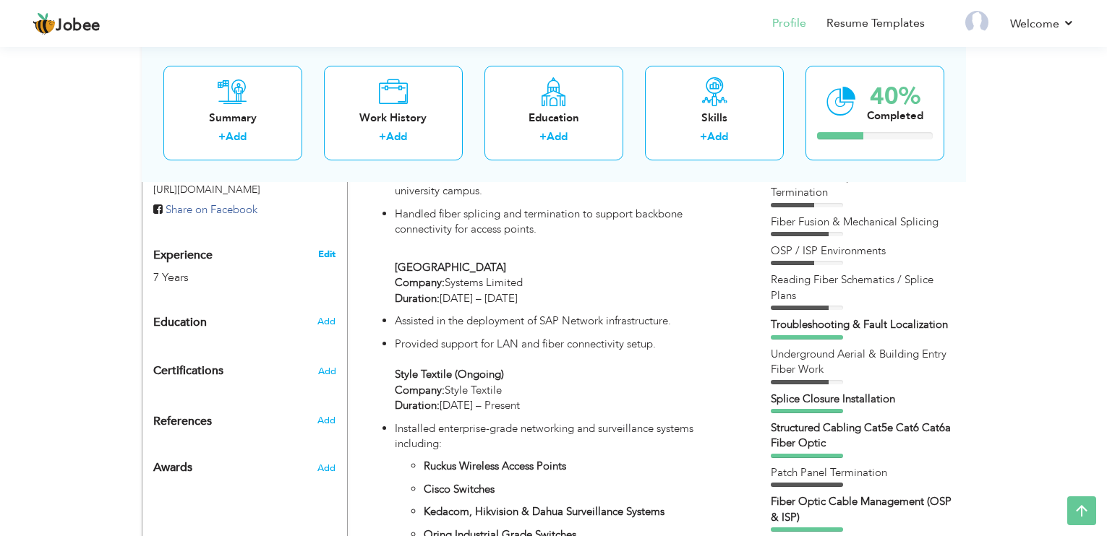
click at [325, 248] on link "Edit" at bounding box center [326, 254] width 17 height 13
type input "Tayyab"
type input "Tariq"
type input "03234422549"
select select "number:166"
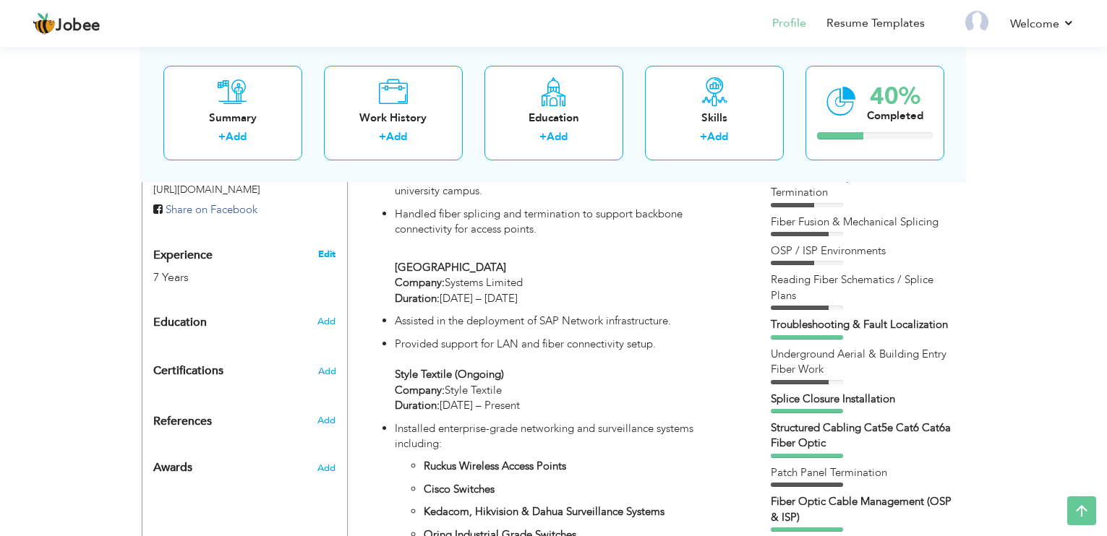
type input "[GEOGRAPHIC_DATA]"
select select "number:9"
type input "ICT INTEGRATORS"
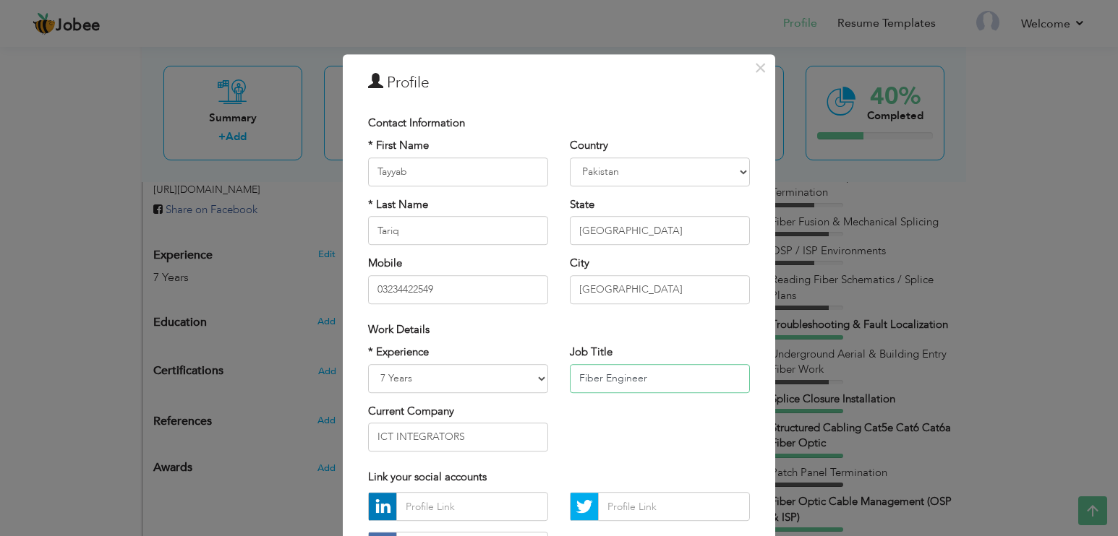
click at [647, 377] on input "Fiber Engineer" at bounding box center [660, 378] width 180 height 29
click at [676, 377] on input "Fiber Engineer" at bounding box center [660, 378] width 180 height 29
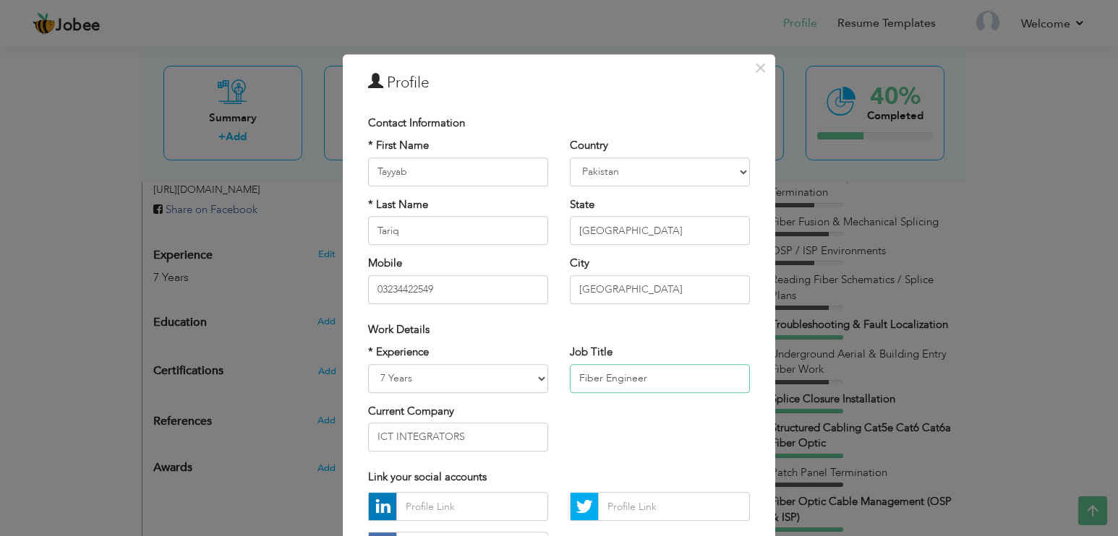
click at [676, 377] on input "Fiber Engineer" at bounding box center [660, 378] width 180 height 29
paste input "Splicer / Network Technician"
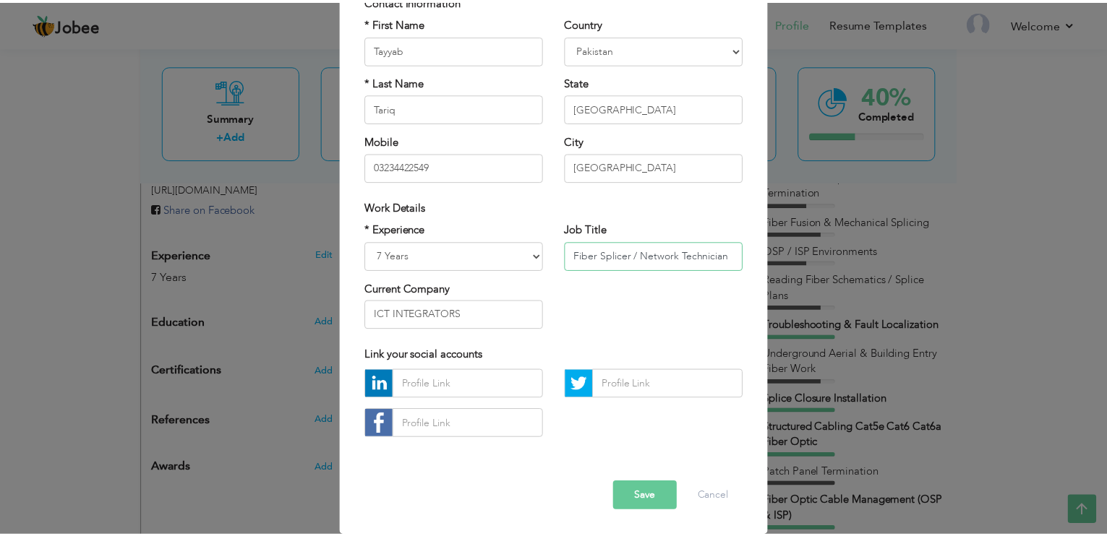
scroll to position [124, 0]
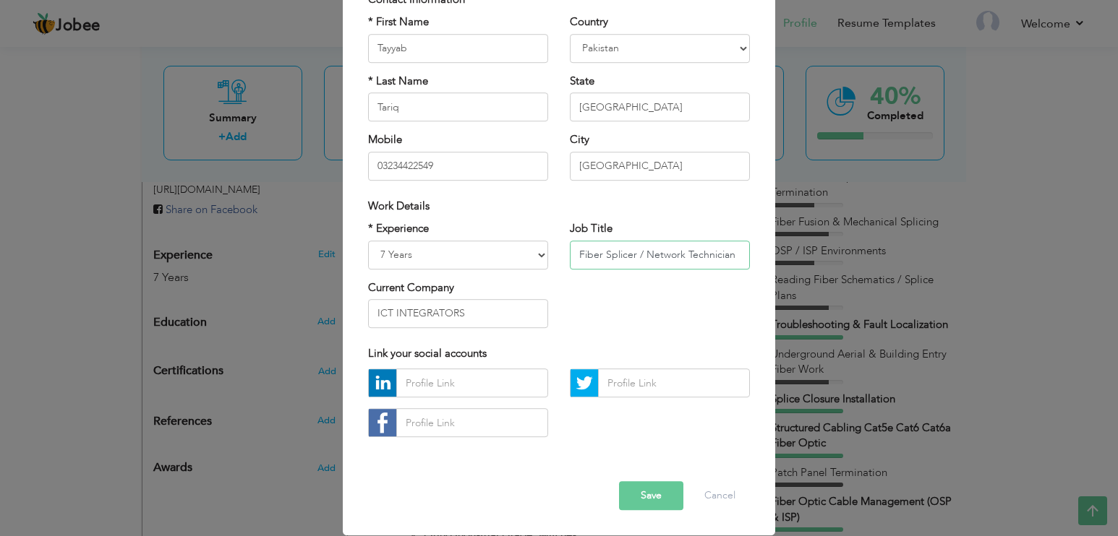
type input "Fiber Splicer / Network Technician"
click at [648, 499] on button "Save" at bounding box center [651, 496] width 64 height 29
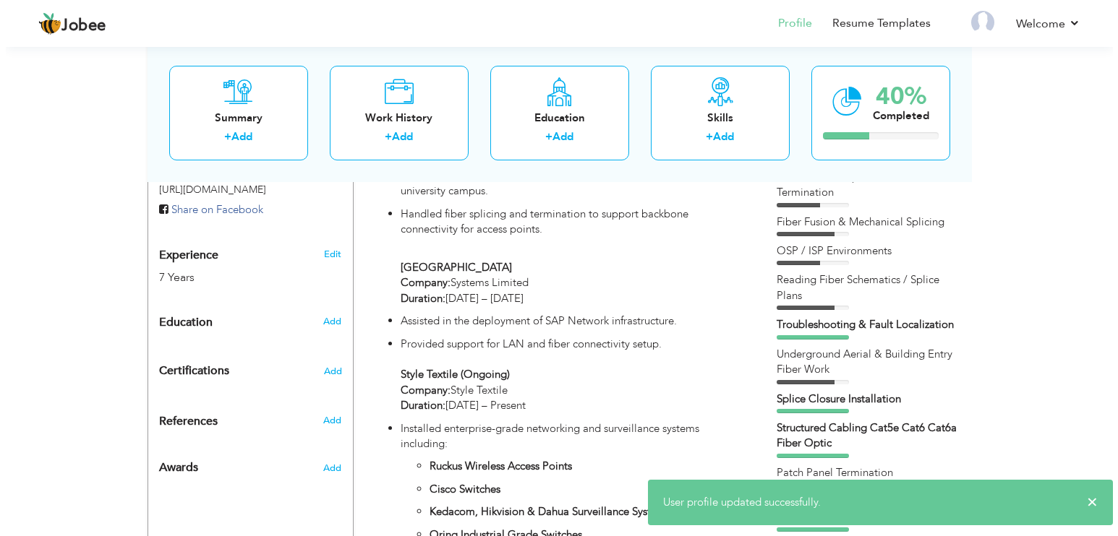
scroll to position [362, 0]
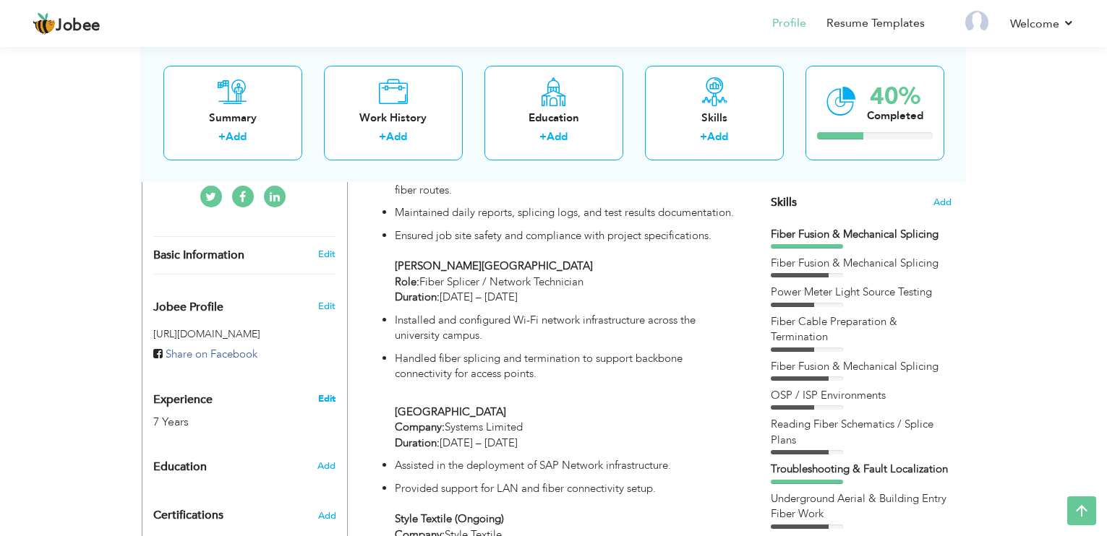
click at [329, 393] on link "Edit" at bounding box center [326, 399] width 17 height 13
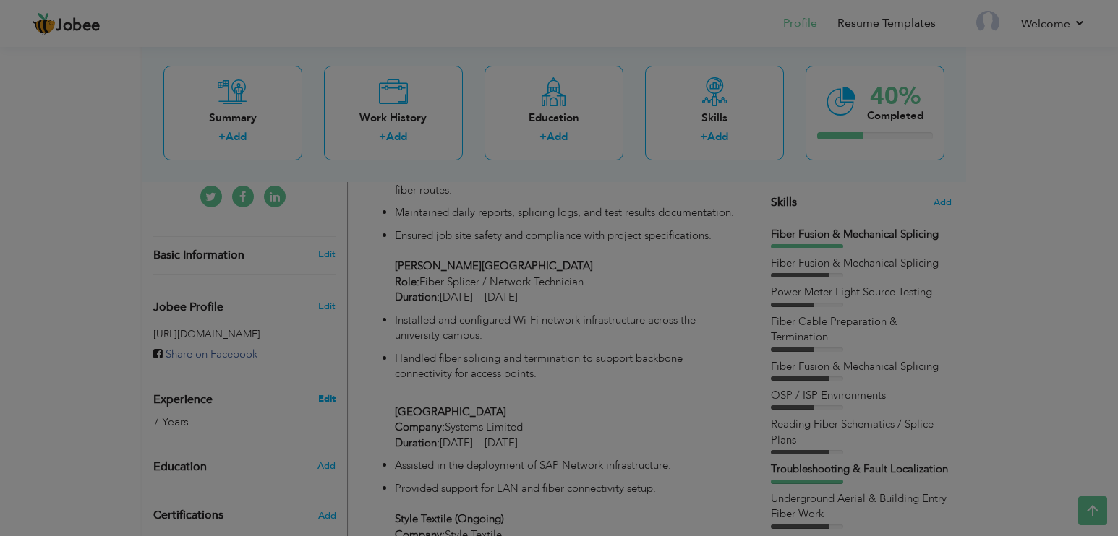
scroll to position [0, 0]
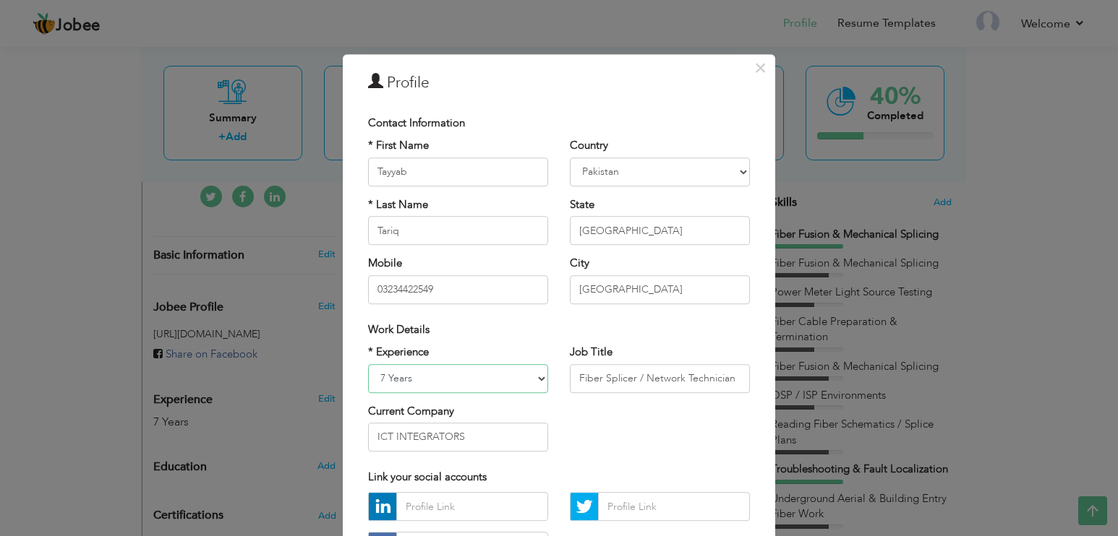
click at [532, 370] on select "Entry Level Less than 1 Year 1 Year 2 Years 3 Years 4 Years 5 Years 6 Years 7 Y…" at bounding box center [458, 378] width 180 height 29
select select "number:10"
click at [368, 364] on select "Entry Level Less than 1 Year 1 Year 2 Years 3 Years 4 Years 5 Years 6 Years 7 Y…" at bounding box center [458, 378] width 180 height 29
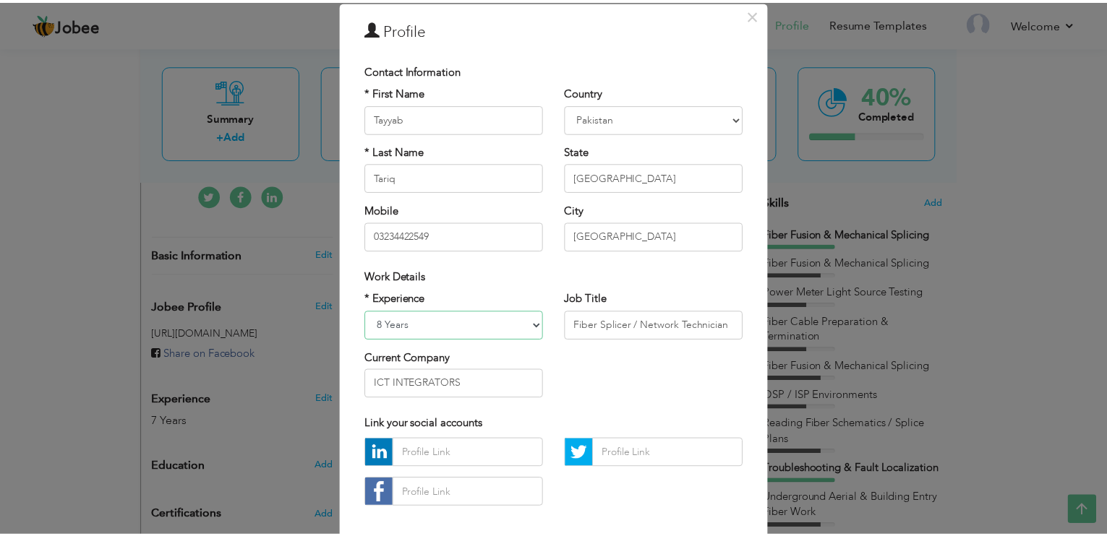
scroll to position [124, 0]
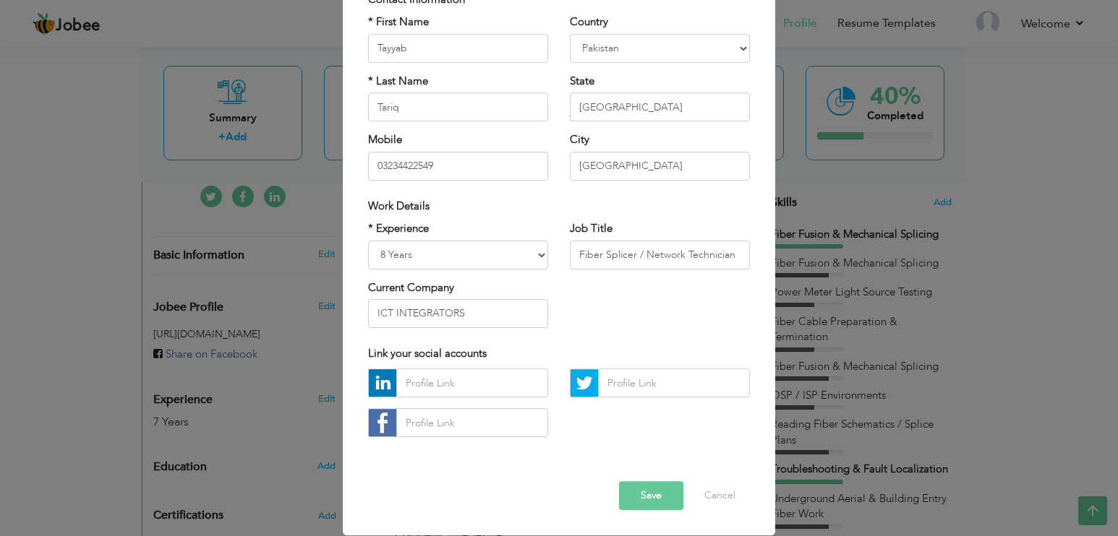
click at [636, 491] on button "Save" at bounding box center [651, 496] width 64 height 29
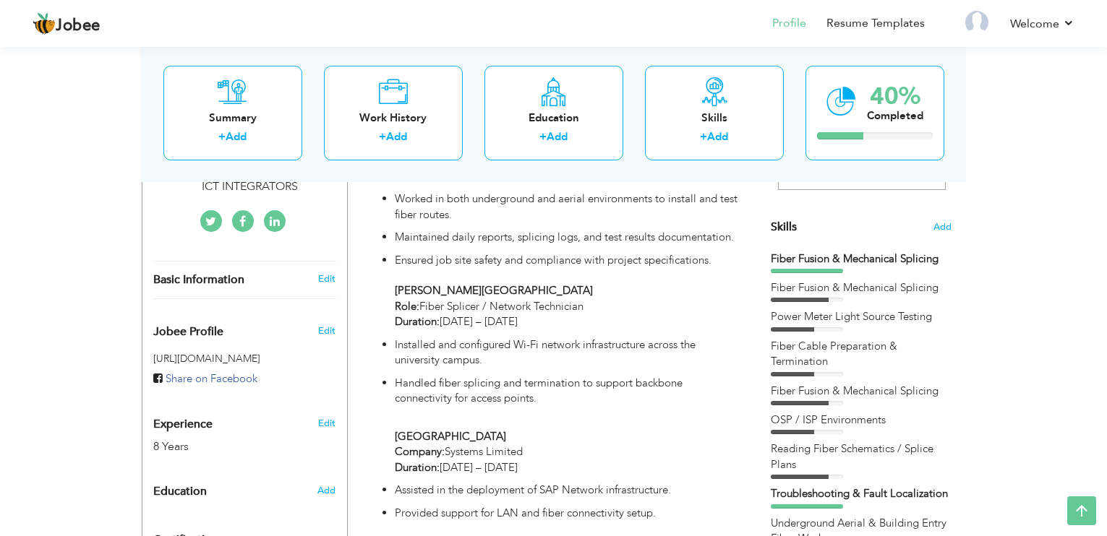
scroll to position [362, 0]
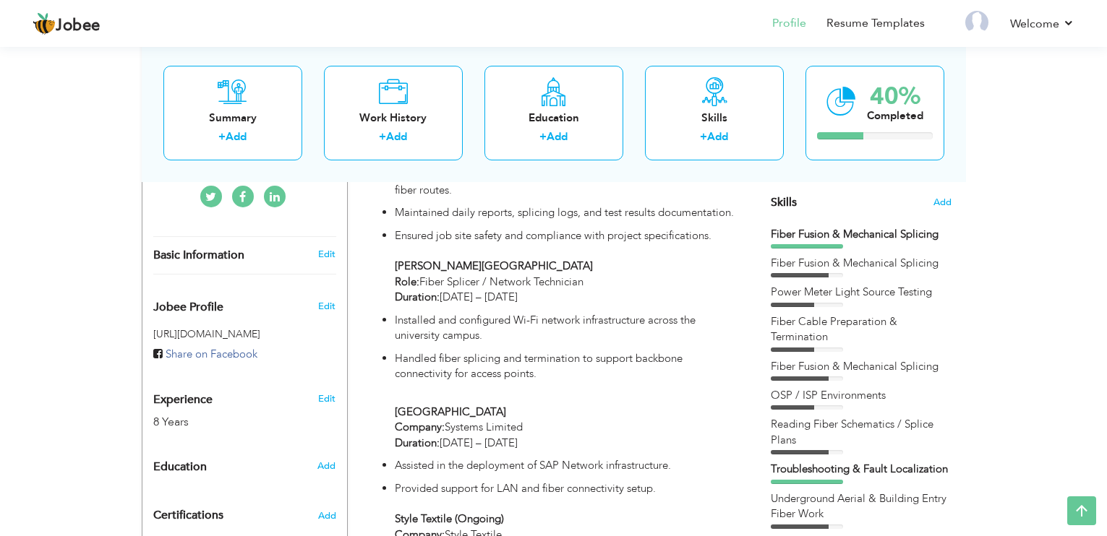
click at [844, 270] on div "Fiber Fusion & Mechanical Splicing" at bounding box center [861, 263] width 181 height 15
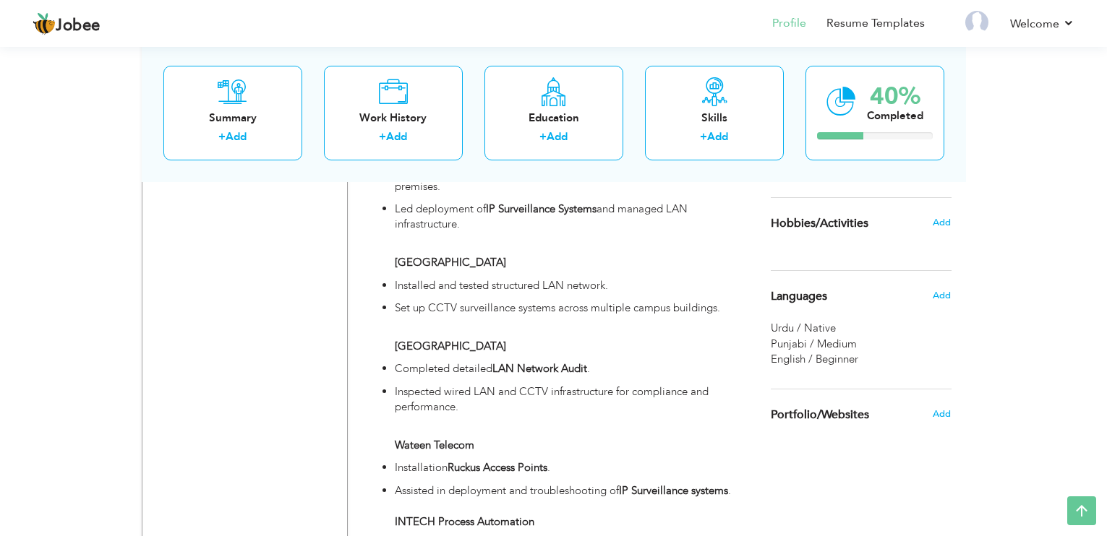
scroll to position [868, 0]
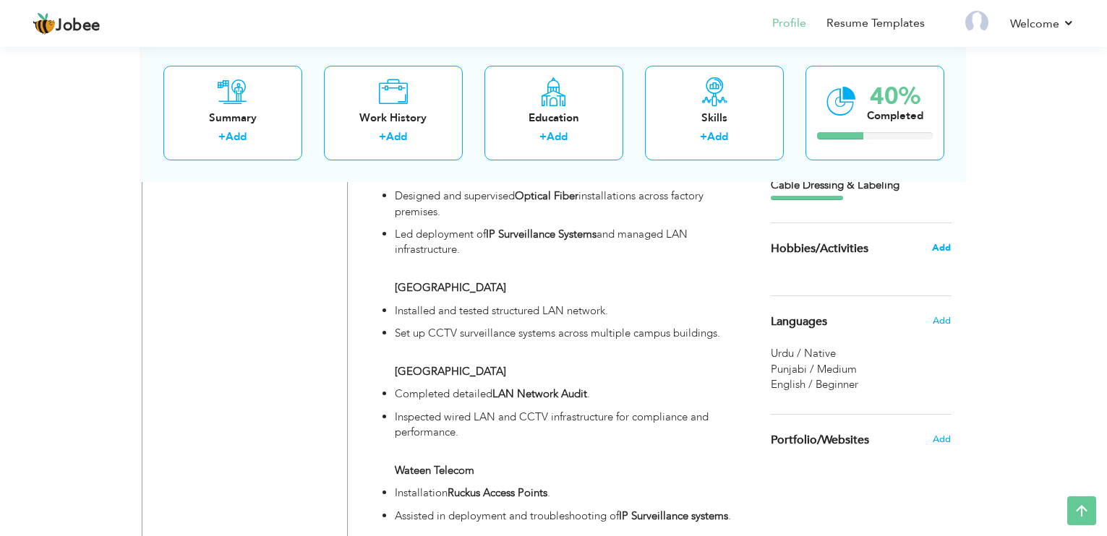
click at [944, 251] on span "Add" at bounding box center [941, 247] width 19 height 13
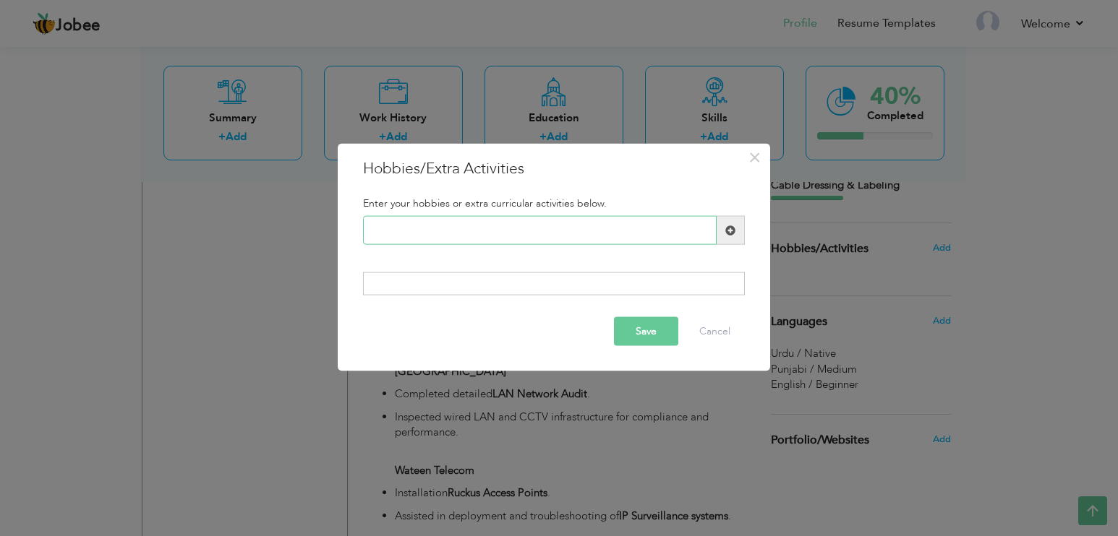
click at [453, 243] on input "text" at bounding box center [540, 230] width 354 height 29
type input "Watching Movies"
click at [729, 231] on span at bounding box center [730, 230] width 10 height 10
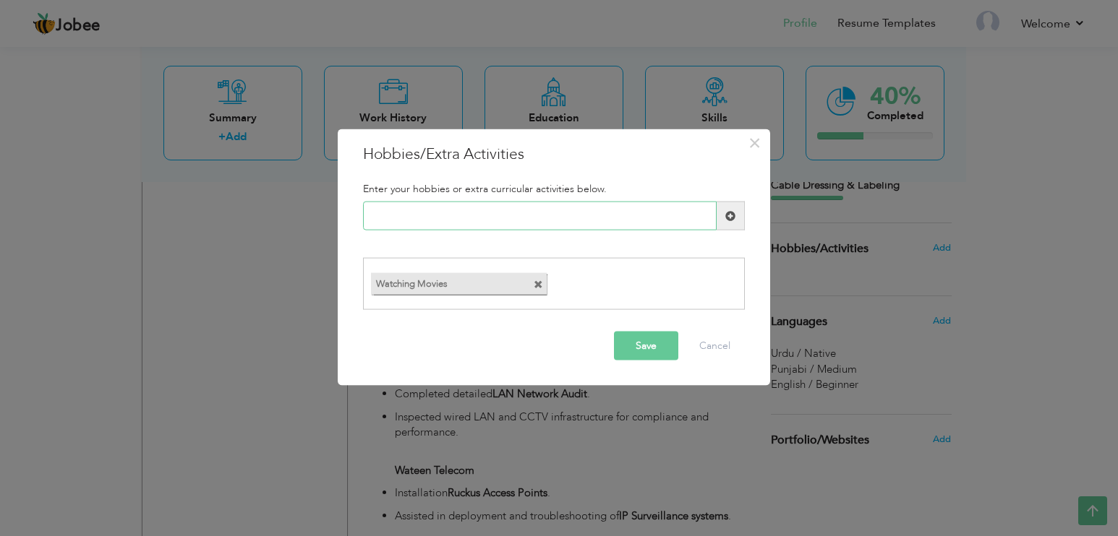
click at [516, 221] on input "text" at bounding box center [540, 216] width 354 height 29
type input "Playing Cricket"
click at [738, 220] on span at bounding box center [731, 216] width 28 height 29
click at [616, 215] on input "text" at bounding box center [540, 216] width 354 height 29
type input "Long Drive"
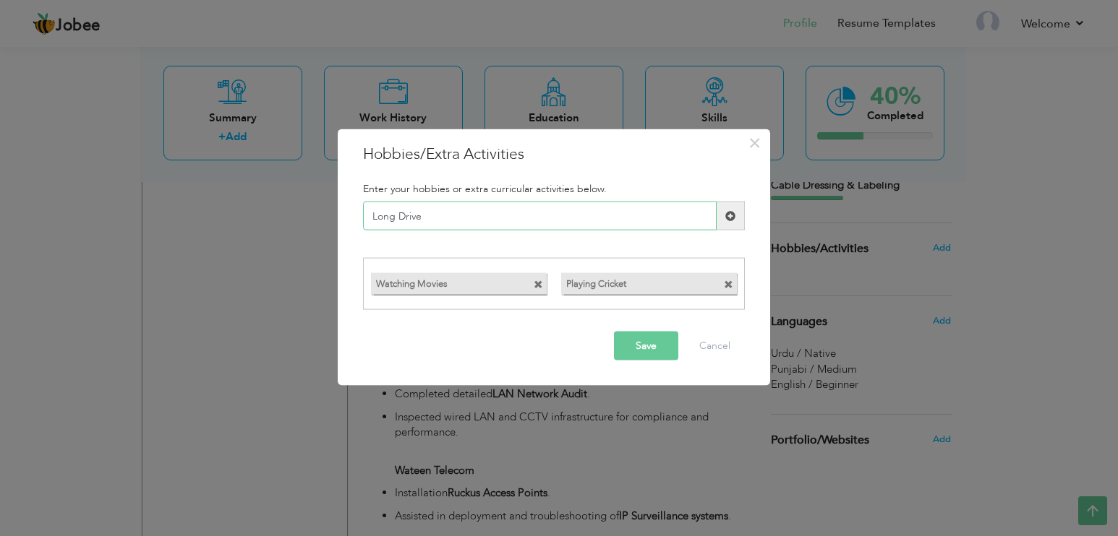
drag, startPoint x: 688, startPoint y: 217, endPoint x: 273, endPoint y: 193, distance: 415.7
click at [273, 193] on div "× Hobbies/Extra Activities Enter your hobbies or extra curricular activities be…" at bounding box center [559, 268] width 1118 height 536
click at [650, 349] on button "Save" at bounding box center [646, 345] width 64 height 29
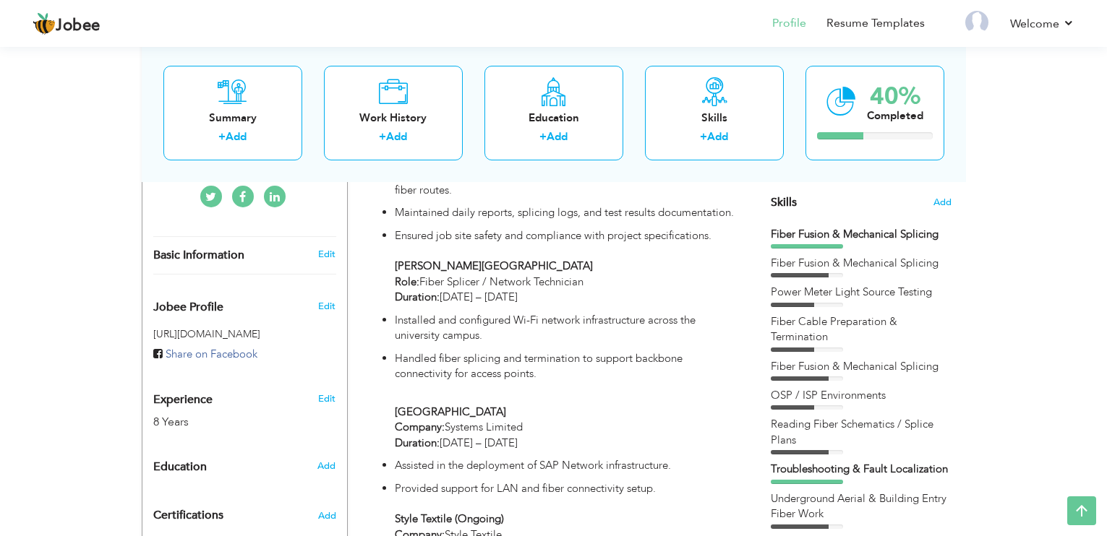
scroll to position [289, 0]
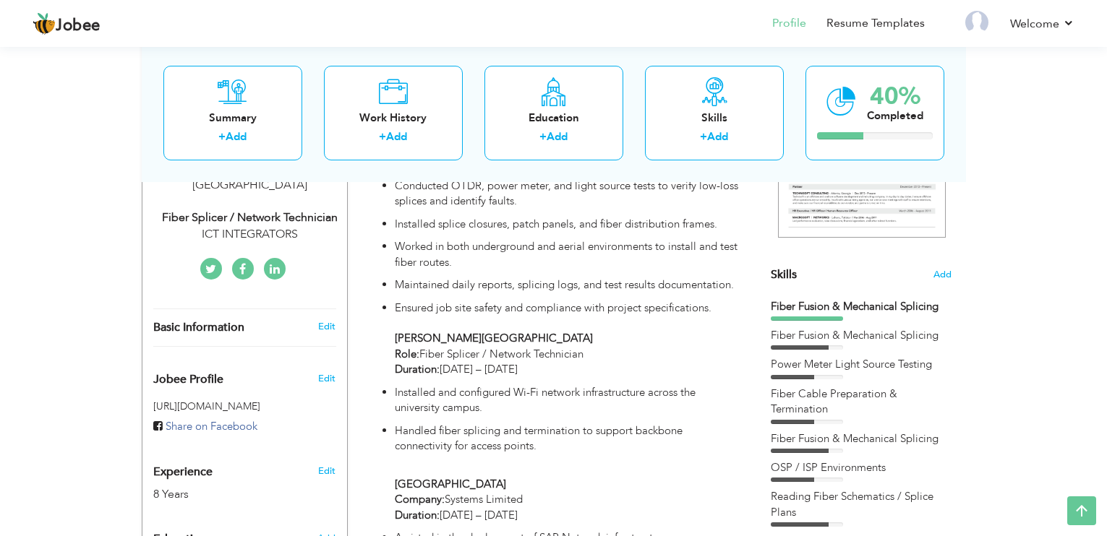
click at [779, 274] on span "Skills" at bounding box center [784, 275] width 26 height 16
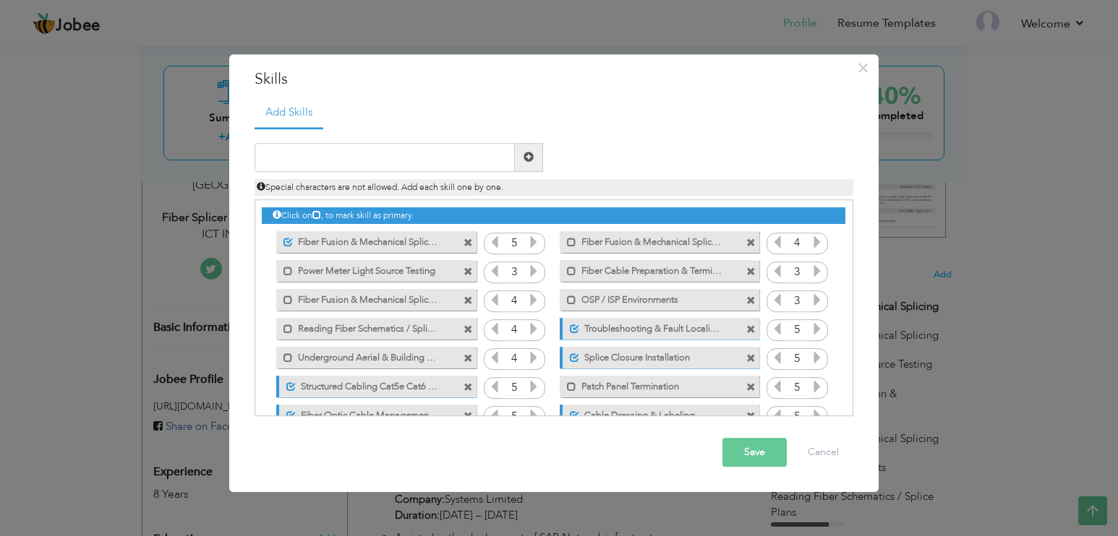
click at [463, 241] on span at bounding box center [467, 243] width 9 height 9
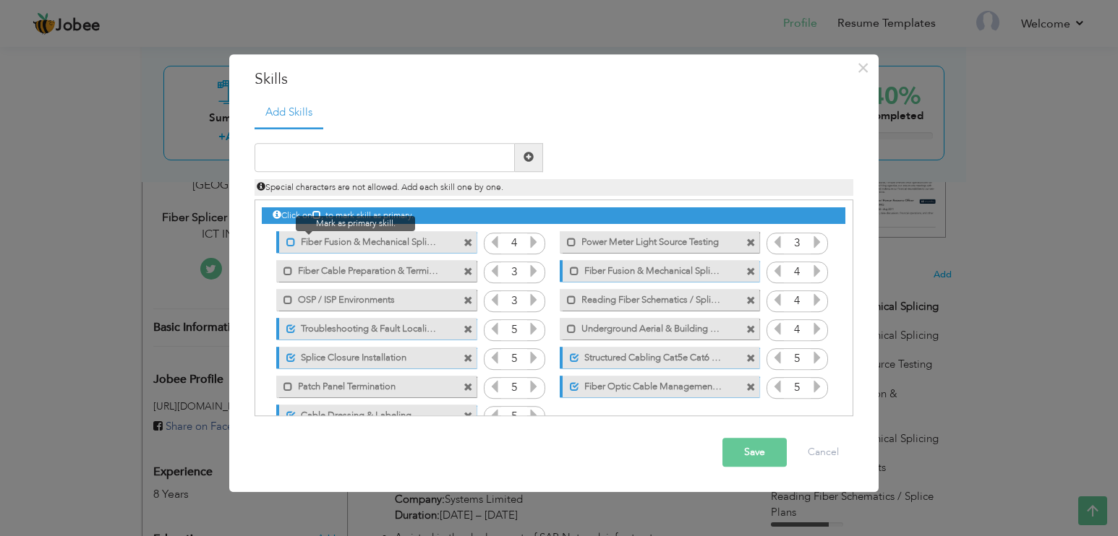
click at [291, 239] on span at bounding box center [290, 242] width 9 height 9
click at [748, 447] on button "Save" at bounding box center [754, 452] width 64 height 29
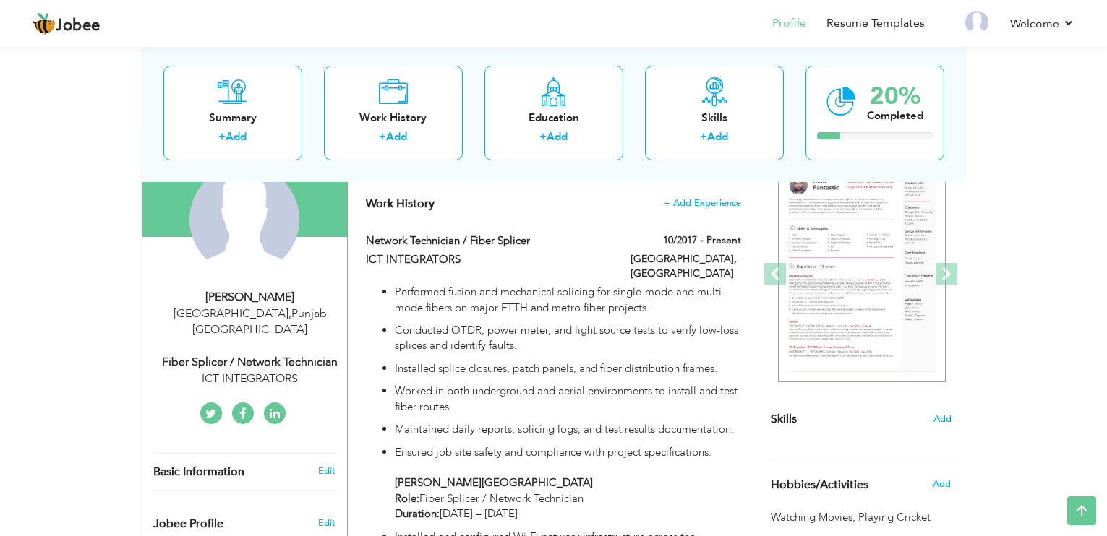
scroll to position [0, 0]
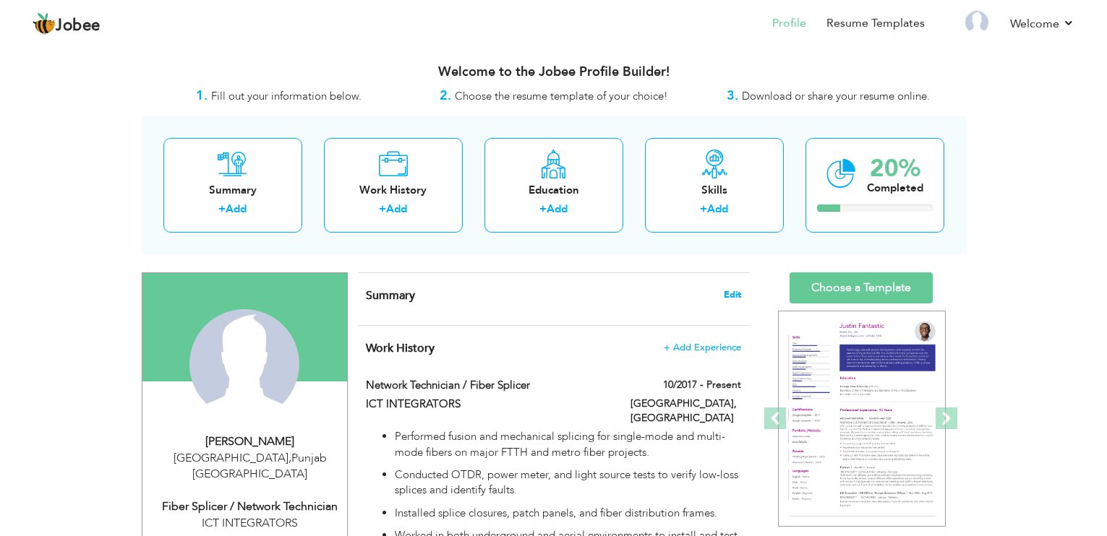
click at [735, 290] on span "Edit" at bounding box center [732, 295] width 17 height 10
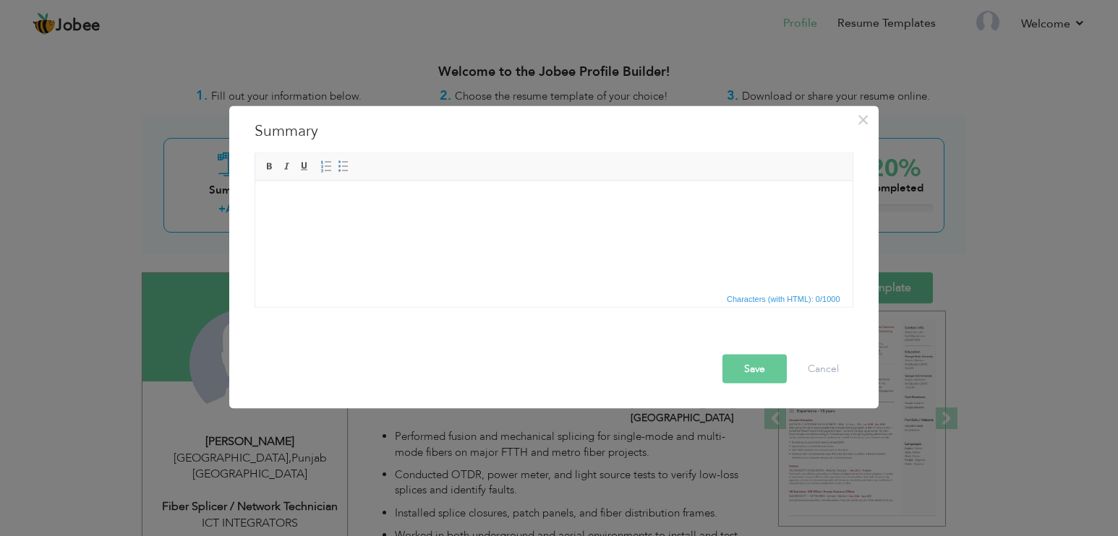
click at [406, 225] on html at bounding box center [553, 203] width 597 height 44
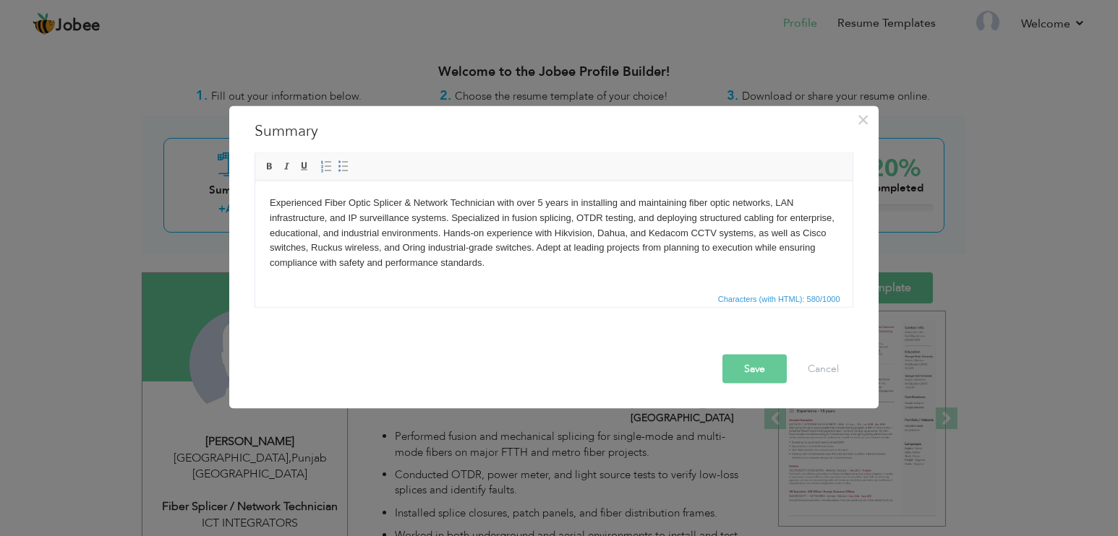
click at [761, 361] on button "Save" at bounding box center [754, 369] width 64 height 29
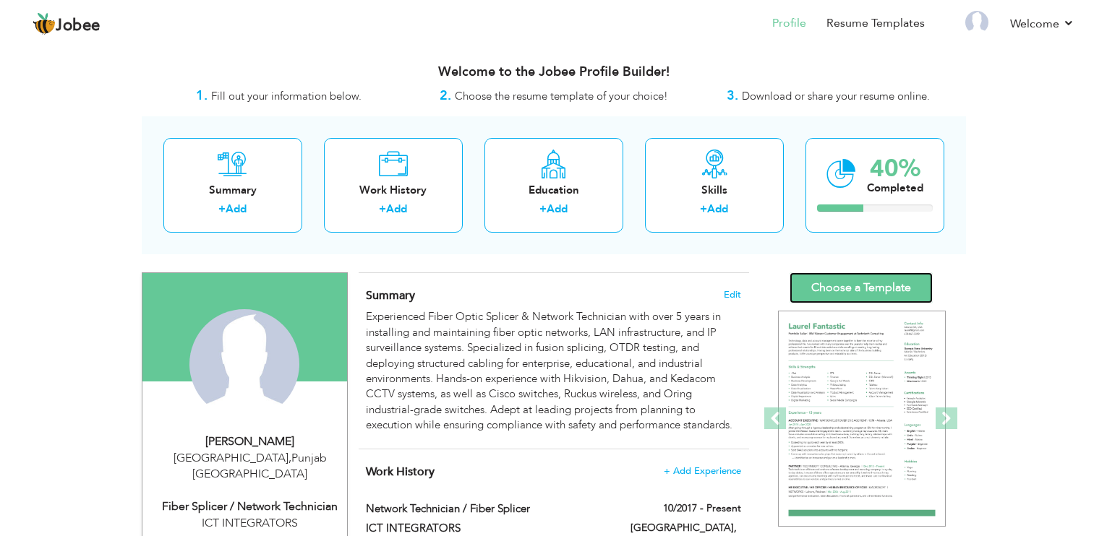
click at [873, 288] on link "Choose a Template" at bounding box center [861, 288] width 143 height 31
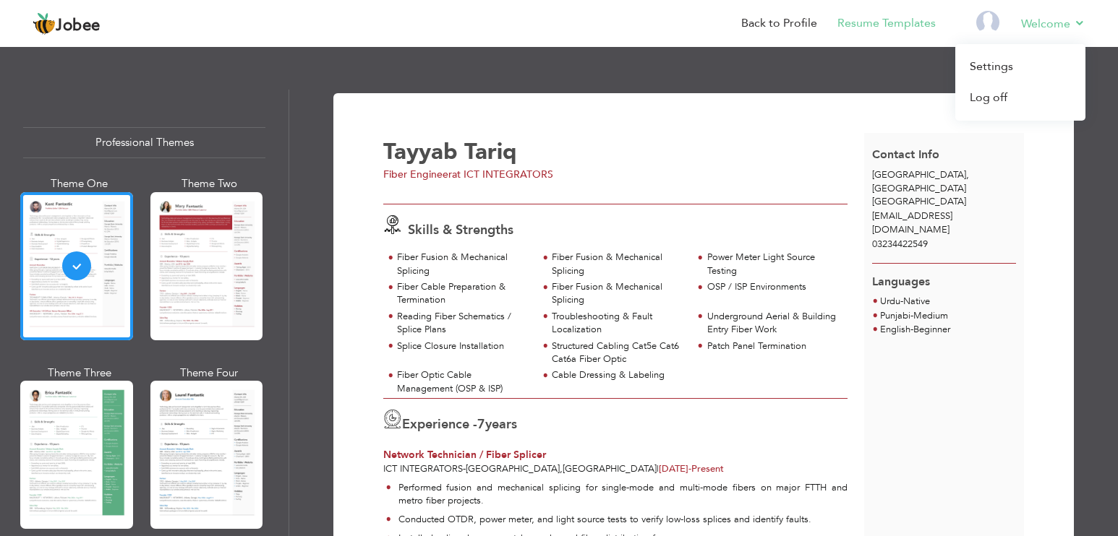
click at [1043, 11] on li "Welcome Settings Log off" at bounding box center [1043, 24] width 85 height 39
click at [1004, 65] on link "Settings" at bounding box center [1020, 66] width 130 height 31
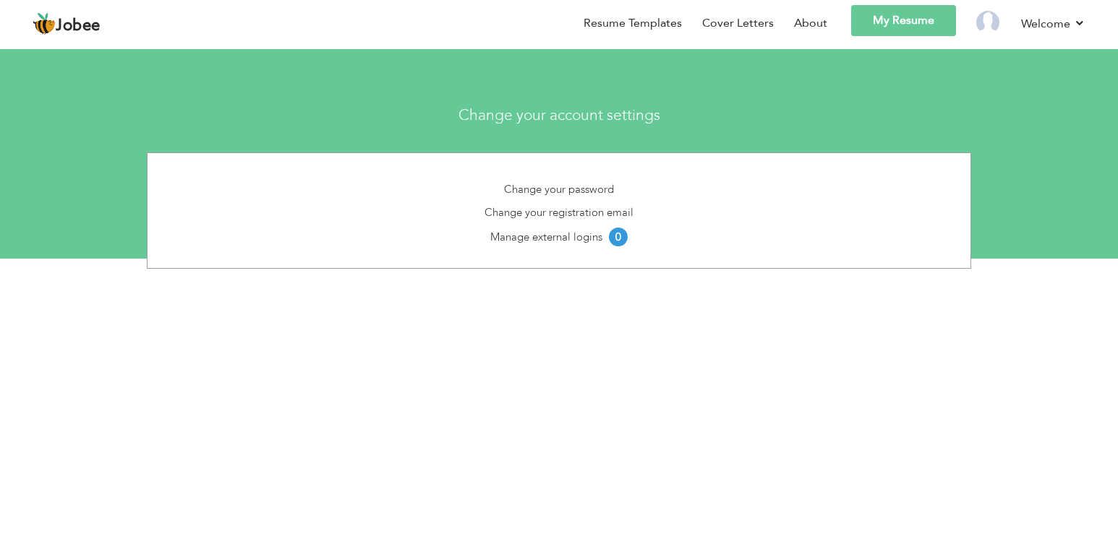
click at [920, 4] on header "Jobee Back to Profile Resume Templates Resume Templates Cover Letters About My …" at bounding box center [559, 24] width 1118 height 50
click at [918, 23] on link "My Resume" at bounding box center [903, 20] width 105 height 31
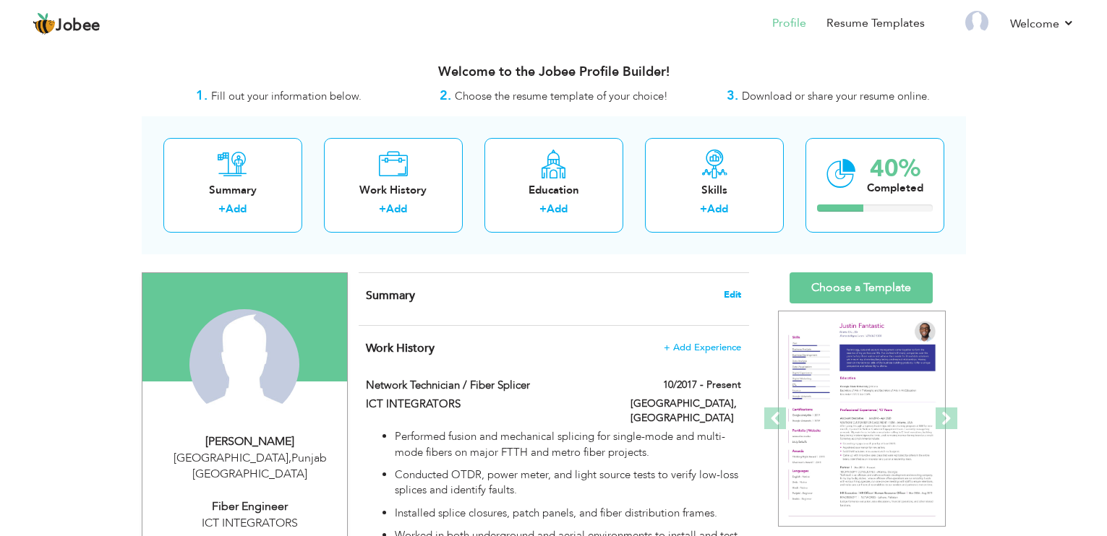
click at [731, 290] on span "Edit" at bounding box center [732, 295] width 17 height 10
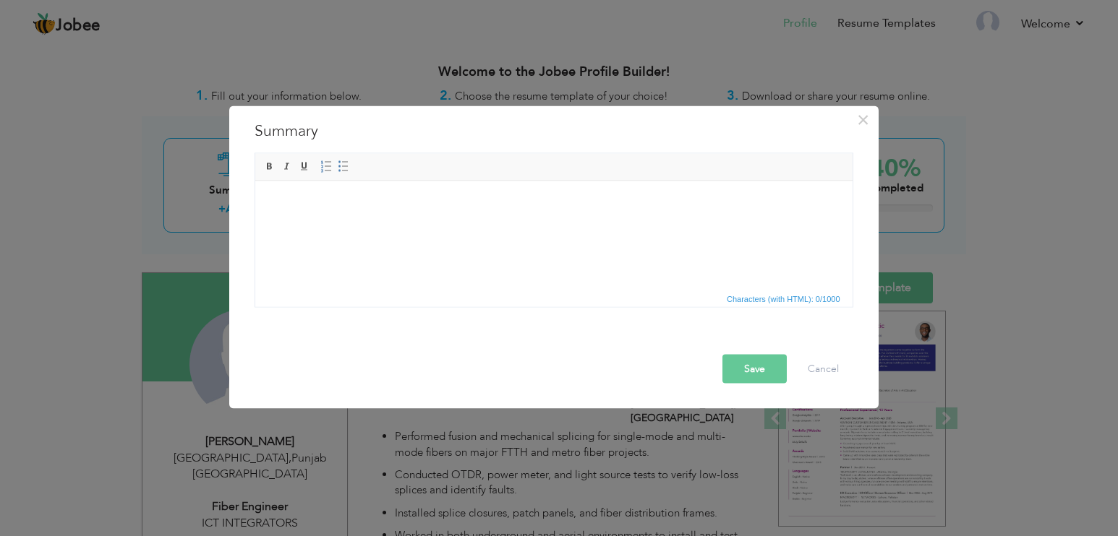
drag, startPoint x: 393, startPoint y: 247, endPoint x: 380, endPoint y: 242, distance: 13.0
click at [380, 225] on html at bounding box center [553, 203] width 597 height 44
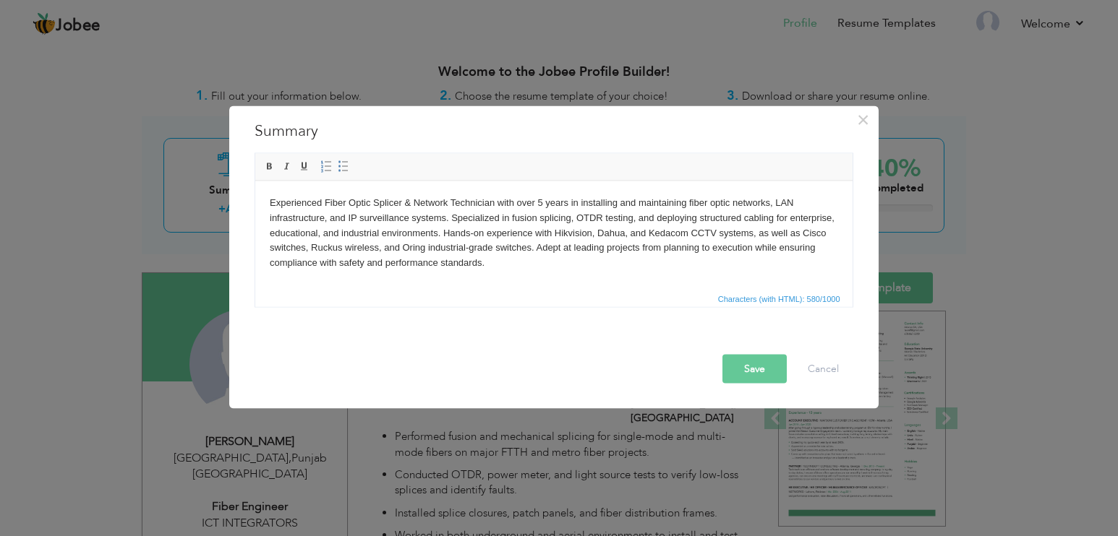
click at [766, 364] on button "Save" at bounding box center [754, 369] width 64 height 29
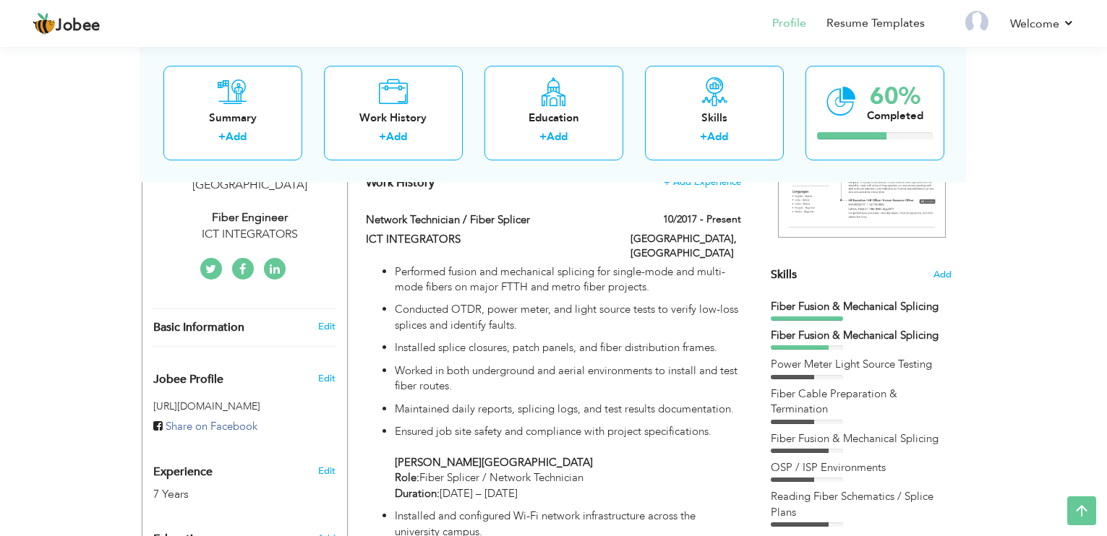
scroll to position [362, 0]
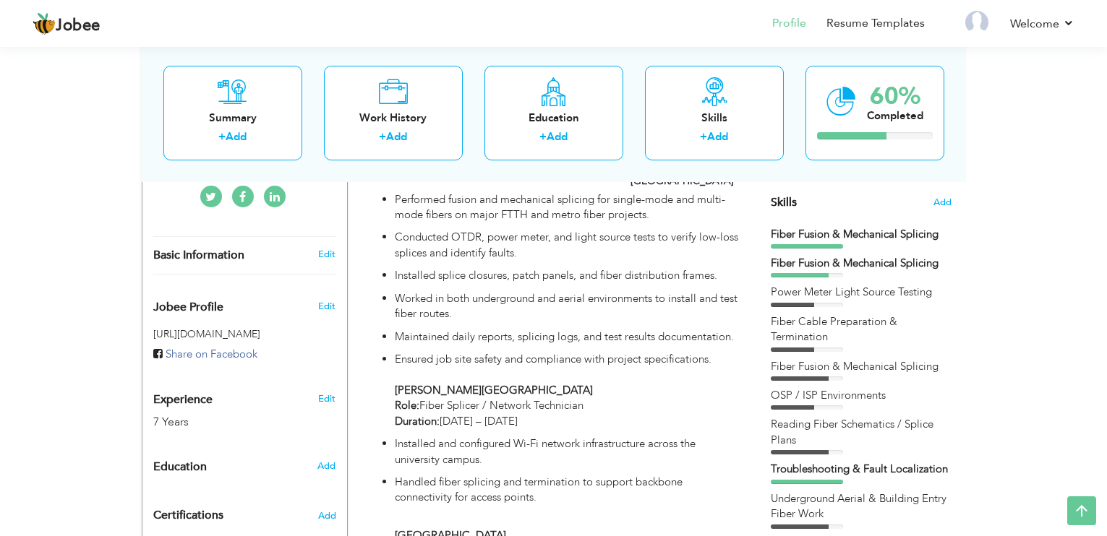
drag, startPoint x: 889, startPoint y: 266, endPoint x: 878, endPoint y: 265, distance: 10.9
click at [878, 265] on div "Fiber Fusion & Mechanical Splicing" at bounding box center [861, 263] width 181 height 15
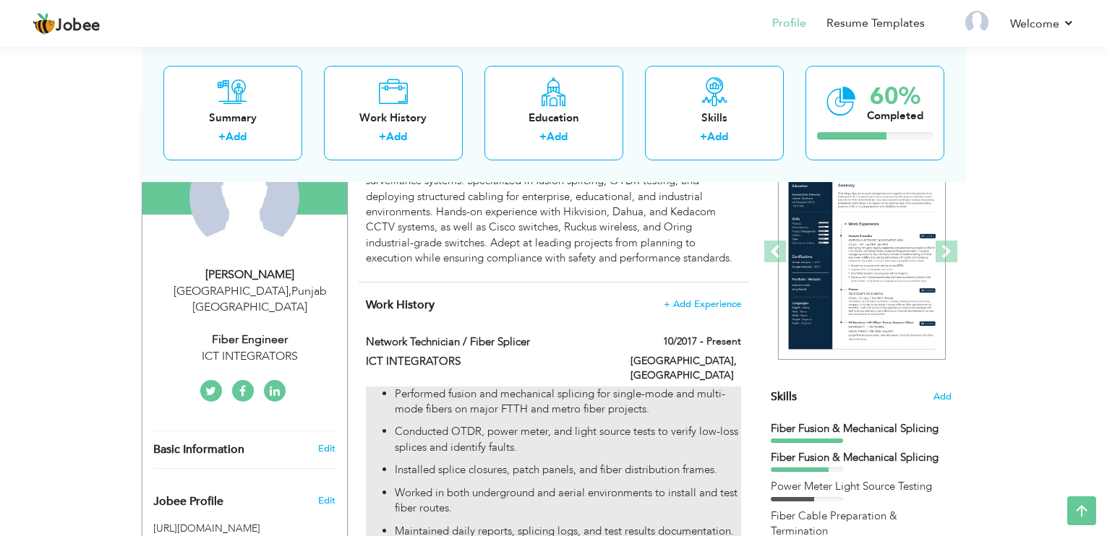
scroll to position [0, 0]
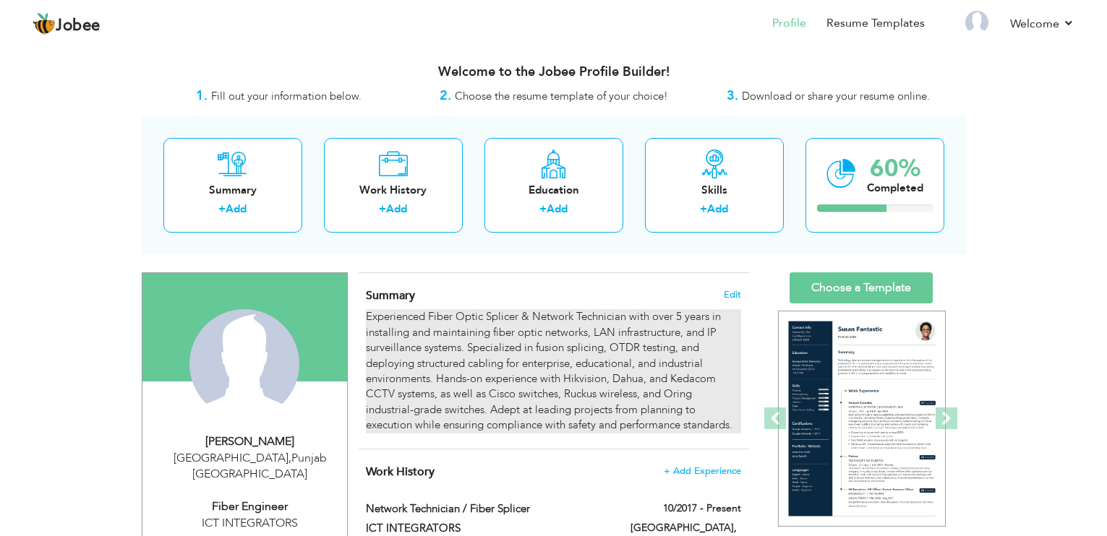
click at [536, 368] on div "Experienced Fiber Optic Splicer & Network Technician with over 5 years in insta…" at bounding box center [553, 371] width 375 height 124
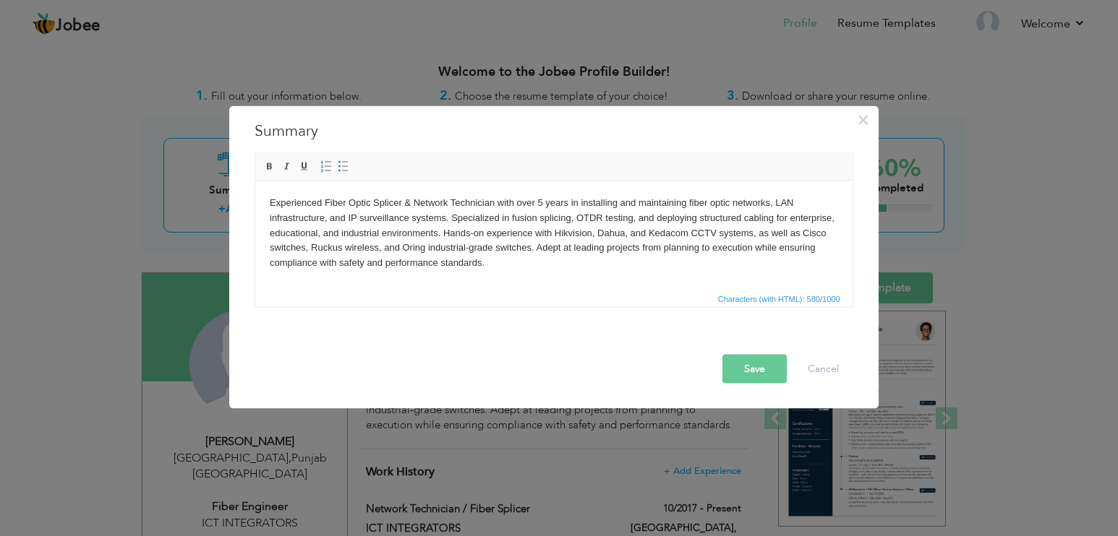
click at [756, 372] on button "Save" at bounding box center [754, 369] width 64 height 29
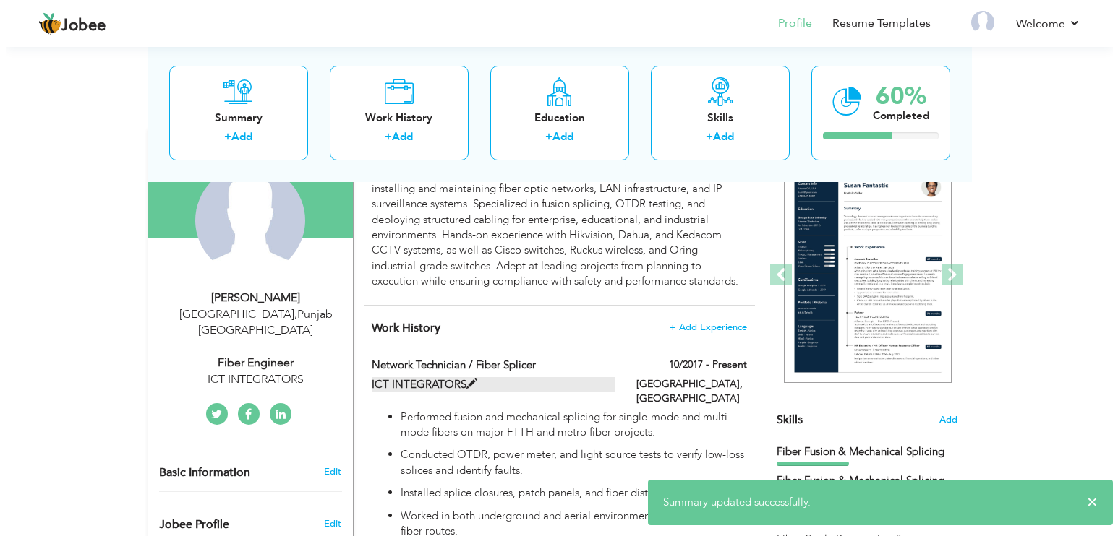
scroll to position [145, 0]
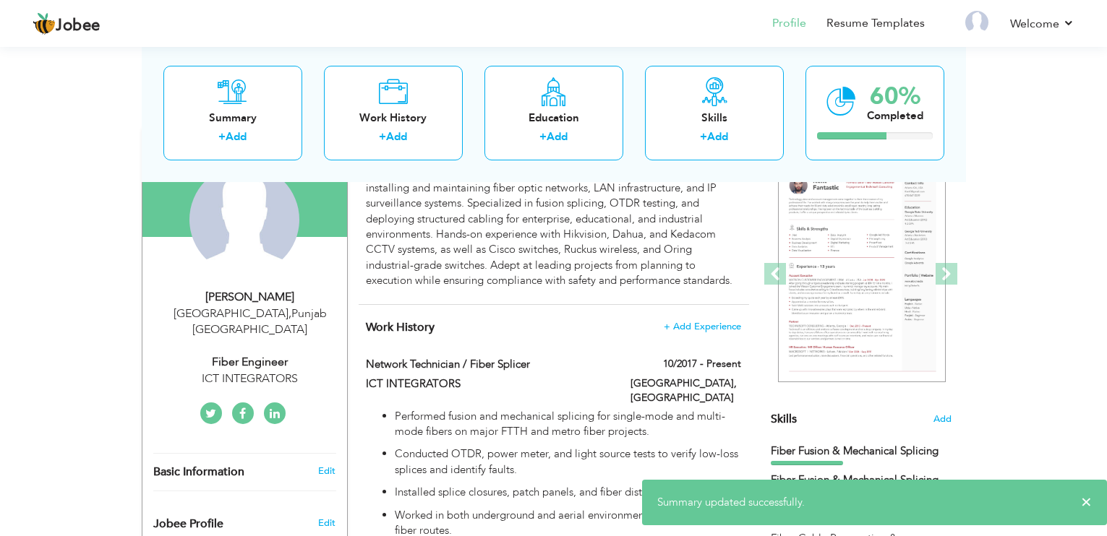
click at [262, 354] on div "Fiber Engineer" at bounding box center [250, 362] width 194 height 17
type input "Tayyab"
type input "Tariq"
type input "03234422549"
select select "number:166"
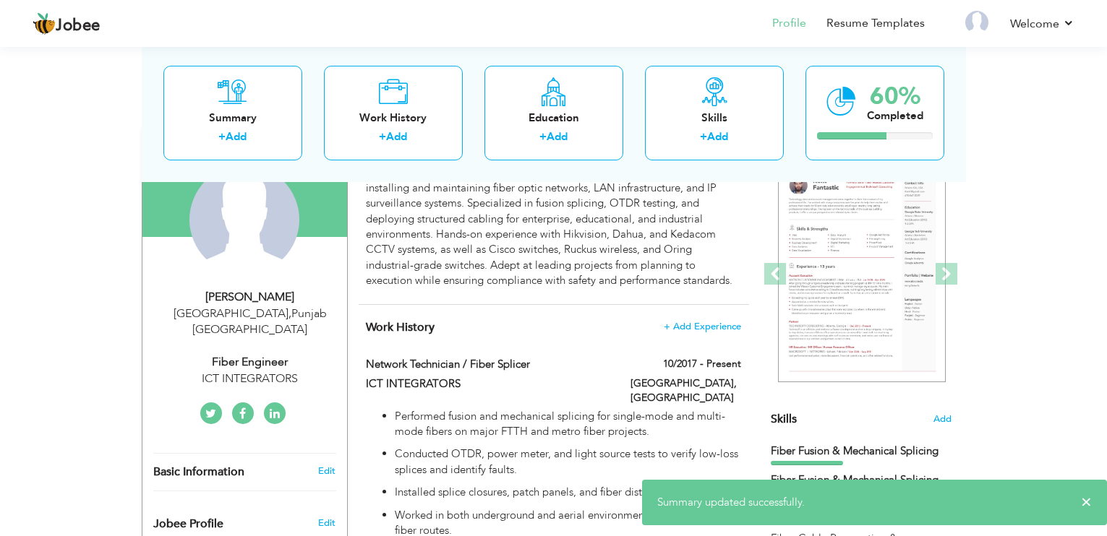
type input "[GEOGRAPHIC_DATA]"
select select "number:9"
type input "ICT INTEGRATORS"
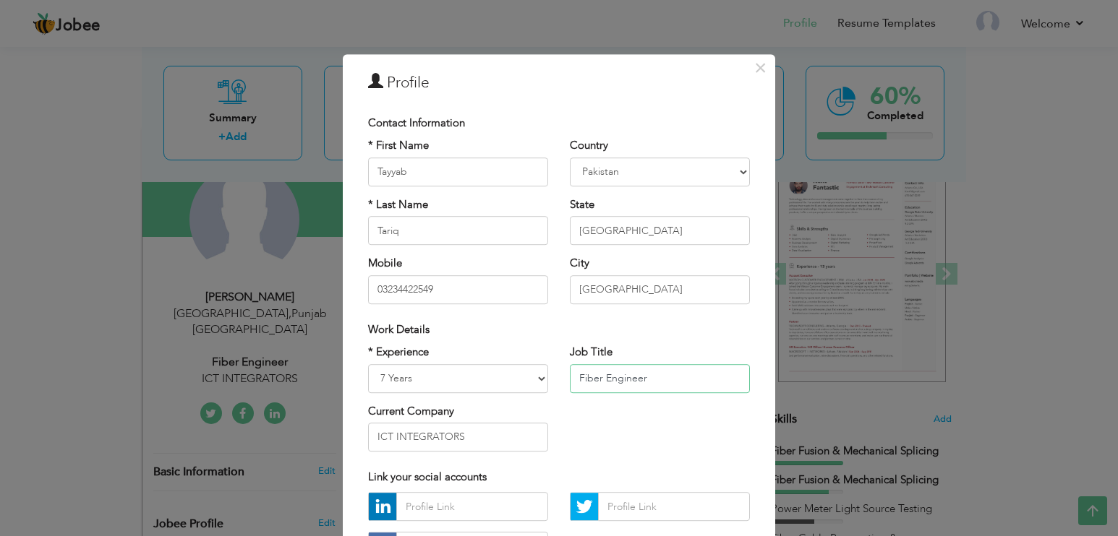
click at [574, 377] on input "Fiber Engineer" at bounding box center [660, 378] width 180 height 29
type input "Network Technician / Fiber Engineer"
click at [597, 459] on div "* Experience Entry Level Less than 1 Year 1 Year 2 Years 3 Years 4 Years 5 Year…" at bounding box center [558, 404] width 403 height 118
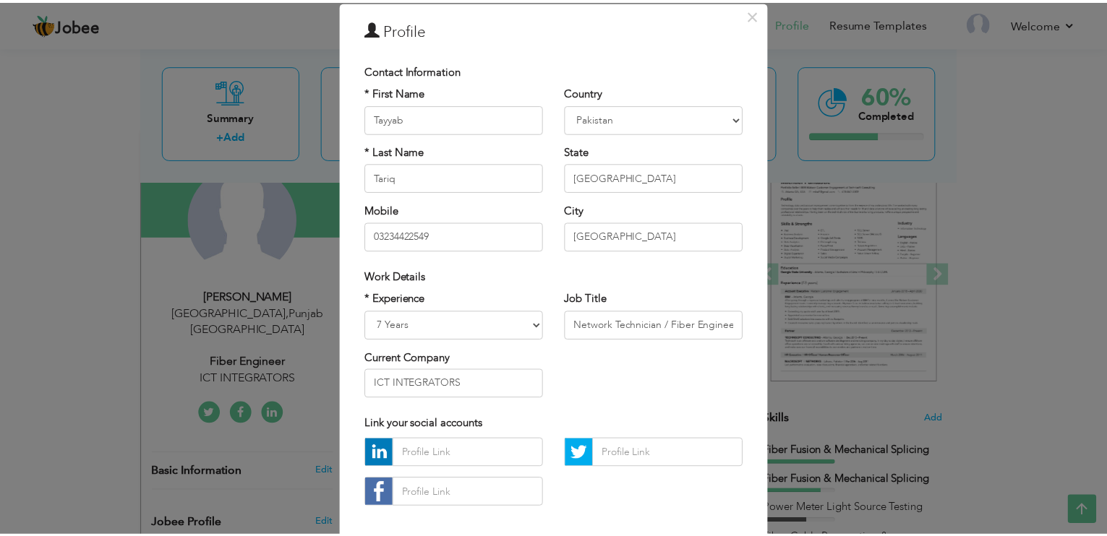
scroll to position [124, 0]
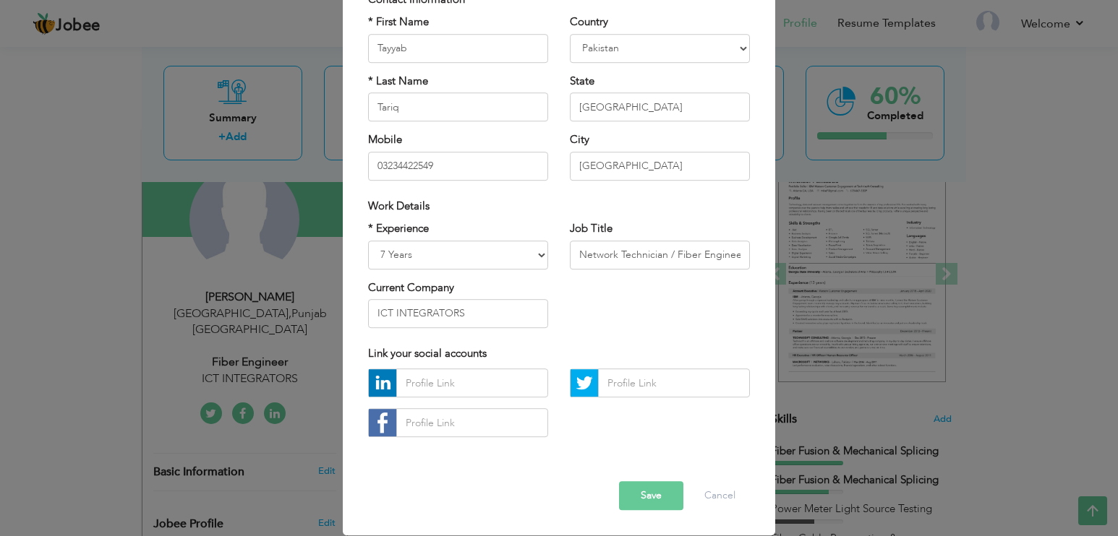
click at [637, 495] on button "Save" at bounding box center [651, 496] width 64 height 29
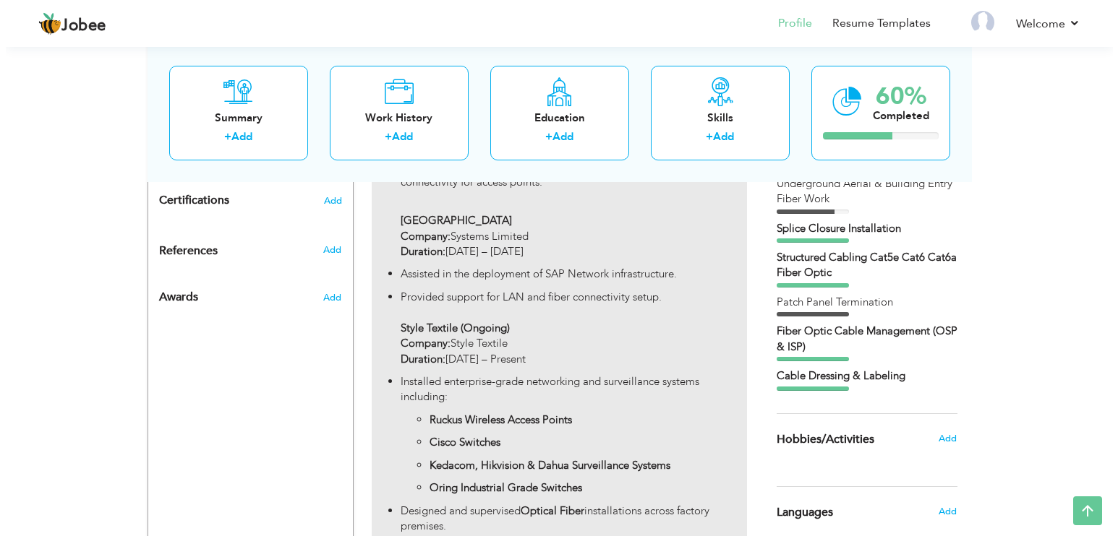
scroll to position [675, 0]
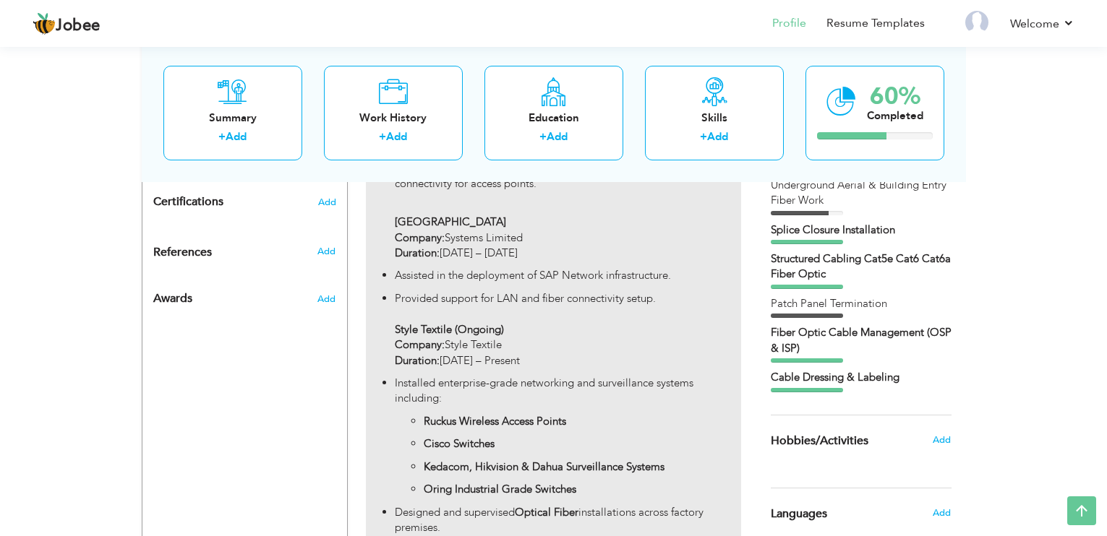
click at [699, 442] on ul "Ruckus Wireless Access Points Cisco Switches Kedacom, Hikvision & Dahua Surveil…" at bounding box center [568, 456] width 346 height 84
type input "Network Technician / Fiber Splicer"
type input "ICT INTEGRATORS"
type input "10/2017"
type input "Pakistan"
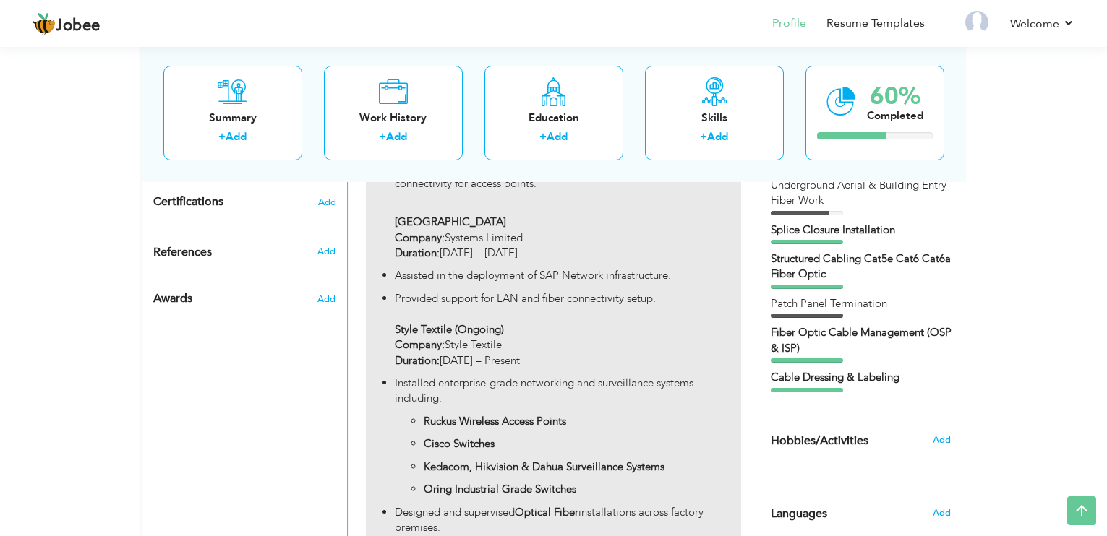
type input "Lahore"
checkbox input "true"
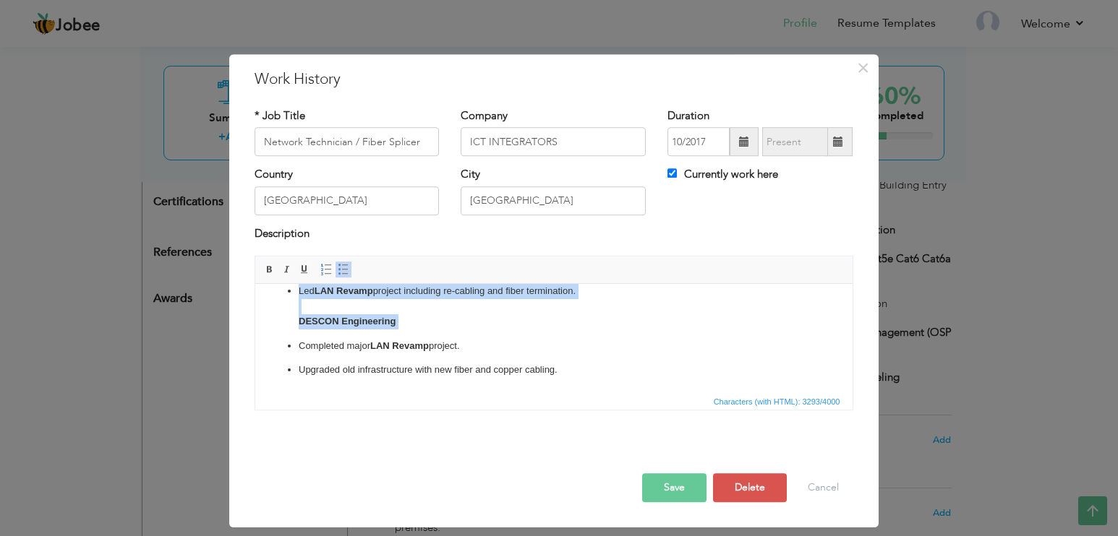
scroll to position [1033, 0]
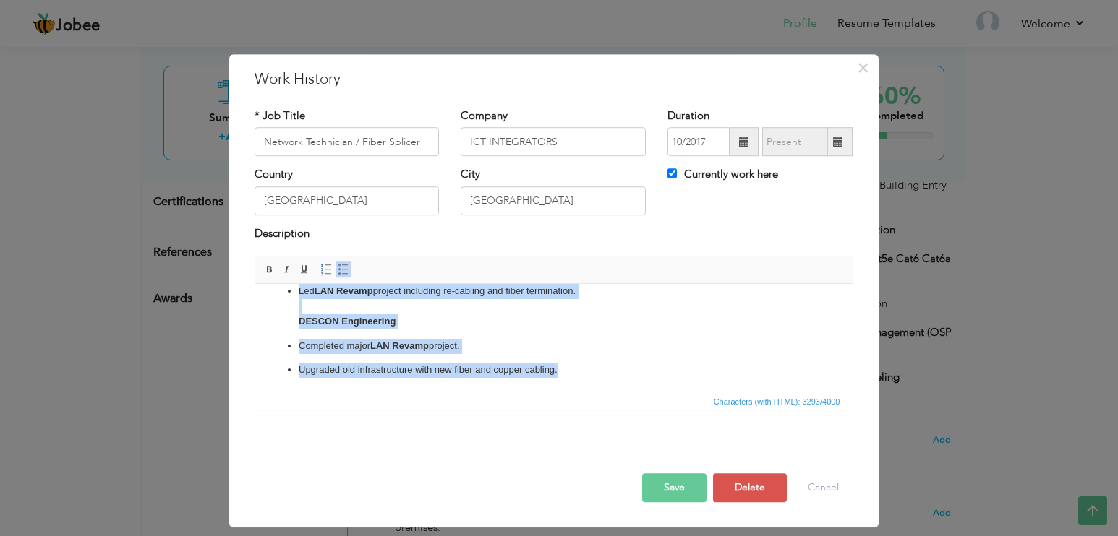
drag, startPoint x: 299, startPoint y: 323, endPoint x: 567, endPoint y: 374, distance: 273.0
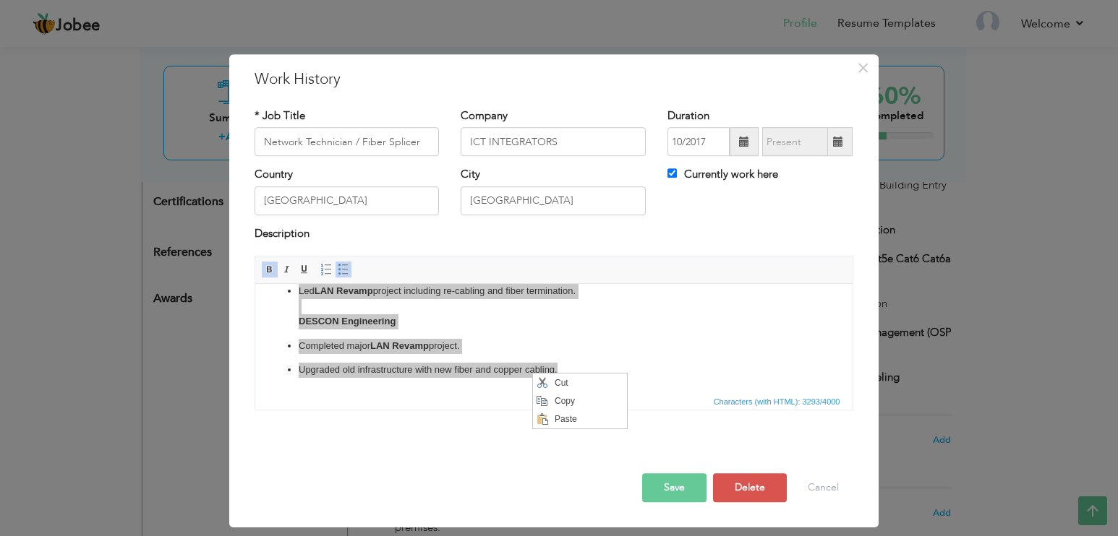
scroll to position [0, 0]
click at [550, 378] on span "Cut" at bounding box center [587, 383] width 75 height 17
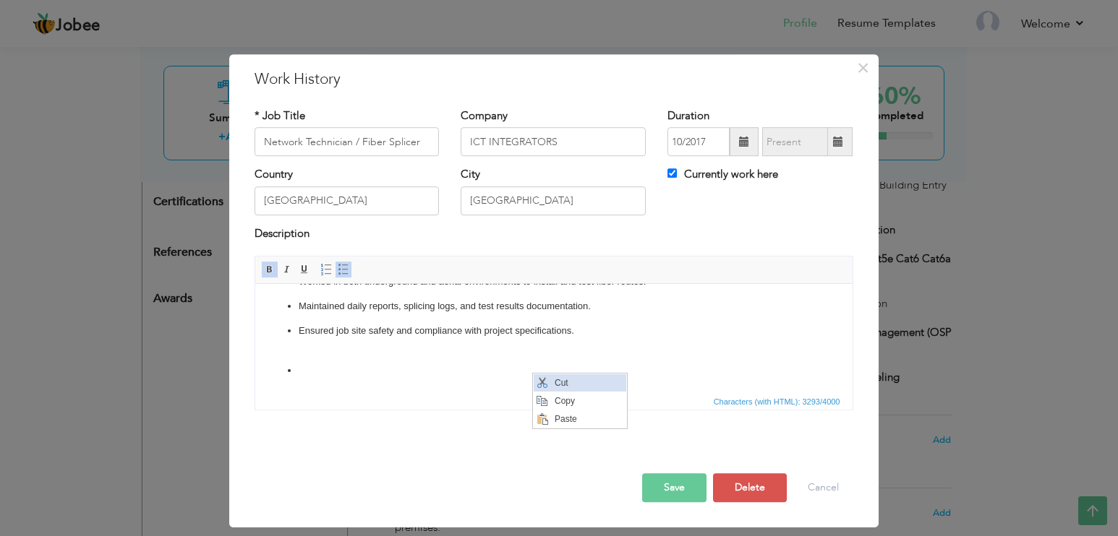
scroll to position [112, 0]
click at [425, 364] on li at bounding box center [553, 371] width 510 height 15
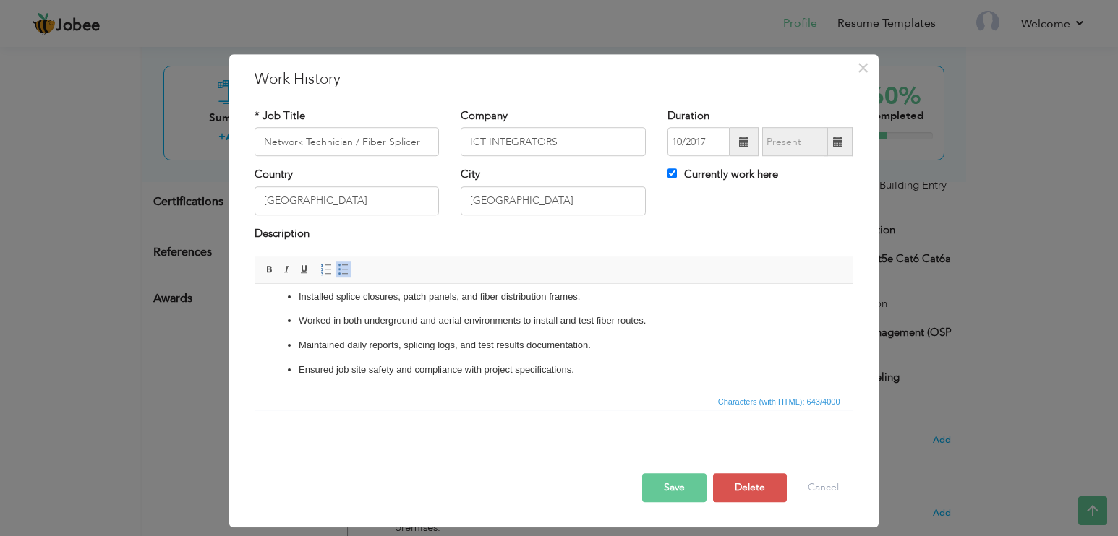
scroll to position [73, 0]
click at [685, 482] on button "Save" at bounding box center [674, 488] width 64 height 29
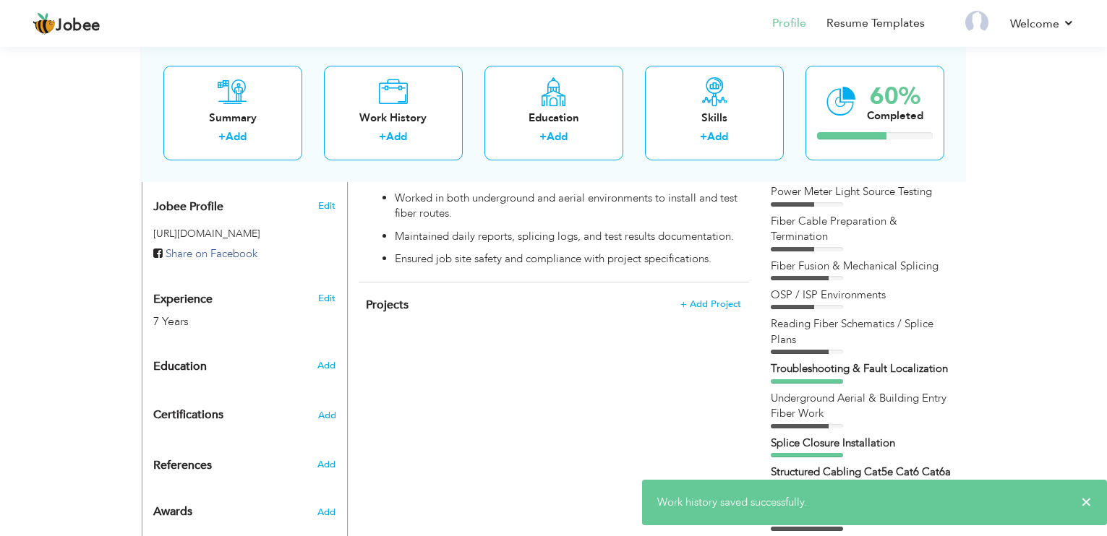
scroll to position [386, 0]
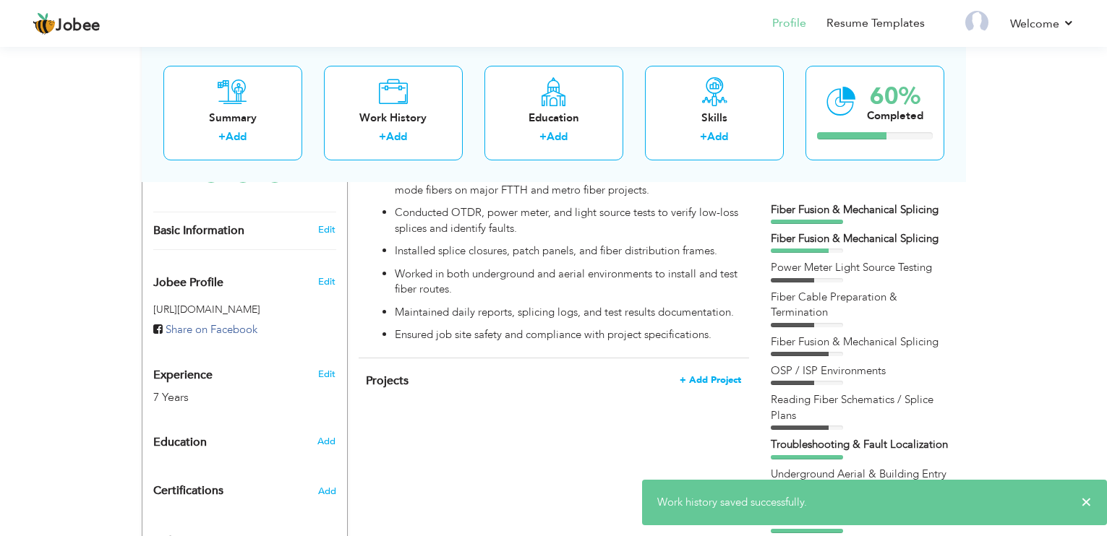
click at [711, 375] on span "+ Add Project" at bounding box center [710, 380] width 61 height 10
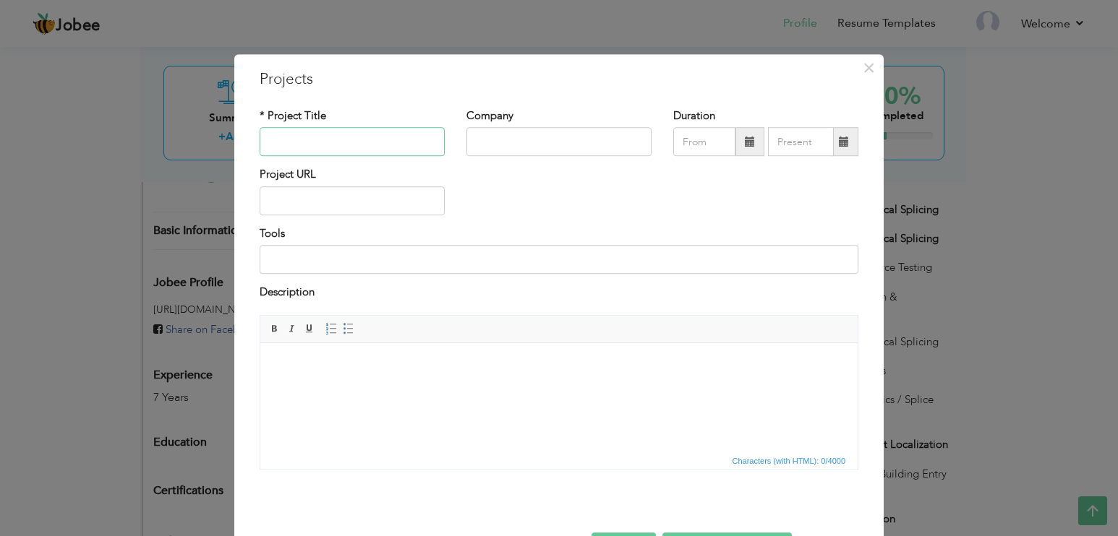
click at [372, 144] on input "text" at bounding box center [352, 142] width 185 height 29
click at [408, 358] on body at bounding box center [559, 364] width 568 height 15
click at [374, 137] on input "text" at bounding box center [352, 142] width 185 height 29
click at [863, 70] on span "×" at bounding box center [869, 68] width 12 height 26
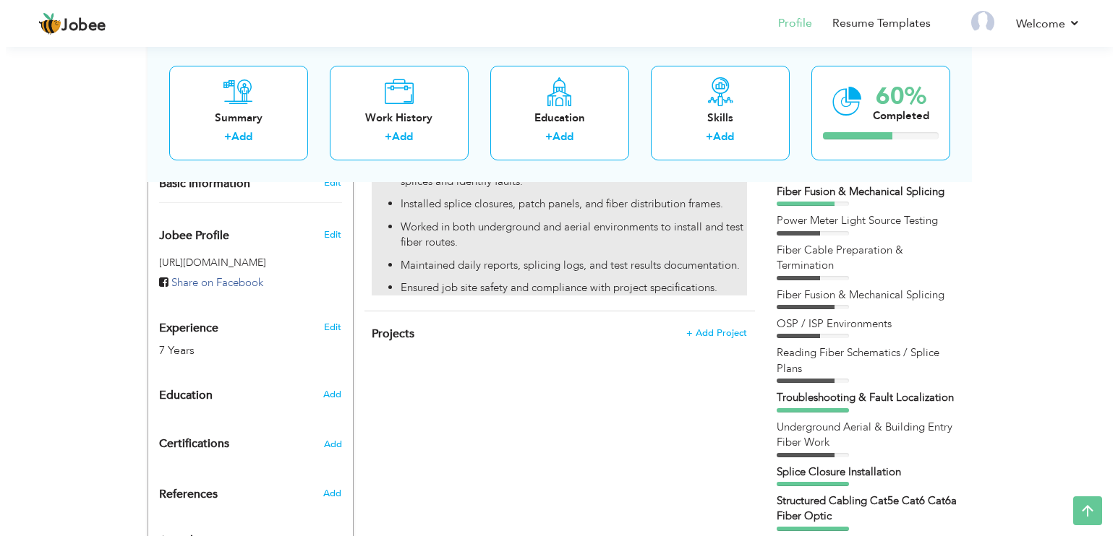
scroll to position [458, 0]
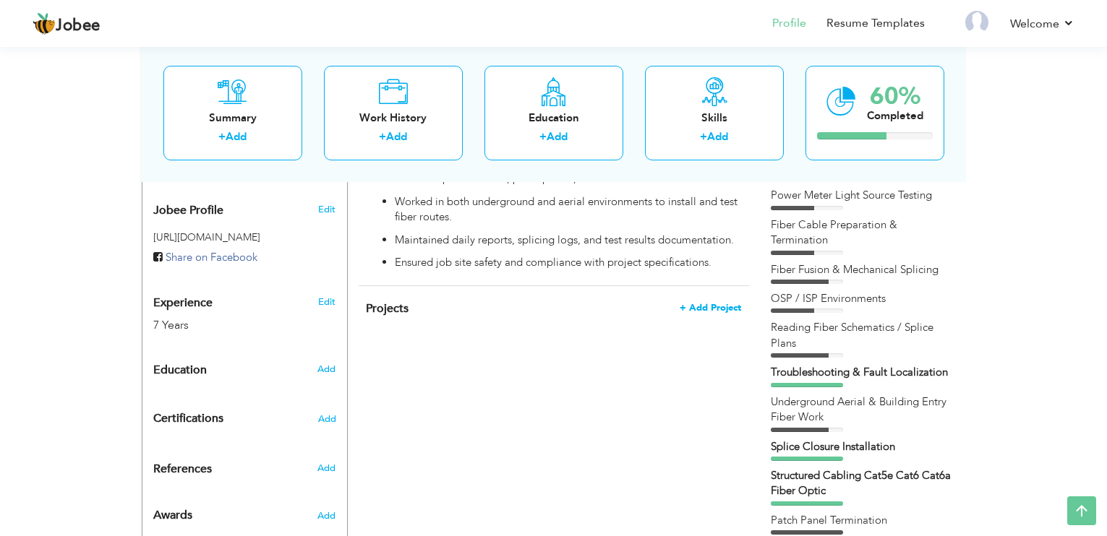
click at [707, 303] on span "+ Add Project" at bounding box center [710, 308] width 61 height 10
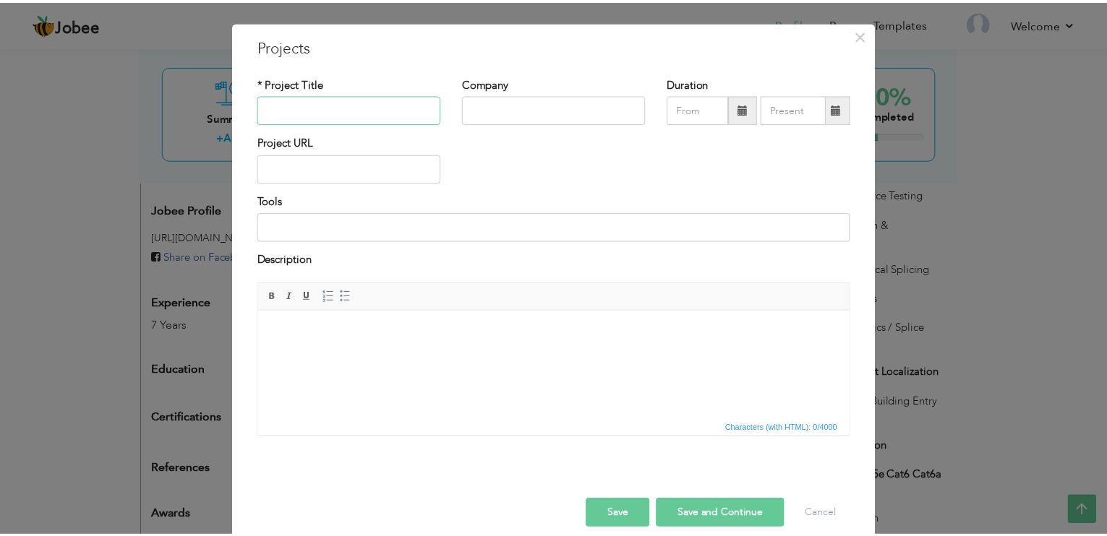
scroll to position [51, 0]
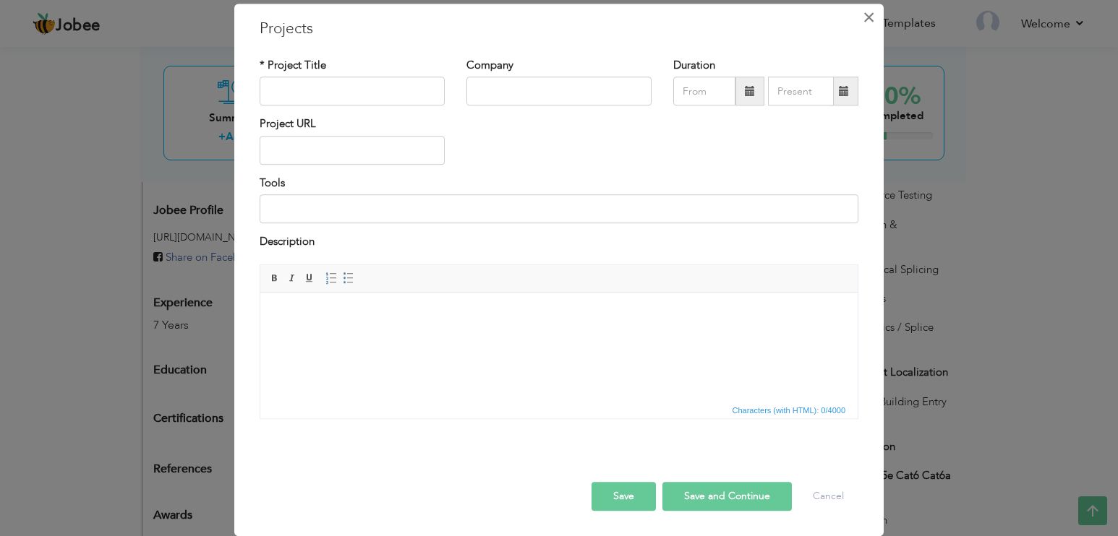
click at [863, 20] on span "×" at bounding box center [869, 17] width 12 height 26
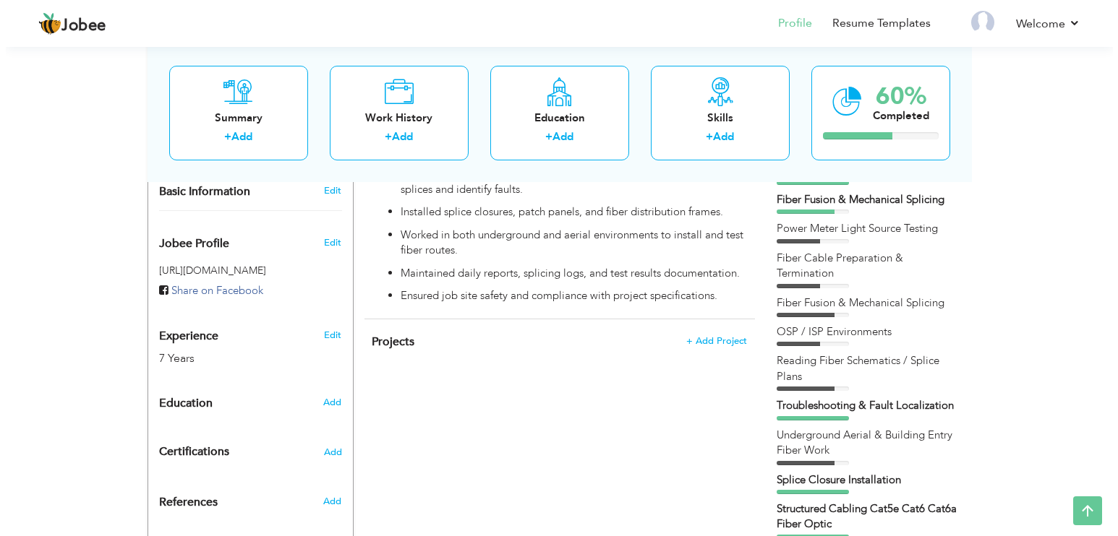
scroll to position [458, 0]
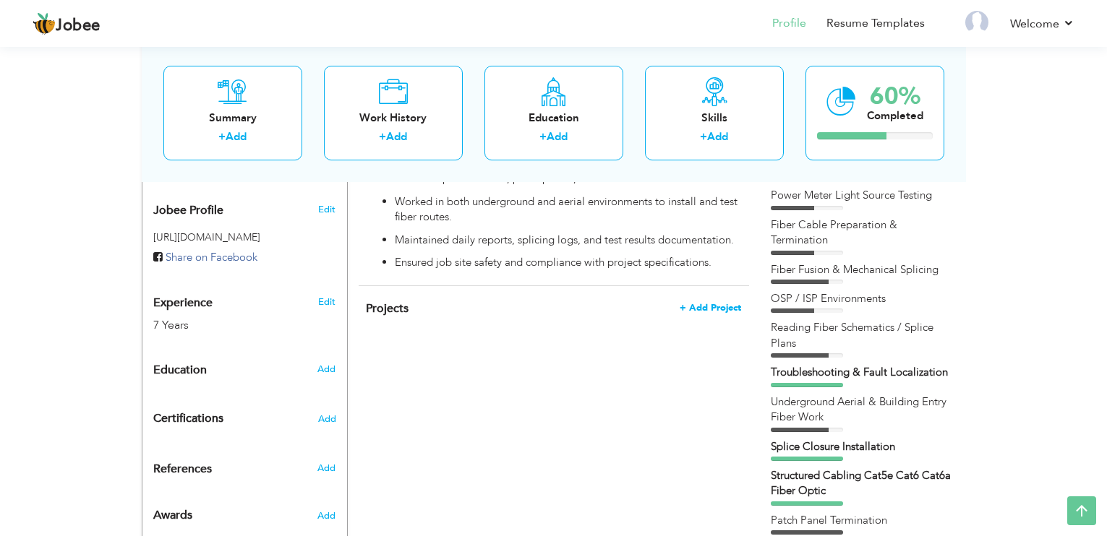
click at [726, 303] on span "+ Add Project" at bounding box center [710, 308] width 61 height 10
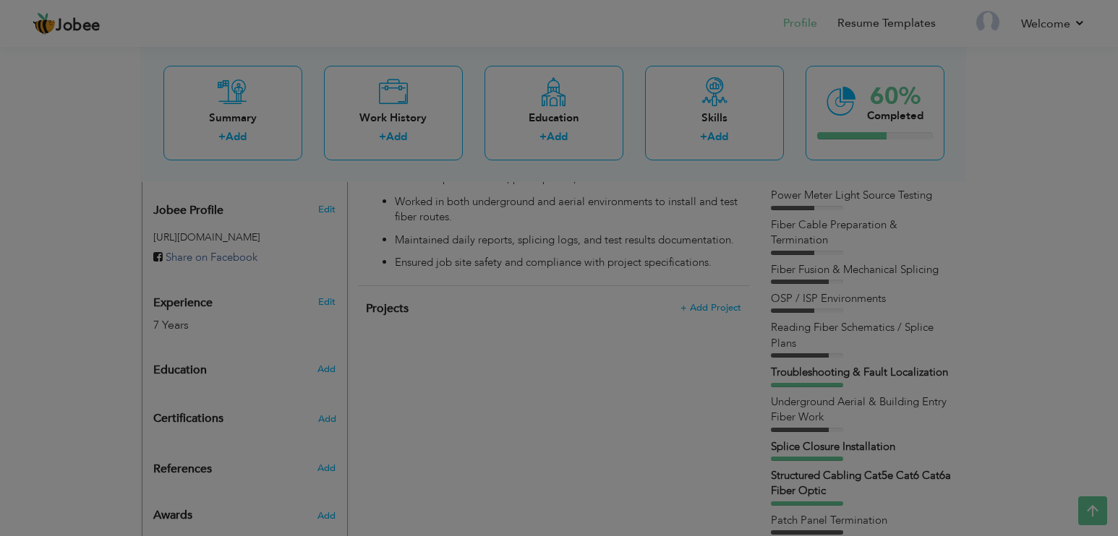
scroll to position [0, 0]
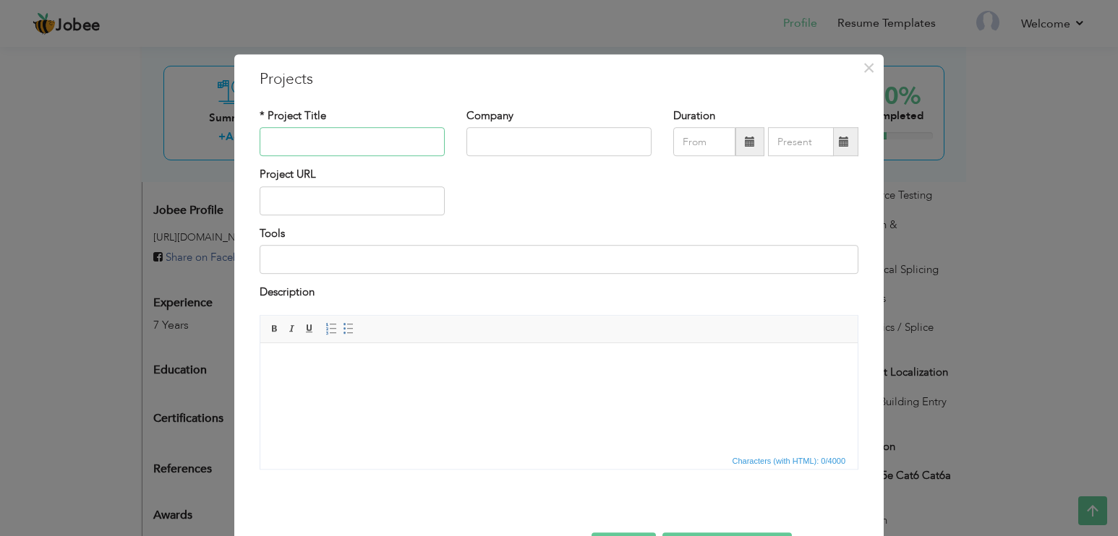
click at [384, 142] on input "text" at bounding box center [352, 142] width 185 height 29
click at [864, 67] on span "×" at bounding box center [869, 68] width 12 height 26
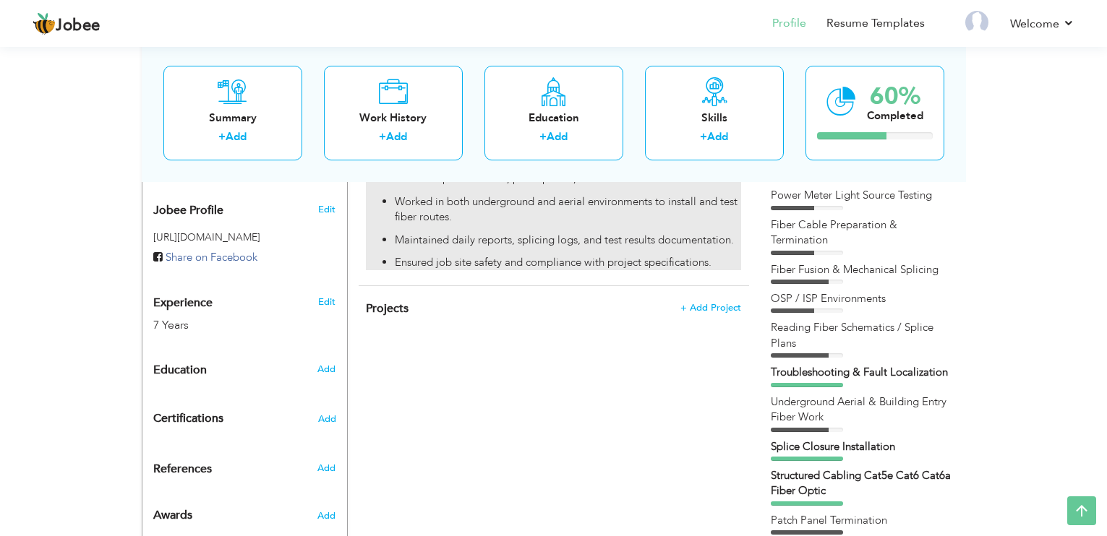
click at [702, 233] on p "Maintained daily reports, splicing logs, and test results documentation." at bounding box center [568, 240] width 346 height 15
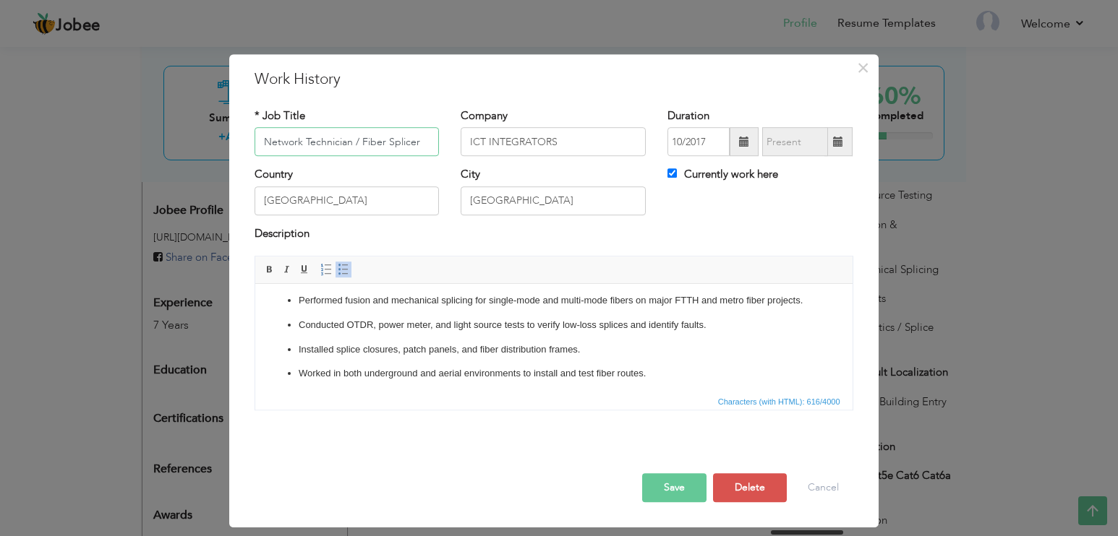
scroll to position [73, 0]
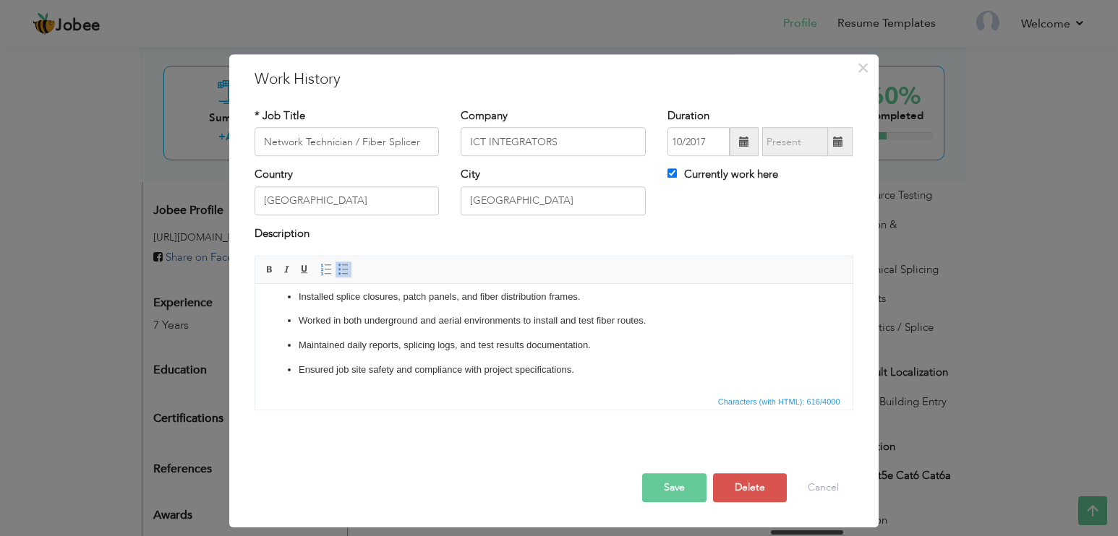
click at [598, 367] on p "Ensured job site safety and compliance with project specifications." at bounding box center [553, 370] width 510 height 15
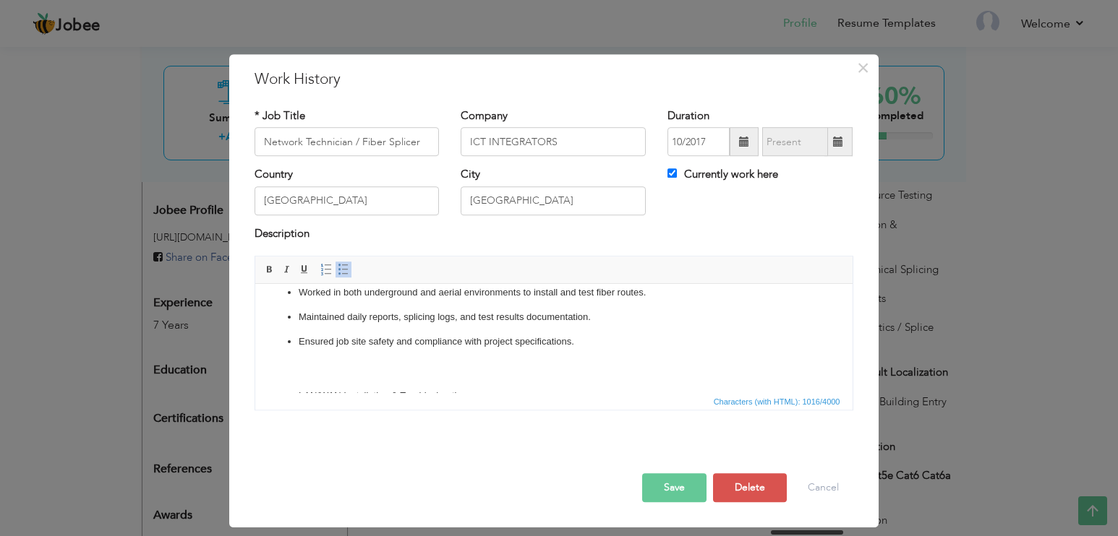
scroll to position [111, 0]
click at [344, 355] on p "Ensured job site safety and compliance with project specifications." at bounding box center [553, 332] width 510 height 45
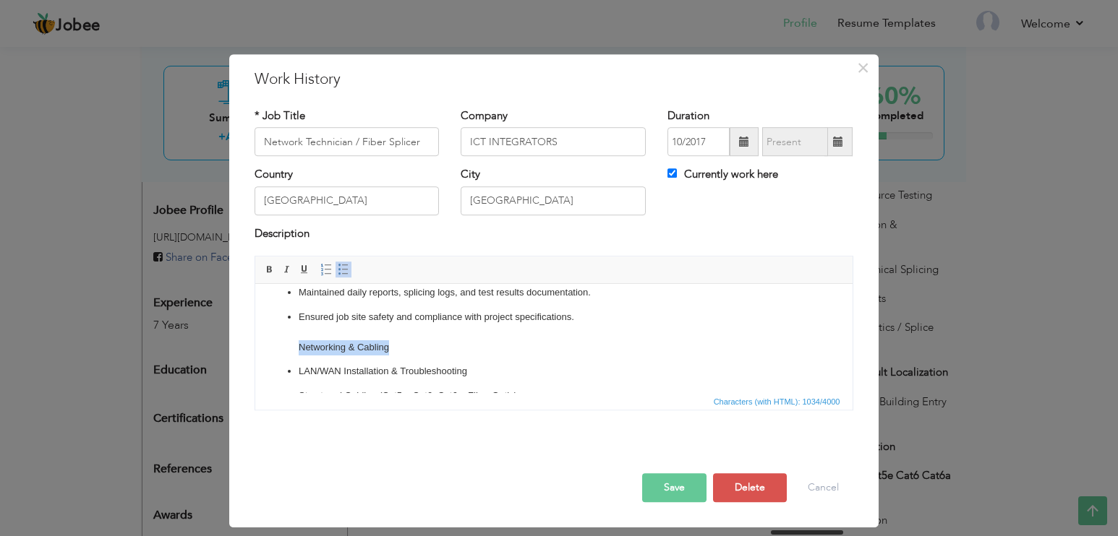
drag, startPoint x: 375, startPoint y: 362, endPoint x: 299, endPoint y: 361, distance: 75.9
click at [299, 355] on p "Ensured job site safety and compliance with project specifications. Networking …" at bounding box center [553, 332] width 510 height 45
click at [265, 272] on span at bounding box center [270, 270] width 12 height 12
click at [415, 355] on p "Ensured job site safety and compliance with project specifications. Networking …" at bounding box center [553, 332] width 510 height 45
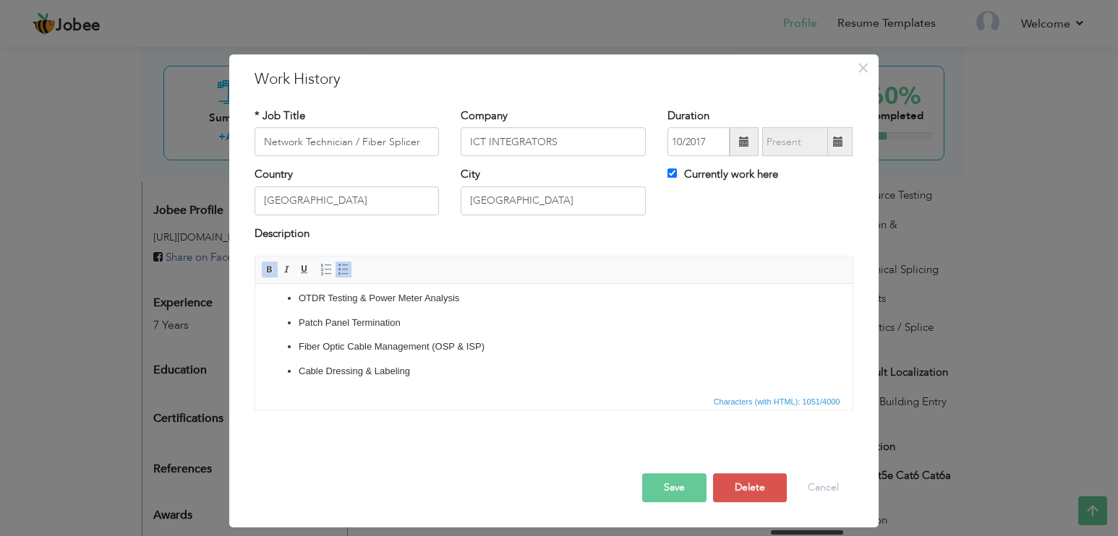
scroll to position [274, 0]
click at [471, 377] on p "Cable Dressing & Labeling" at bounding box center [553, 370] width 510 height 15
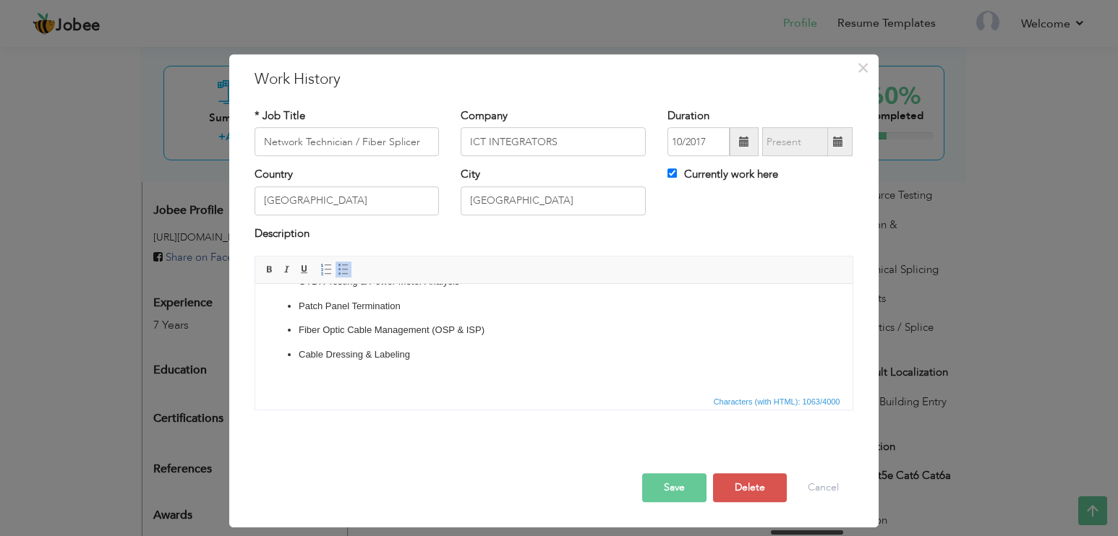
scroll to position [287, 0]
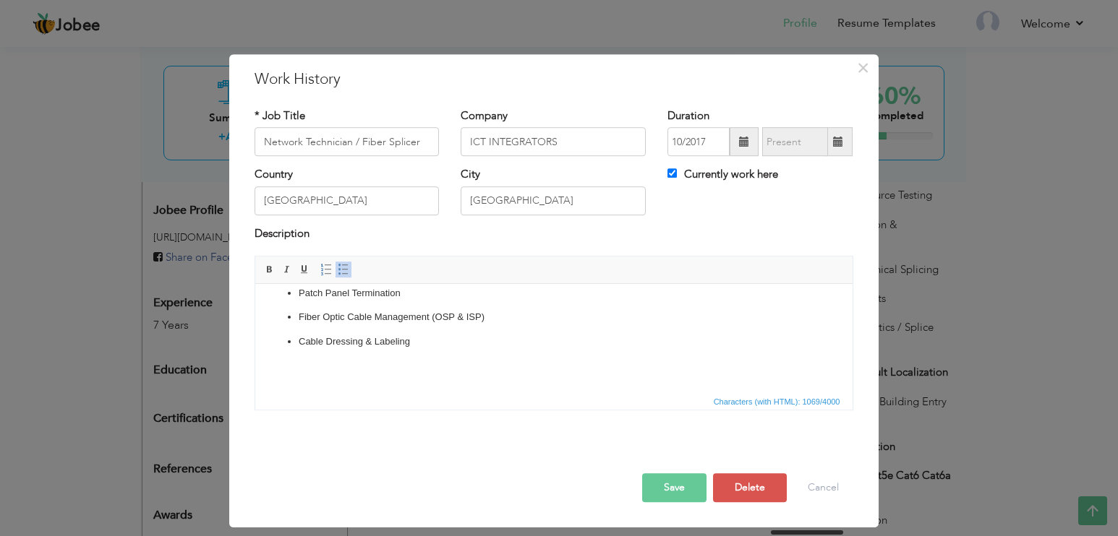
click at [405, 380] on p "Cable Dressing & Labeling ​​​​​​​" at bounding box center [553, 357] width 510 height 45
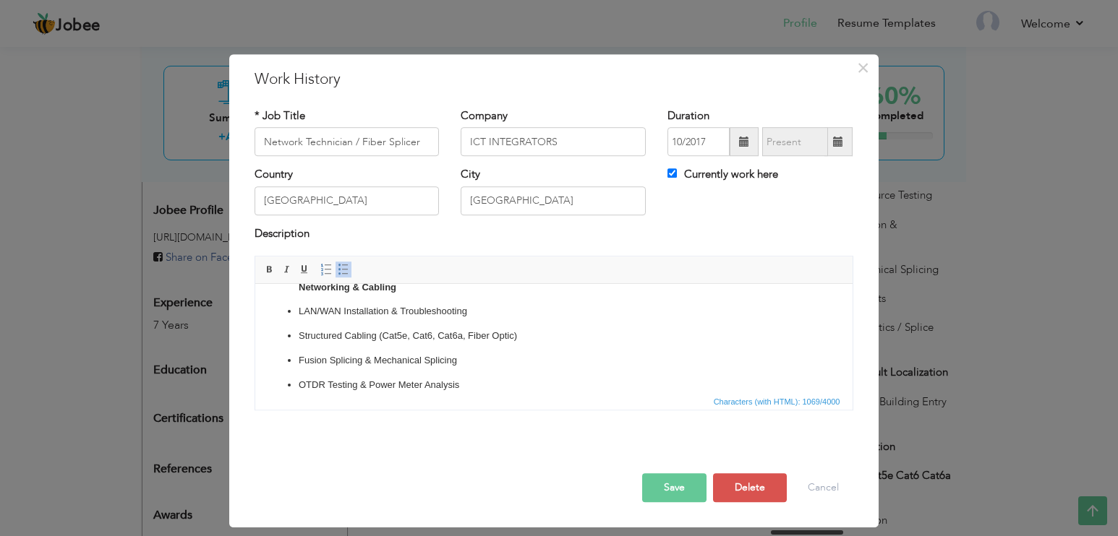
scroll to position [145, 0]
click at [424, 321] on p "Ensured job site safety and compliance with project specifications. Networking …" at bounding box center [553, 298] width 510 height 45
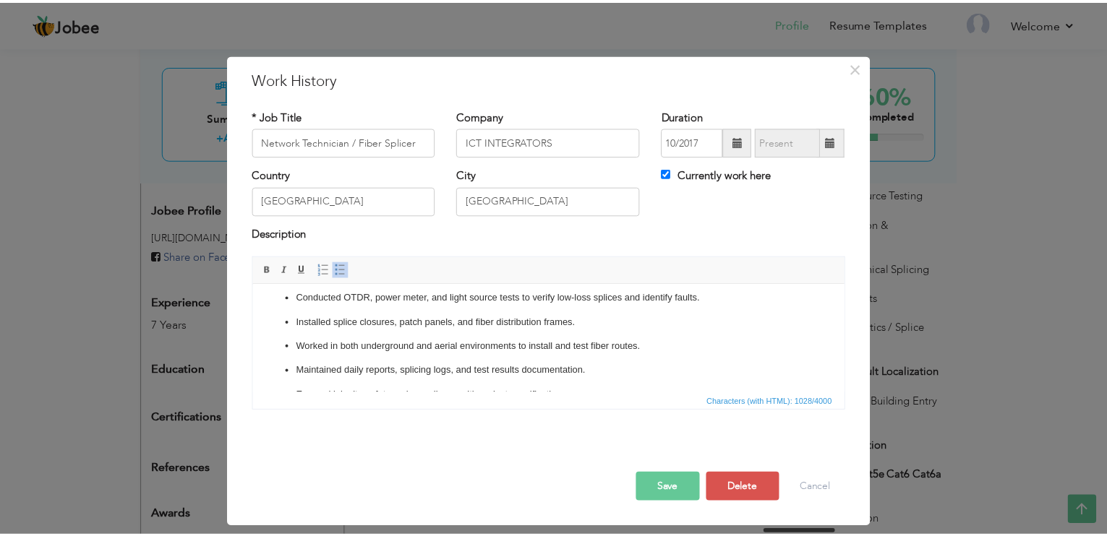
scroll to position [0, 0]
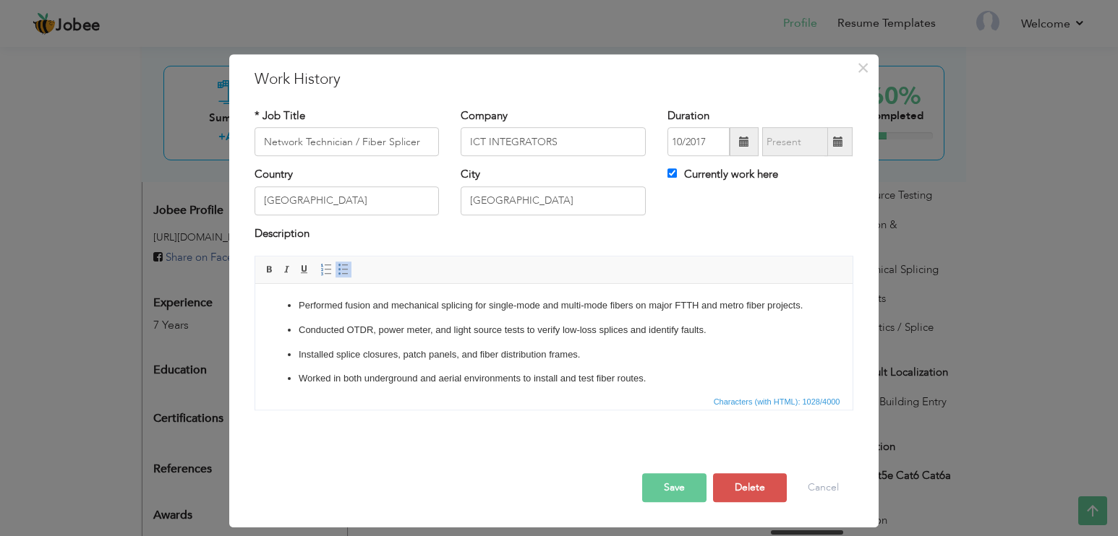
click at [681, 485] on button "Save" at bounding box center [674, 488] width 64 height 29
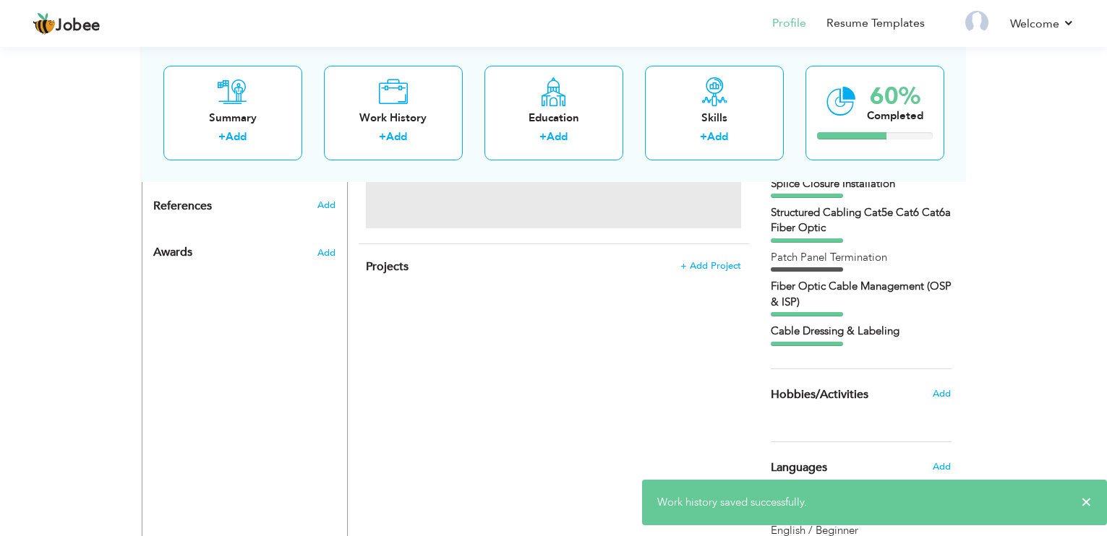
scroll to position [748, 0]
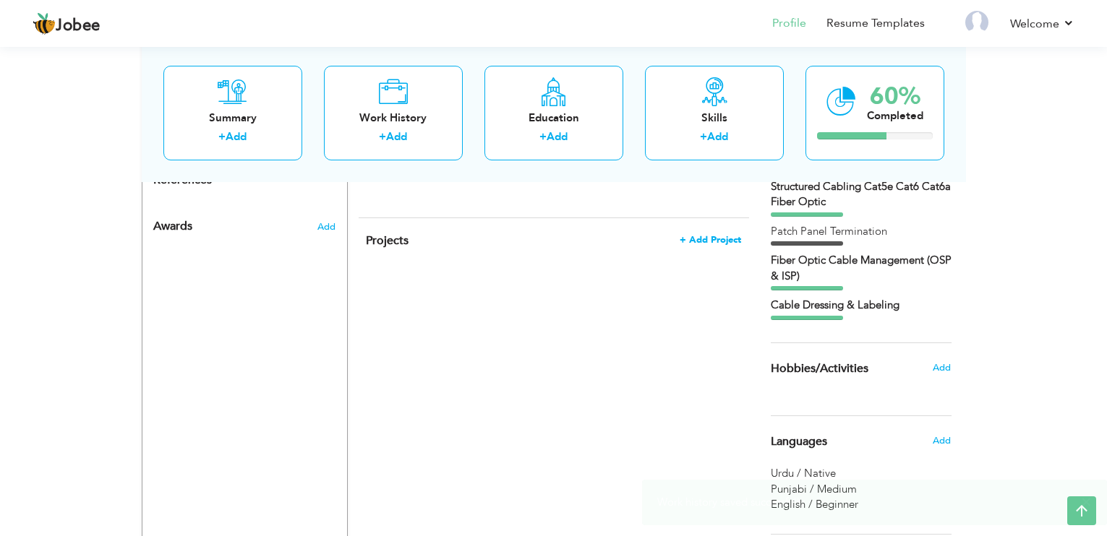
click at [705, 235] on span "+ Add Project" at bounding box center [710, 240] width 61 height 10
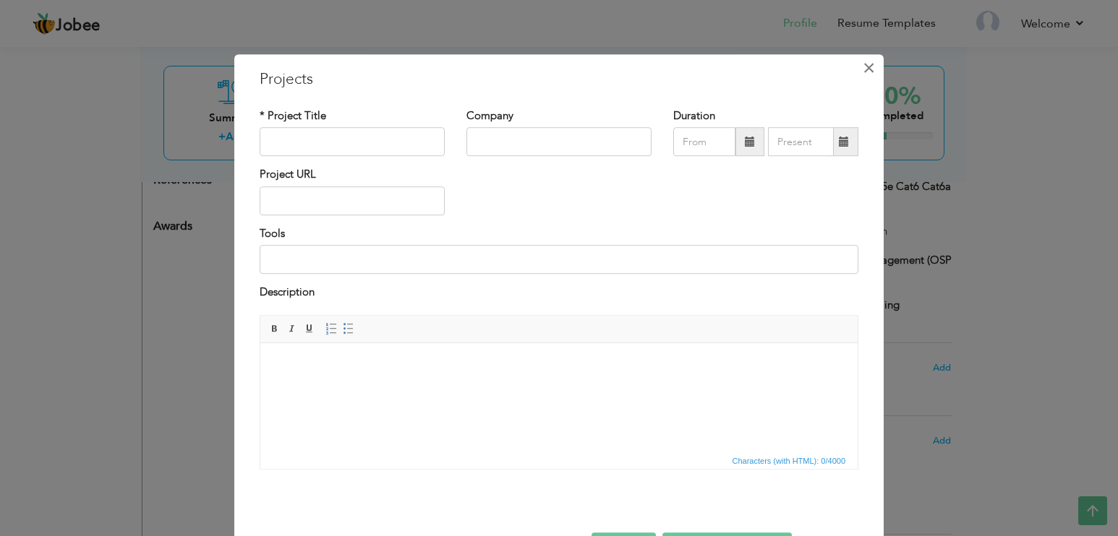
click at [857, 69] on button "×" at bounding box center [868, 67] width 23 height 23
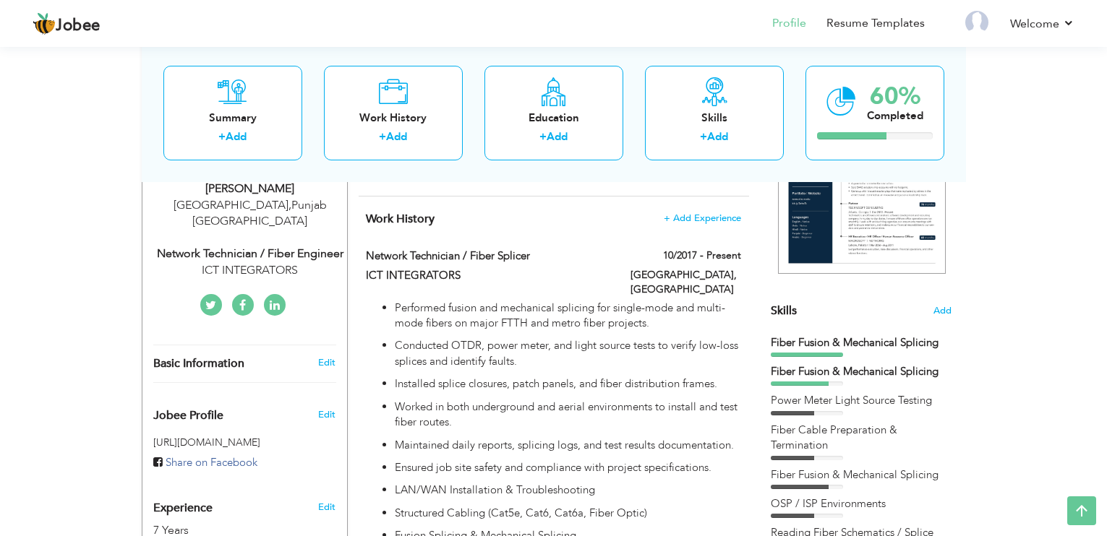
scroll to position [314, 0]
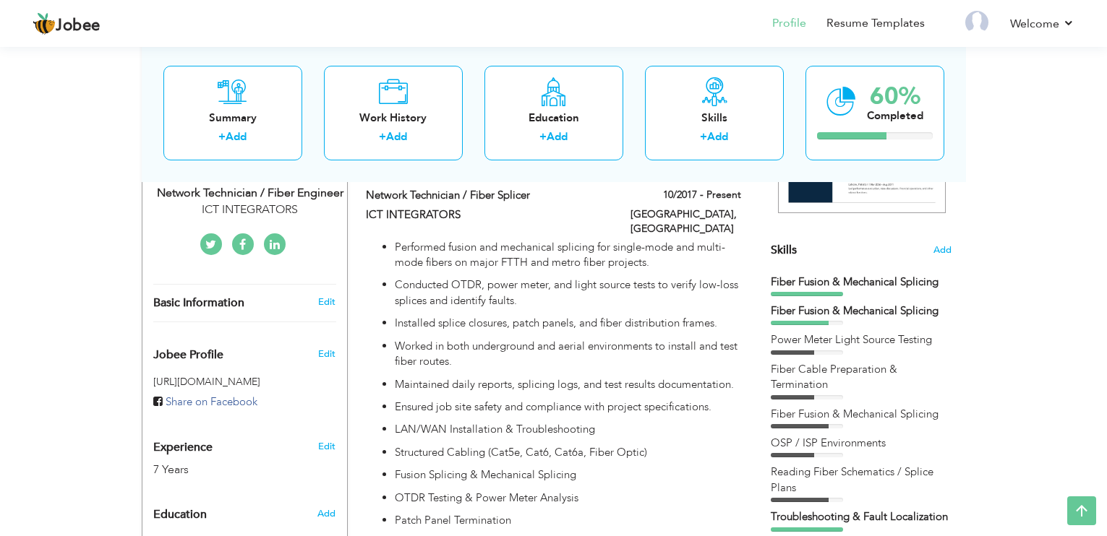
click at [773, 249] on span "Skills" at bounding box center [784, 250] width 26 height 16
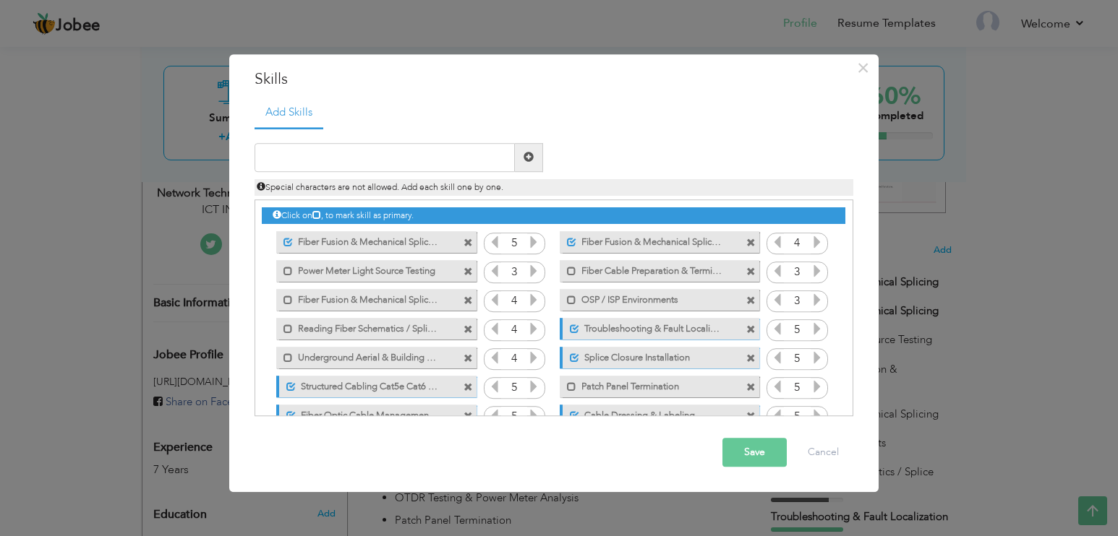
click at [748, 239] on span at bounding box center [750, 243] width 9 height 9
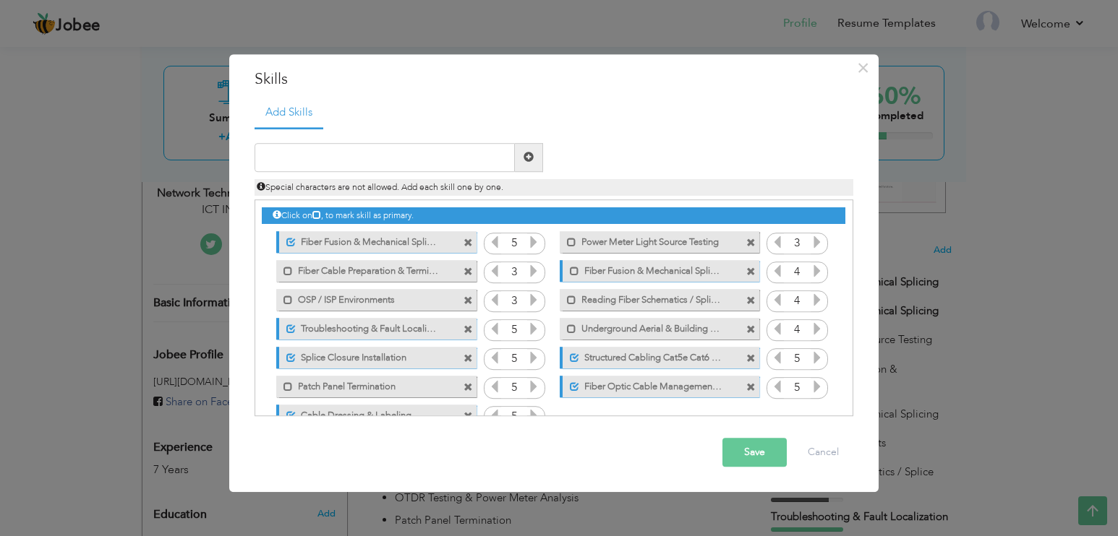
click at [766, 452] on button "Save" at bounding box center [754, 452] width 64 height 29
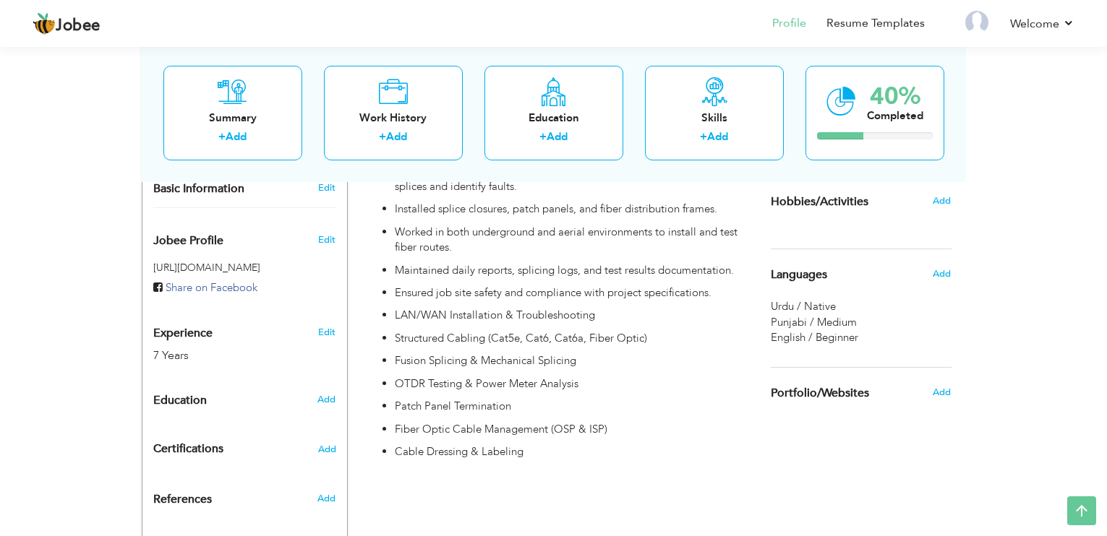
scroll to position [434, 0]
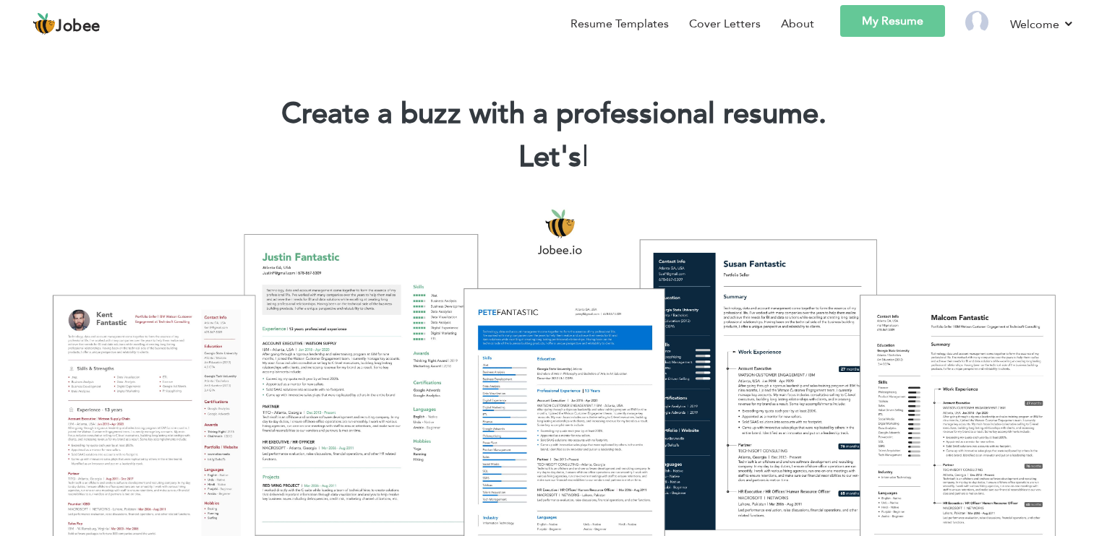
click at [907, 16] on link "My Resume" at bounding box center [892, 21] width 105 height 32
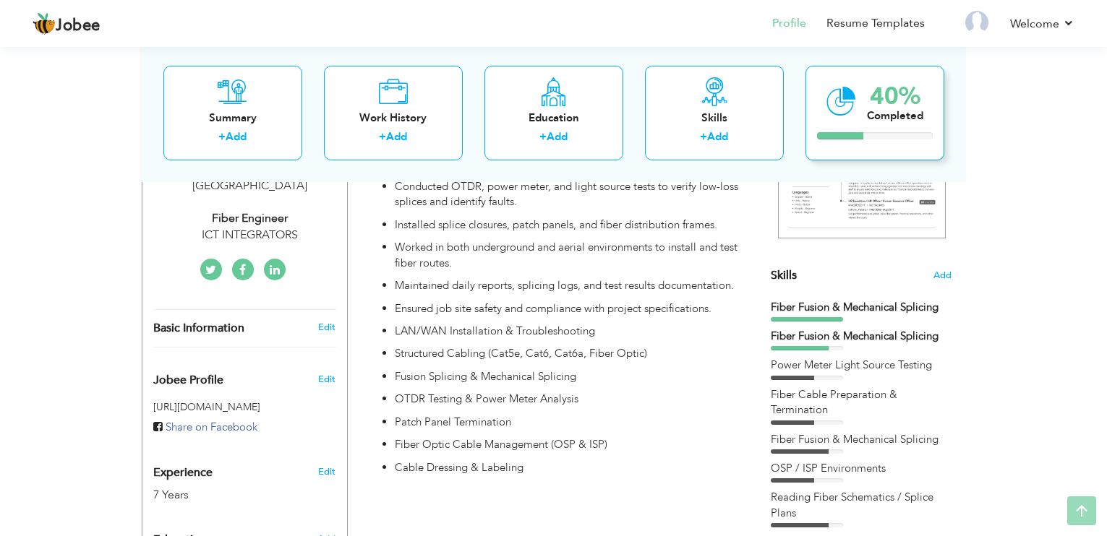
scroll to position [289, 0]
click at [793, 273] on span "Skills" at bounding box center [784, 275] width 26 height 16
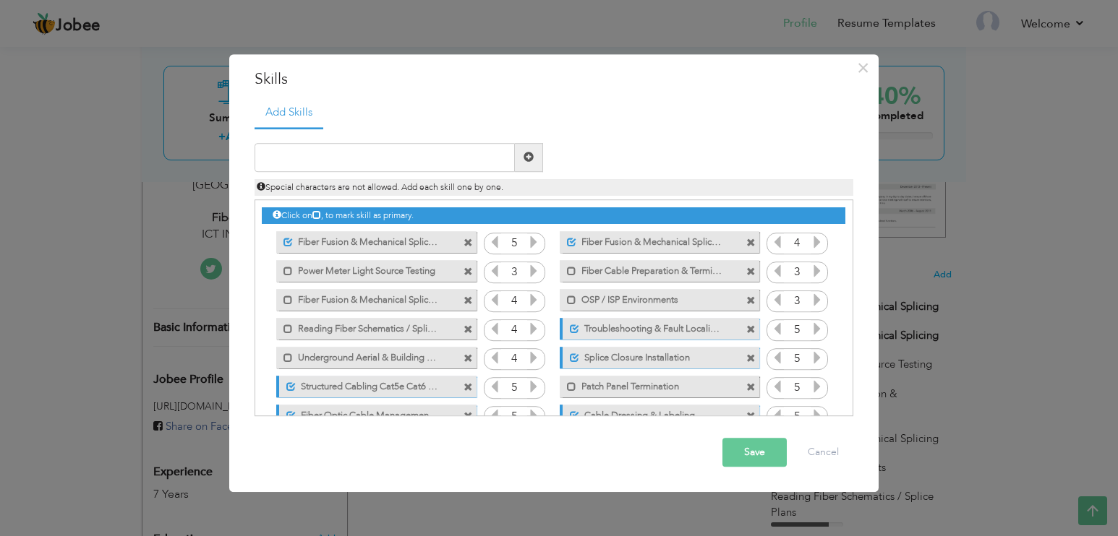
click at [466, 242] on span at bounding box center [467, 243] width 9 height 9
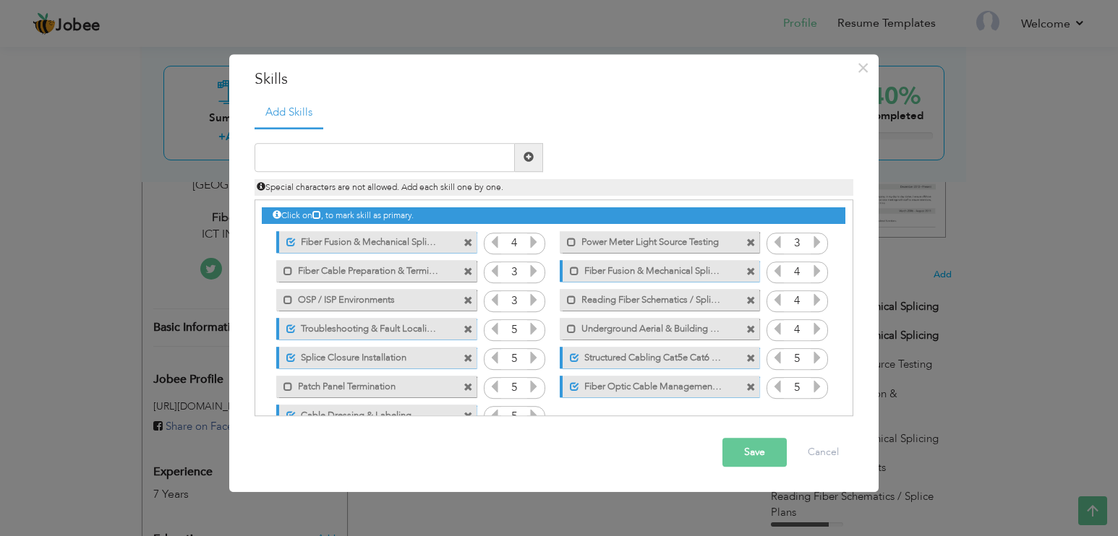
click at [749, 456] on button "Save" at bounding box center [754, 452] width 64 height 29
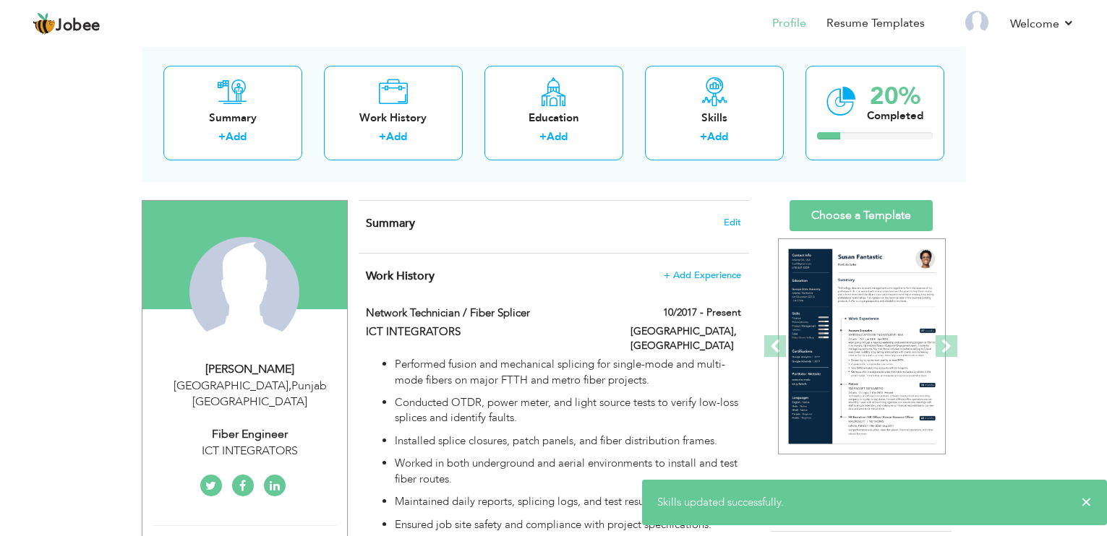
scroll to position [0, 0]
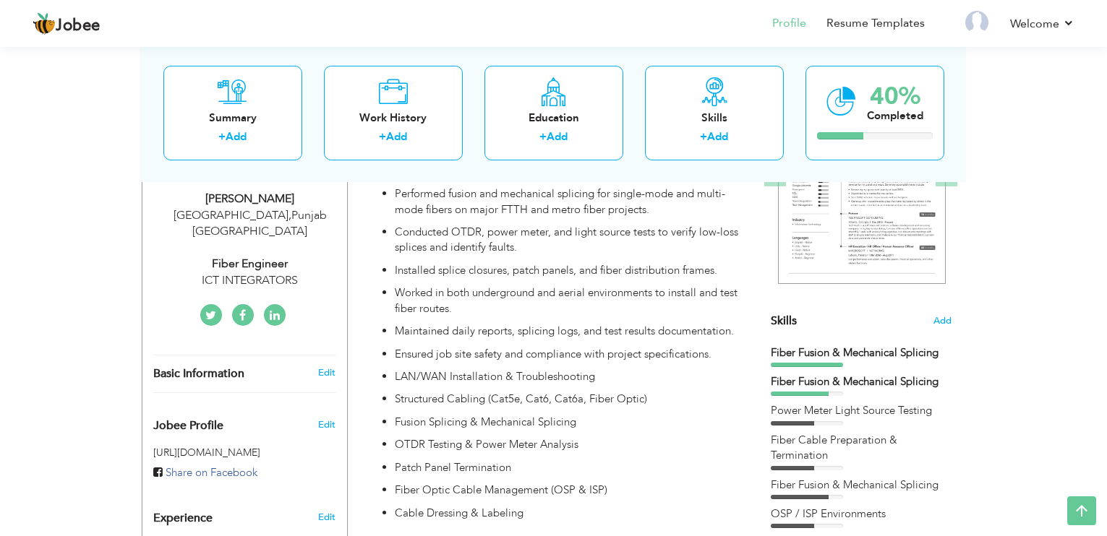
scroll to position [217, 0]
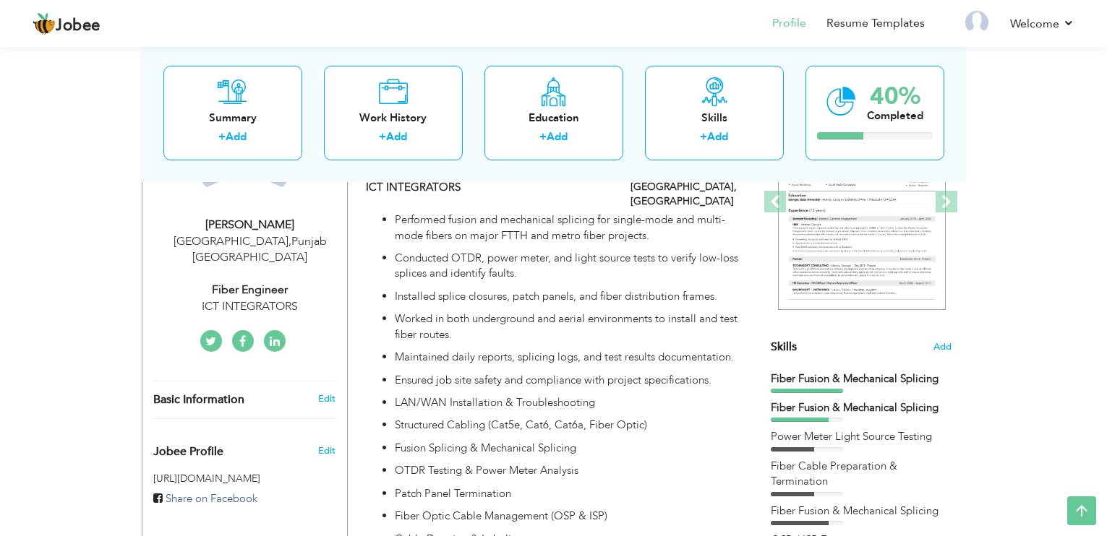
click at [872, 380] on div "Fiber Fusion & Mechanical Splicing" at bounding box center [861, 379] width 181 height 15
click at [779, 347] on span "Skills" at bounding box center [784, 347] width 26 height 16
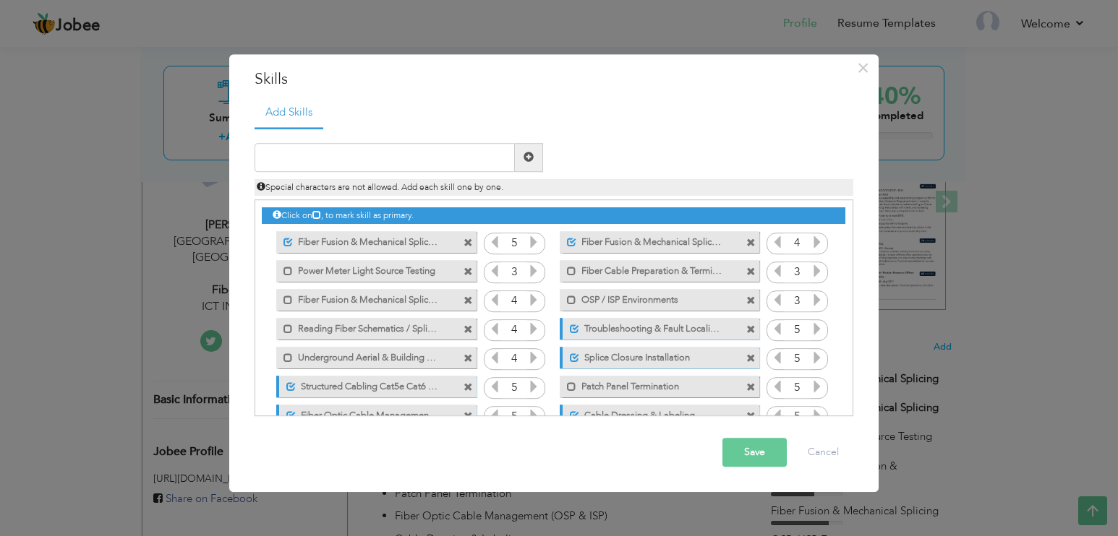
click at [751, 244] on span at bounding box center [750, 243] width 9 height 9
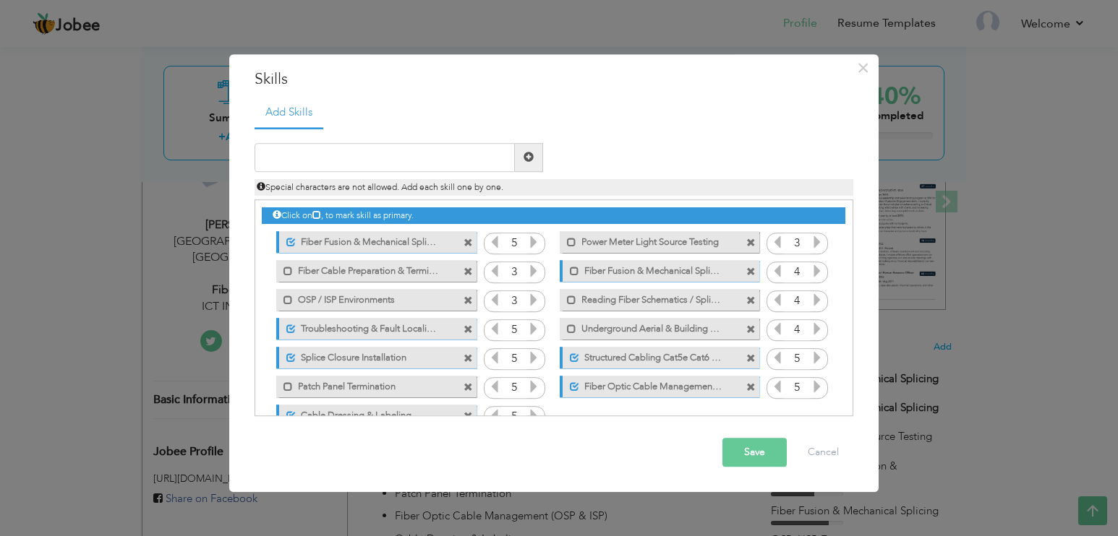
click at [772, 447] on button "Save" at bounding box center [754, 452] width 64 height 29
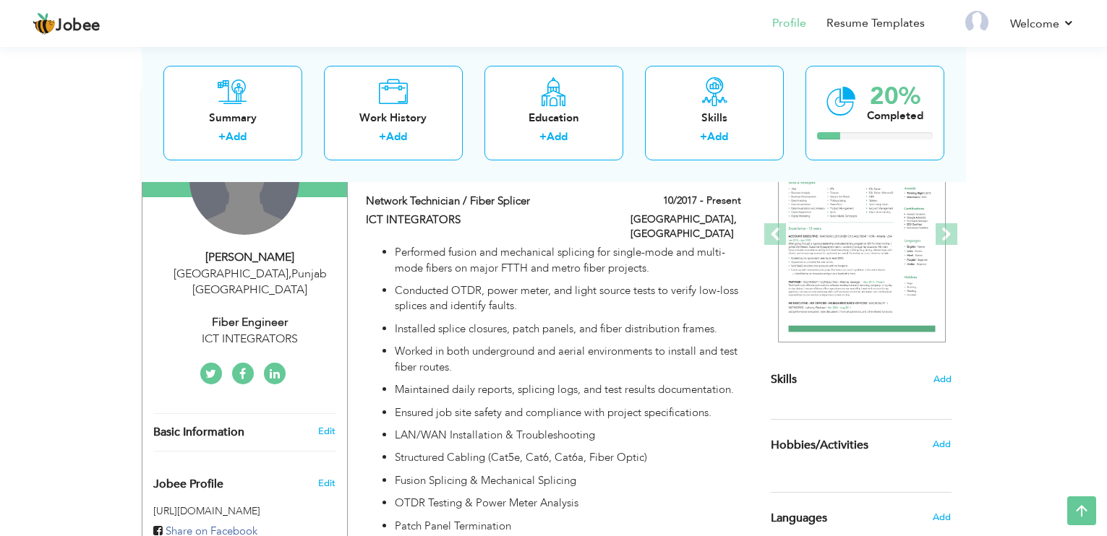
scroll to position [0, 0]
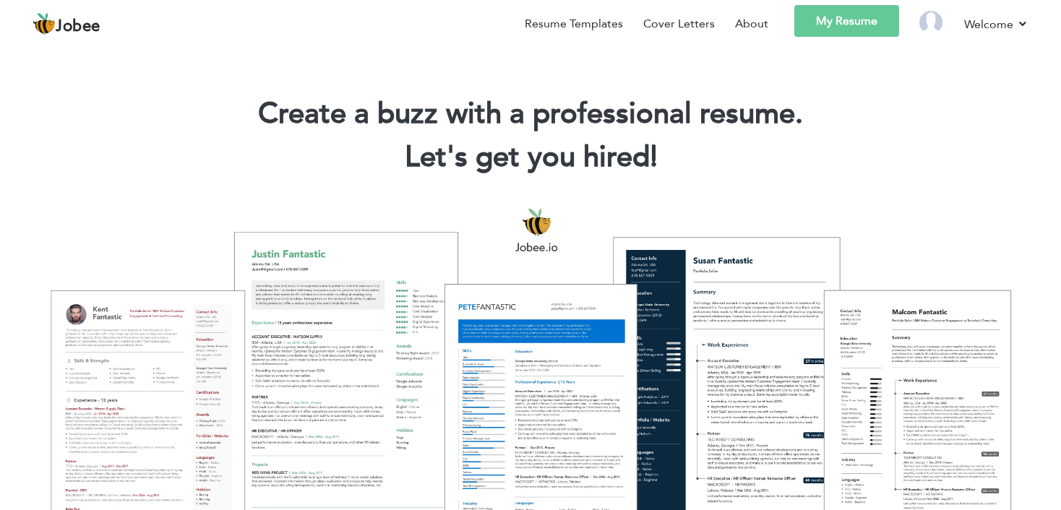
click at [836, 14] on link "My Resume" at bounding box center [847, 21] width 105 height 32
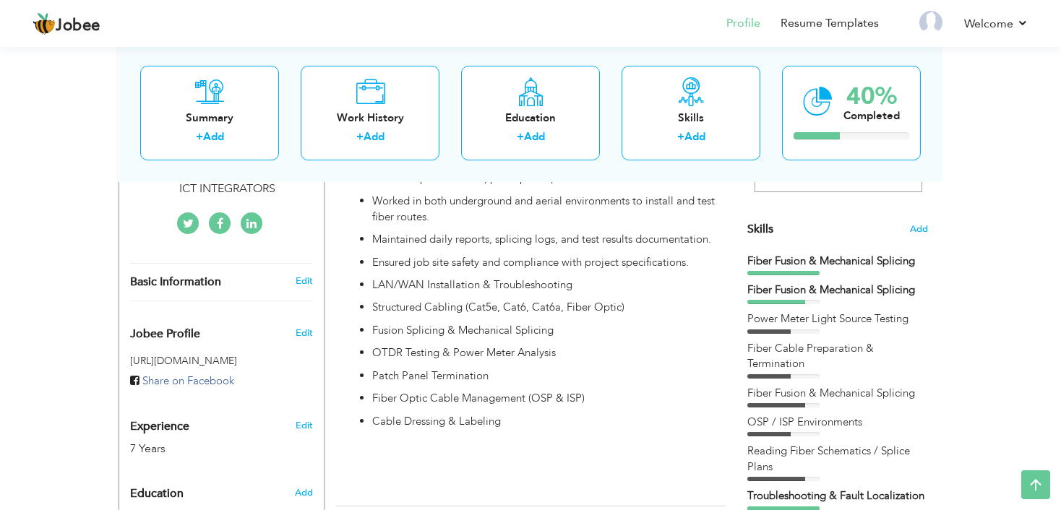
scroll to position [326, 0]
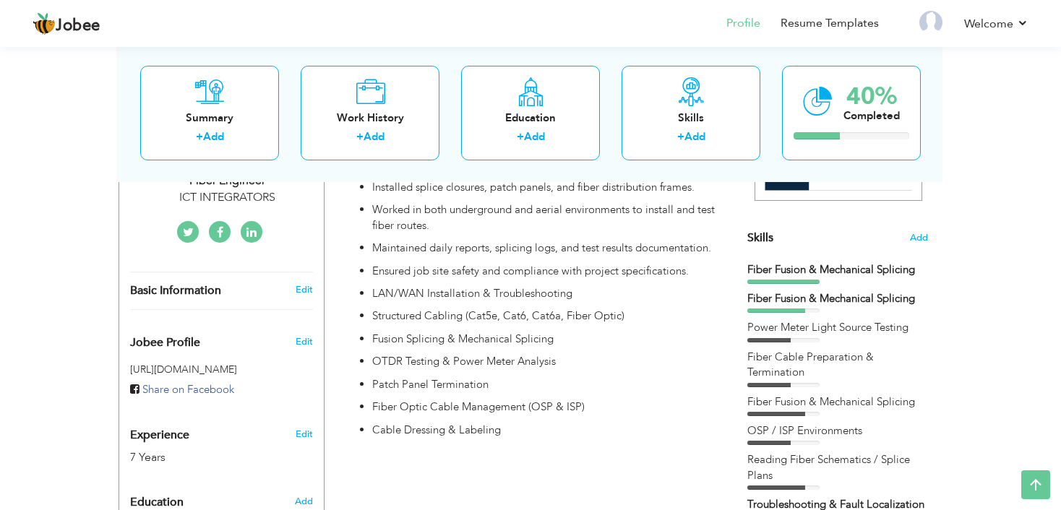
click at [806, 270] on div "Fiber Fusion & Mechanical Splicing" at bounding box center [838, 269] width 181 height 15
click at [770, 236] on span "Skills" at bounding box center [761, 238] width 26 height 16
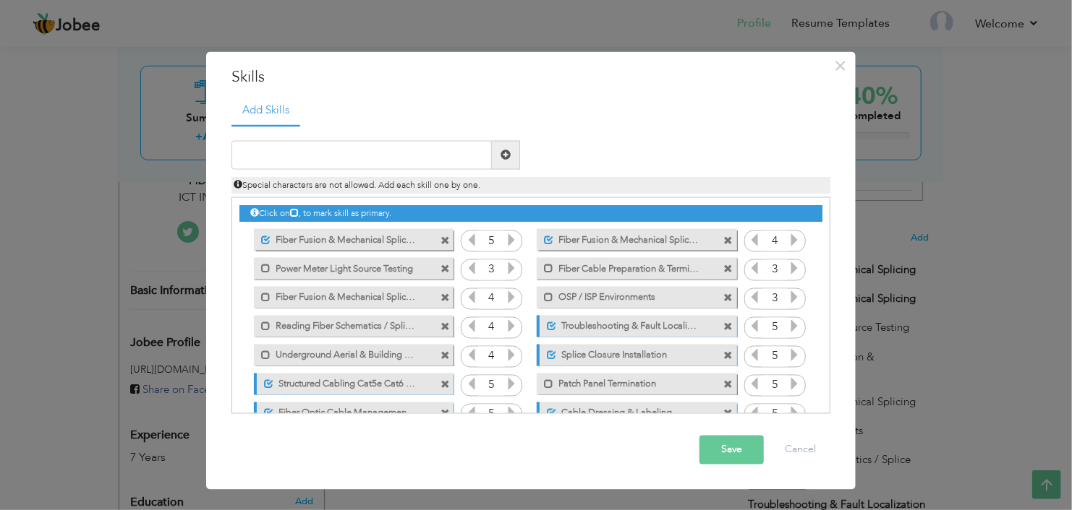
click at [725, 236] on span at bounding box center [728, 240] width 9 height 9
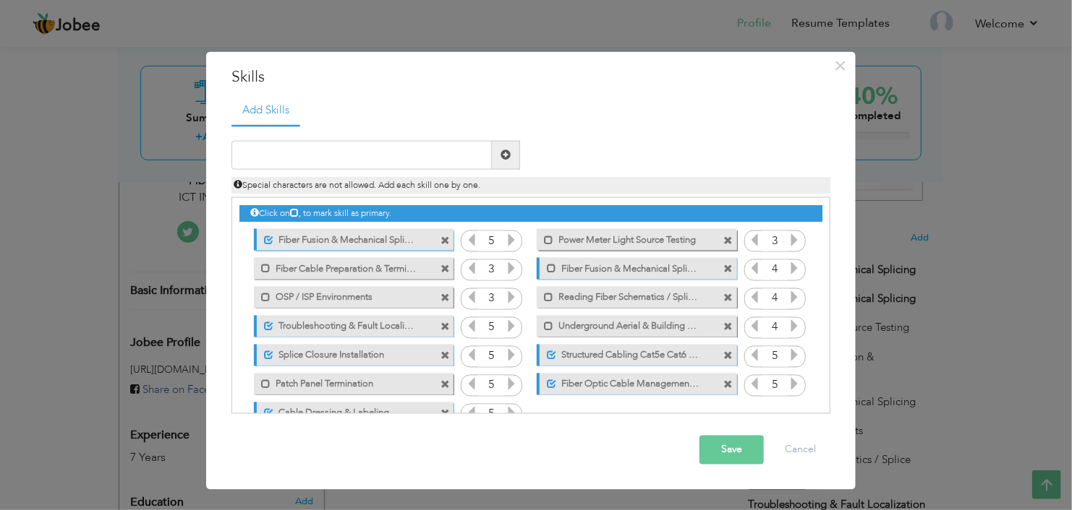
click at [749, 449] on button "Save" at bounding box center [731, 450] width 64 height 29
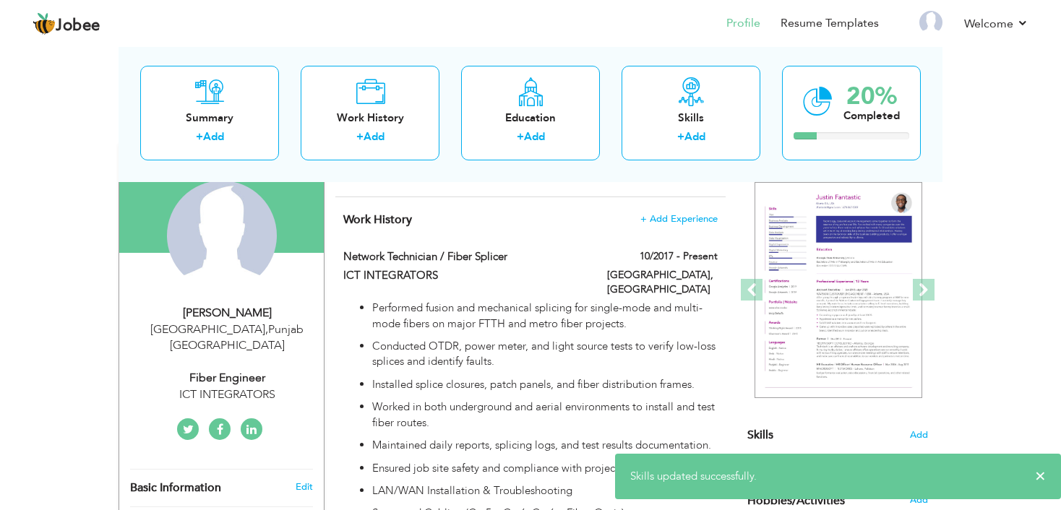
scroll to position [0, 0]
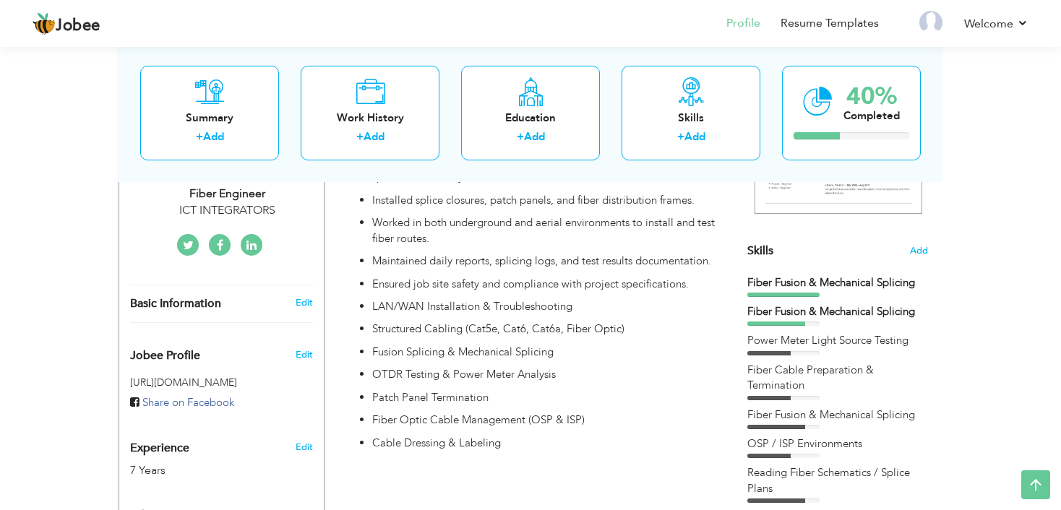
scroll to position [289, 0]
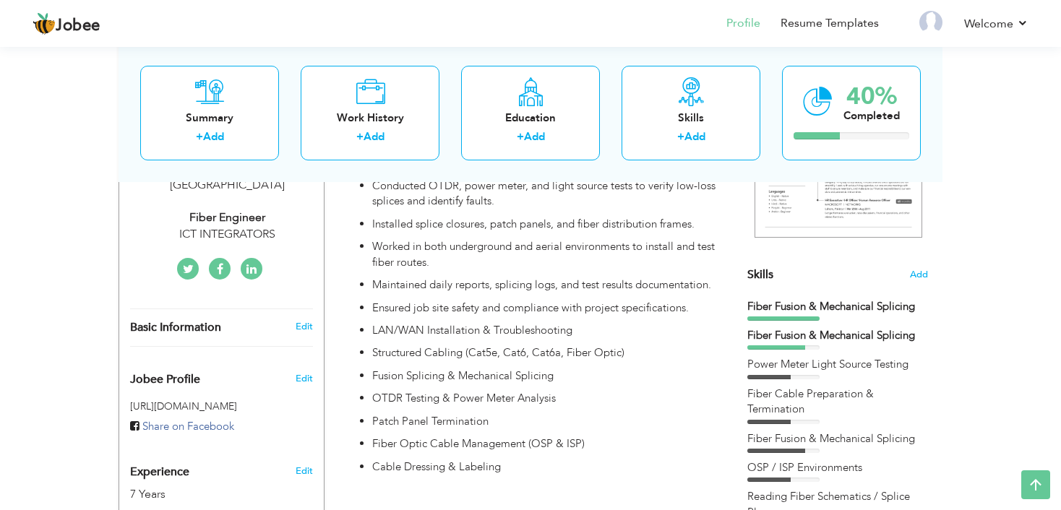
click at [764, 269] on span "Skills" at bounding box center [761, 275] width 26 height 16
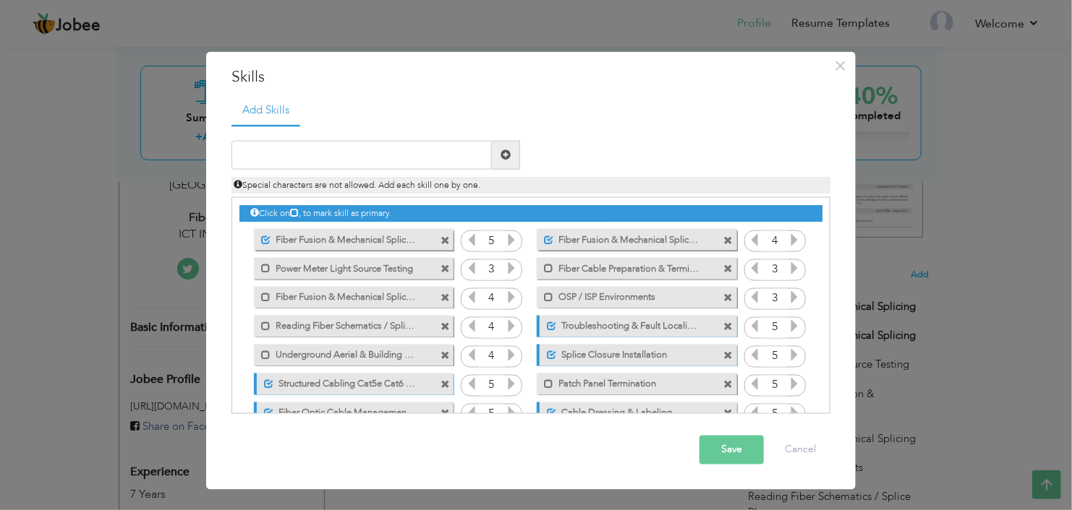
click at [724, 236] on span at bounding box center [728, 240] width 9 height 9
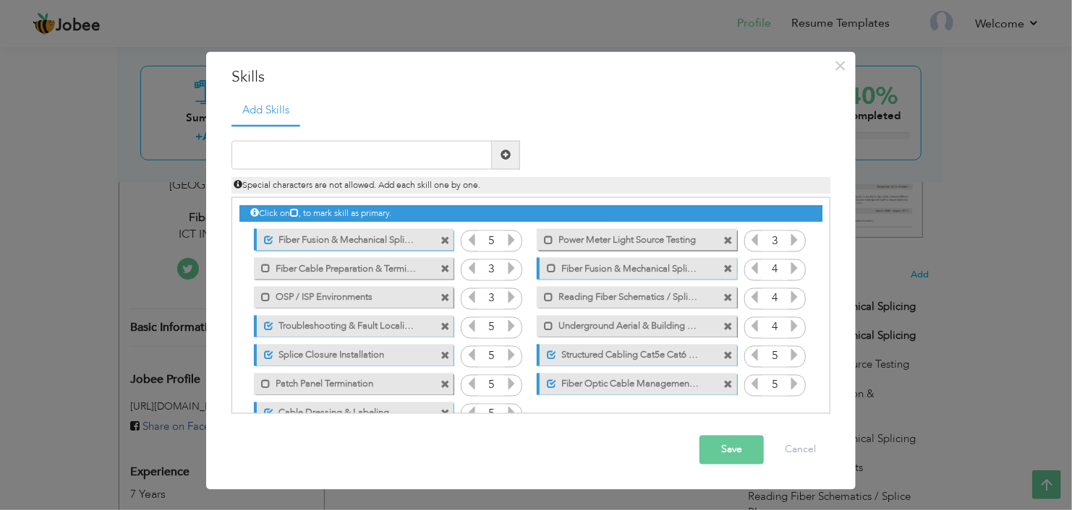
click at [746, 448] on button "Save" at bounding box center [731, 450] width 64 height 29
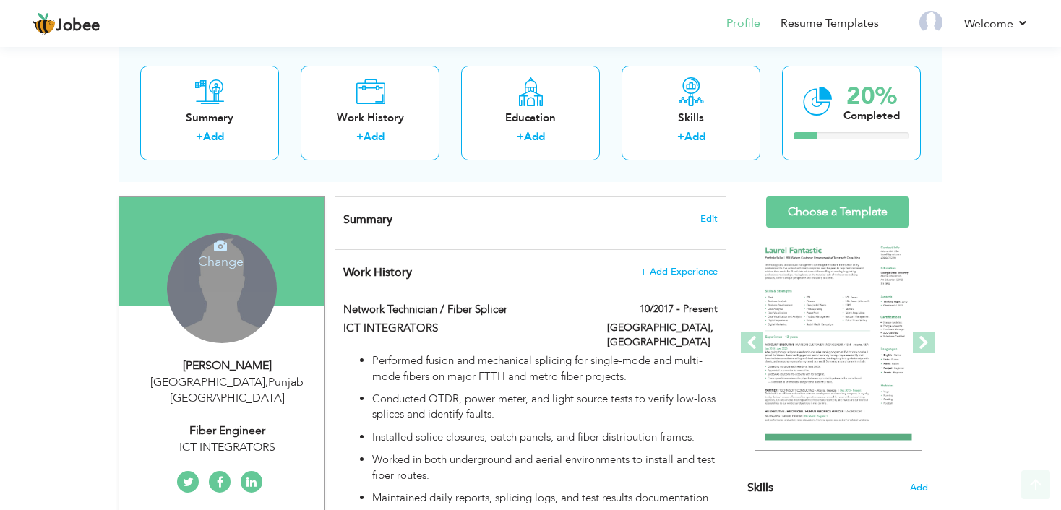
scroll to position [145, 0]
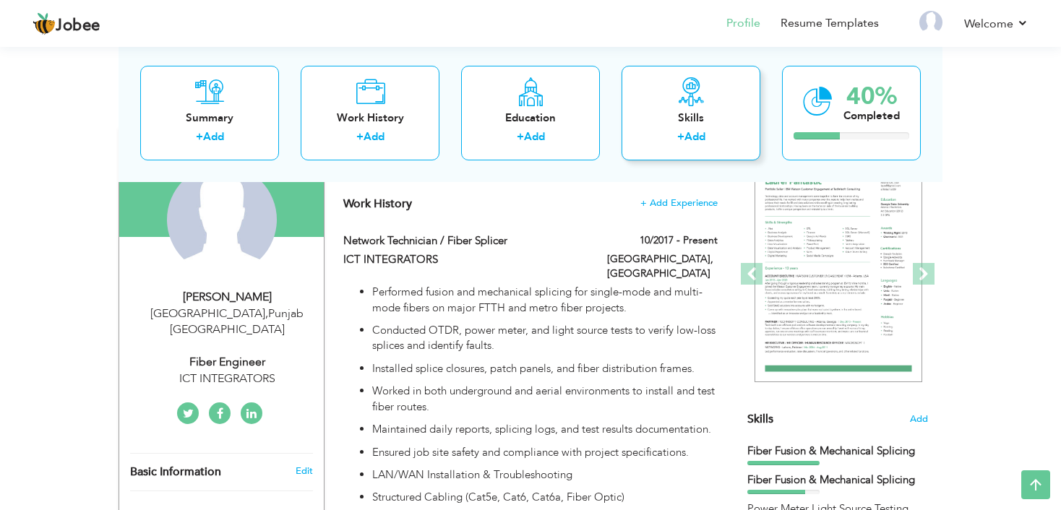
click at [688, 114] on div "Skills" at bounding box center [691, 117] width 116 height 15
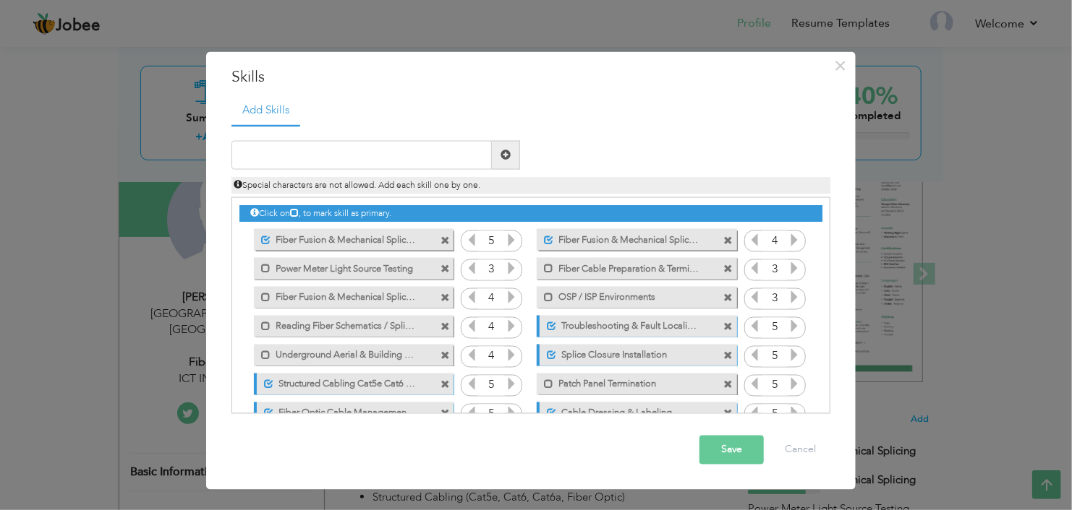
click at [725, 236] on span at bounding box center [728, 240] width 9 height 9
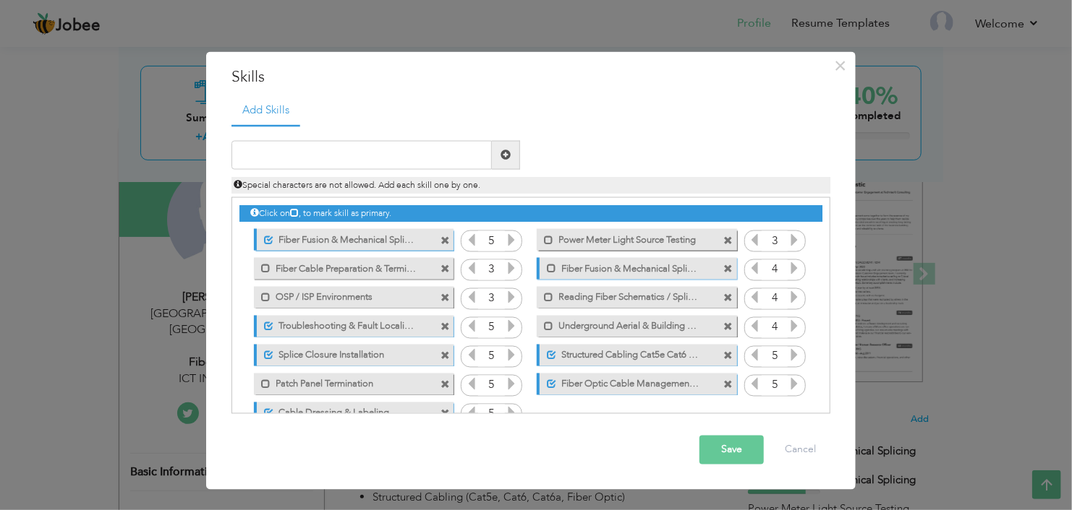
click at [735, 449] on button "Save" at bounding box center [731, 450] width 64 height 29
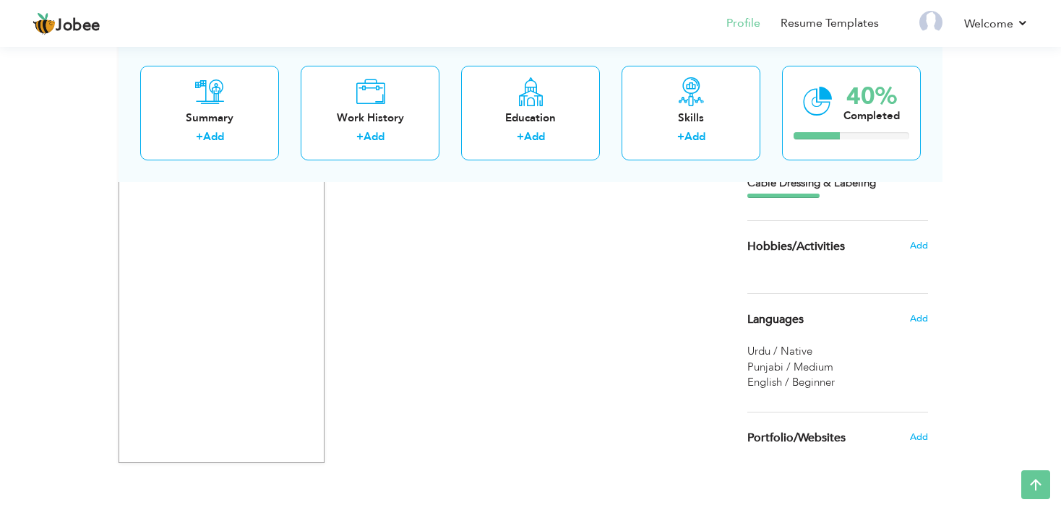
scroll to position [883, 0]
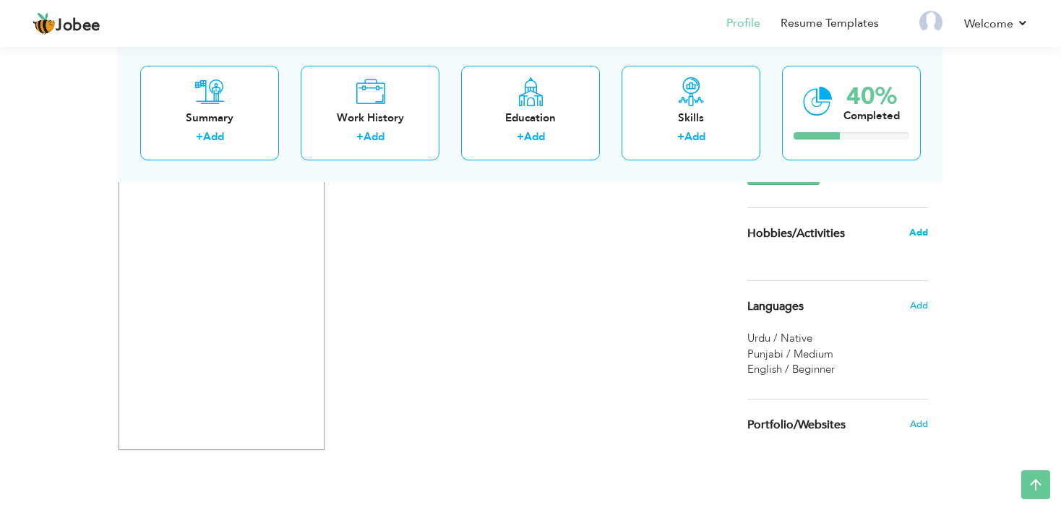
click at [925, 231] on span "Add" at bounding box center [919, 232] width 19 height 13
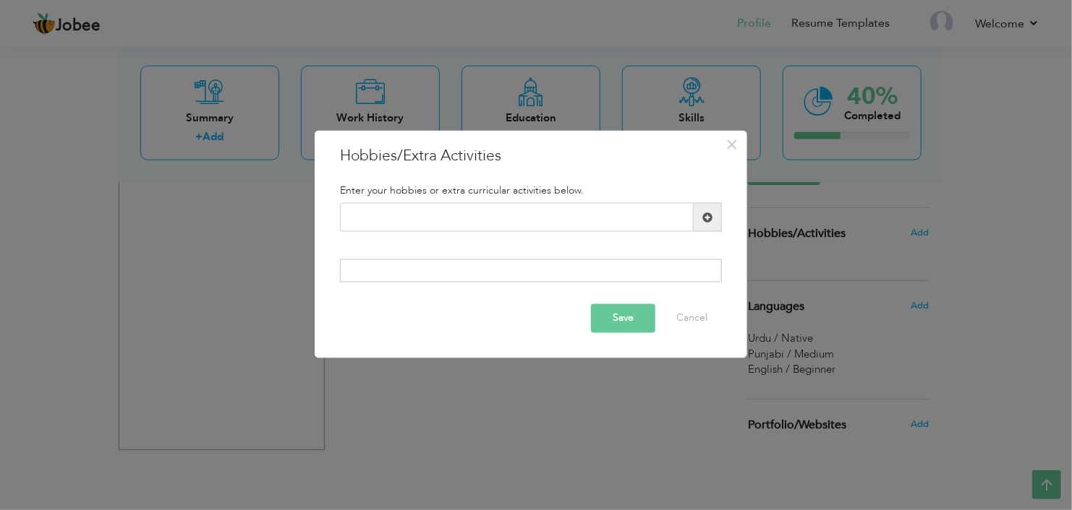
click at [651, 202] on div "Enter your hobbies or extra curricular activities below." at bounding box center [530, 190] width 403 height 25
click at [650, 204] on input "text" at bounding box center [517, 217] width 354 height 29
type input "w"
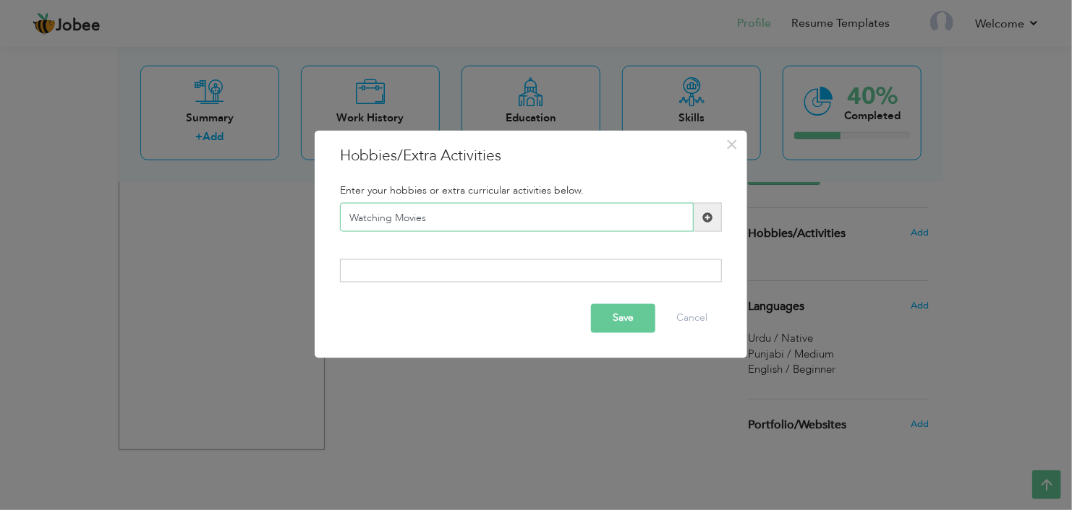
type input "Watching Movies"
click at [707, 224] on span at bounding box center [707, 217] width 28 height 29
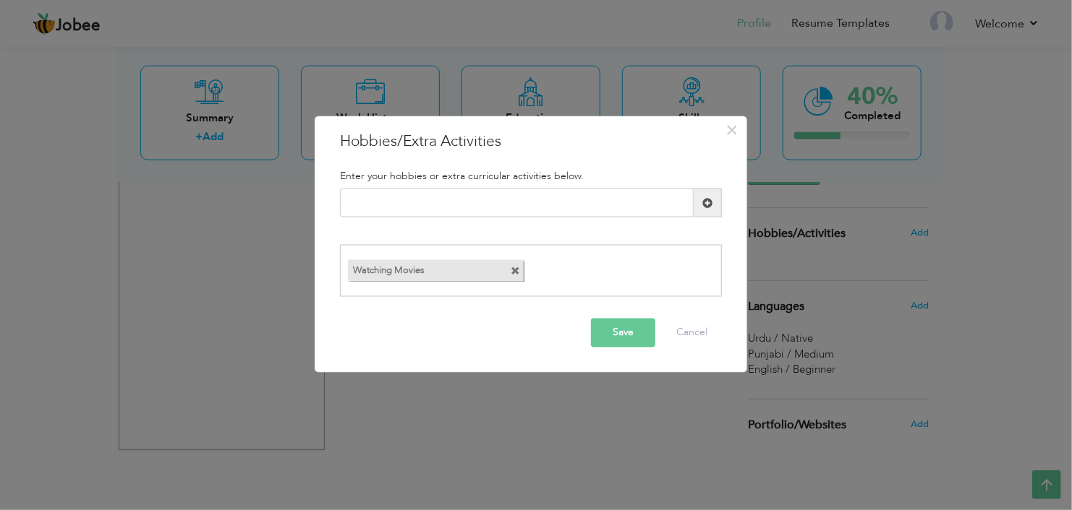
click at [623, 338] on button "Save" at bounding box center [623, 332] width 64 height 29
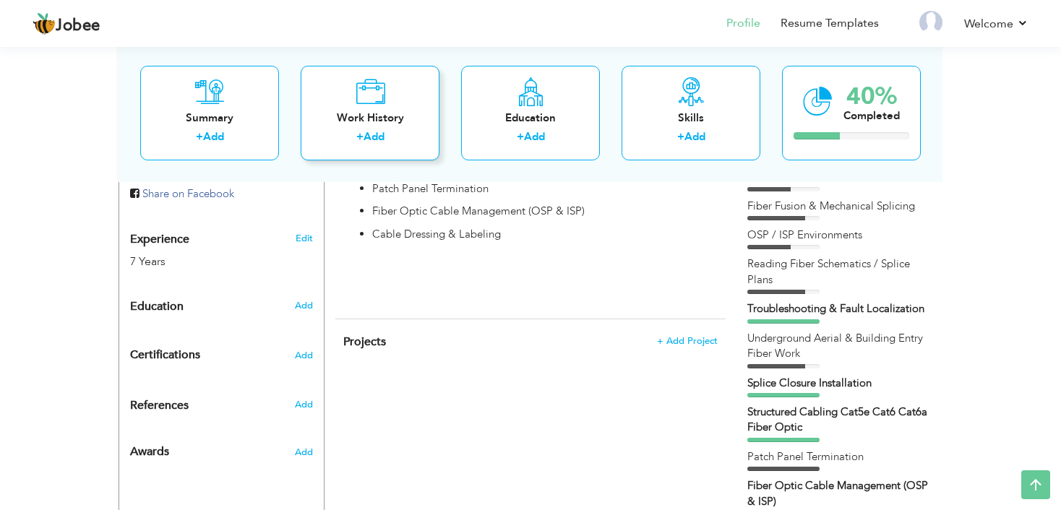
scroll to position [578, 0]
